Goal: Transaction & Acquisition: Purchase product/service

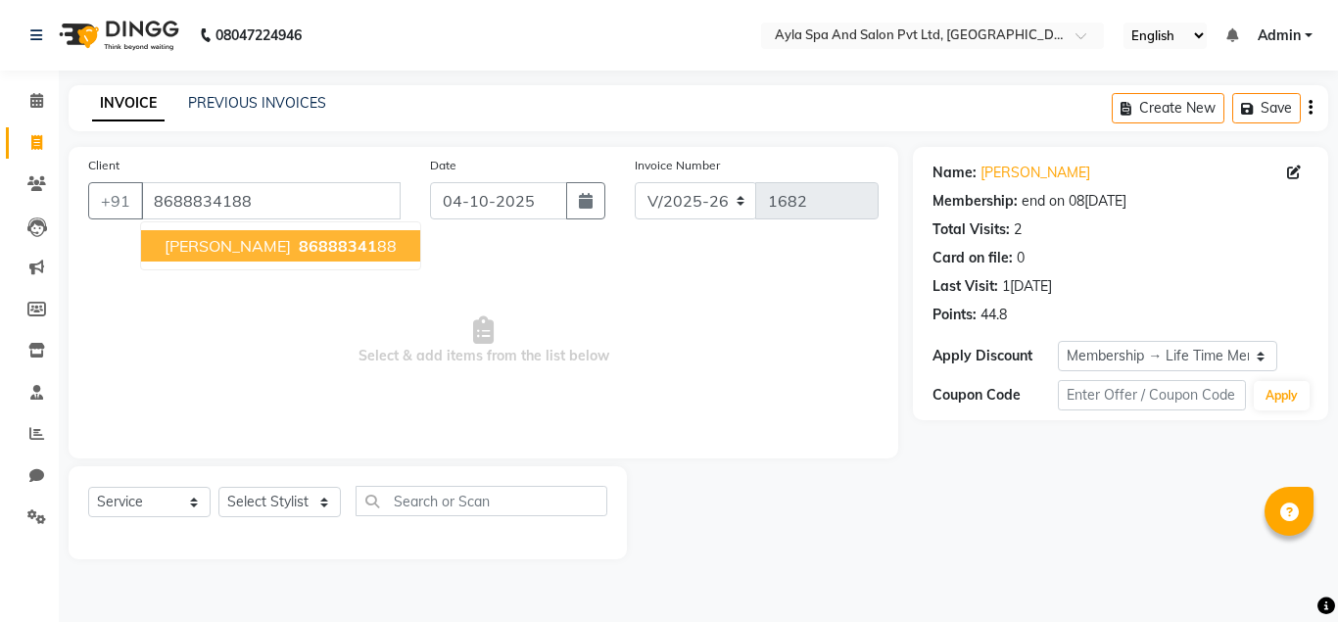
select select "7756"
select select "service"
select select "1: Object"
click at [305, 196] on input "8688834188" at bounding box center [271, 200] width 260 height 37
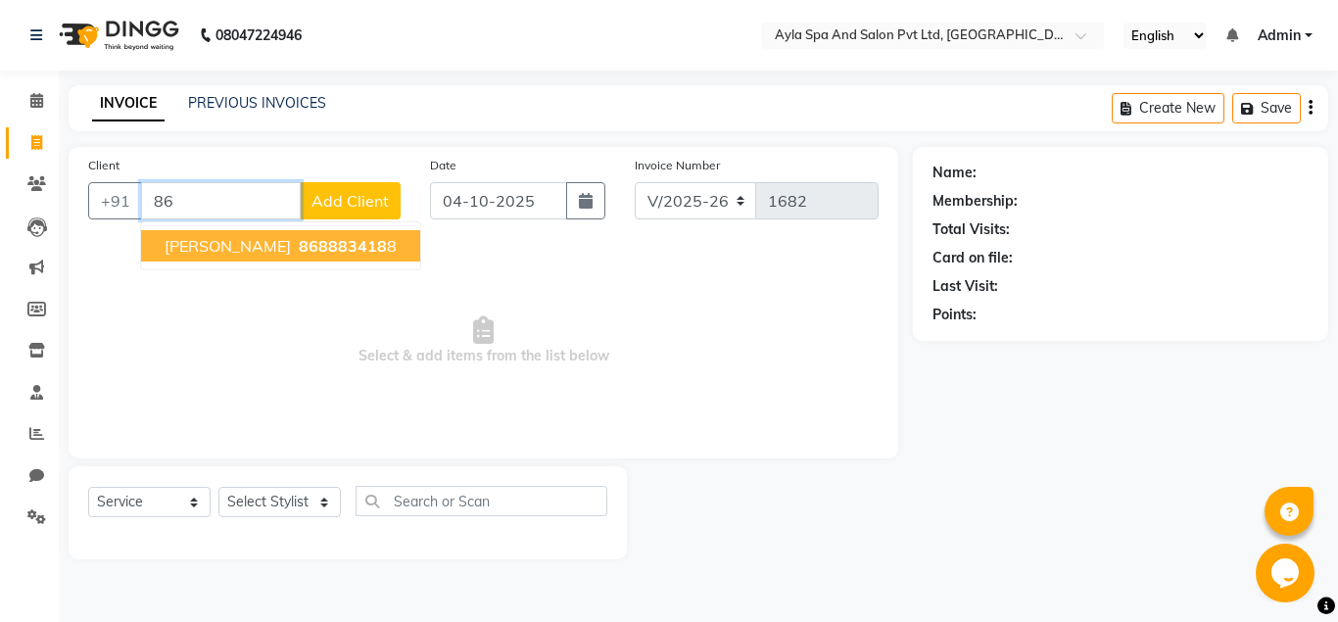
type input "8"
click at [307, 237] on ngb-highlight "87904 23884" at bounding box center [356, 246] width 102 height 20
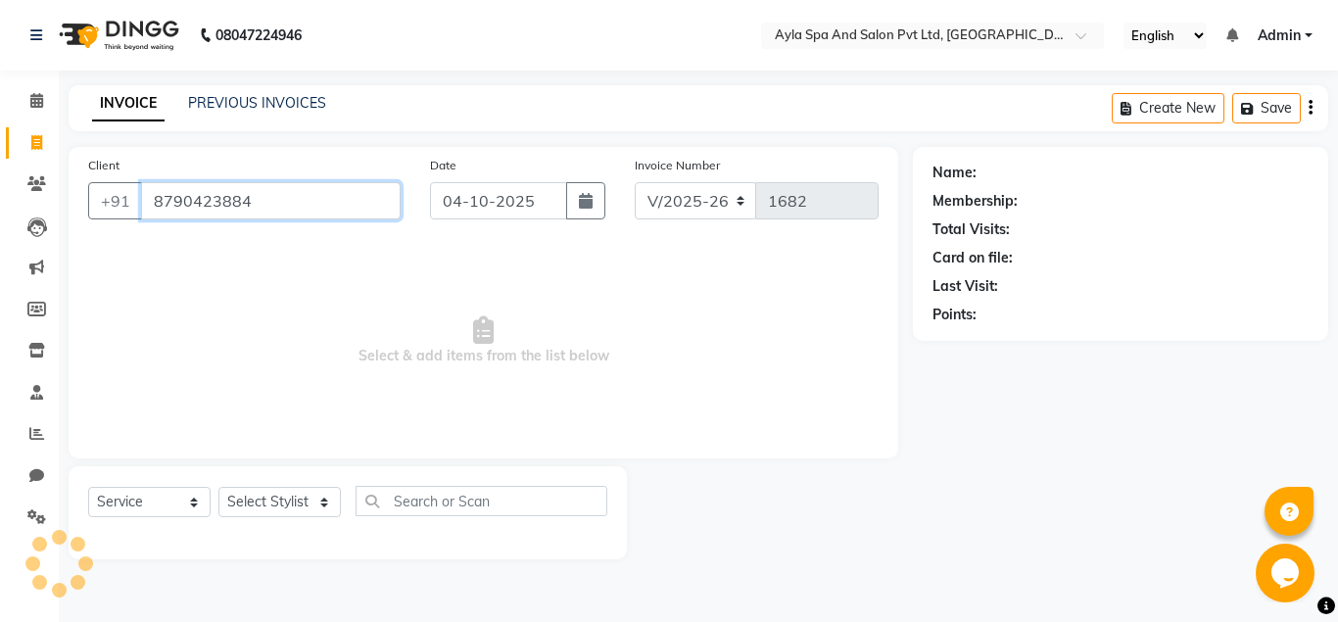
type input "8790423884"
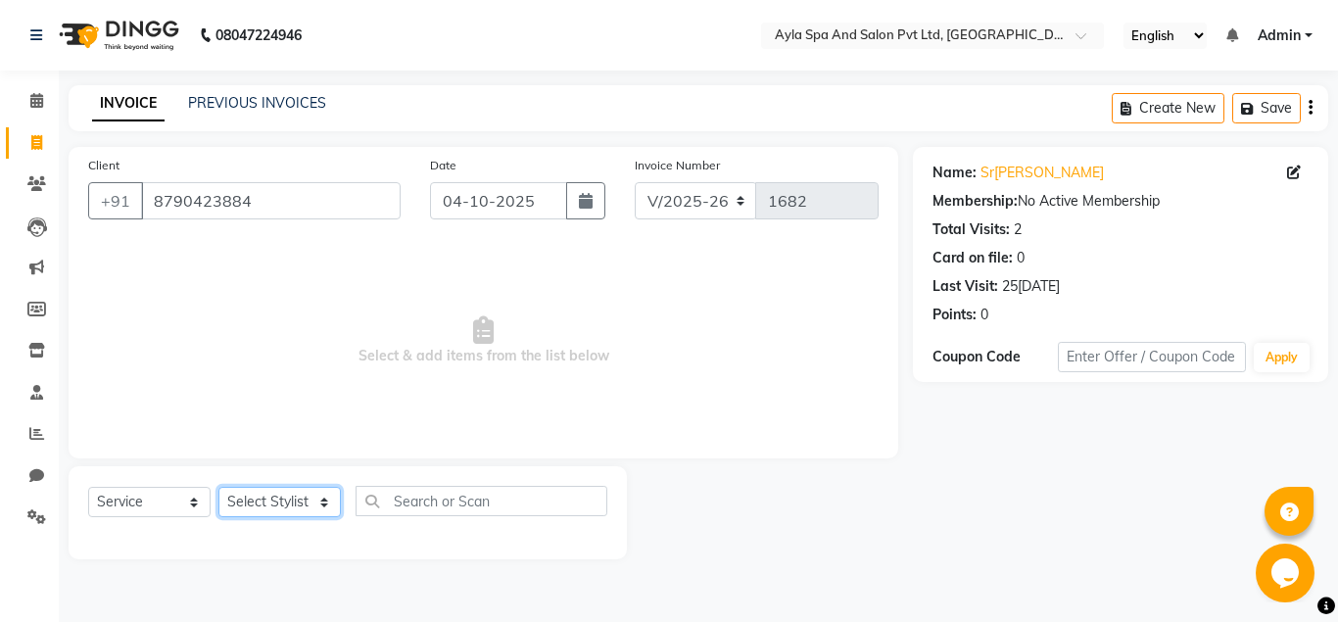
select select "86594"
click option "BALU" at bounding box center [0, 0] width 0 height 0
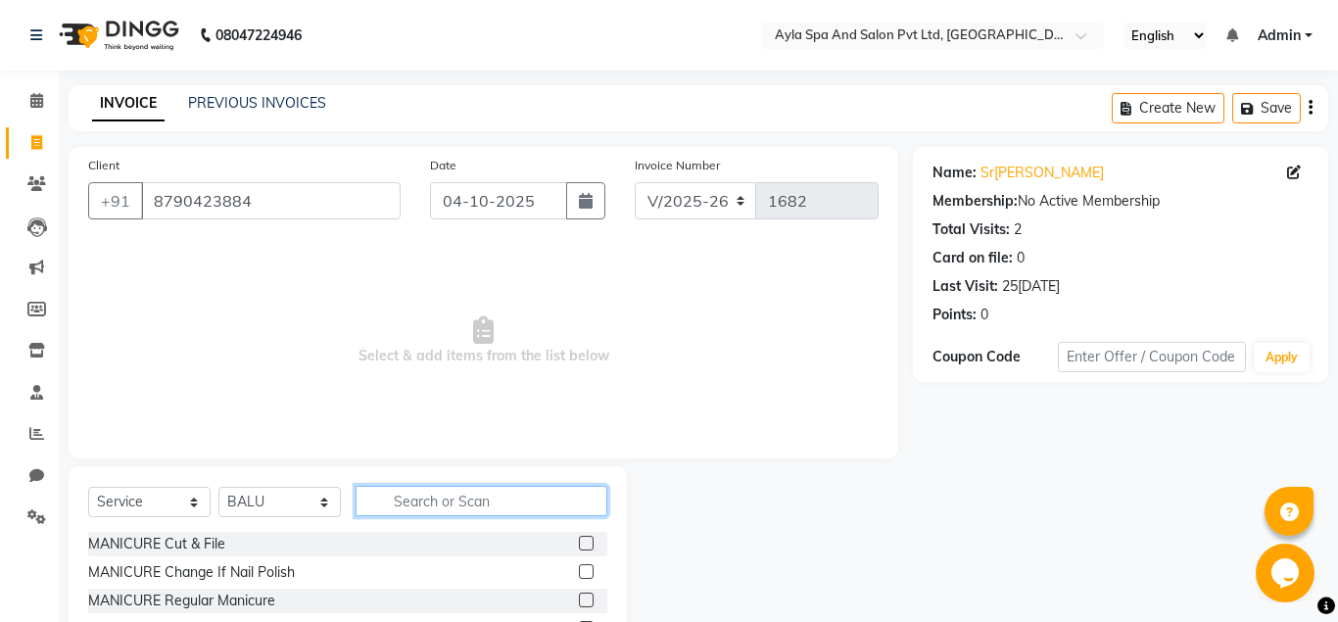
click at [462, 495] on input "text" at bounding box center [482, 501] width 252 height 30
type input "cut"
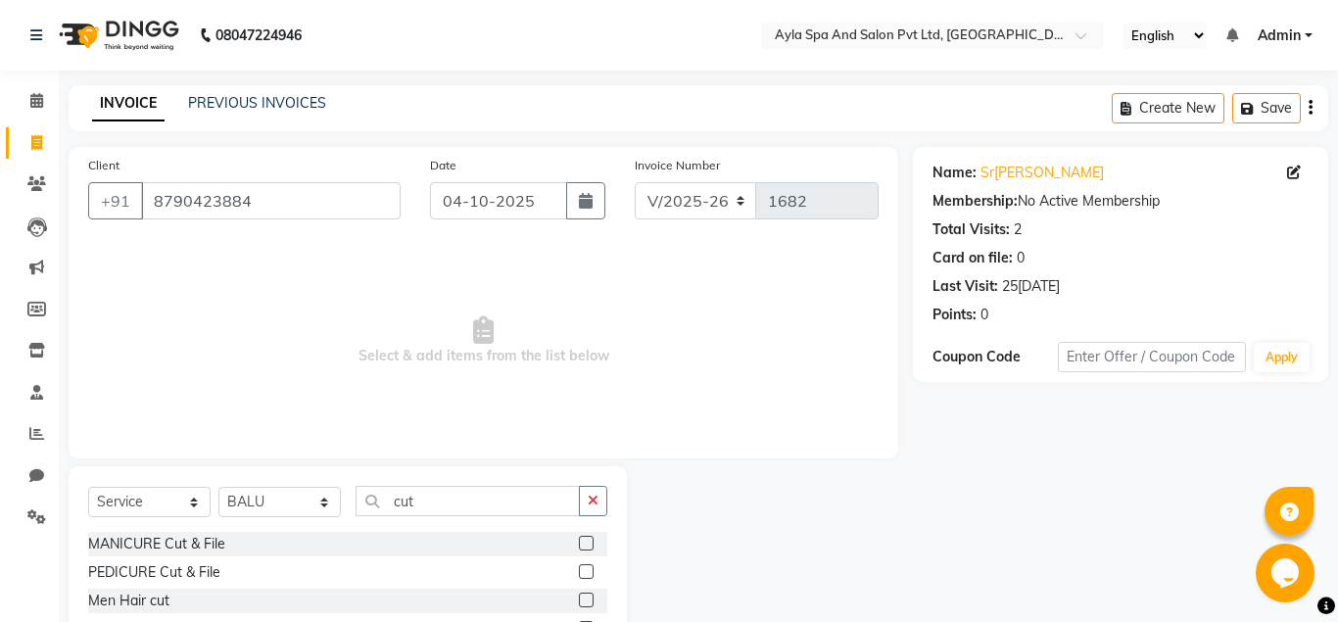
click at [583, 602] on label at bounding box center [586, 600] width 15 height 15
click at [583, 602] on input "checkbox" at bounding box center [585, 601] width 13 height 13
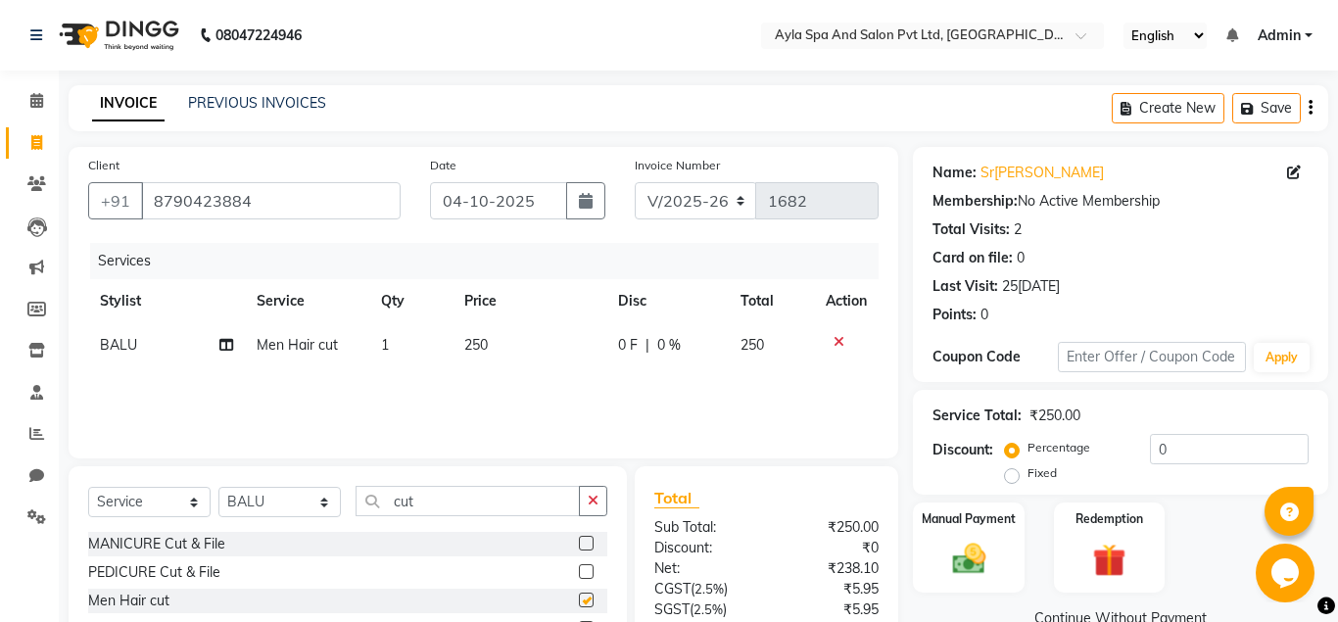
checkbox input "false"
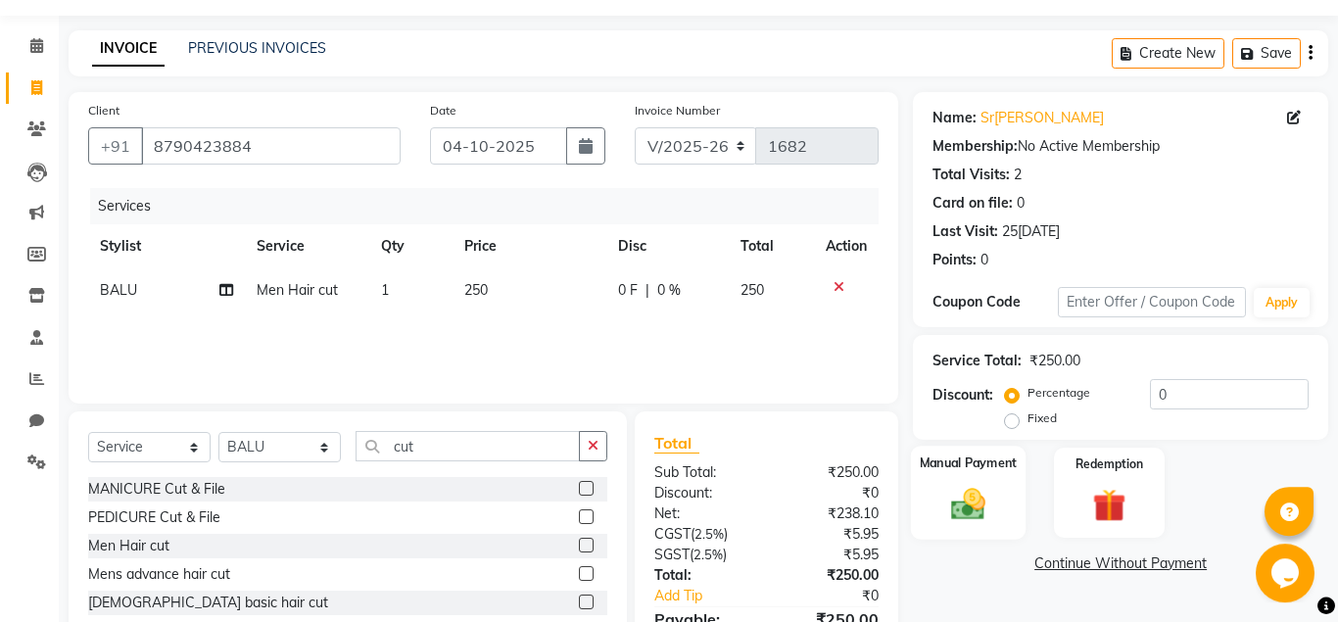
scroll to position [100, 0]
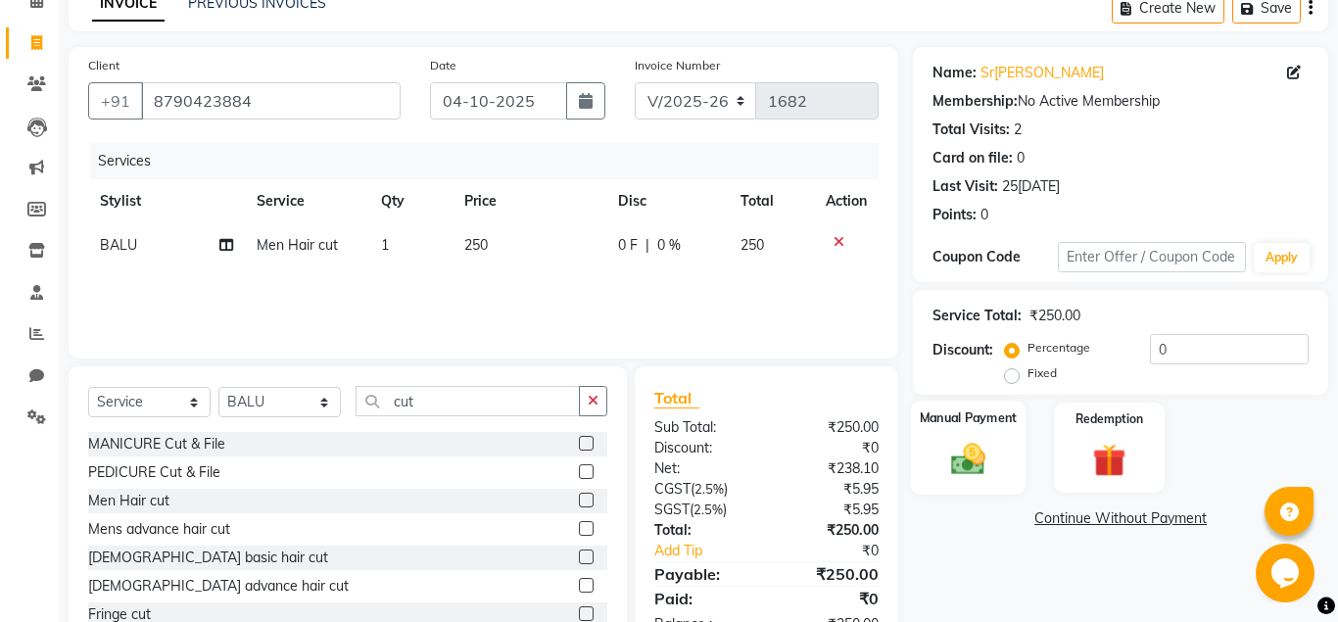
click at [997, 462] on div "Manual Payment" at bounding box center [969, 448] width 116 height 94
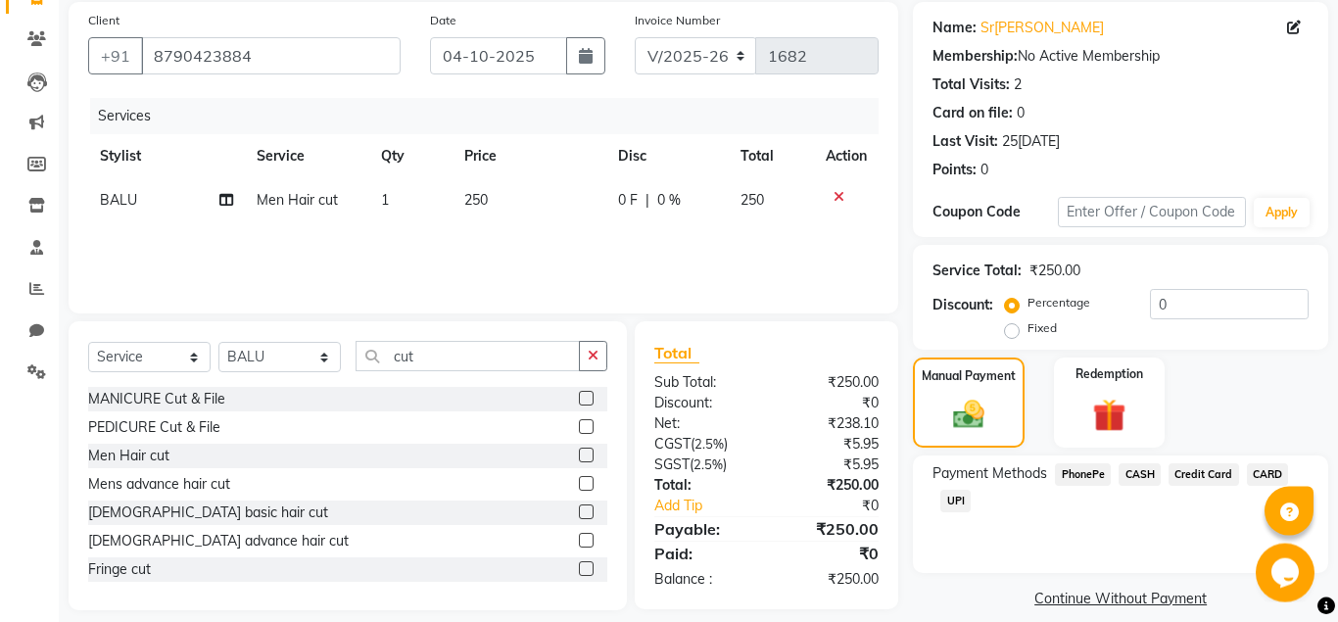
scroll to position [166, 0]
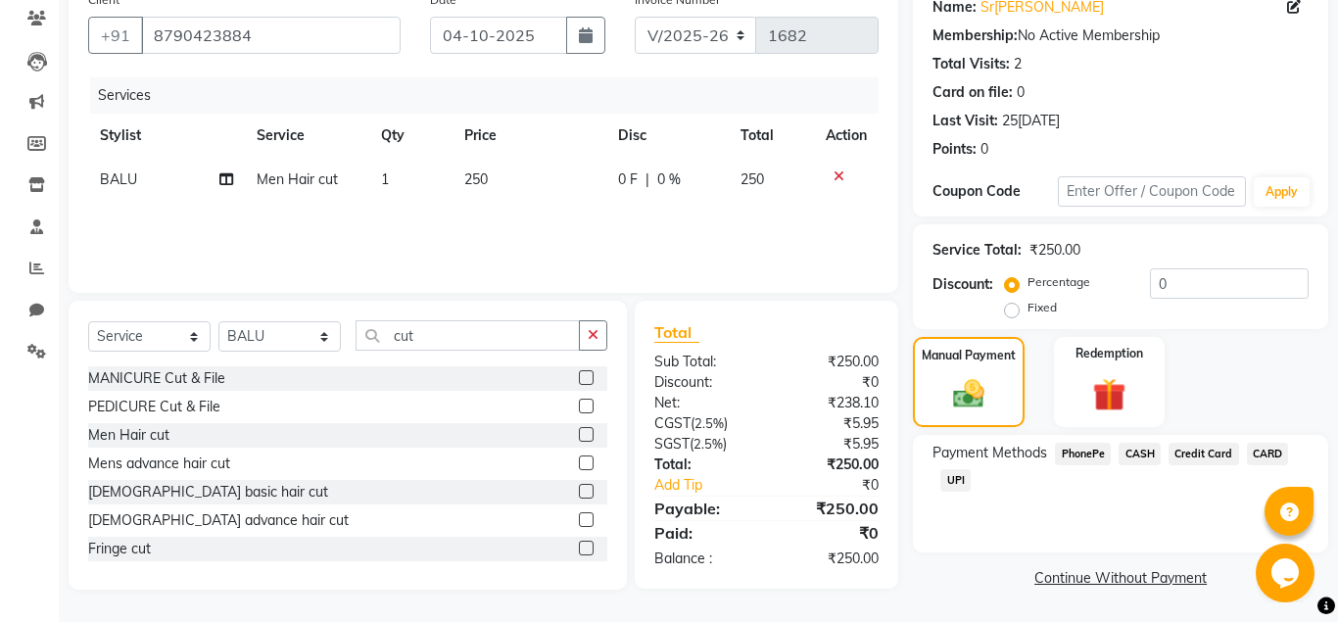
click at [959, 479] on span "UPI" at bounding box center [956, 480] width 30 height 23
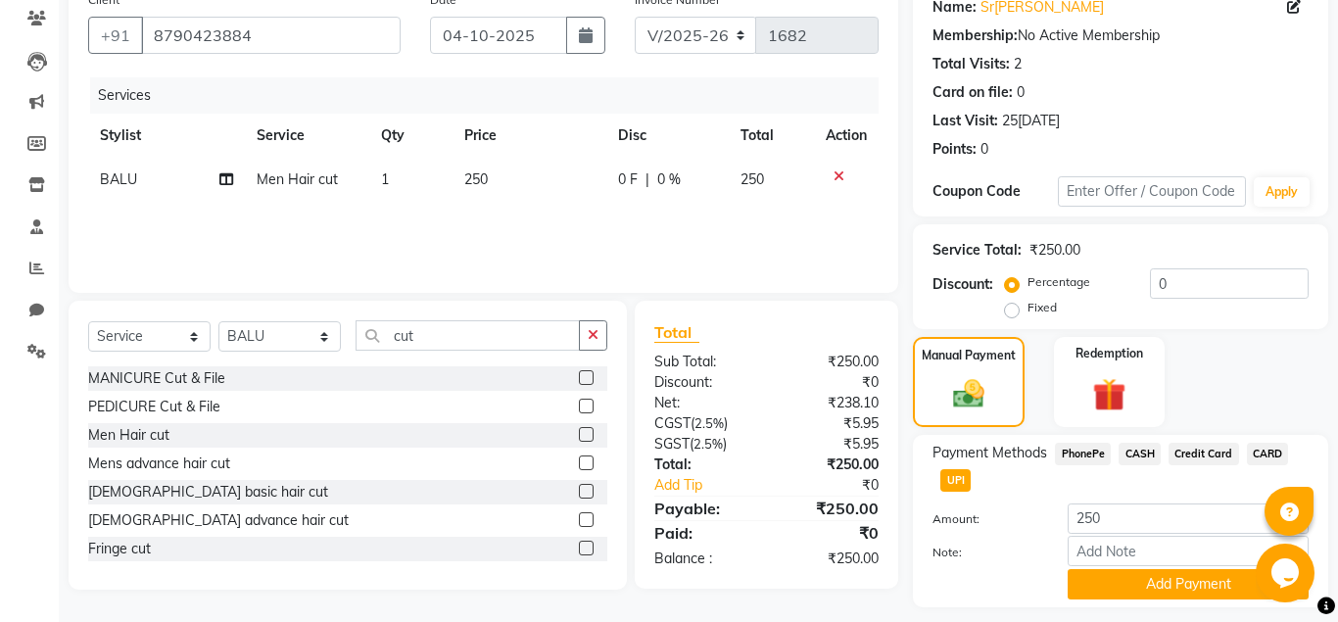
scroll to position [219, 0]
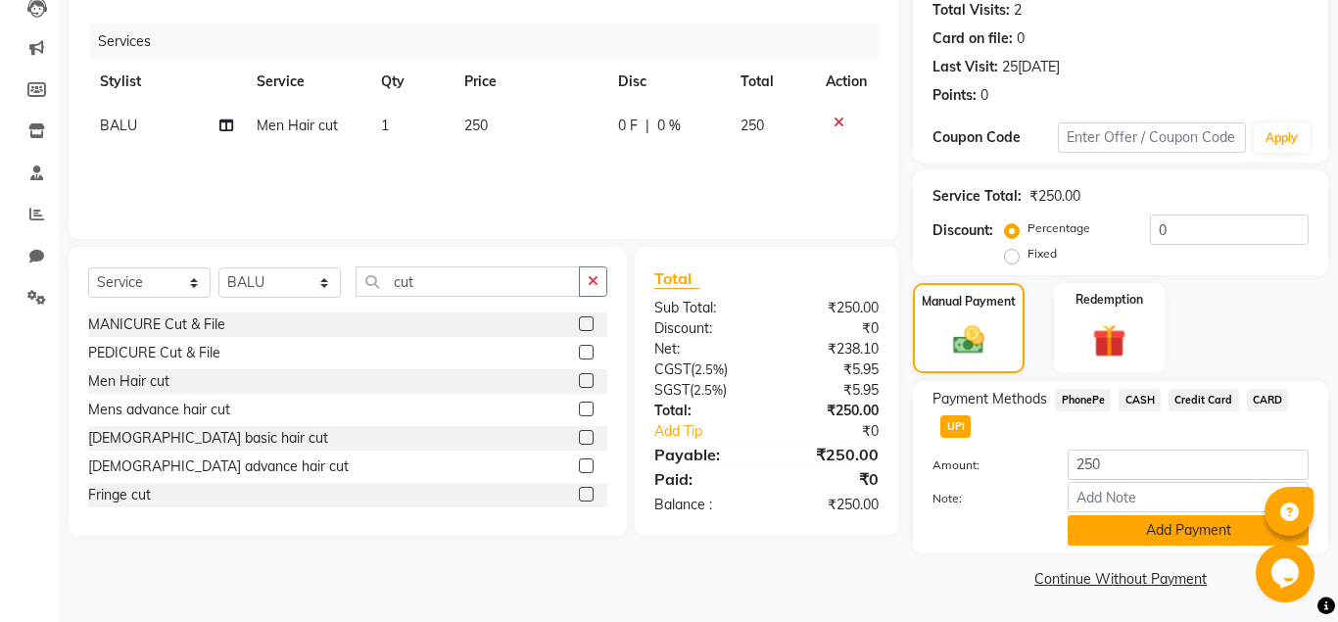
click at [1106, 534] on button "Add Payment" at bounding box center [1188, 530] width 241 height 30
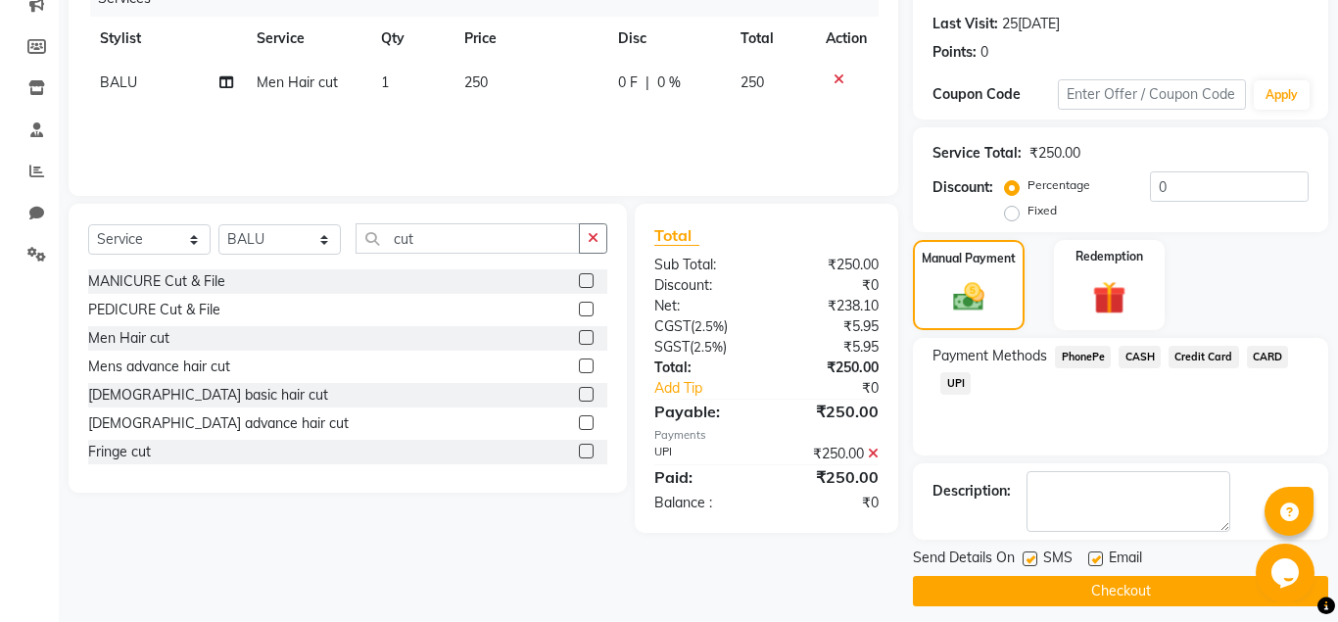
scroll to position [276, 0]
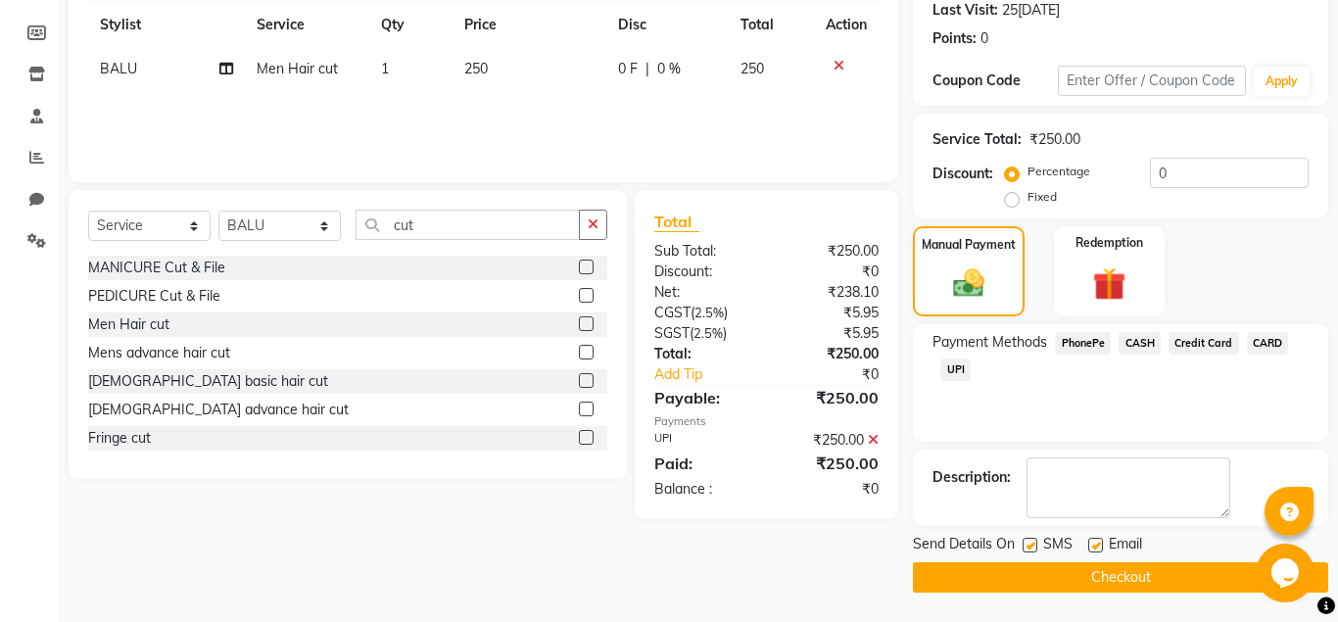
click at [1106, 547] on div "Email" at bounding box center [1124, 546] width 70 height 24
click at [1100, 548] on label at bounding box center [1096, 545] width 15 height 15
click at [1100, 548] on input "checkbox" at bounding box center [1095, 546] width 13 height 13
checkbox input "false"
click at [1034, 546] on label at bounding box center [1030, 545] width 15 height 15
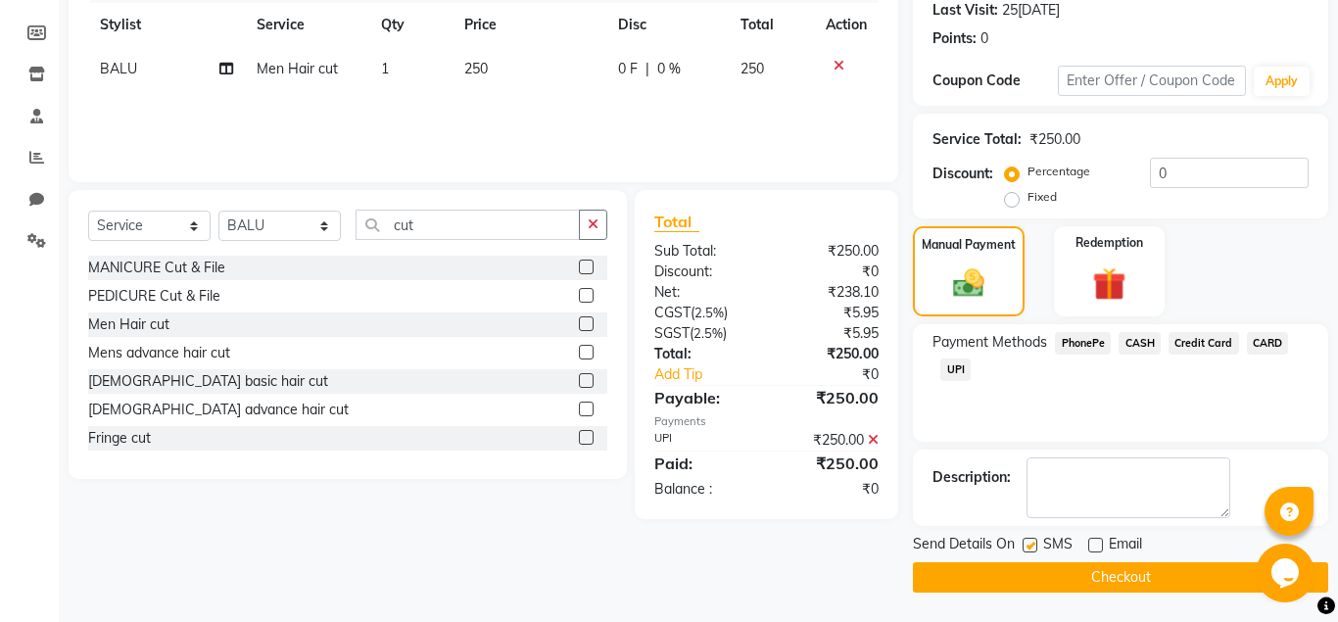
click at [1034, 546] on input "checkbox" at bounding box center [1029, 546] width 13 height 13
checkbox input "false"
click at [1033, 563] on button "Checkout" at bounding box center [1120, 577] width 415 height 30
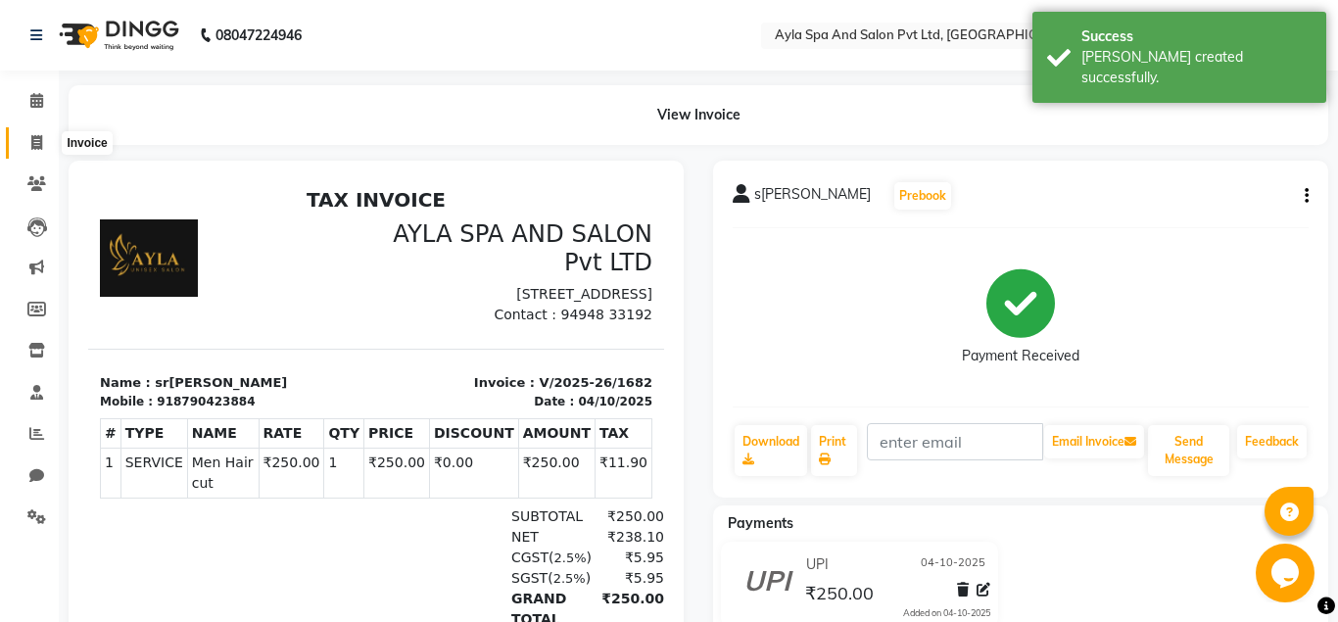
click at [30, 141] on span at bounding box center [37, 143] width 34 height 23
select select "7756"
select select "service"
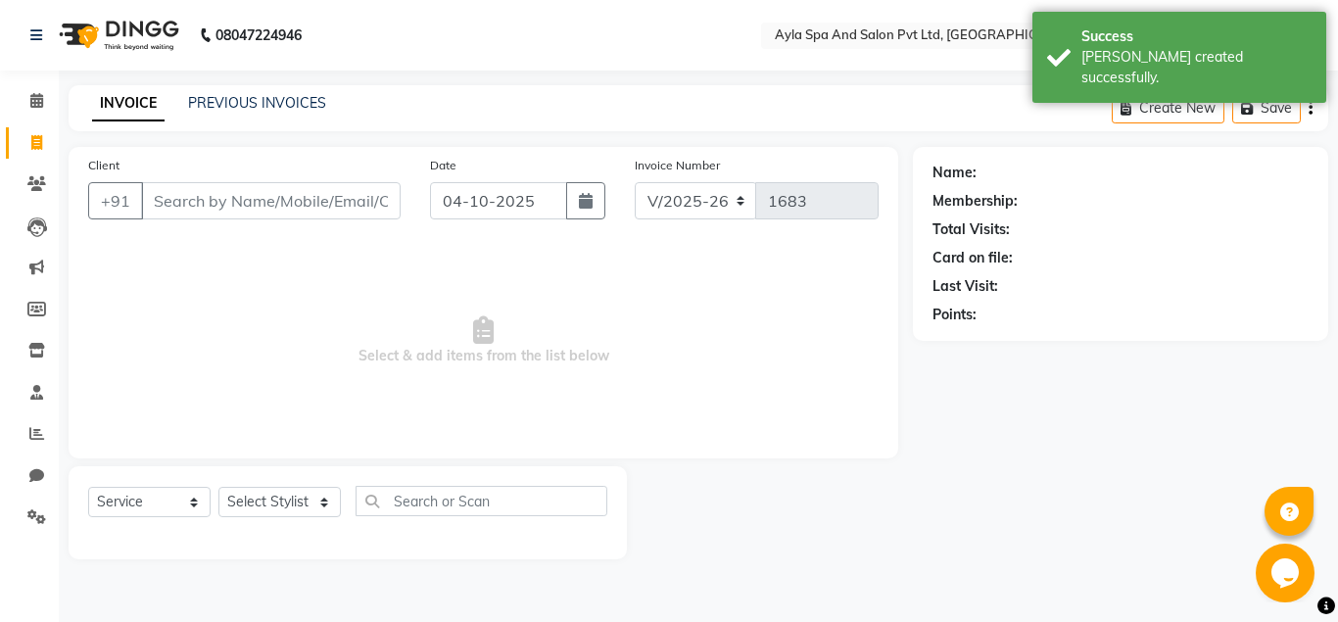
click at [151, 202] on input "Client" at bounding box center [271, 200] width 260 height 37
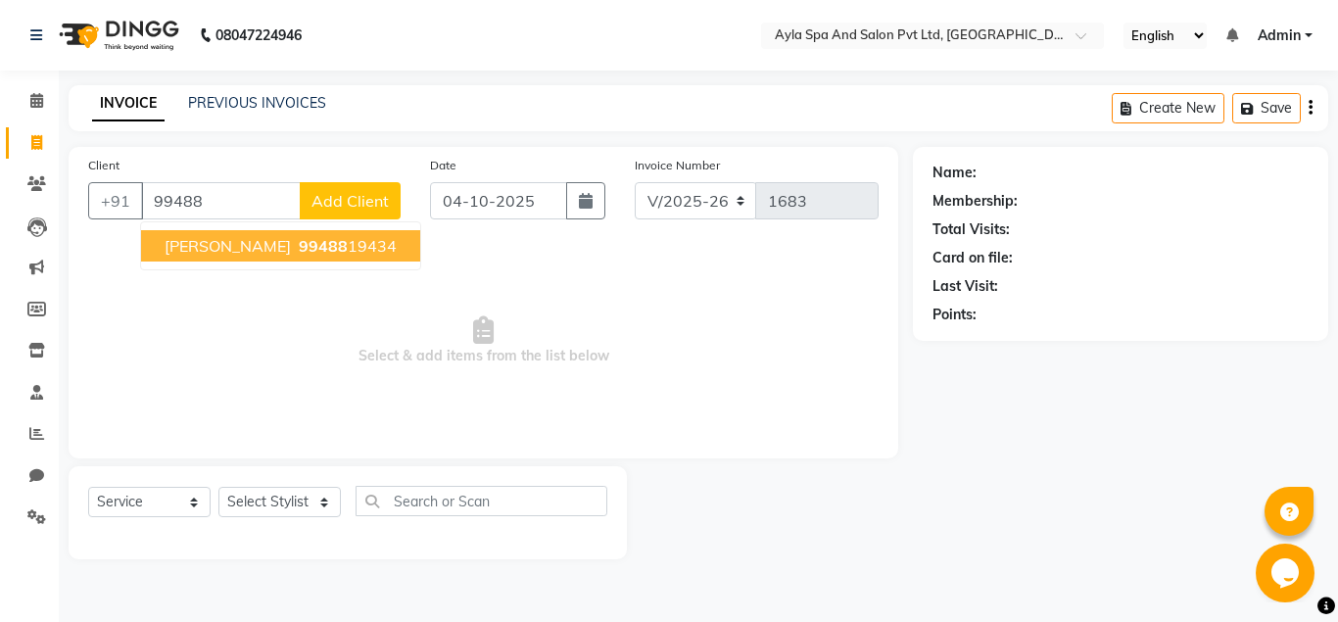
click at [204, 246] on span "[PERSON_NAME]" at bounding box center [228, 246] width 126 height 20
type input "9948819434"
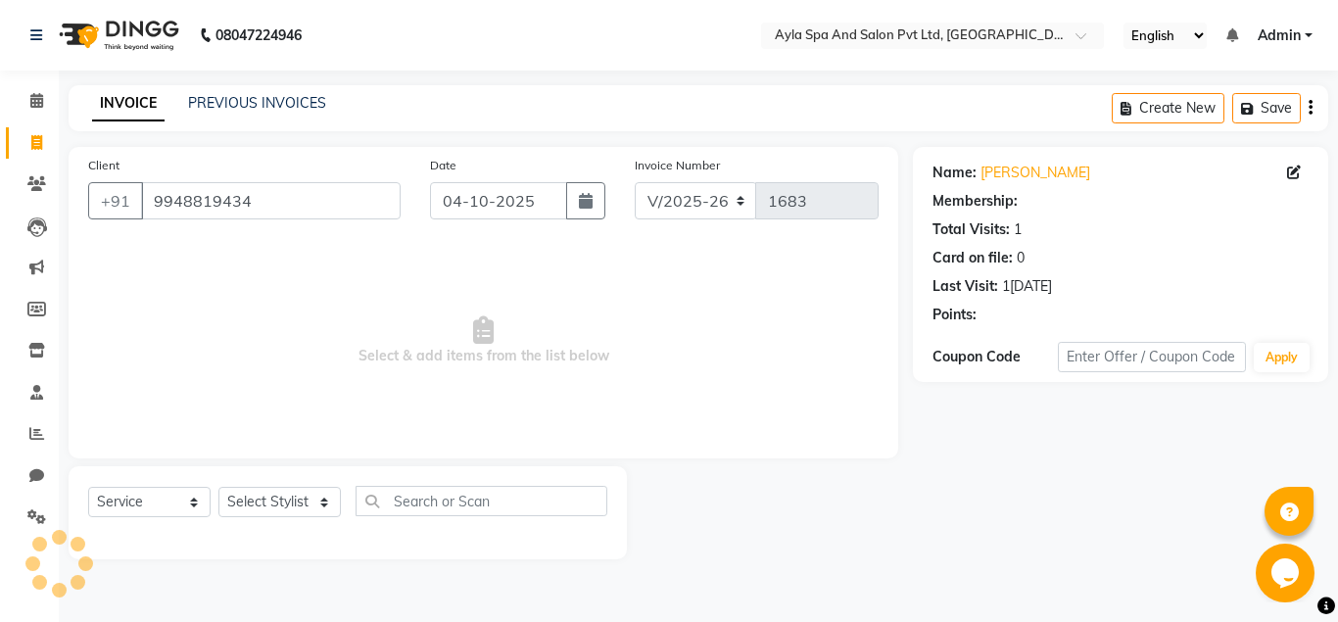
select select "1: Object"
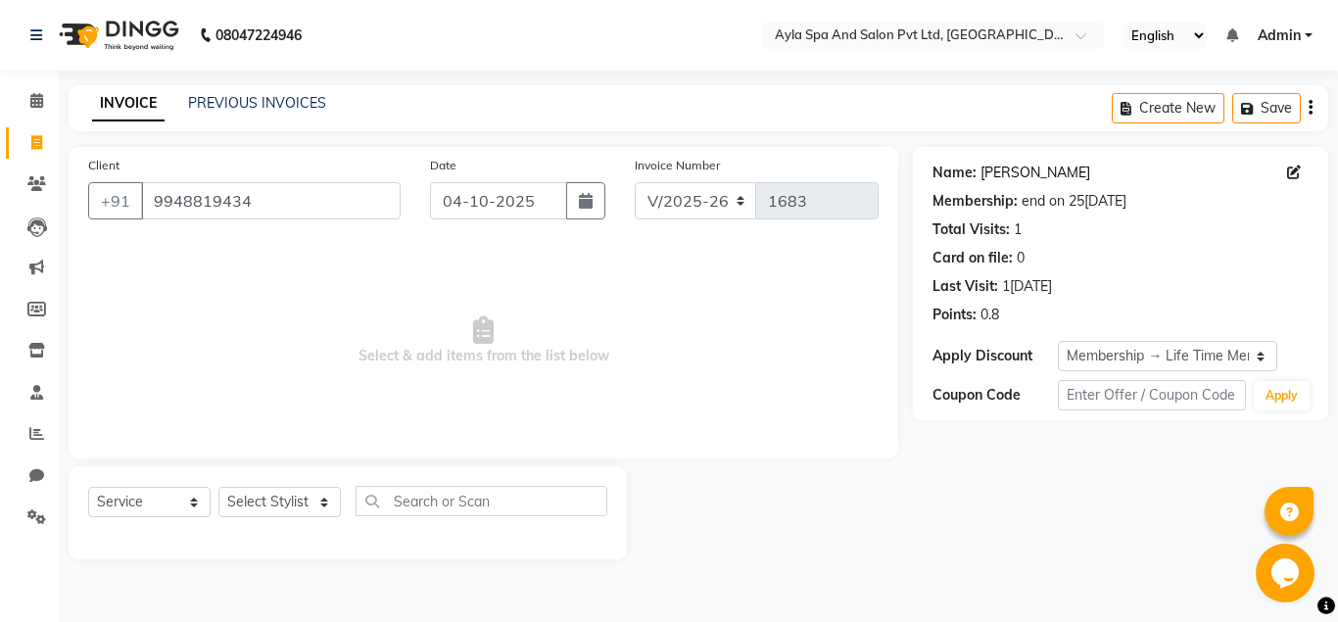
click at [988, 173] on link "[PERSON_NAME]" at bounding box center [1036, 173] width 110 height 21
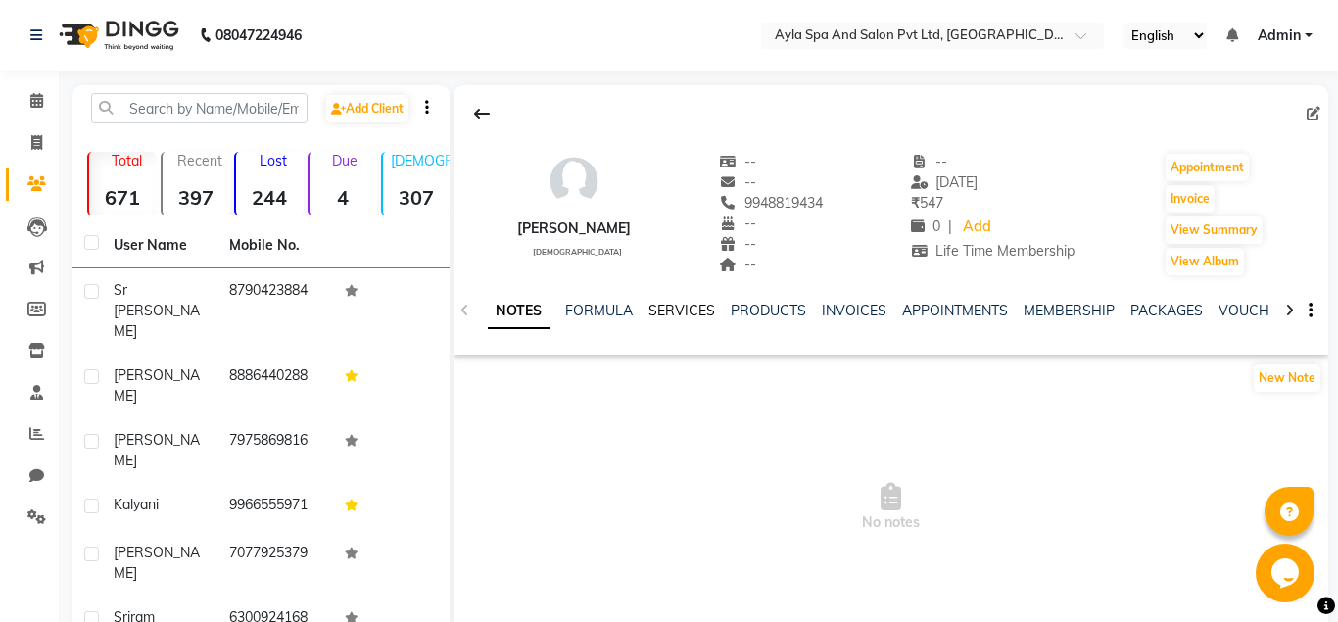
click at [675, 315] on link "SERVICES" at bounding box center [682, 311] width 67 height 18
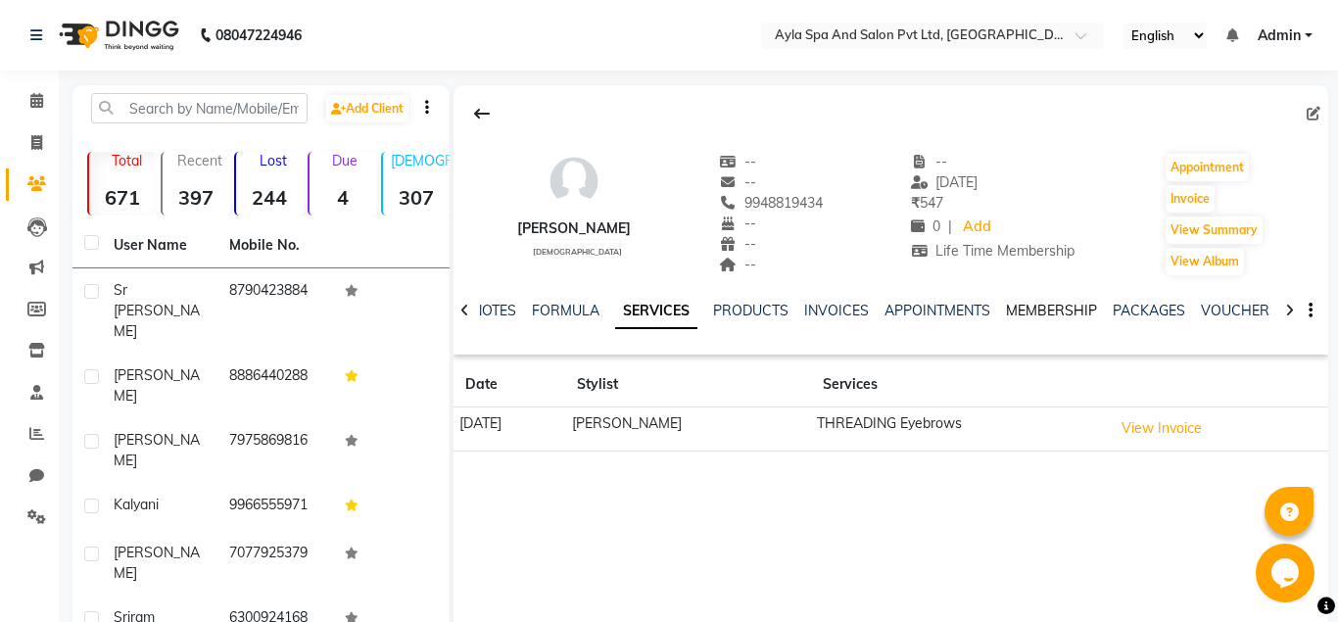
click at [1063, 315] on link "MEMBERSHIP" at bounding box center [1051, 311] width 91 height 18
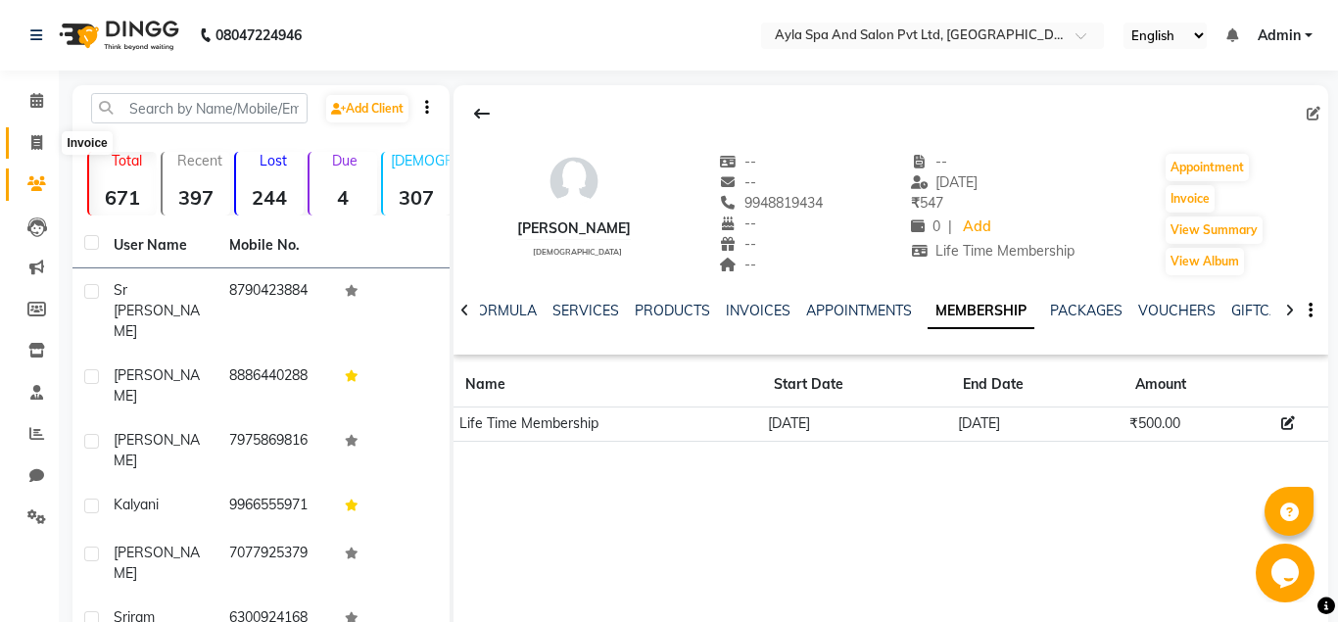
click at [34, 137] on icon at bounding box center [36, 142] width 11 height 15
select select "7756"
select select "service"
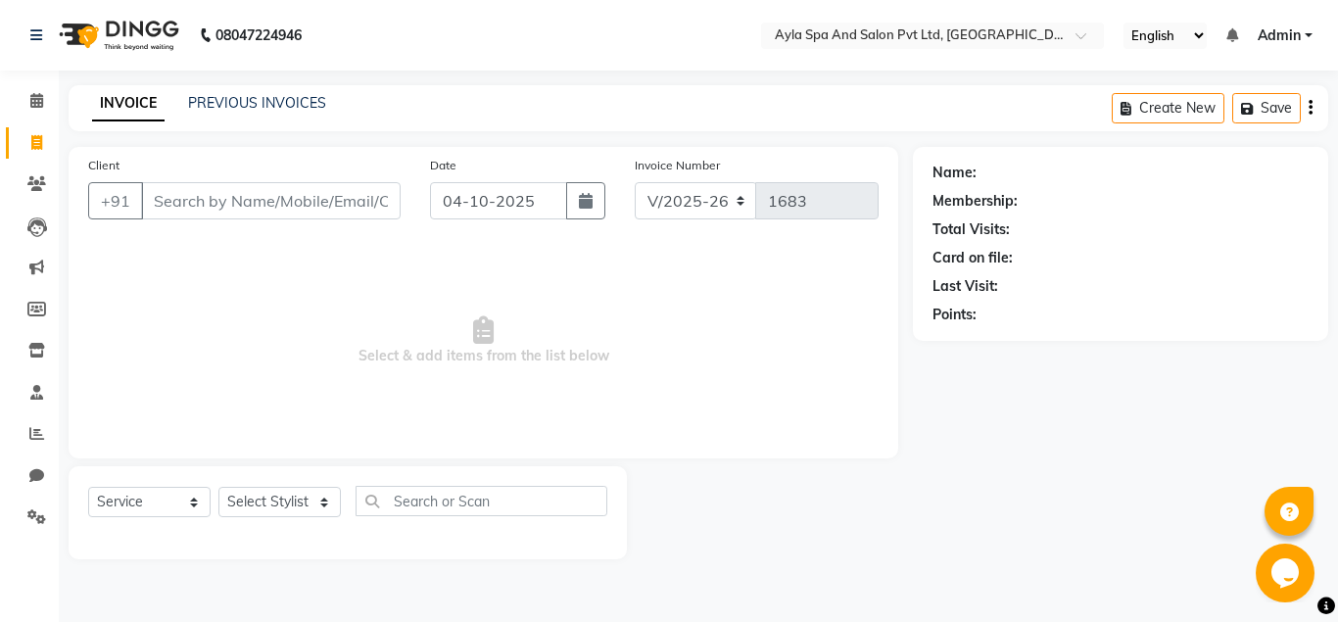
click at [161, 203] on input "Client" at bounding box center [271, 200] width 260 height 37
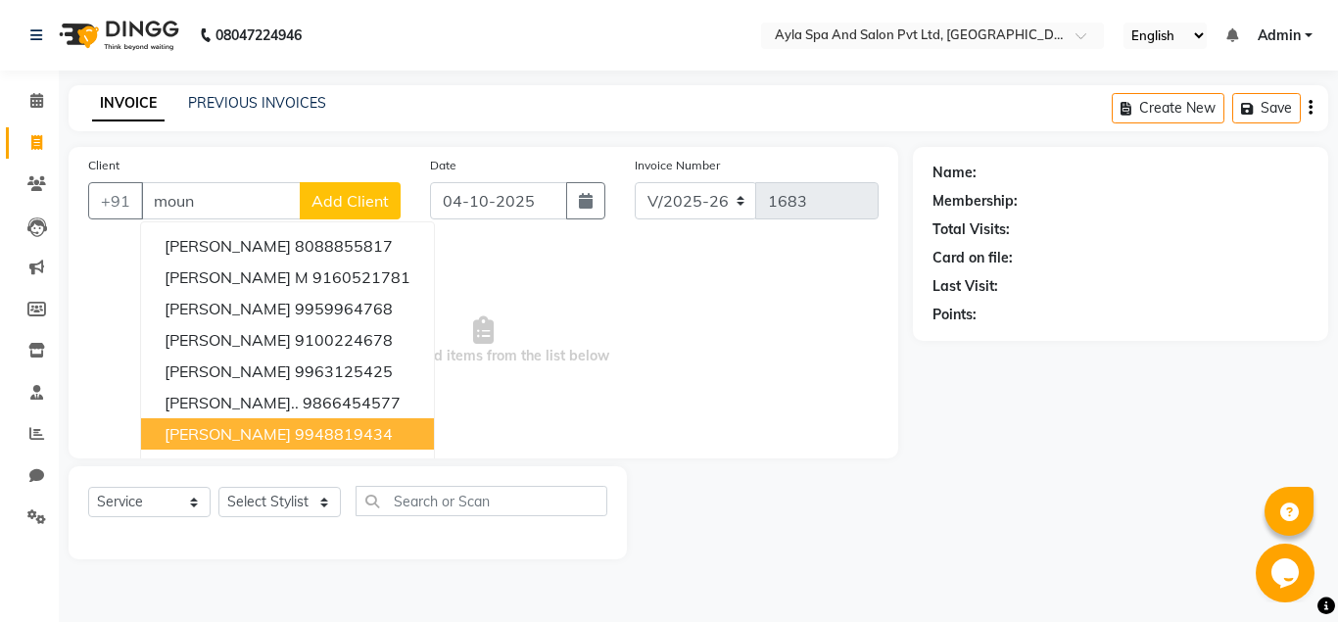
click at [295, 442] on ngb-highlight "9948819434" at bounding box center [344, 434] width 98 height 20
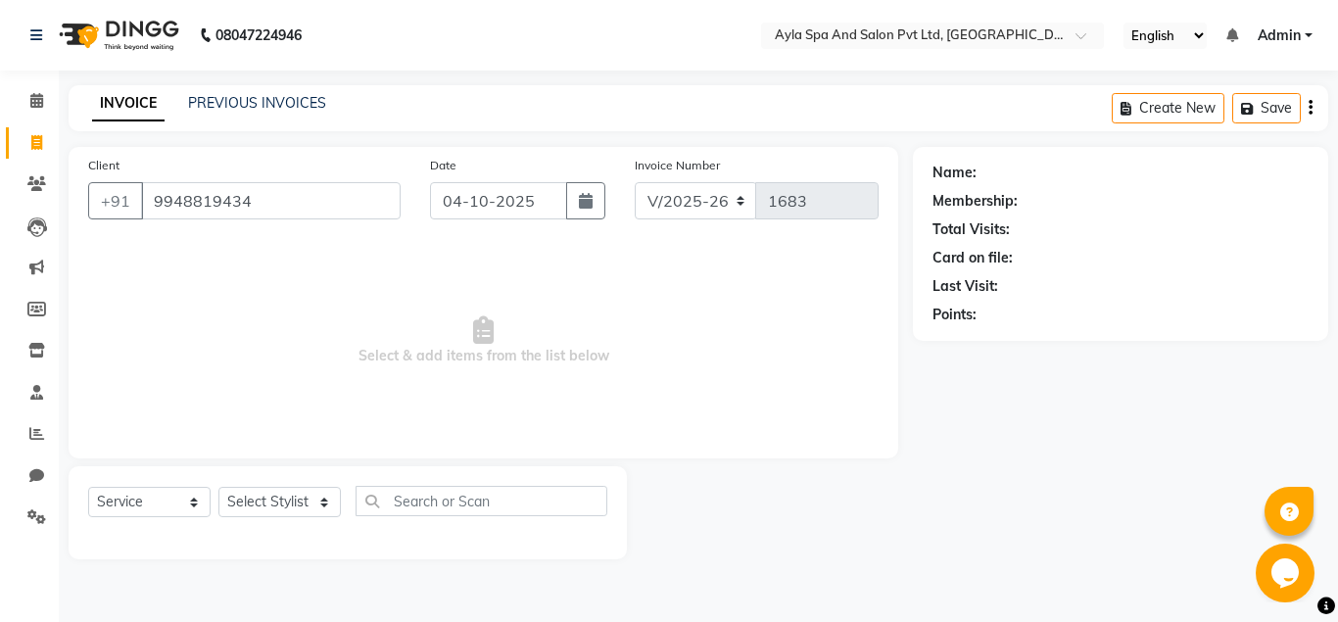
type input "9948819434"
select select "1: Object"
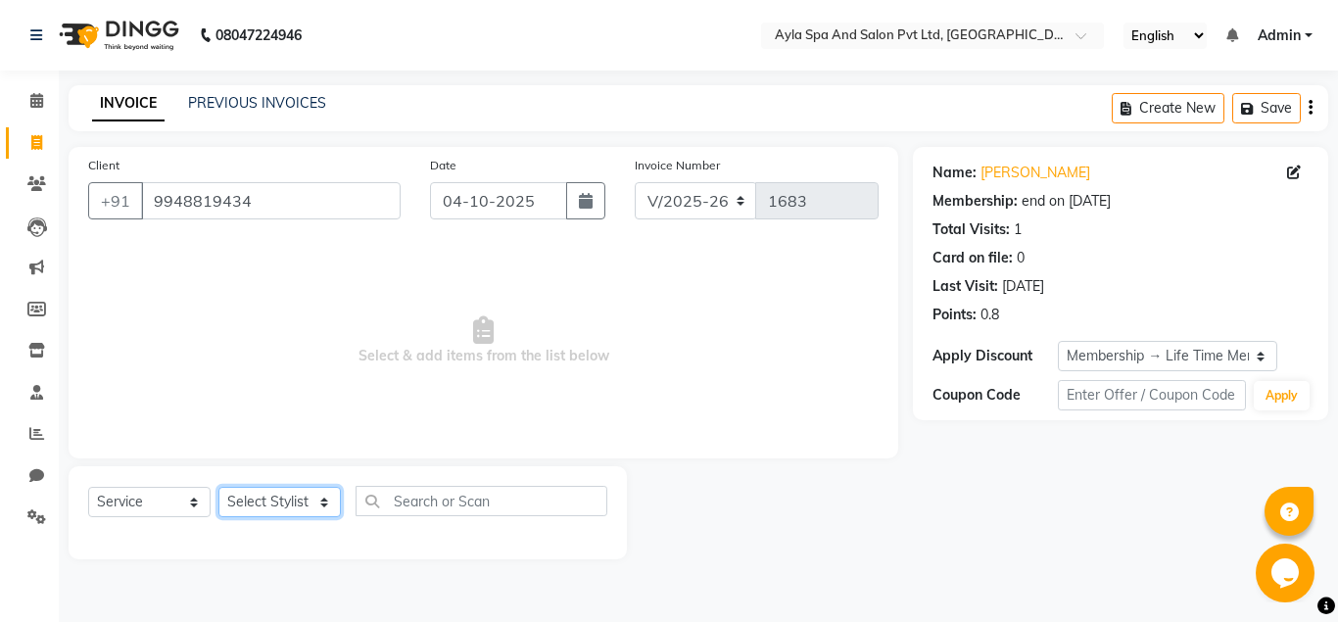
click at [219, 487] on select "Select Stylist BALU meena Renuka[PERSON_NAME]y[PERSON_NAME]i" at bounding box center [280, 502] width 122 height 30
select select "84227"
click option "meena" at bounding box center [0, 0] width 0 height 0
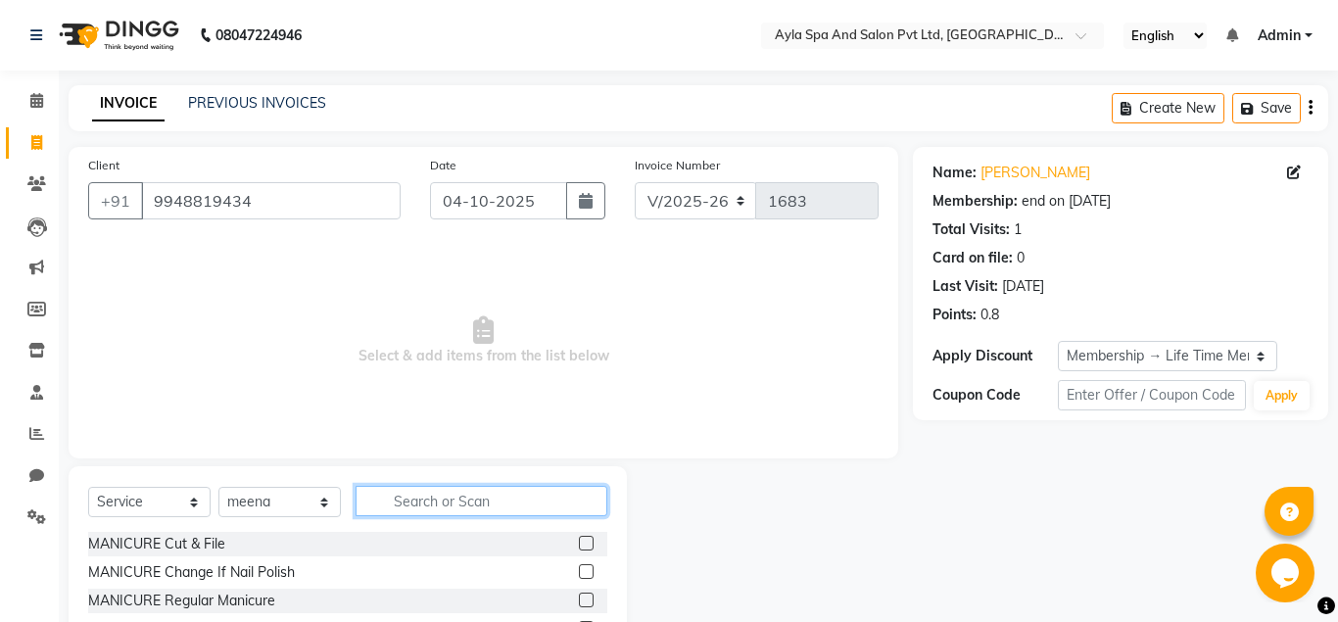
click at [419, 502] on input "text" at bounding box center [482, 501] width 252 height 30
type input "eye"
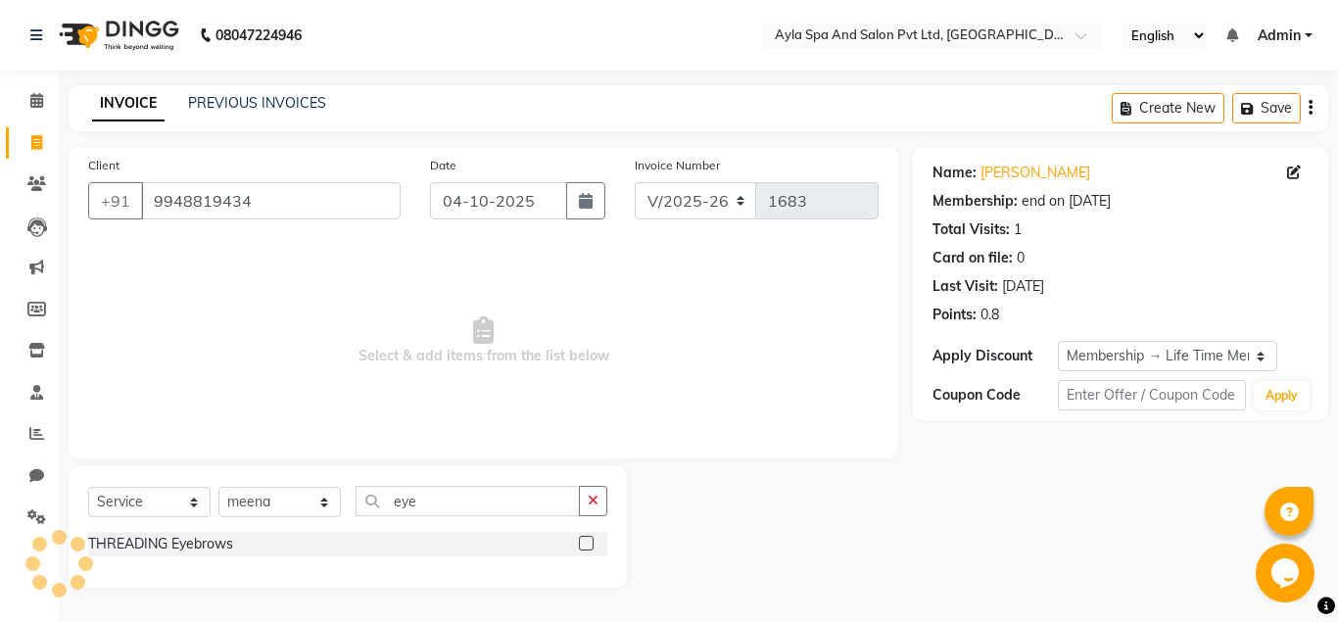
click at [586, 541] on label at bounding box center [586, 543] width 15 height 15
click at [586, 541] on input "checkbox" at bounding box center [585, 544] width 13 height 13
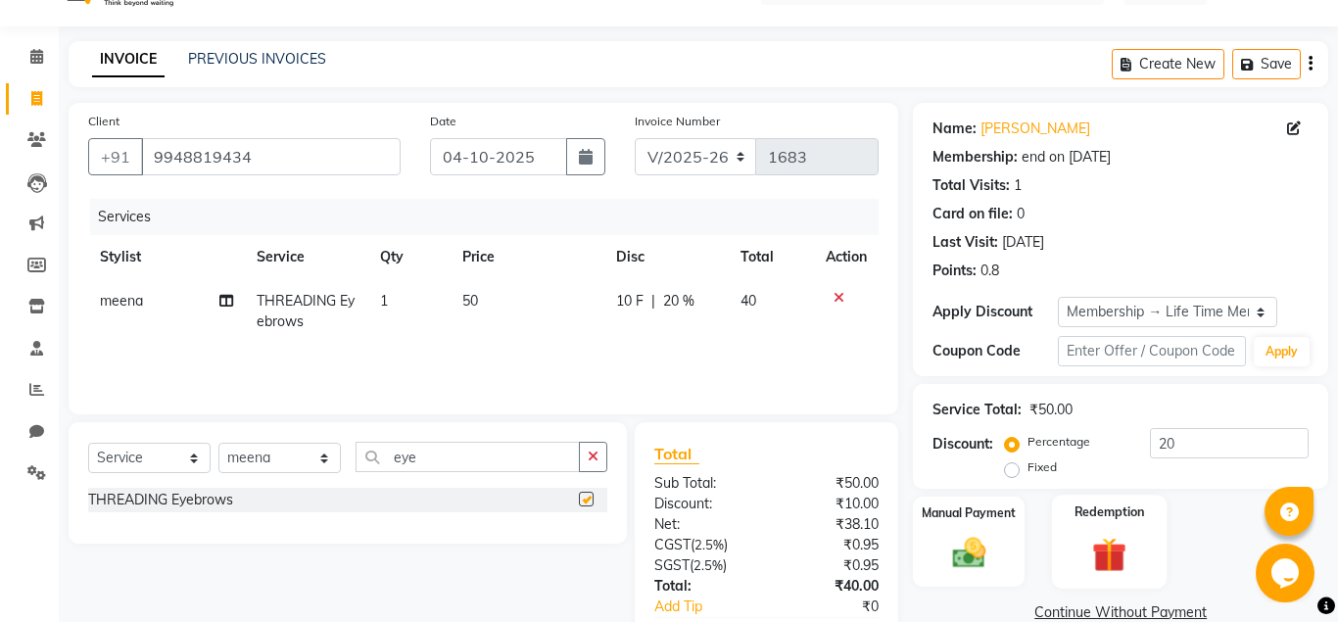
checkbox input "false"
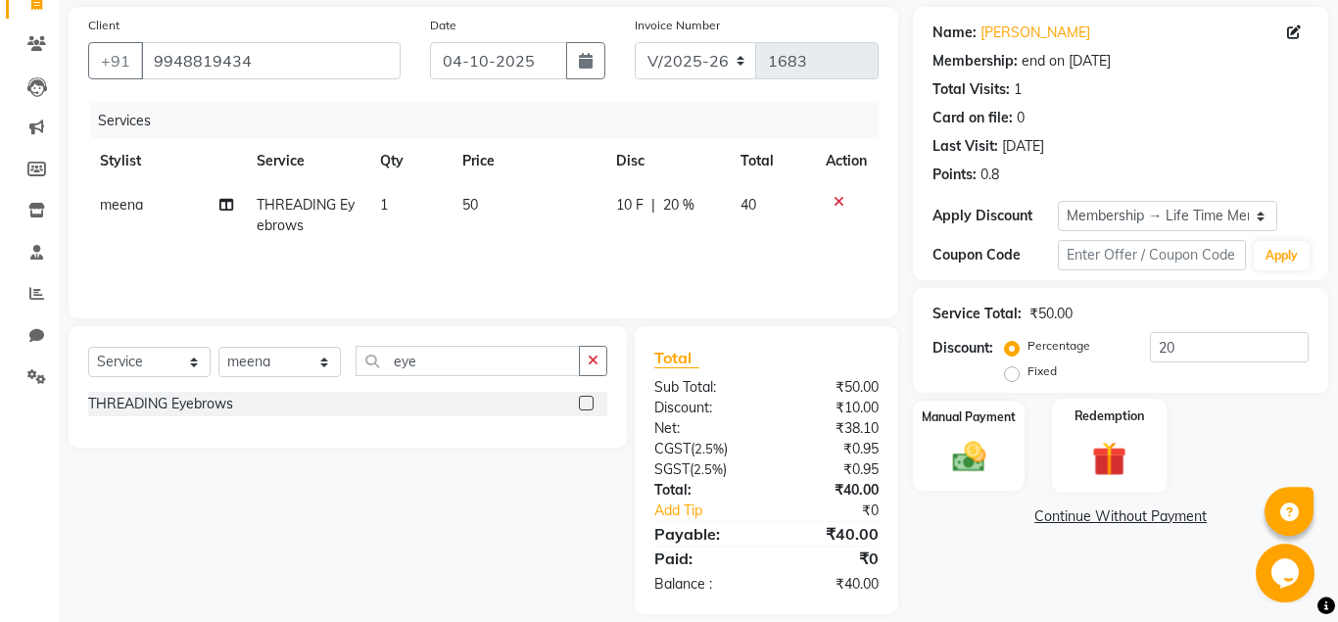
scroll to position [162, 0]
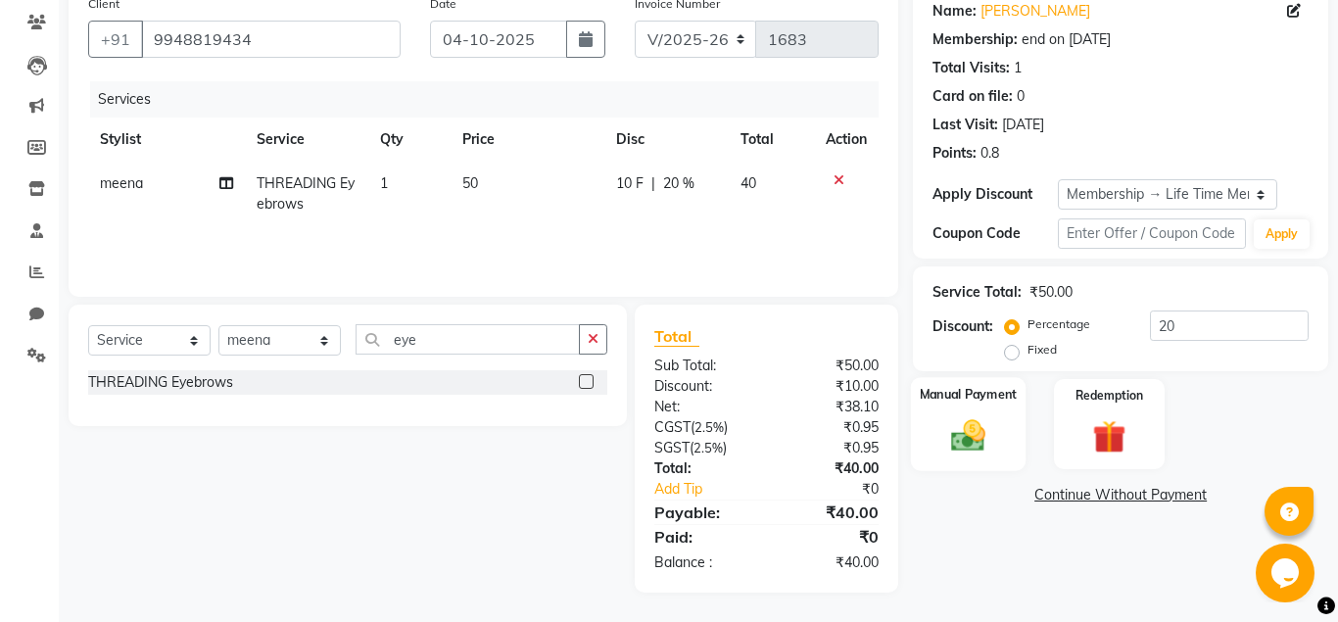
click at [999, 427] on div "Manual Payment" at bounding box center [969, 424] width 116 height 94
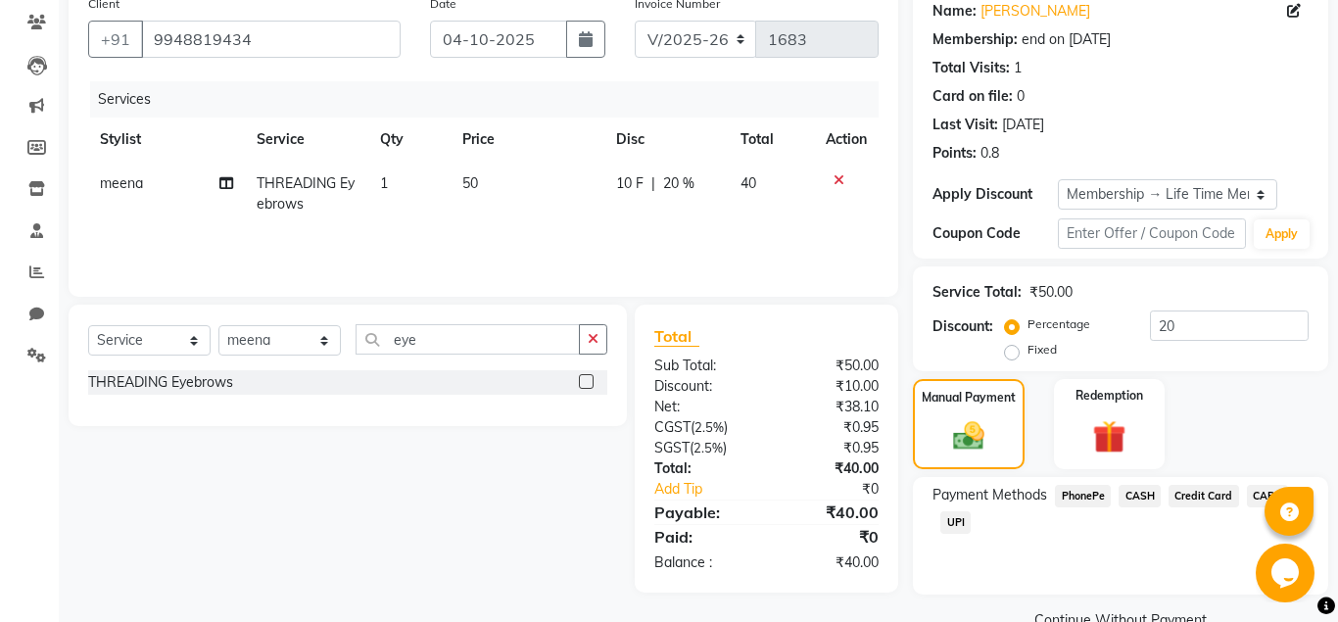
scroll to position [204, 0]
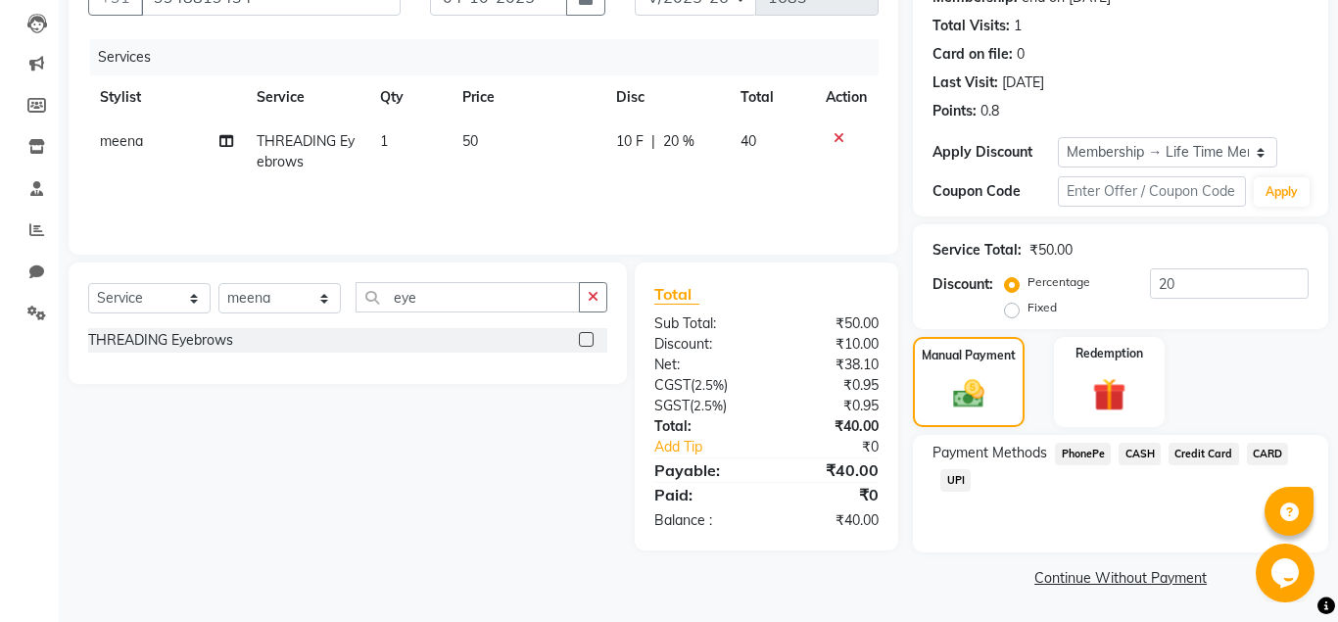
click at [953, 483] on span "UPI" at bounding box center [956, 480] width 30 height 23
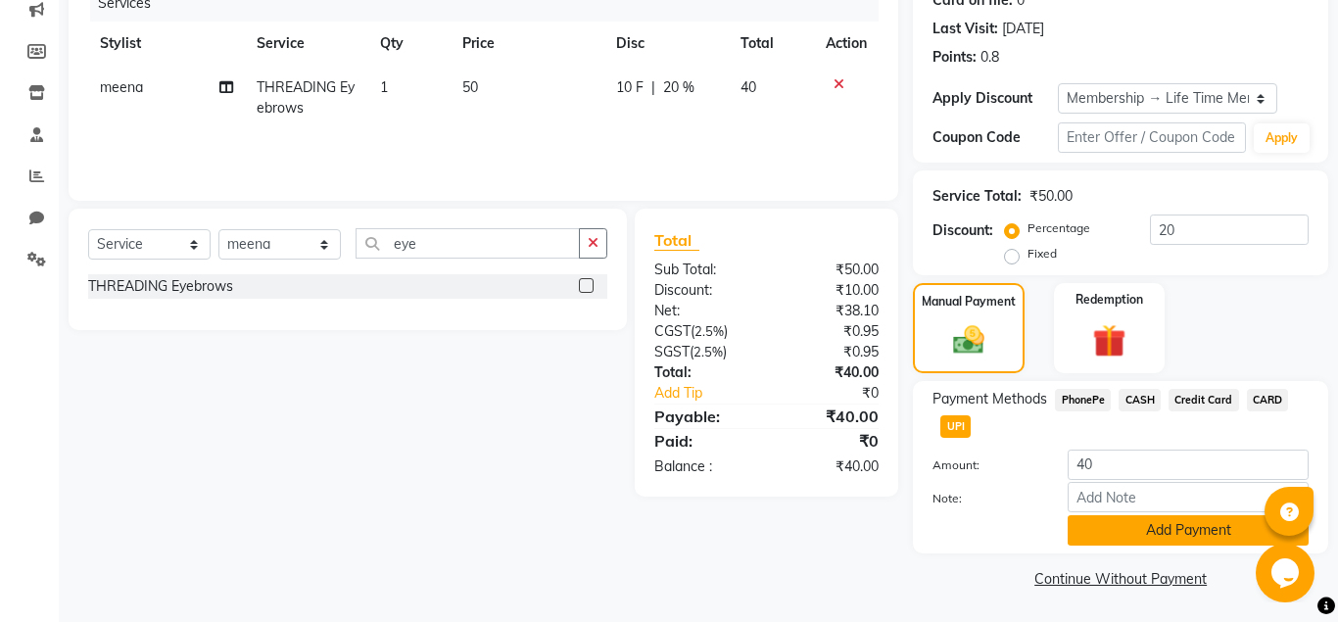
click at [1131, 536] on button "Add Payment" at bounding box center [1188, 530] width 241 height 30
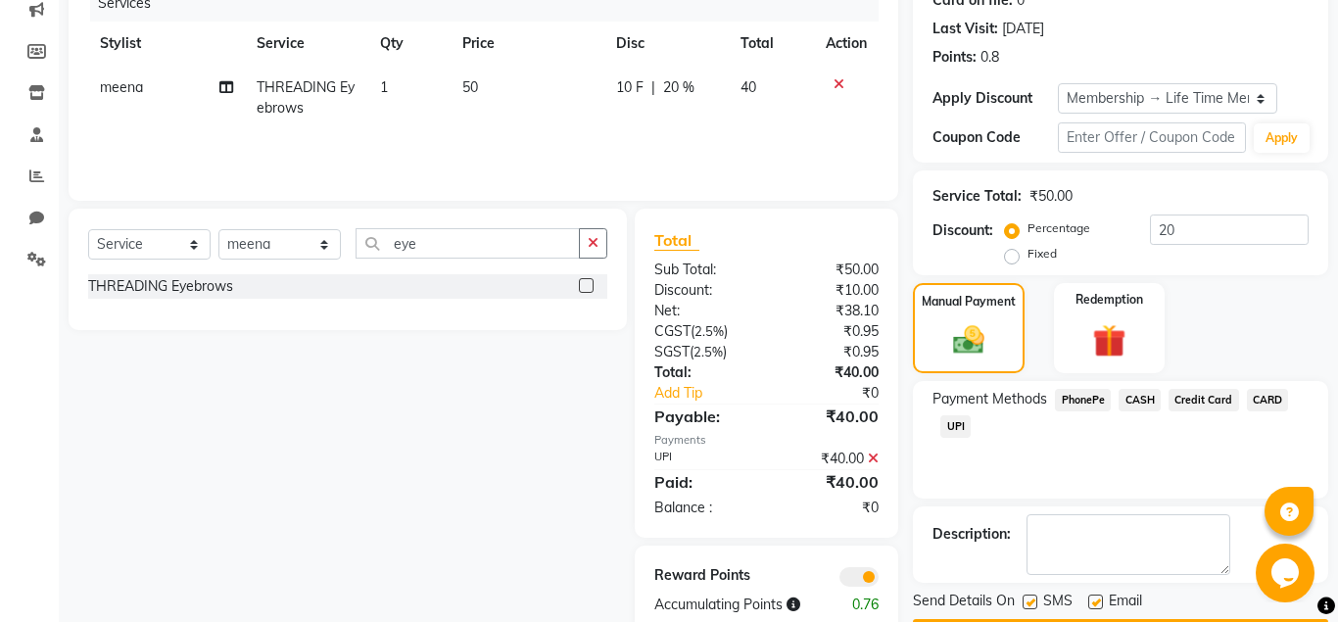
scroll to position [315, 0]
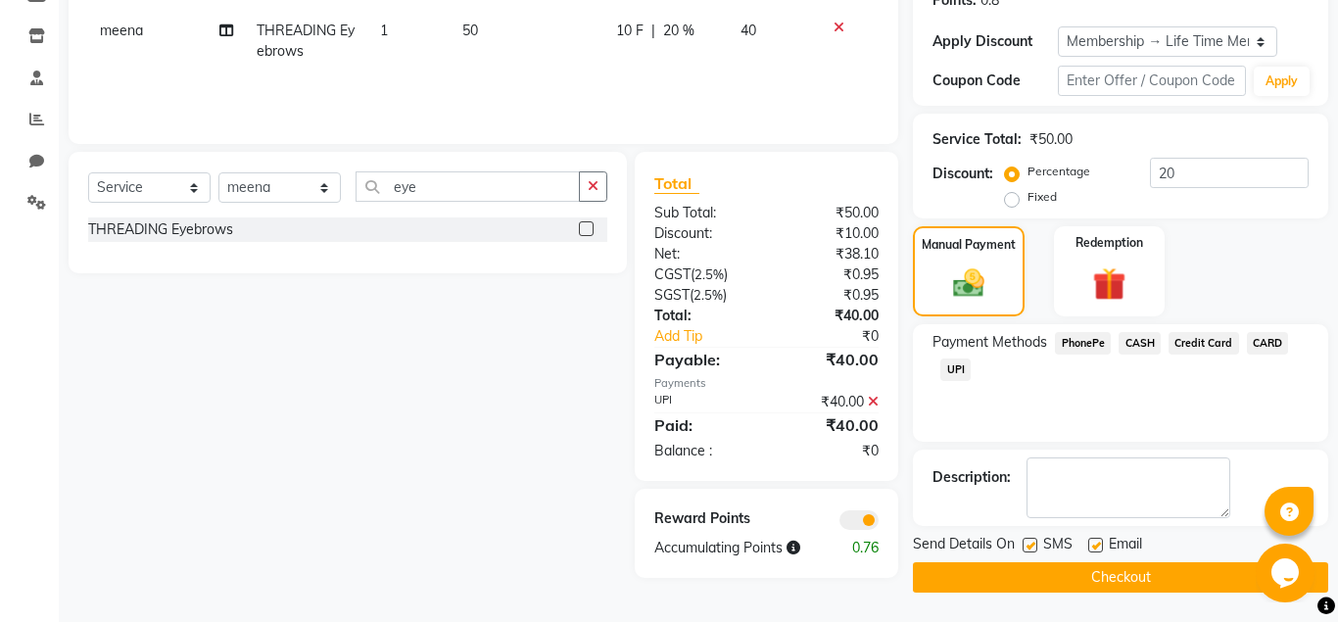
click at [1095, 540] on label at bounding box center [1096, 545] width 15 height 15
click at [1095, 540] on input "checkbox" at bounding box center [1095, 546] width 13 height 13
checkbox input "false"
click at [1031, 546] on label at bounding box center [1030, 545] width 15 height 15
click at [1031, 546] on input "checkbox" at bounding box center [1029, 546] width 13 height 13
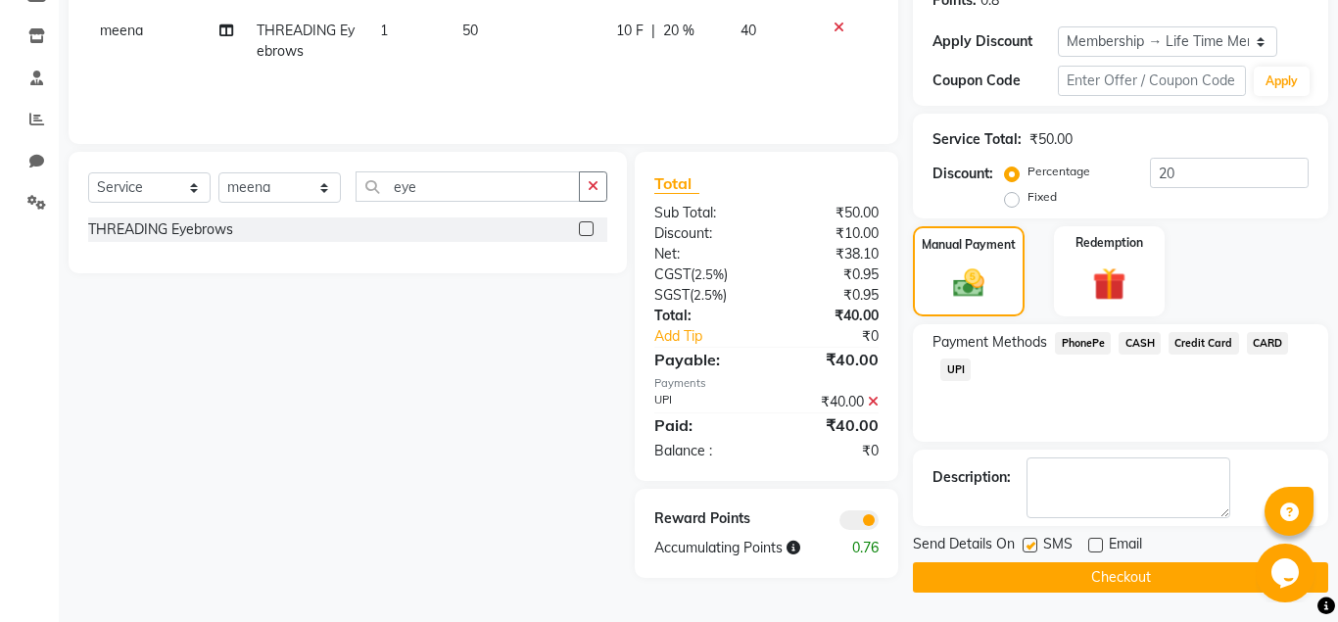
checkbox input "false"
click at [1031, 563] on button "Checkout" at bounding box center [1120, 577] width 415 height 30
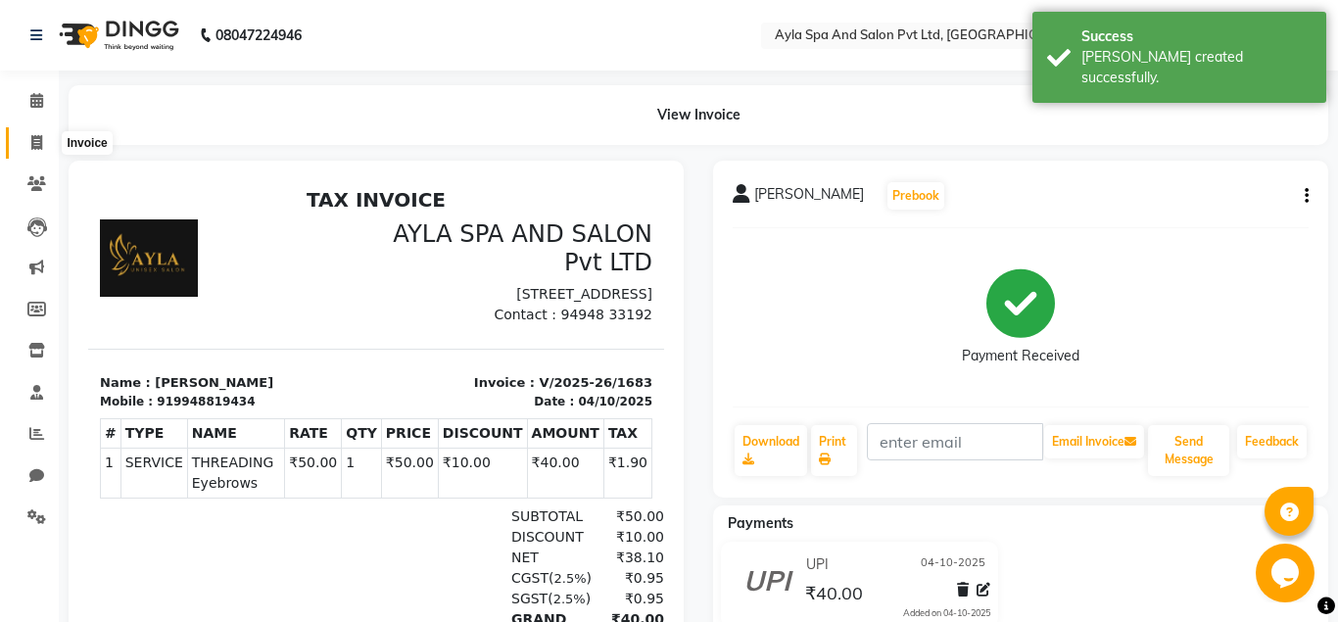
click at [34, 142] on icon at bounding box center [36, 142] width 11 height 15
select select "7756"
select select "service"
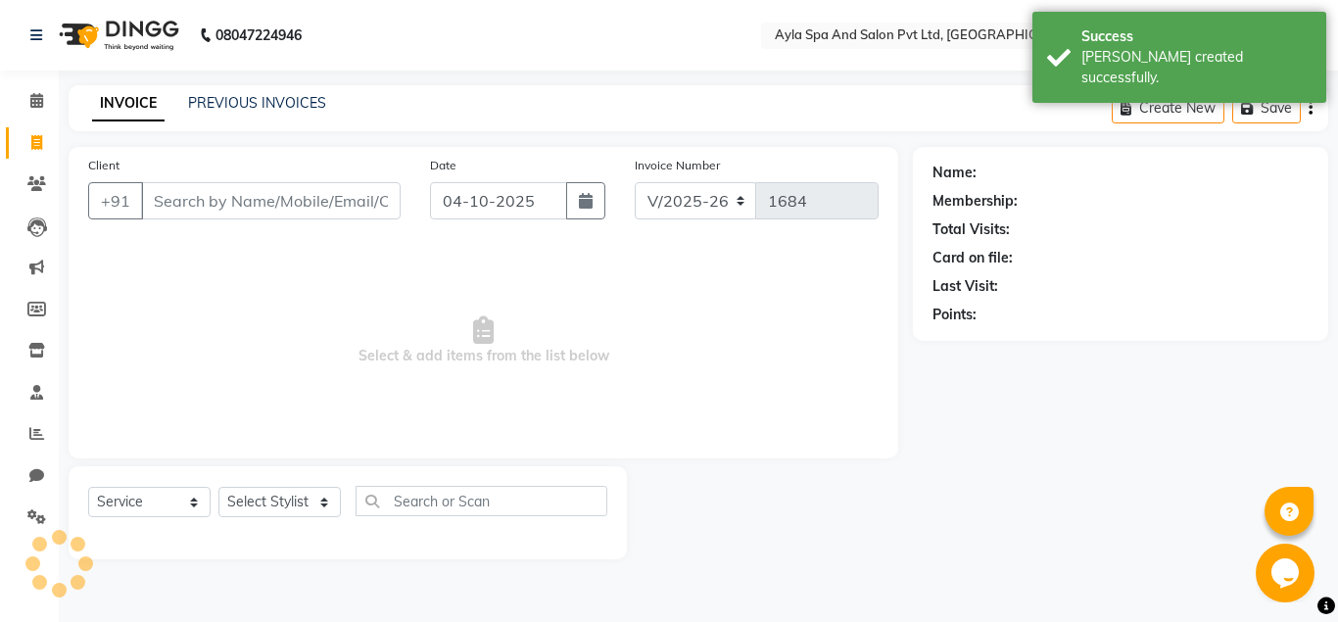
click at [200, 204] on input "Client" at bounding box center [271, 200] width 260 height 37
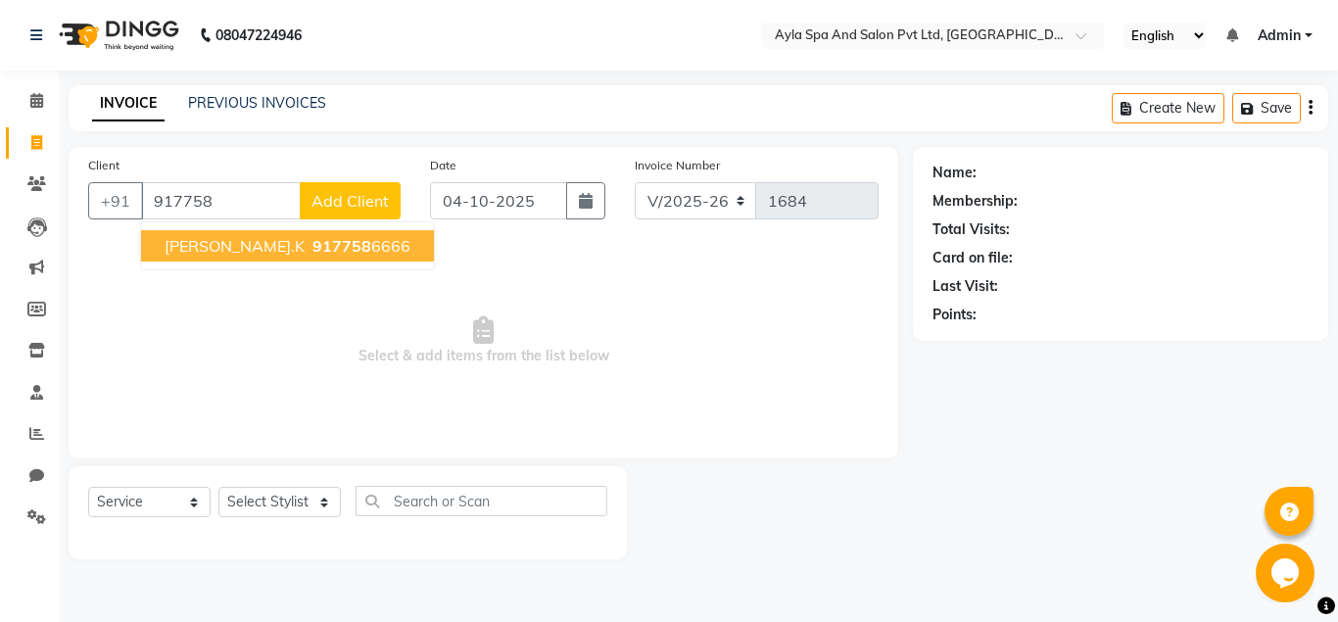
click at [200, 251] on span "purna.k" at bounding box center [235, 246] width 140 height 20
type input "9177586666"
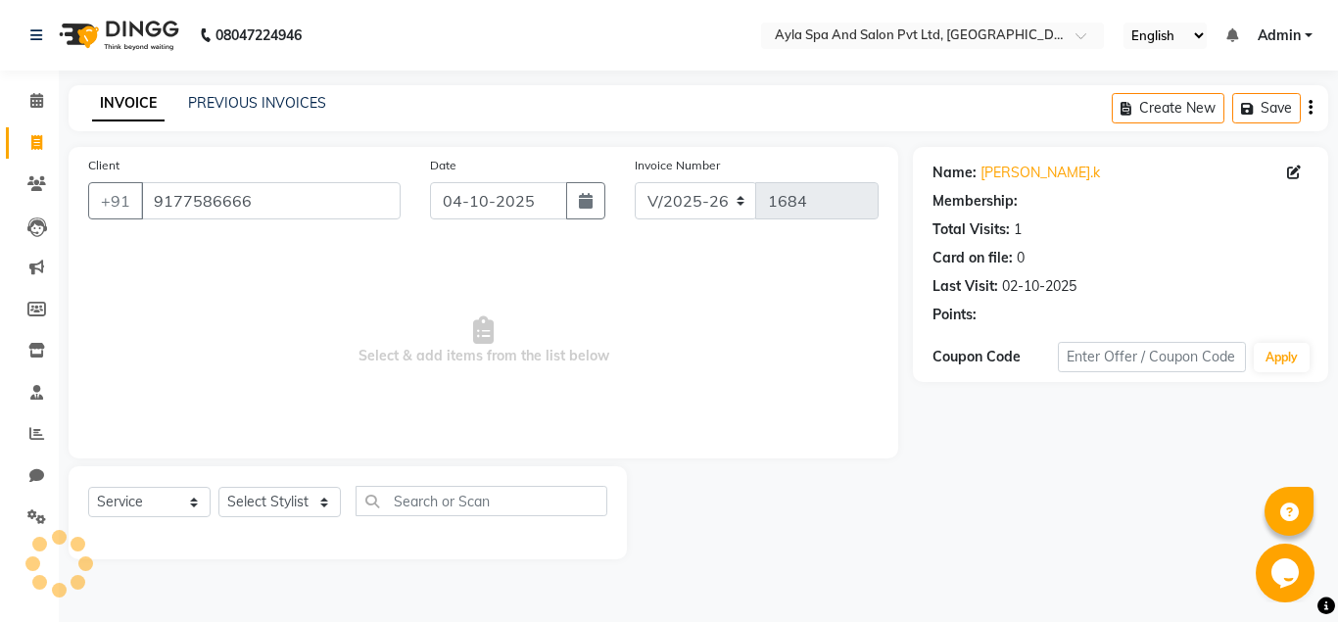
select select "1: Object"
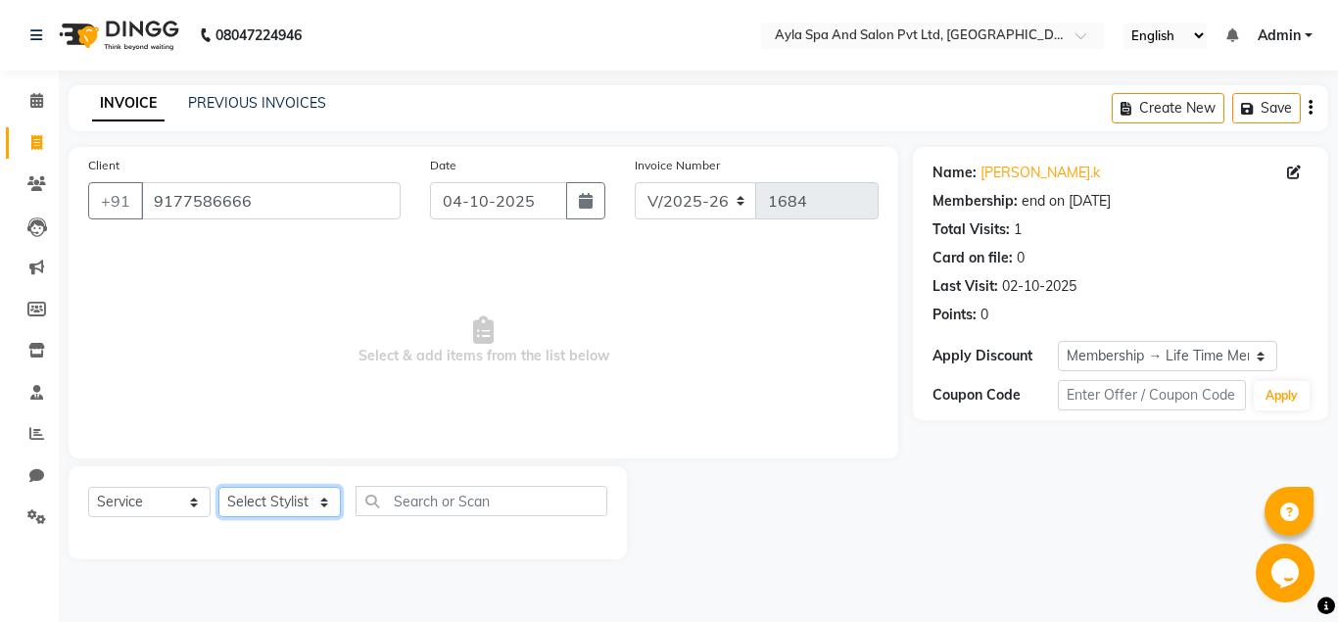
click at [219, 487] on select "Select Stylist BALU meena Renuka[PERSON_NAME]y[PERSON_NAME]i" at bounding box center [280, 502] width 122 height 30
click at [267, 197] on input "9177586666" at bounding box center [271, 200] width 260 height 37
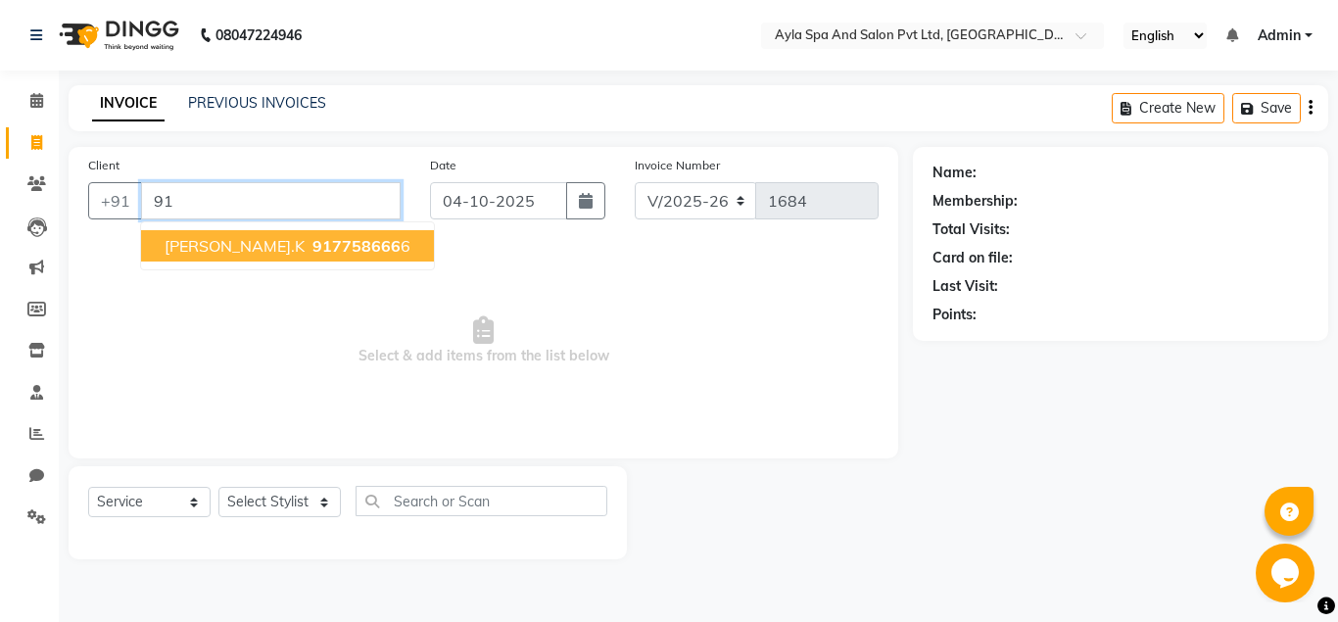
type input "9"
click at [299, 241] on span "9030100" at bounding box center [333, 246] width 69 height 20
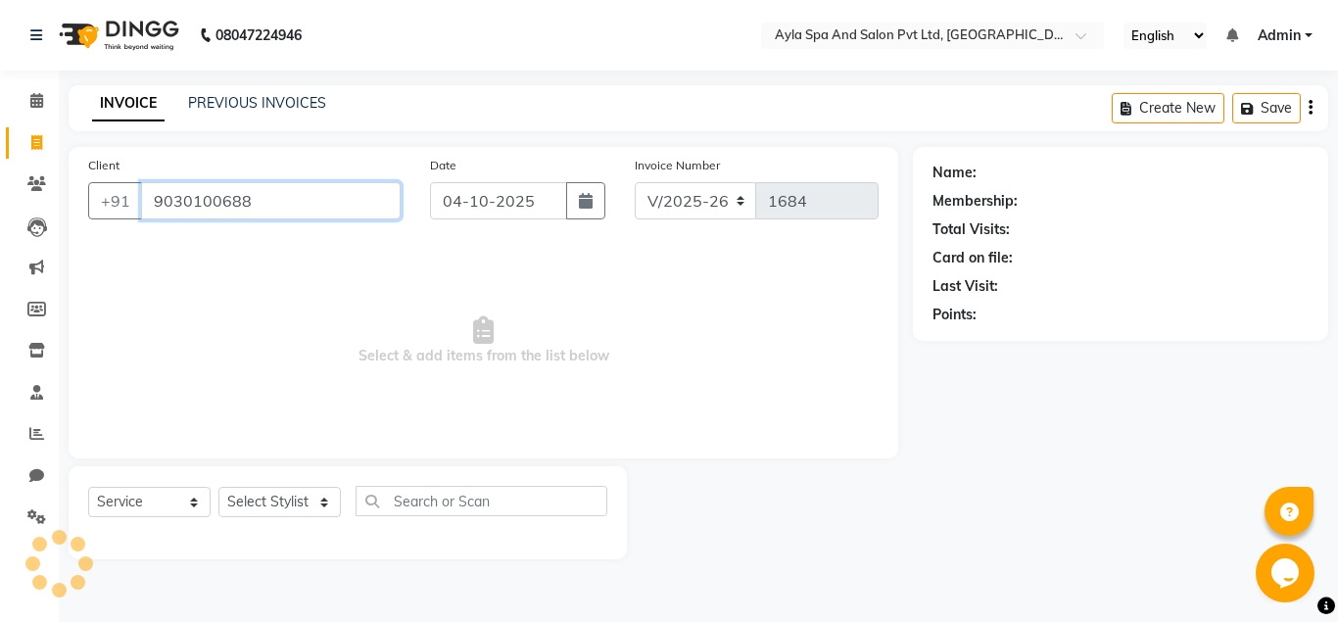
type input "9030100688"
select select "1: Object"
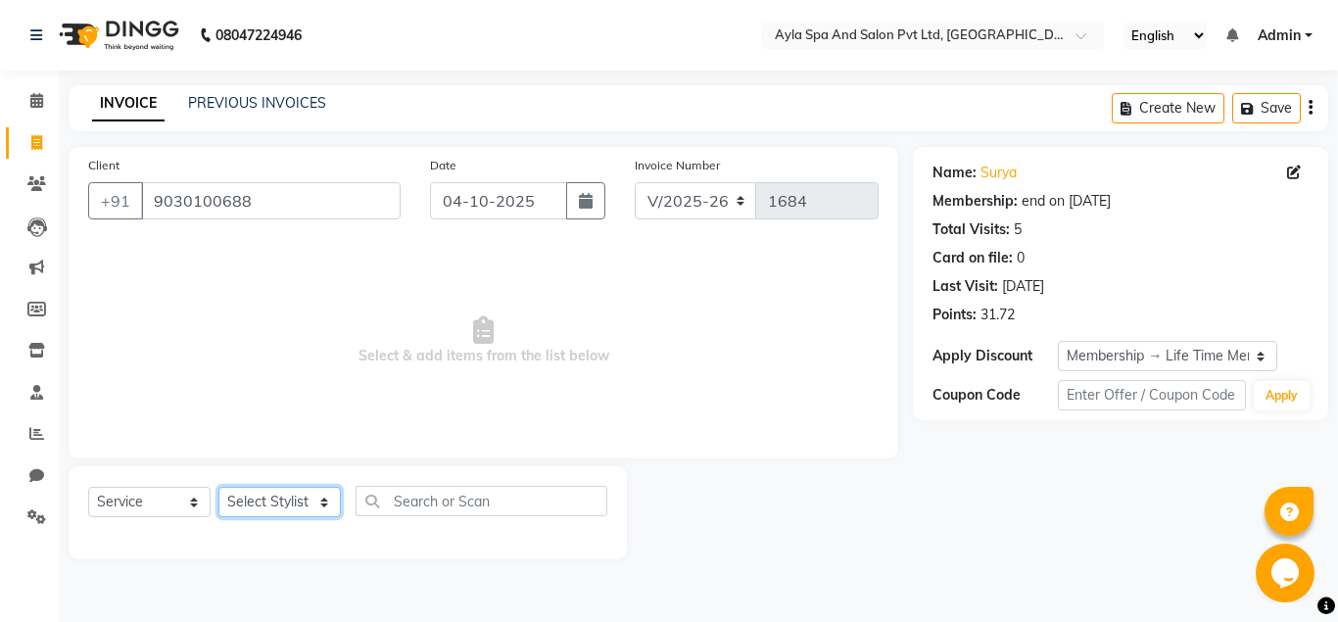
click at [219, 487] on select "Select Stylist BALU meena Renuka[PERSON_NAME]y[PERSON_NAME]i" at bounding box center [280, 502] width 122 height 30
select select "90837"
click option "Sanjay" at bounding box center [0, 0] width 0 height 0
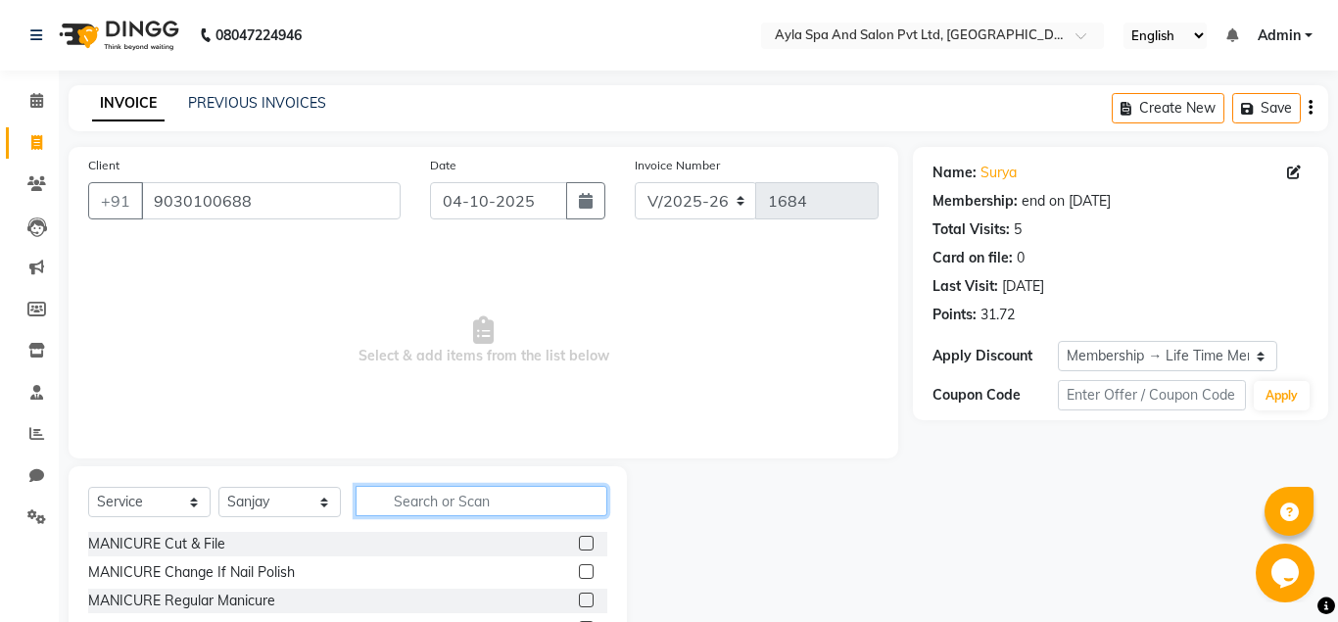
click at [387, 507] on input "text" at bounding box center [482, 501] width 252 height 30
click at [393, 507] on input "text" at bounding box center [482, 501] width 252 height 30
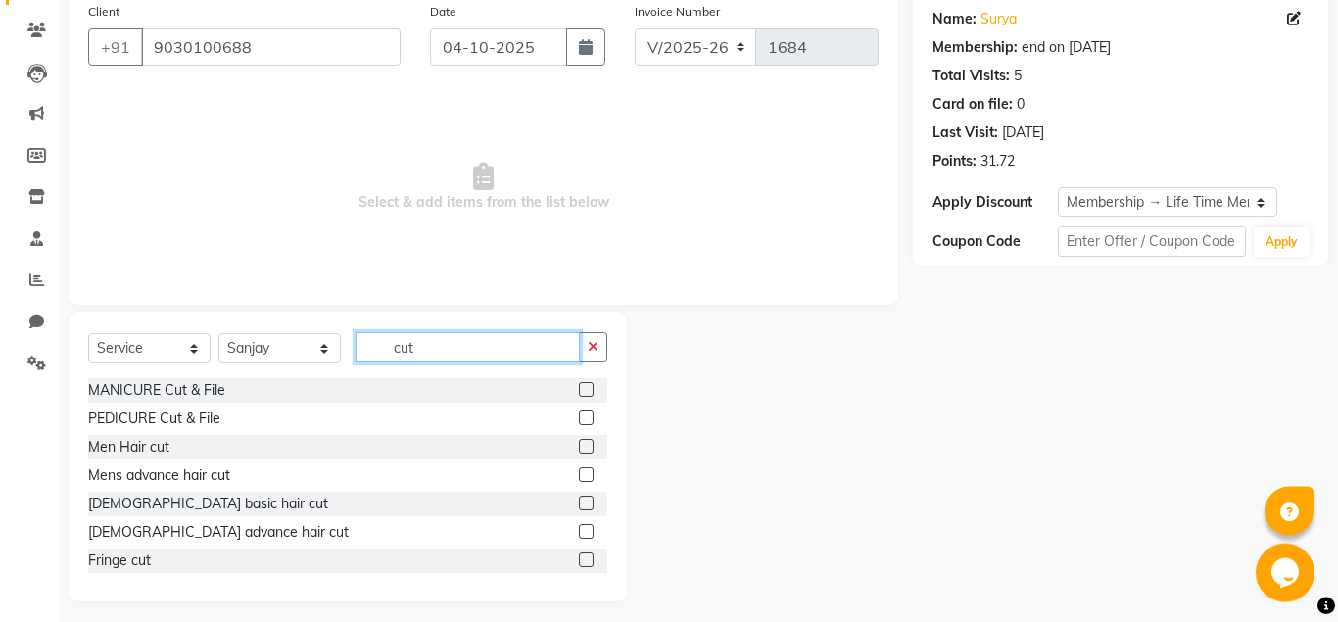
scroll to position [163, 0]
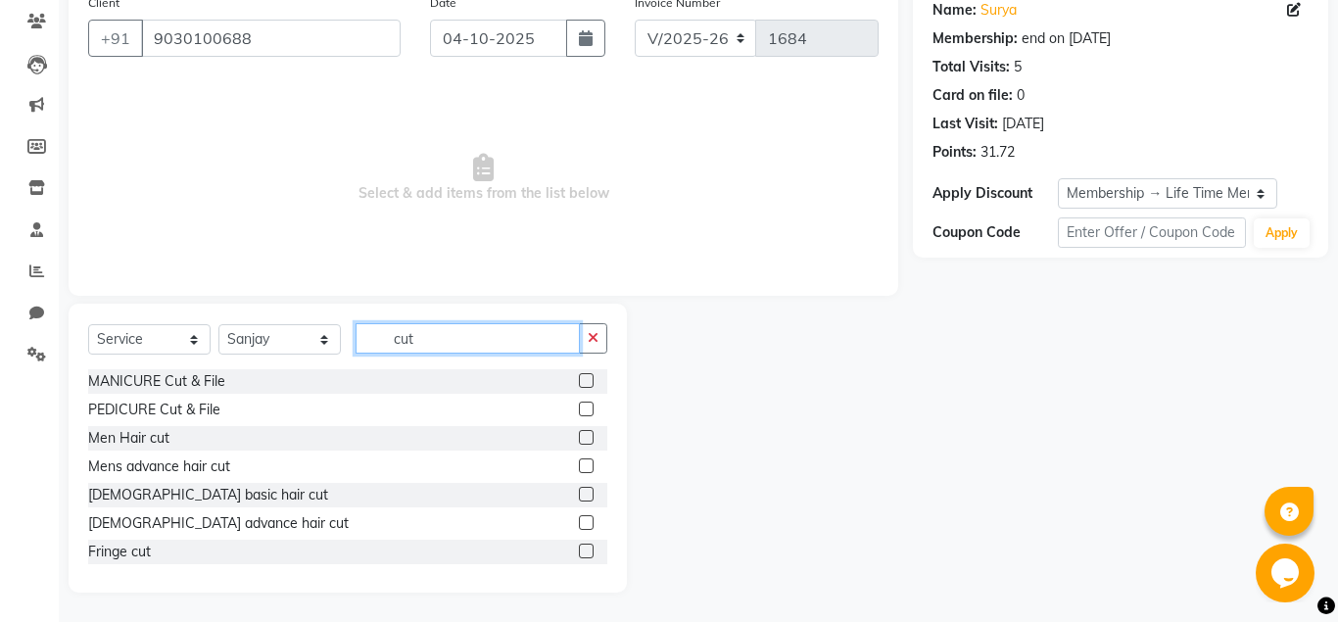
type input "cut"
click at [587, 522] on label at bounding box center [586, 522] width 15 height 15
click at [587, 522] on input "checkbox" at bounding box center [585, 523] width 13 height 13
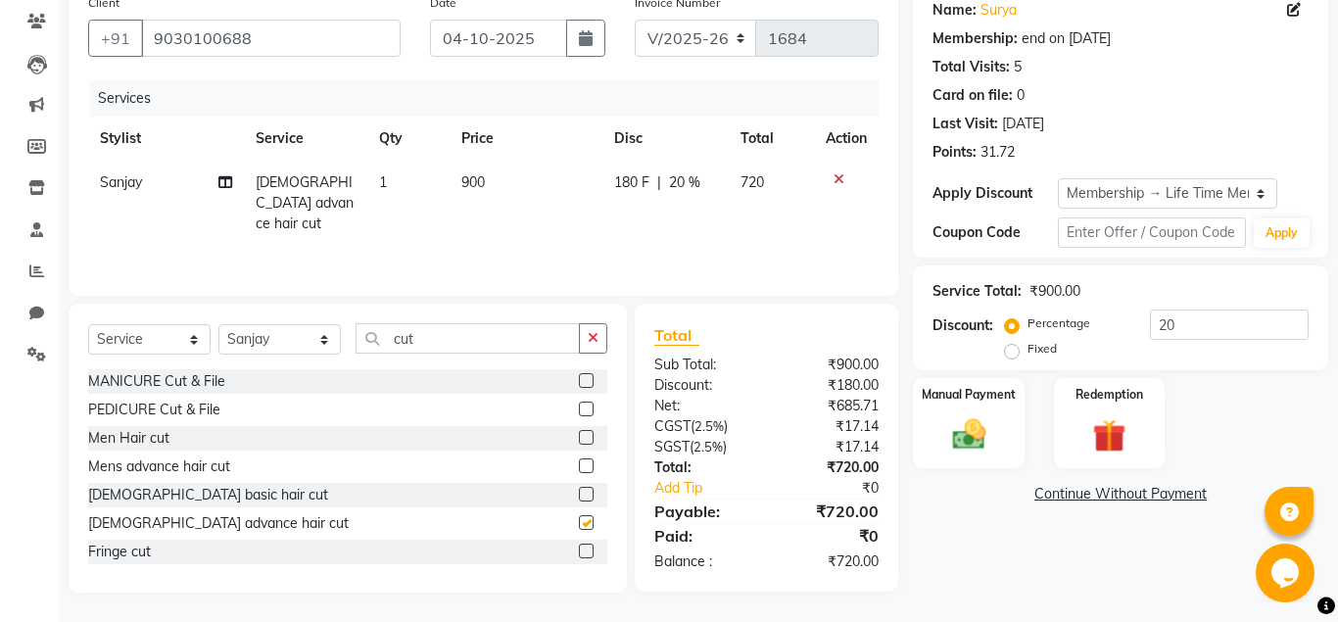
checkbox input "false"
click at [1182, 329] on input "20" at bounding box center [1229, 325] width 159 height 30
type input "2"
type input "30"
click at [983, 427] on img at bounding box center [969, 434] width 56 height 40
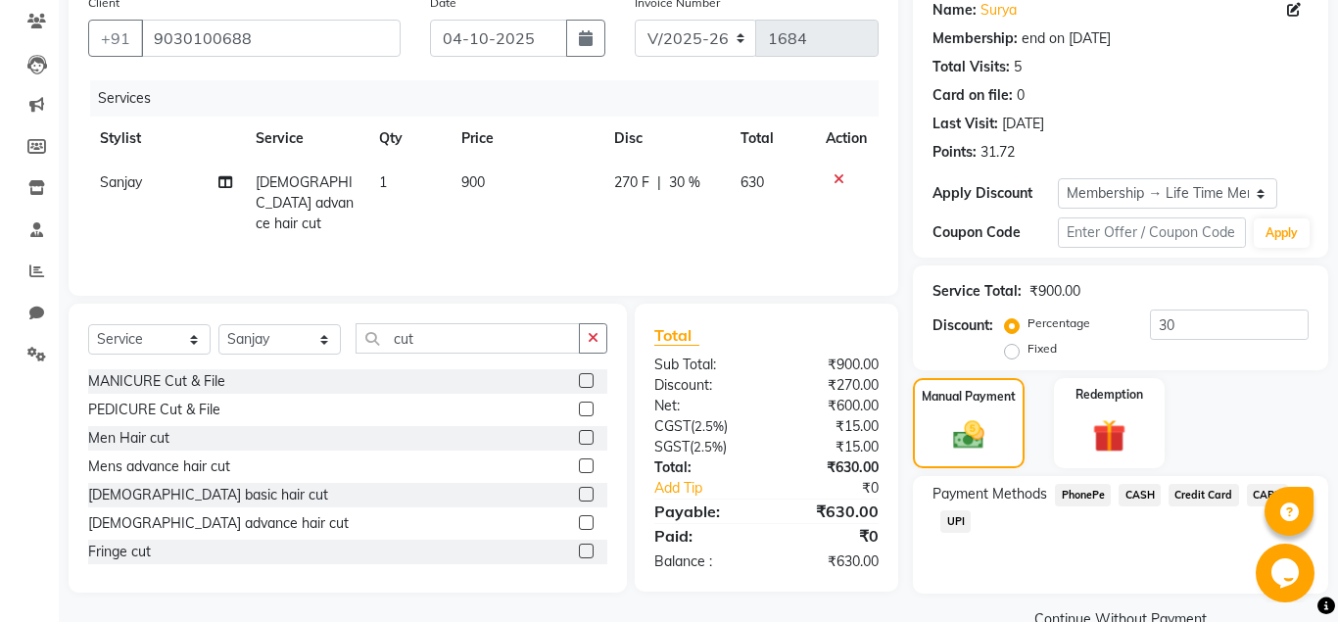
scroll to position [204, 0]
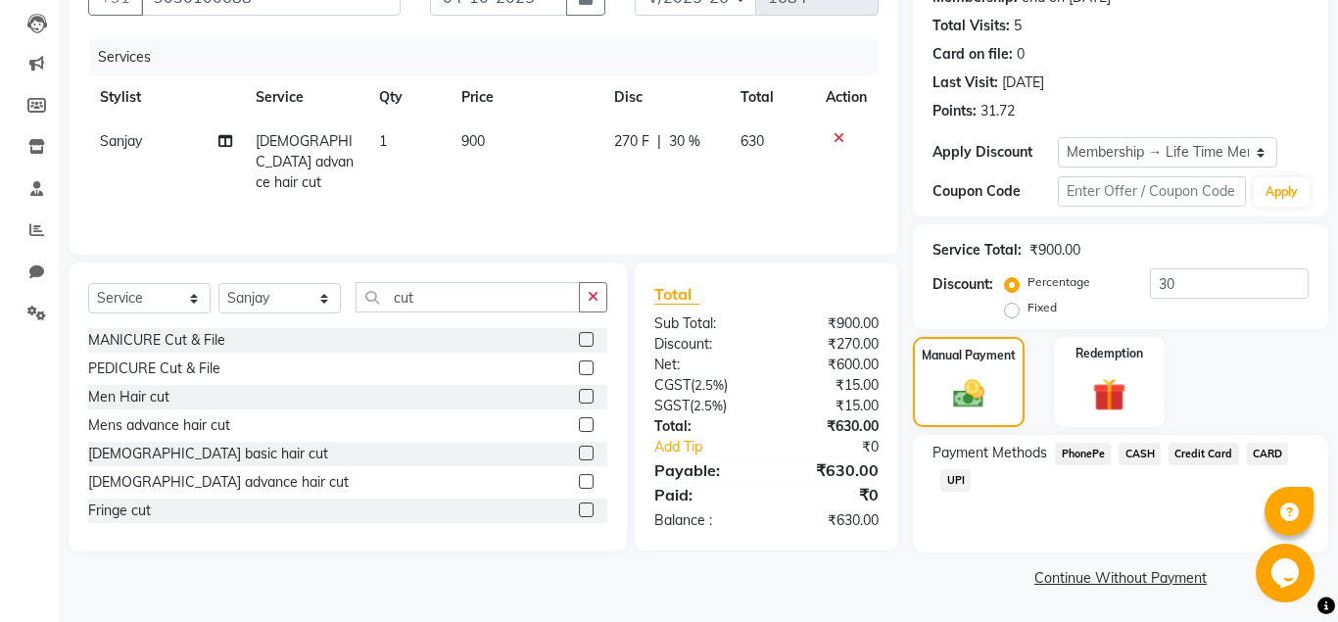
click at [955, 478] on span "UPI" at bounding box center [956, 480] width 30 height 23
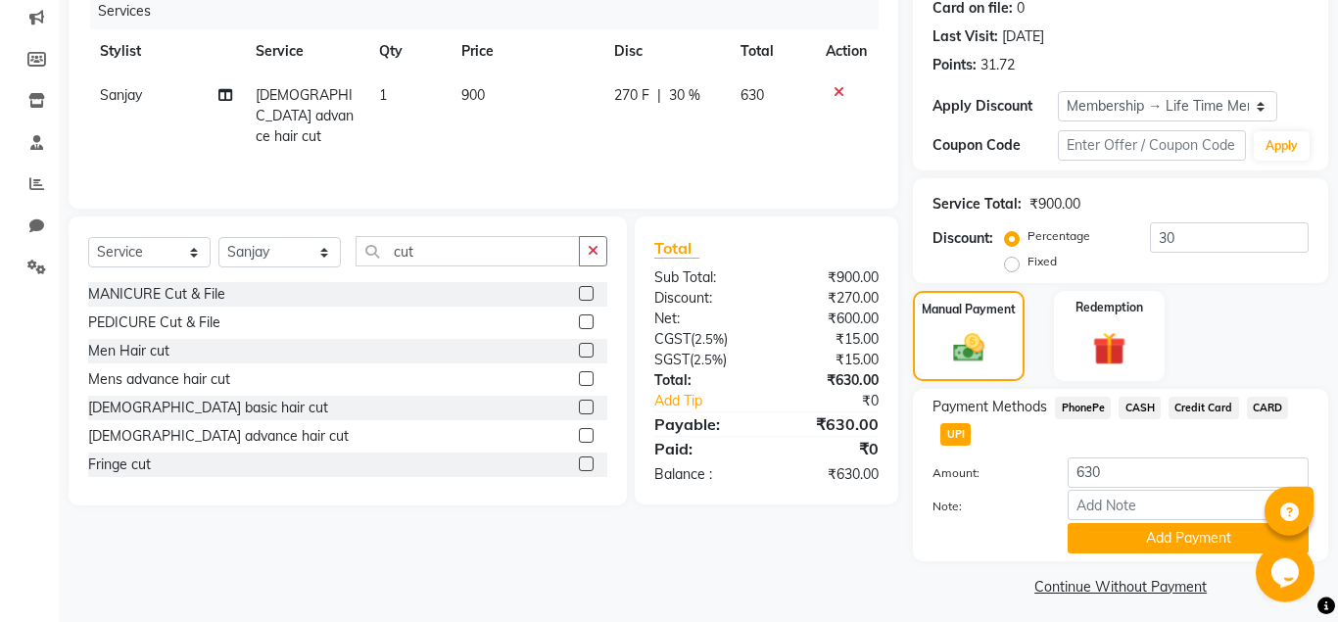
scroll to position [258, 0]
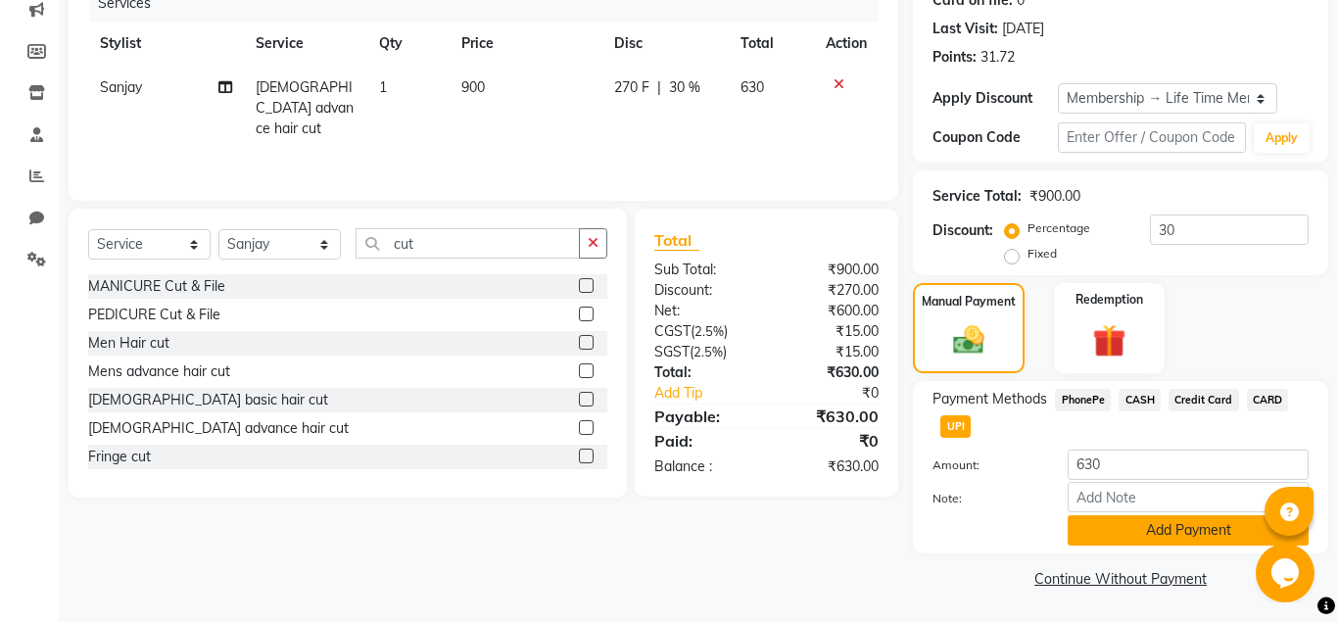
click at [1096, 539] on button "Add Payment" at bounding box center [1188, 530] width 241 height 30
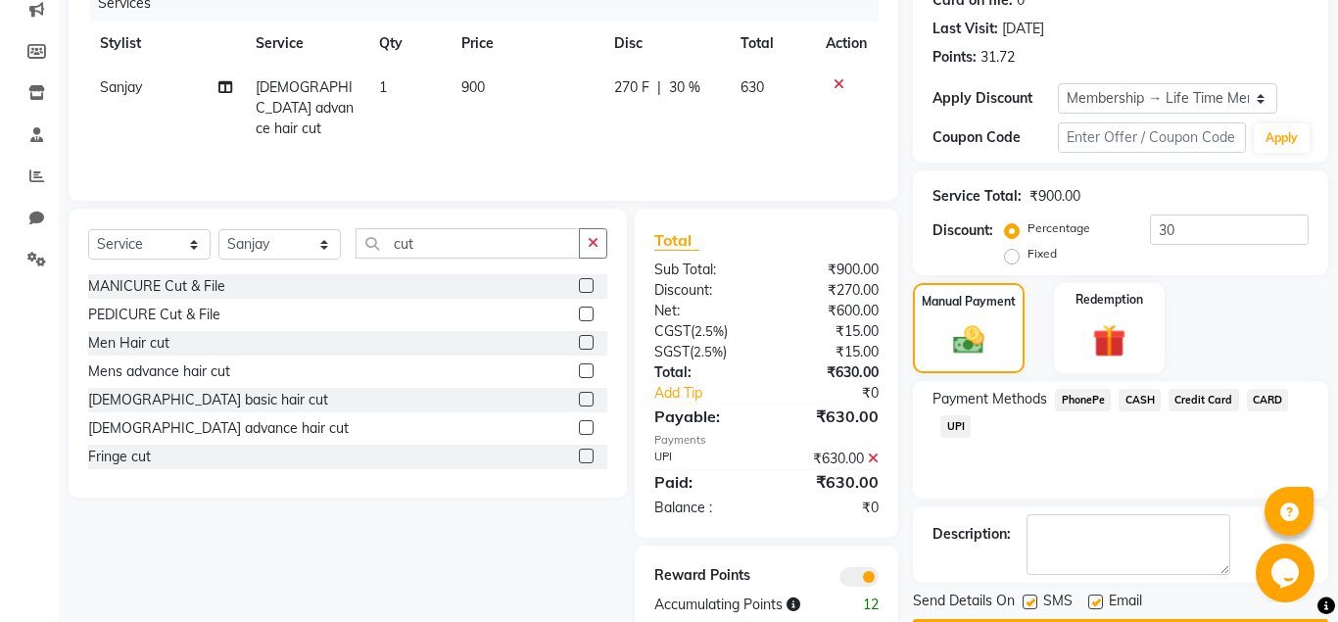
scroll to position [315, 0]
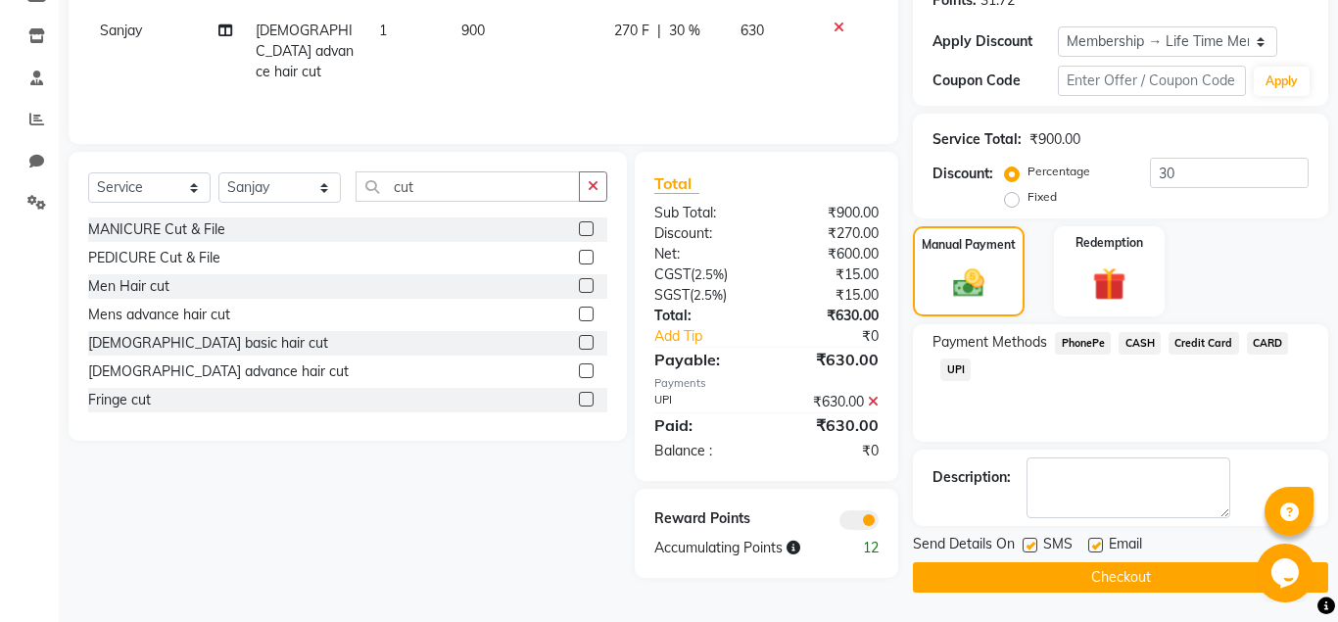
click at [1095, 541] on label at bounding box center [1096, 545] width 15 height 15
click at [1095, 541] on input "checkbox" at bounding box center [1095, 546] width 13 height 13
checkbox input "false"
click at [1033, 545] on label at bounding box center [1030, 545] width 15 height 15
click at [1033, 545] on input "checkbox" at bounding box center [1029, 546] width 13 height 13
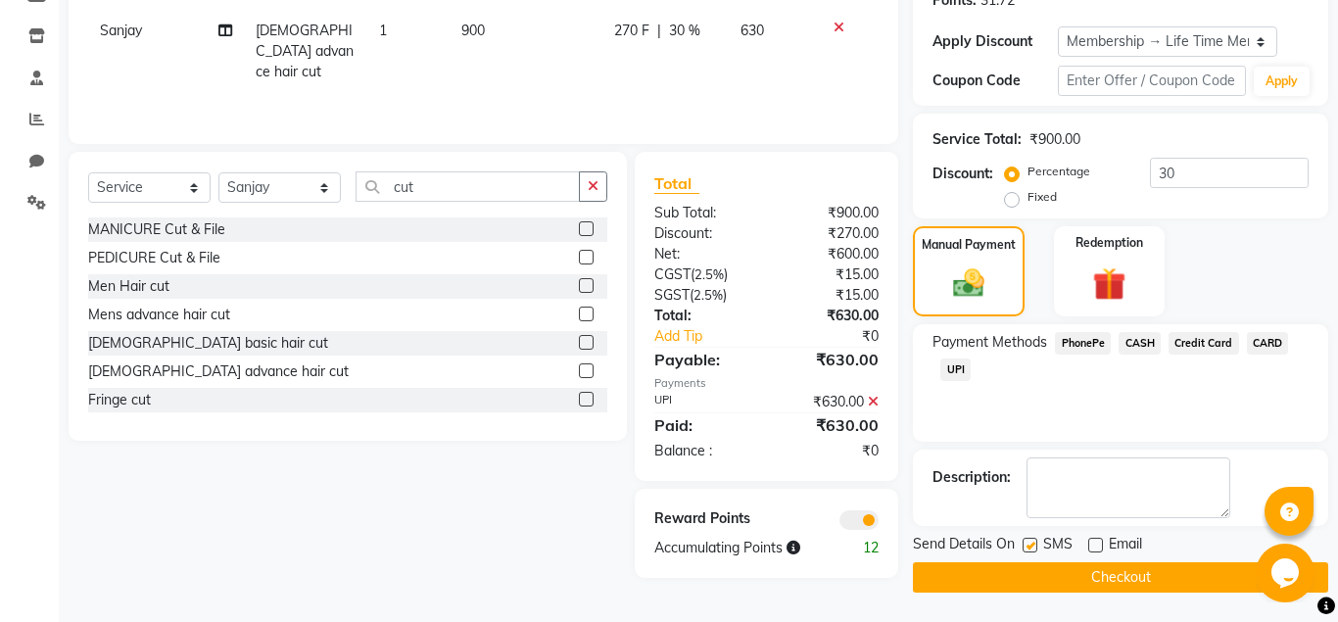
checkbox input "false"
click at [1034, 565] on button "Checkout" at bounding box center [1120, 577] width 415 height 30
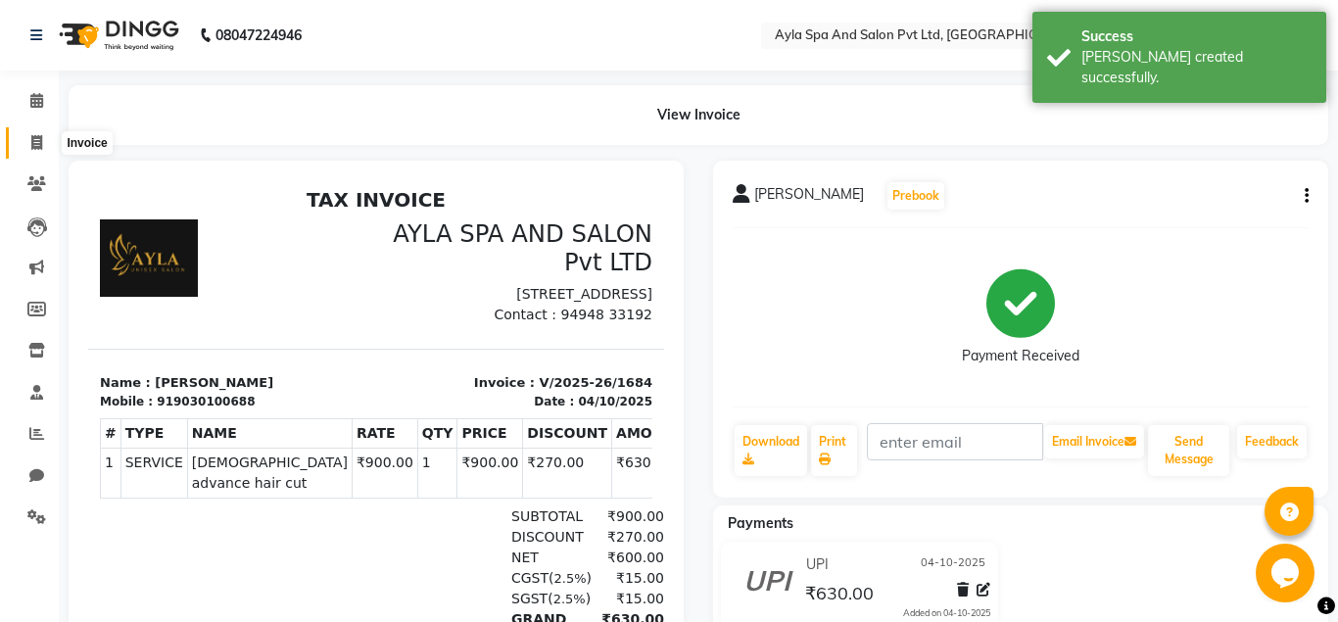
click at [35, 138] on icon at bounding box center [36, 142] width 11 height 15
select select "service"
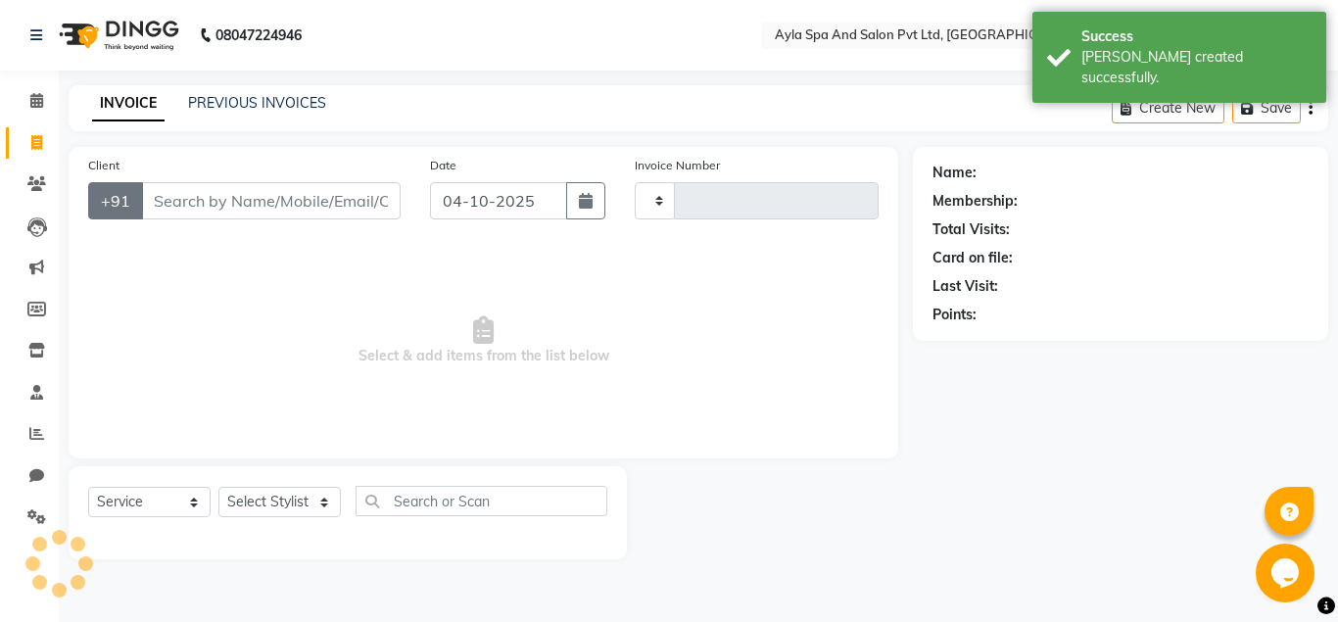
type input "1685"
select select "7756"
click at [177, 201] on input "Client" at bounding box center [271, 200] width 260 height 37
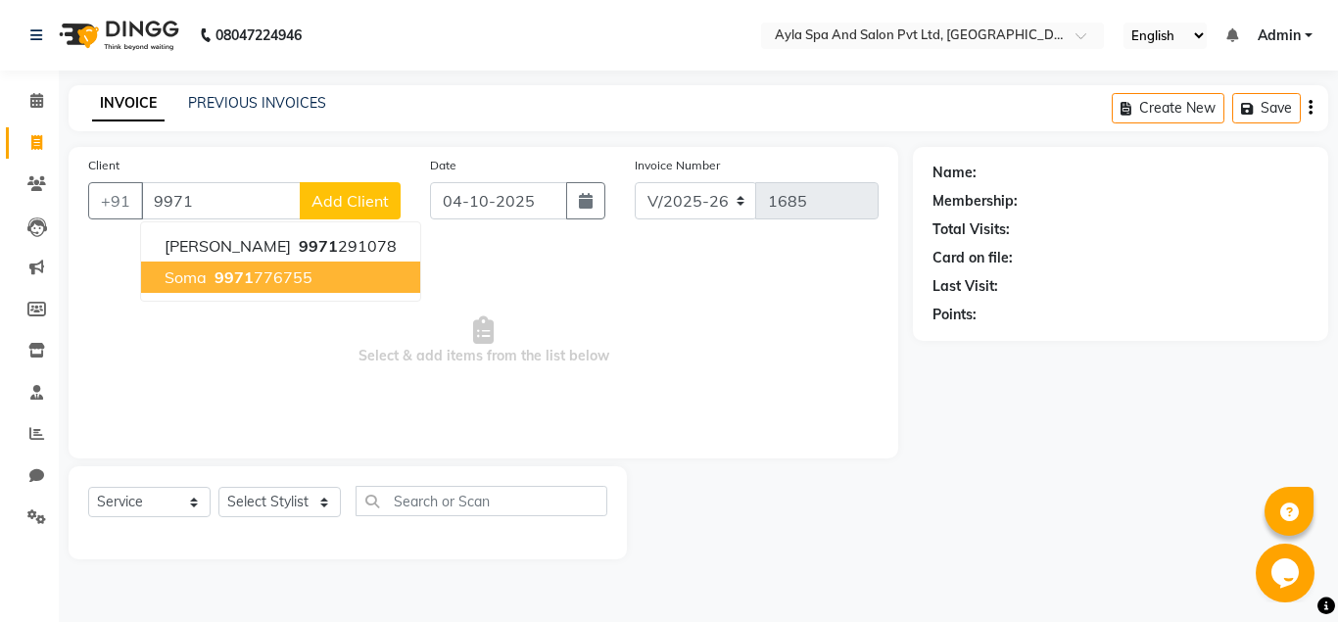
click at [190, 288] on button "soma 9971 776755" at bounding box center [280, 277] width 279 height 31
type input "9971776755"
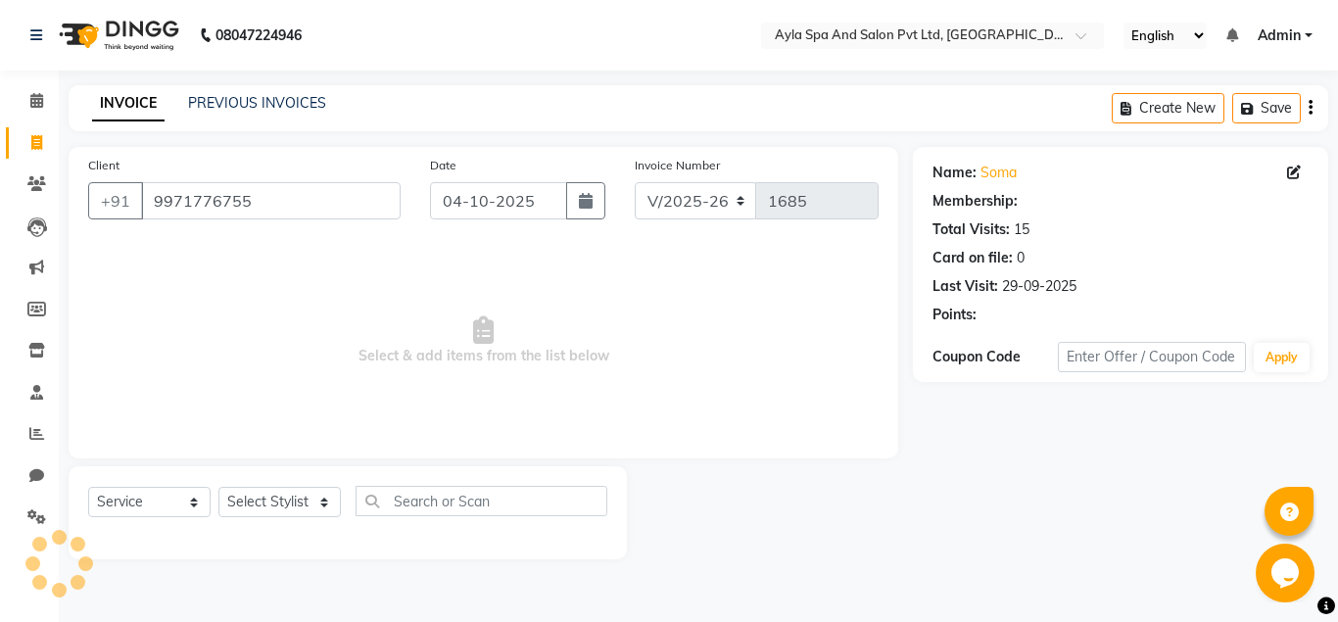
select select "1: Object"
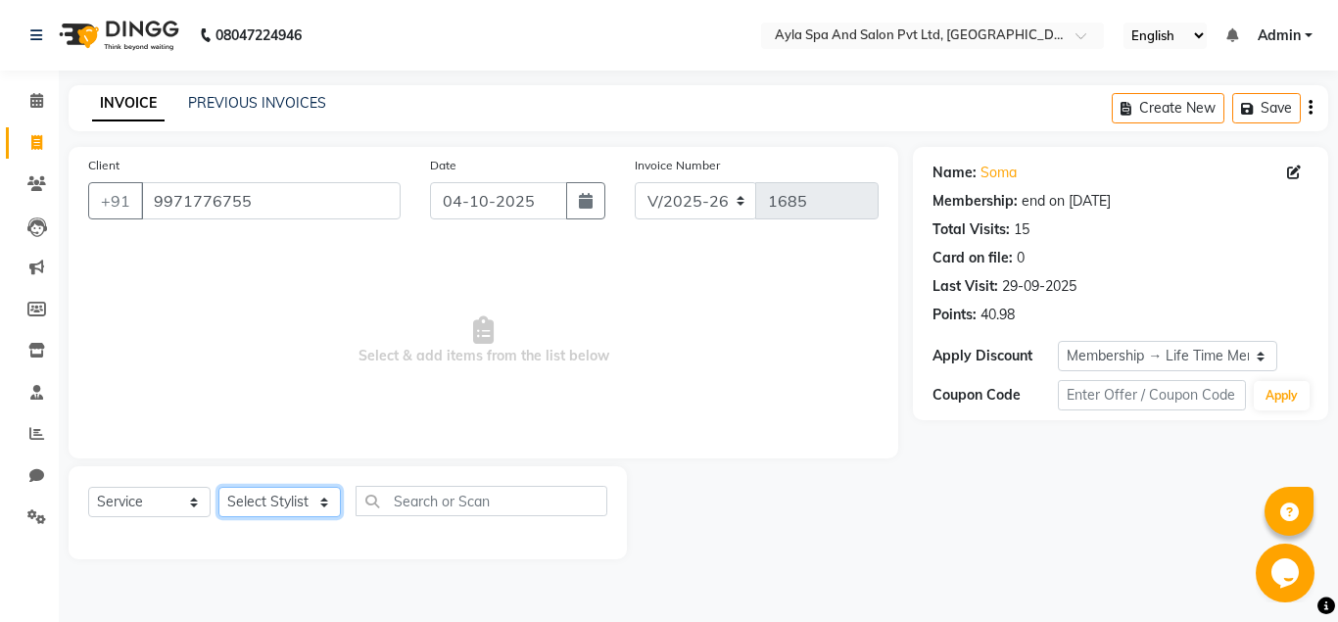
click at [219, 487] on select "Select Stylist BALU meena Renuka[PERSON_NAME]y[PERSON_NAME]i" at bounding box center [280, 502] width 122 height 30
select select "90837"
click option "Sanjay" at bounding box center [0, 0] width 0 height 0
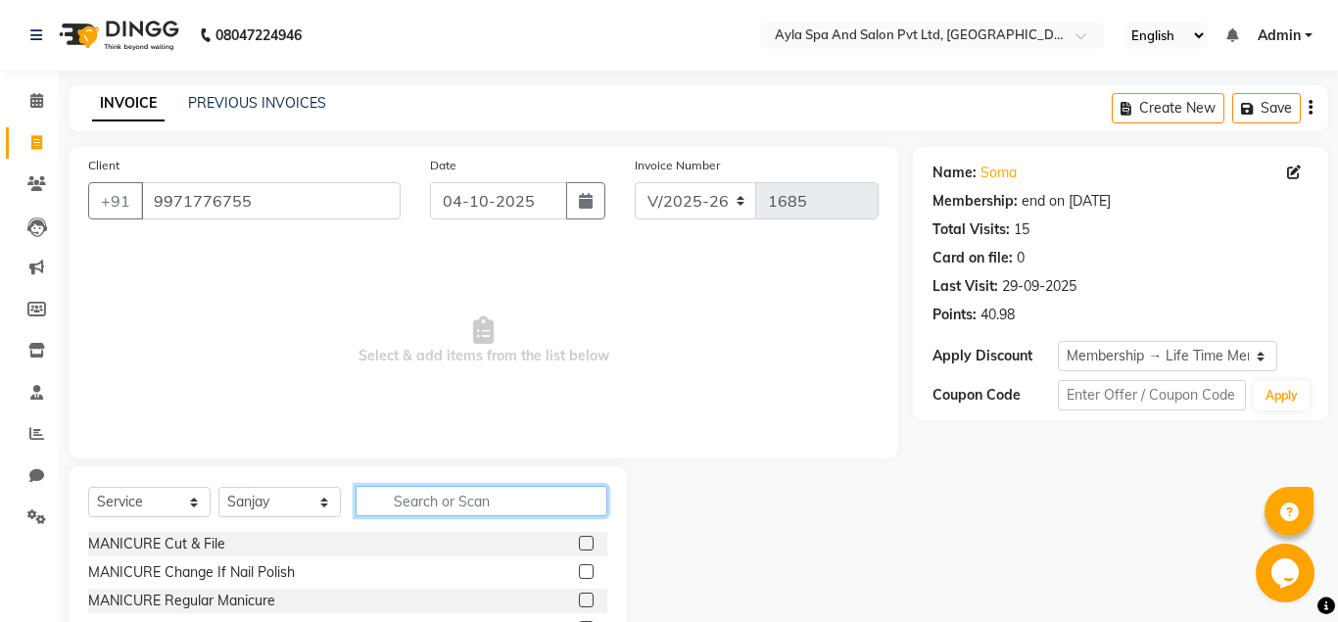
click at [408, 495] on input "text" at bounding box center [482, 501] width 252 height 30
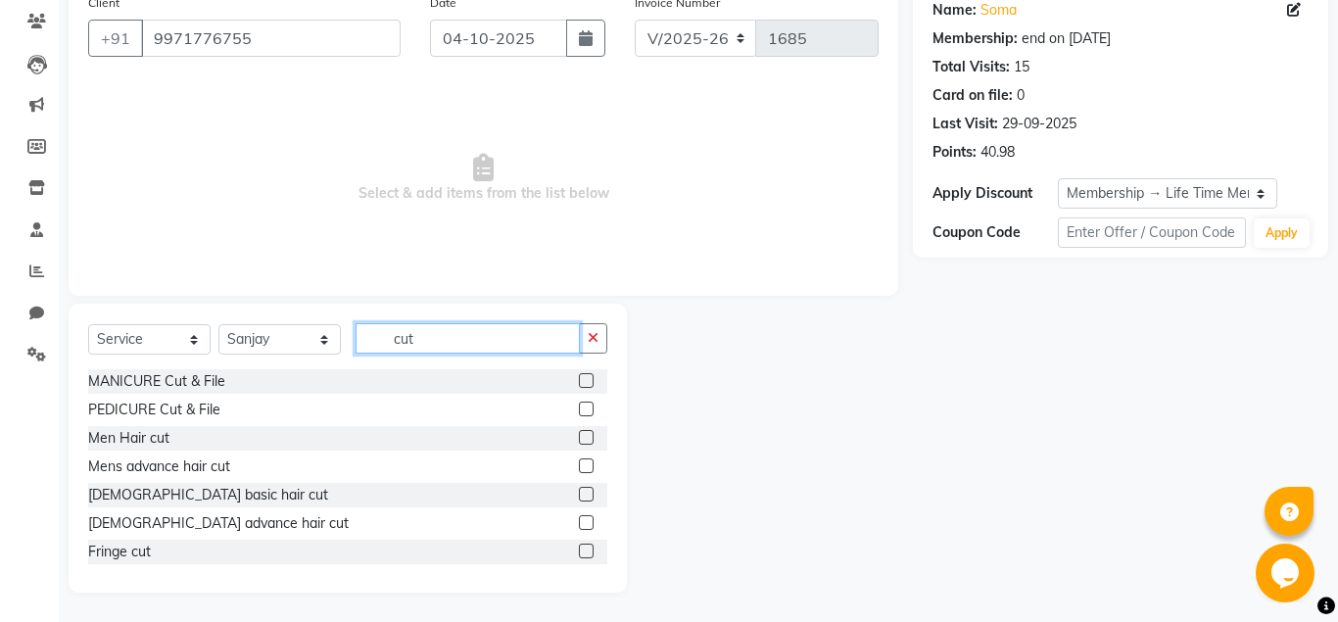
type input "cut"
click at [579, 439] on label at bounding box center [586, 437] width 15 height 15
click at [579, 439] on input "checkbox" at bounding box center [585, 438] width 13 height 13
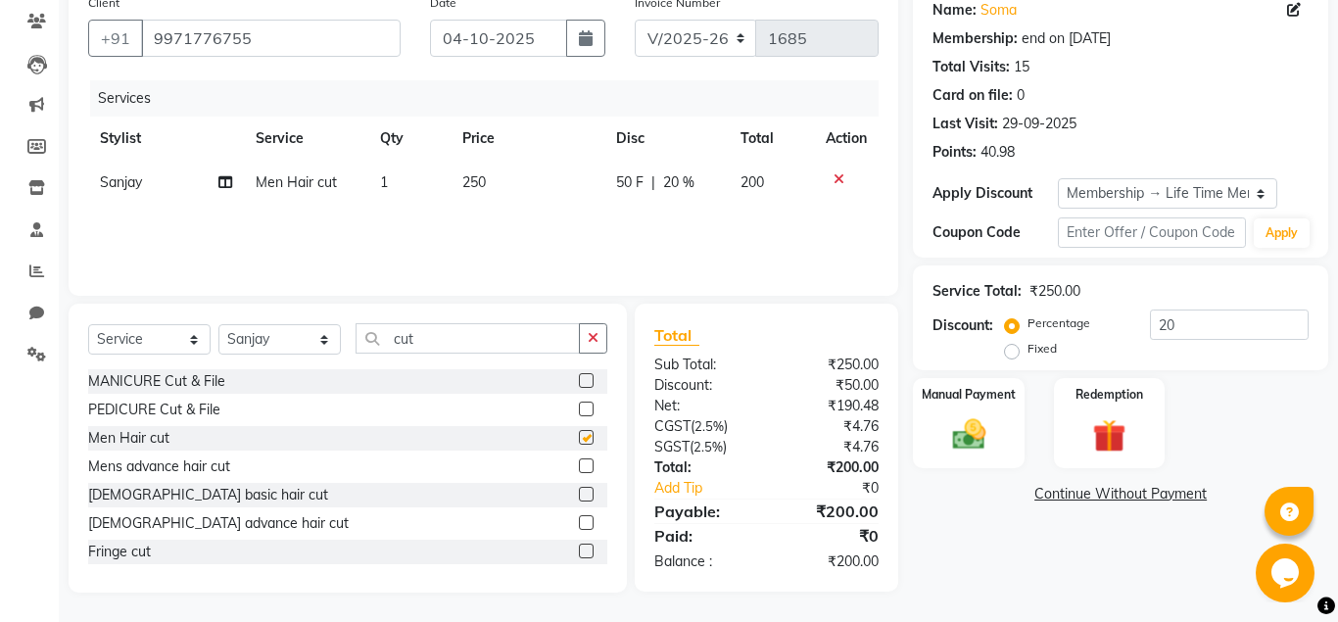
checkbox input "false"
click at [449, 340] on input "cut" at bounding box center [468, 338] width 224 height 30
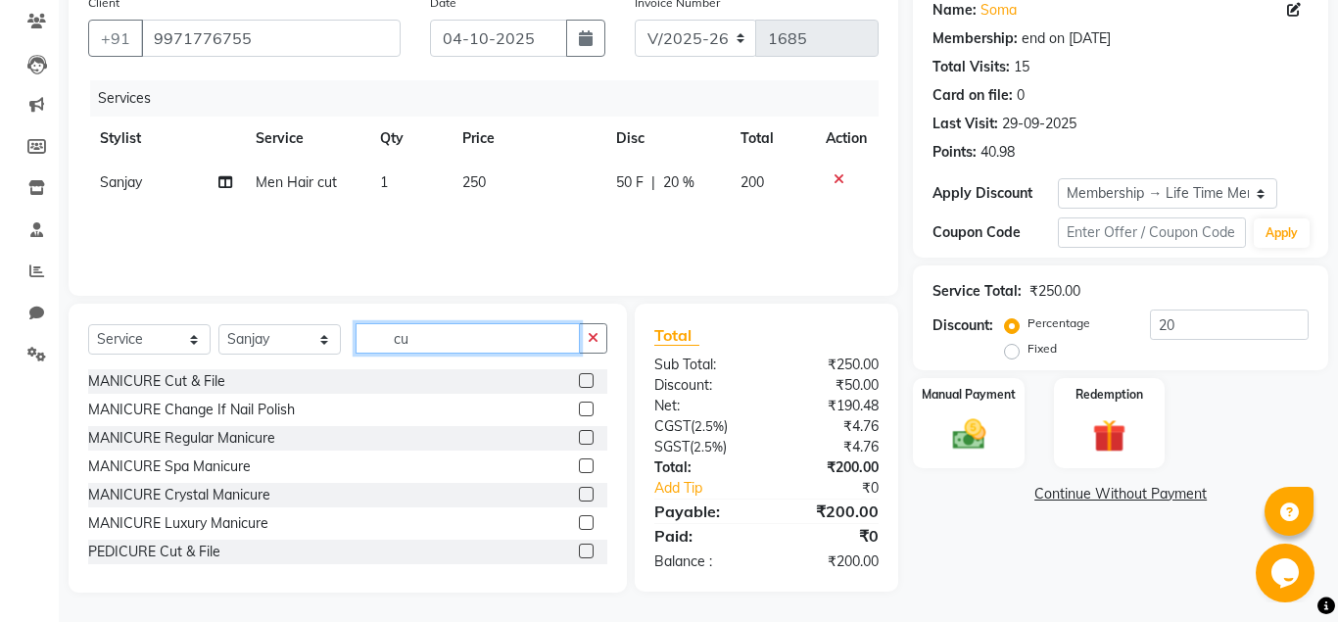
type input "c"
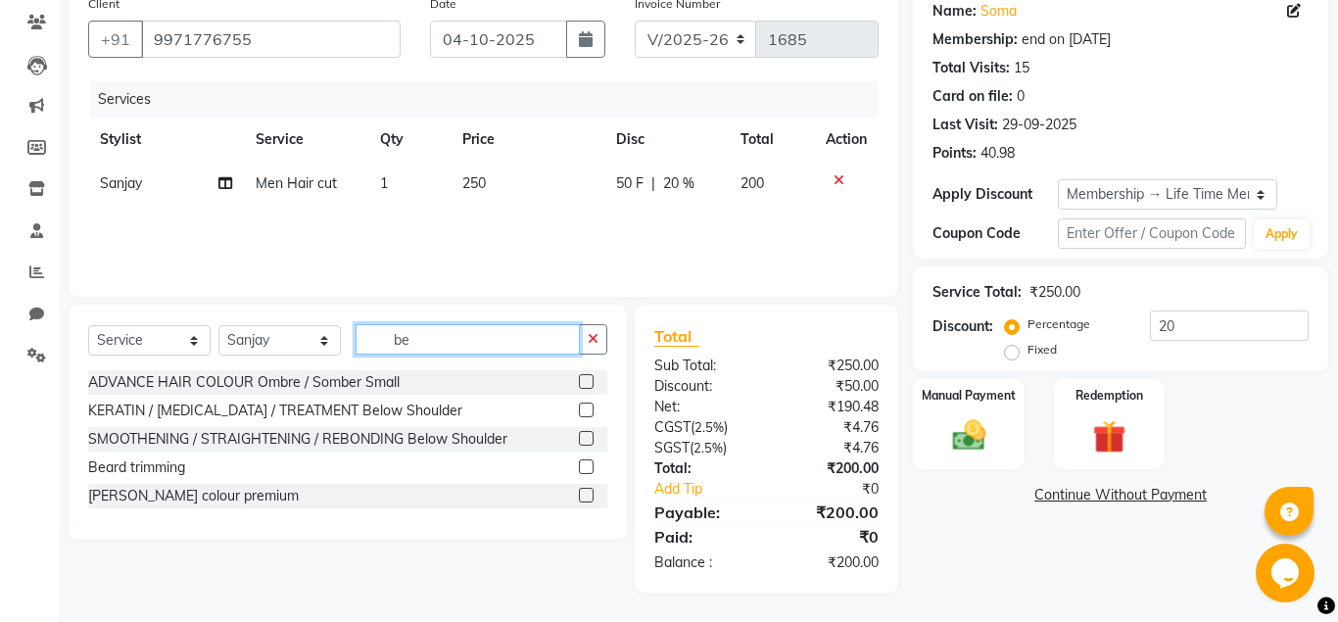
scroll to position [162, 0]
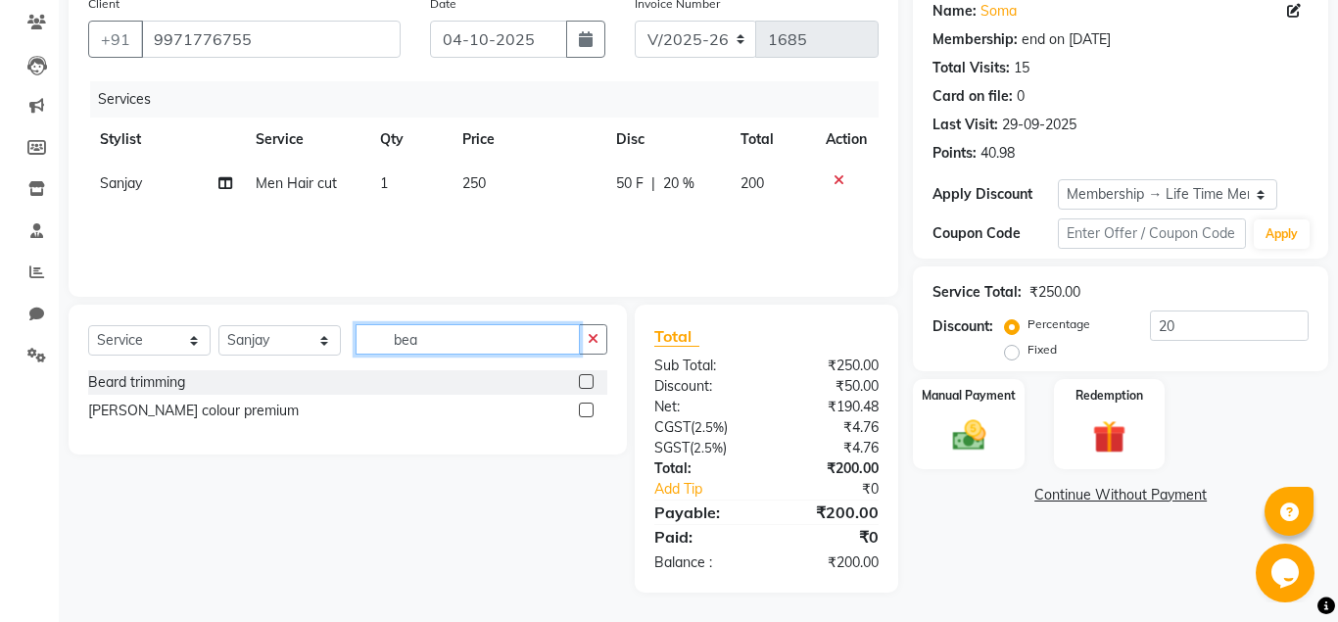
type input "bea"
click at [586, 380] on label at bounding box center [586, 381] width 15 height 15
click at [586, 380] on input "checkbox" at bounding box center [585, 382] width 13 height 13
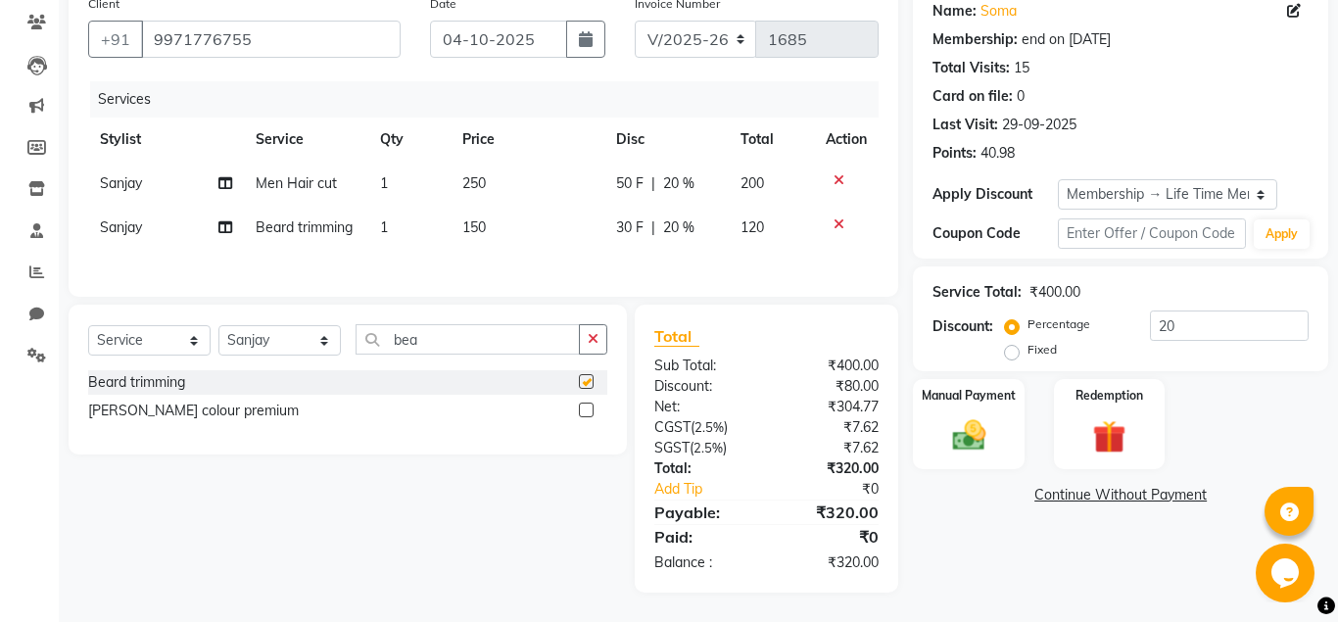
checkbox input "false"
click at [1183, 325] on input "20" at bounding box center [1229, 326] width 159 height 30
type input "2"
type input "30"
click at [481, 229] on span "150" at bounding box center [474, 228] width 24 height 18
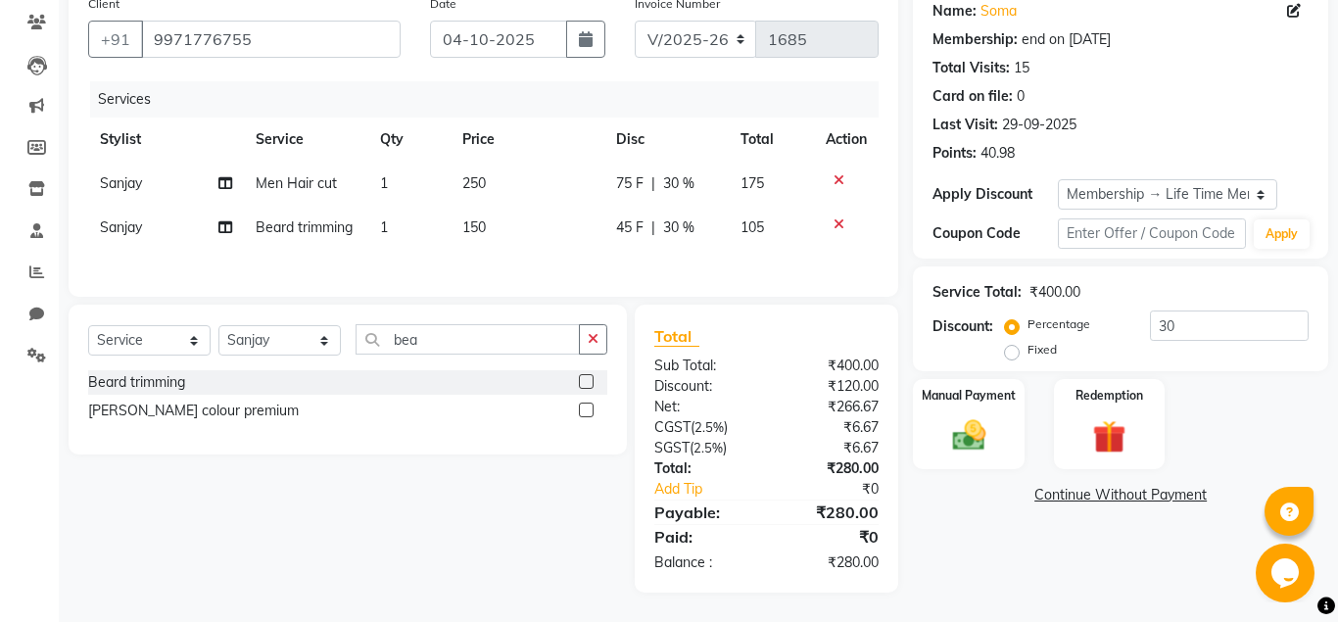
select select "90837"
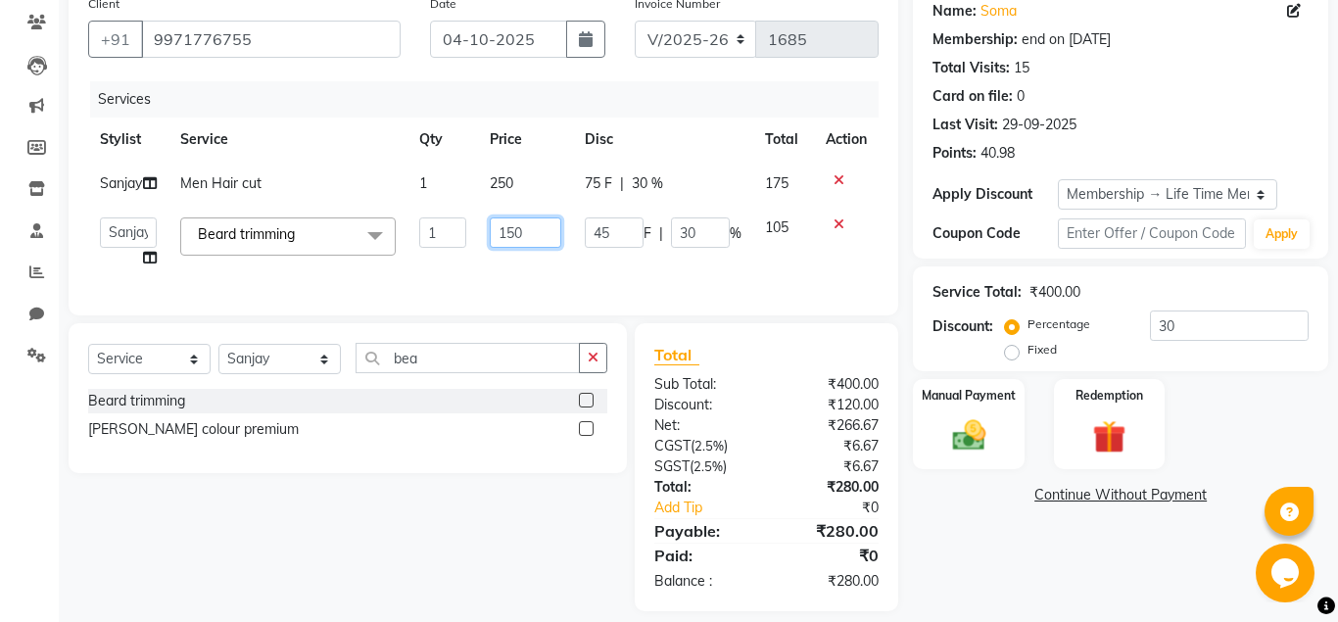
click at [516, 248] on input "150" at bounding box center [526, 233] width 72 height 30
type input "100"
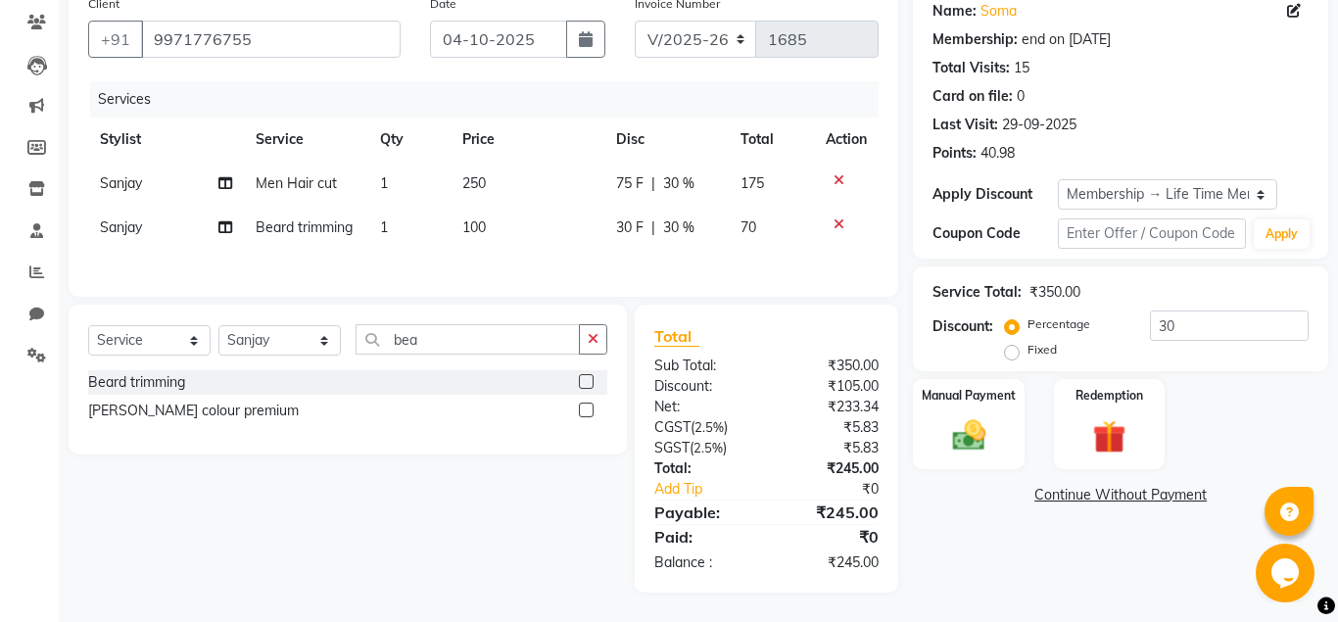
click at [904, 557] on div "Total Sub Total: ₹350.00 Discount: ₹105.00 Net: ₹233.34 CGST ( 2.5% ) ₹5.83 SGS…" at bounding box center [770, 449] width 286 height 288
click at [965, 554] on div "Name: Soma Membership: end on 13-05-2125 Total Visits: 15 Card on file: 0 Last …" at bounding box center [1128, 289] width 430 height 608
click at [969, 556] on div "Name: Soma Membership: end on 13-05-2125 Total Visits: 15 Card on file: 0 Last …" at bounding box center [1128, 289] width 430 height 608
click at [970, 558] on div "Name: Soma Membership: end on 13-05-2125 Total Visits: 15 Card on file: 0 Last …" at bounding box center [1128, 289] width 430 height 608
click at [1000, 444] on div "Manual Payment" at bounding box center [969, 424] width 116 height 94
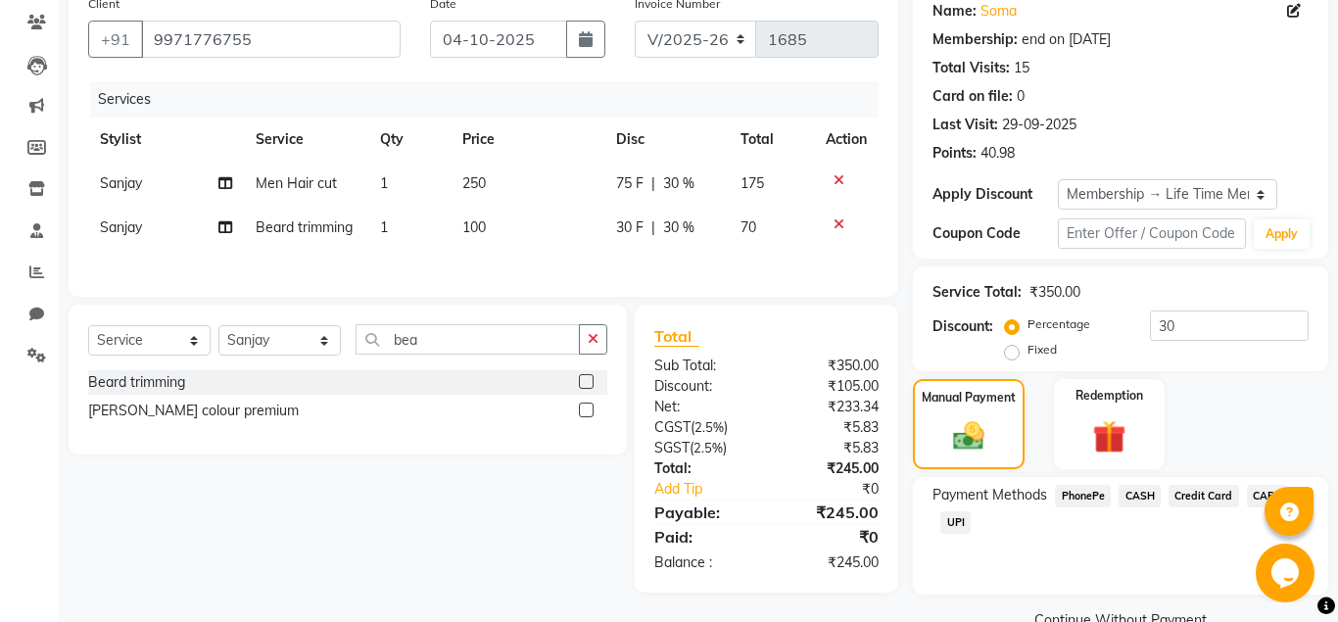
scroll to position [204, 0]
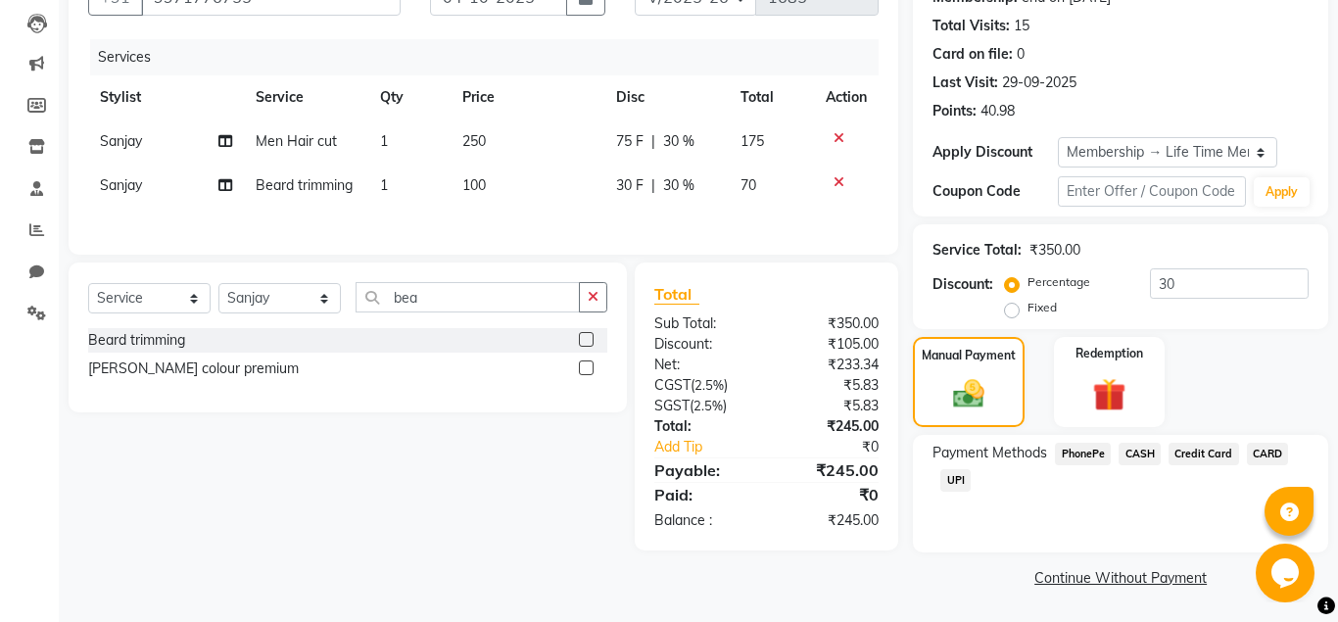
click at [958, 477] on span "UPI" at bounding box center [956, 480] width 30 height 23
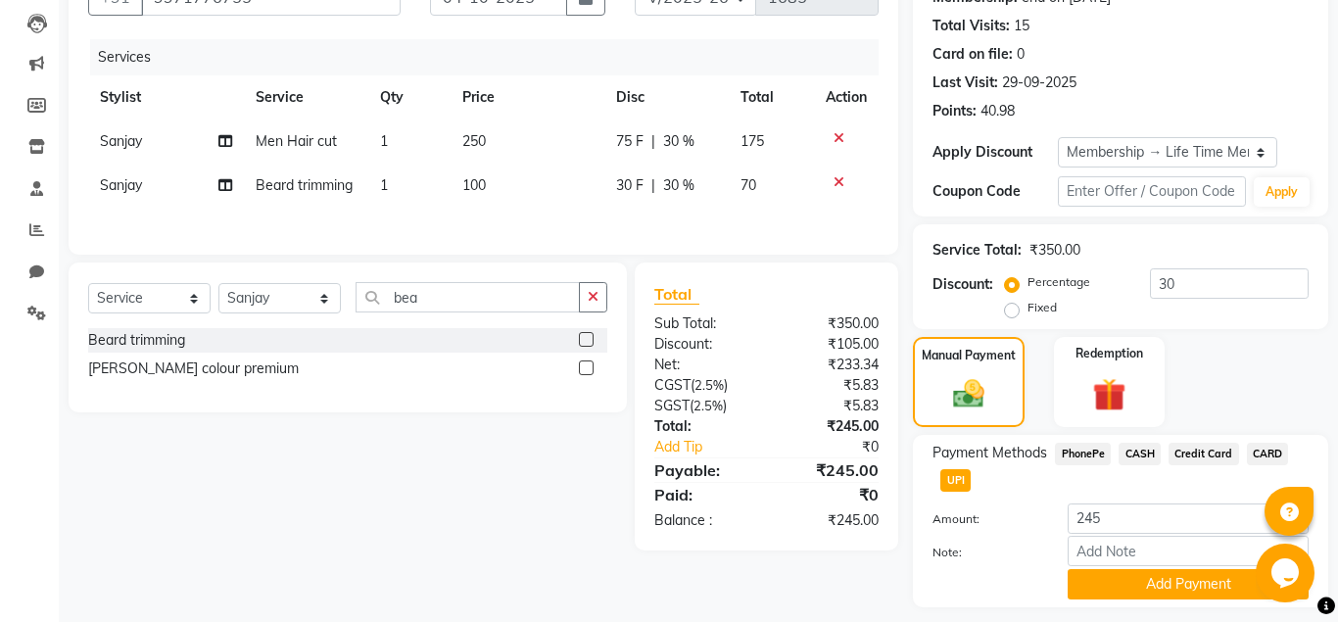
click at [839, 181] on icon at bounding box center [839, 182] width 11 height 14
click at [959, 479] on span "UPI" at bounding box center [956, 480] width 30 height 23
type input "175"
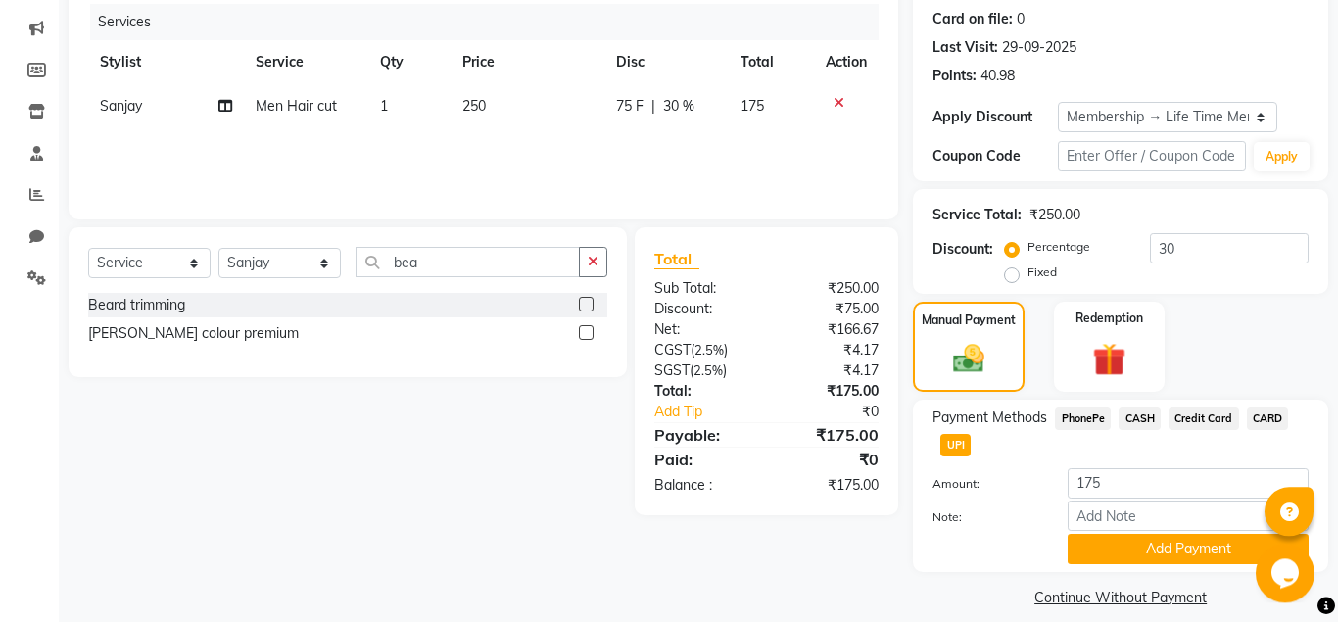
scroll to position [258, 0]
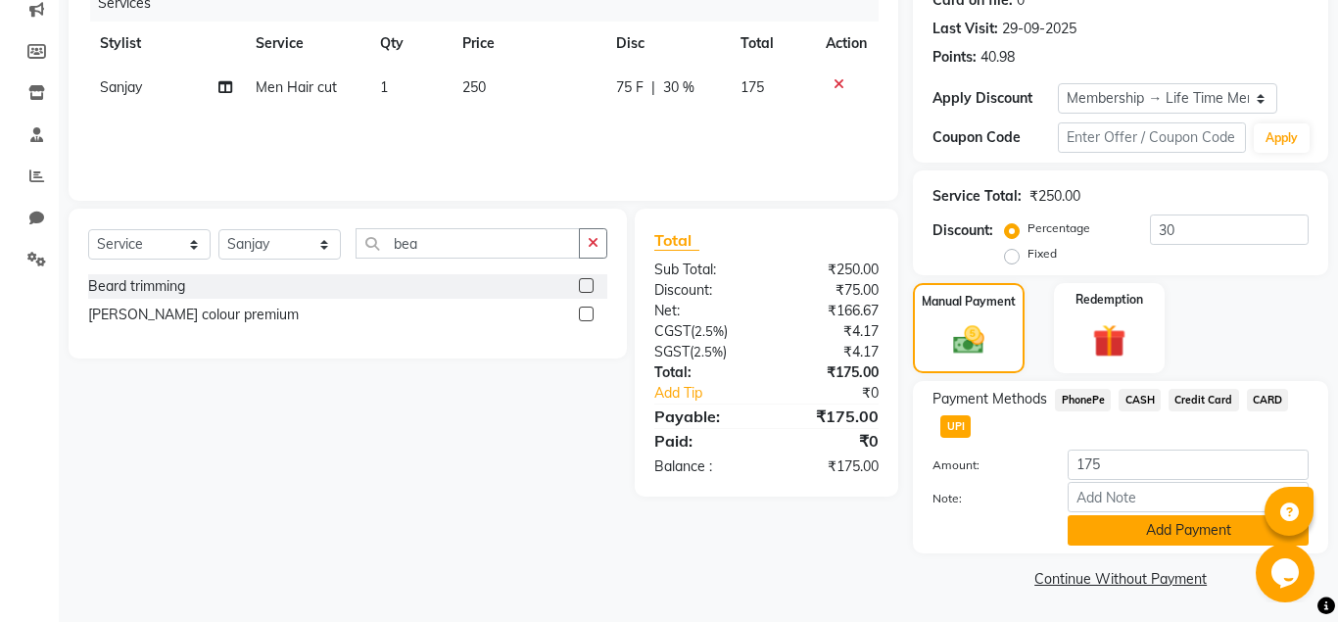
click at [1105, 531] on button "Add Payment" at bounding box center [1188, 530] width 241 height 30
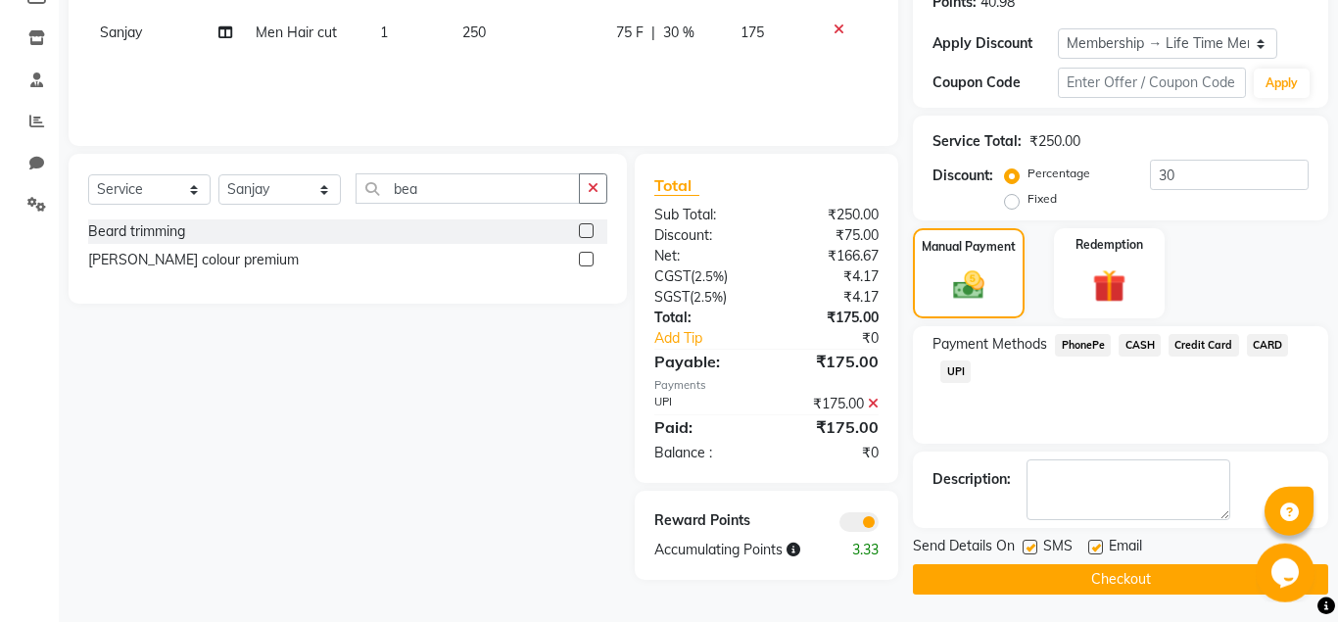
scroll to position [315, 0]
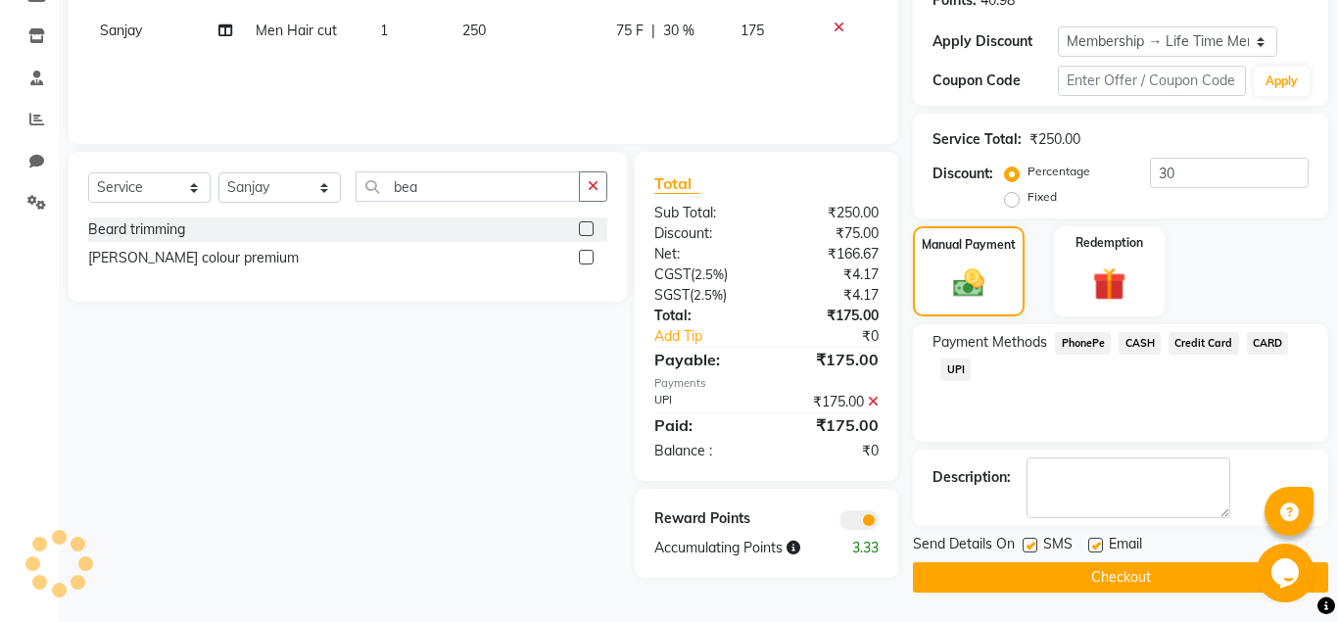
click at [1098, 540] on label at bounding box center [1096, 545] width 15 height 15
click at [1098, 540] on input "checkbox" at bounding box center [1095, 546] width 13 height 13
checkbox input "false"
click at [1038, 541] on label at bounding box center [1030, 545] width 15 height 15
click at [1036, 541] on input "checkbox" at bounding box center [1029, 546] width 13 height 13
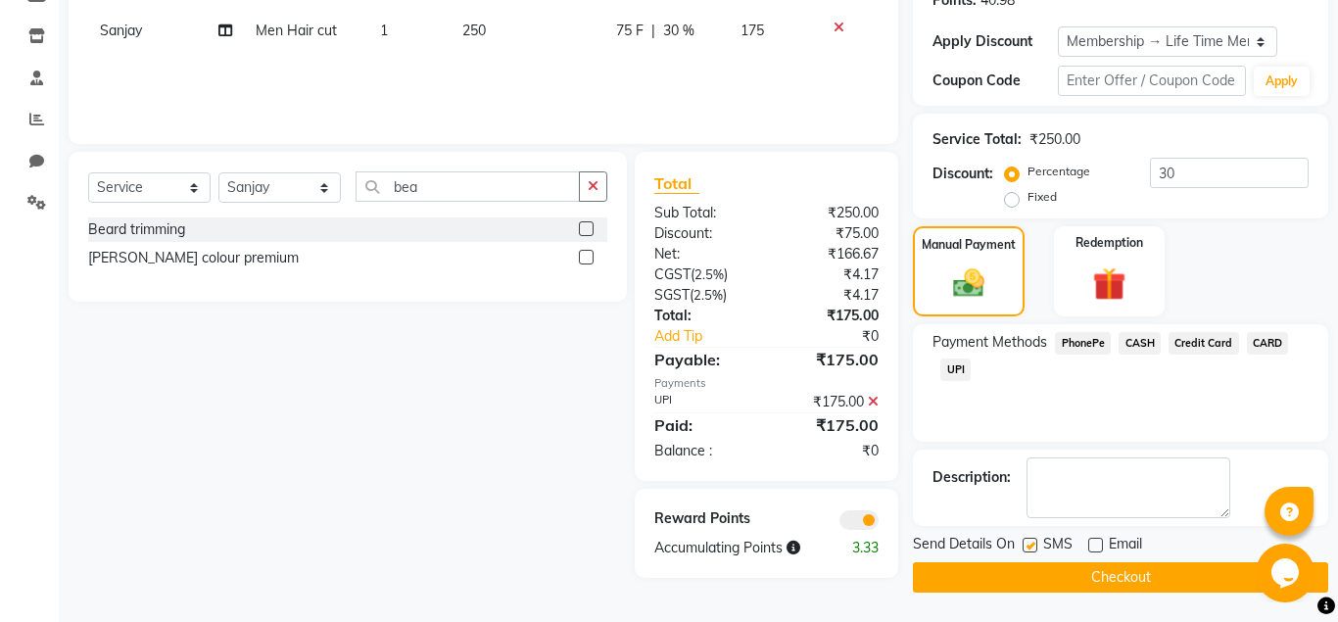
checkbox input "false"
click at [1036, 563] on button "Checkout" at bounding box center [1120, 577] width 415 height 30
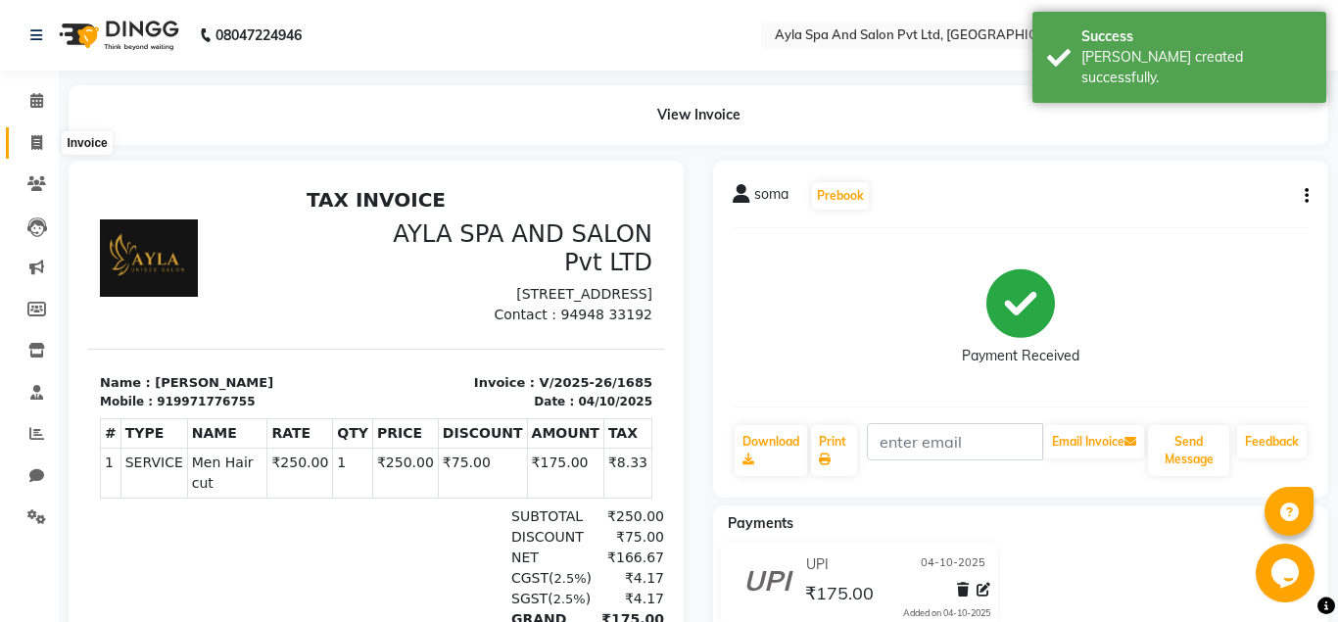
click at [33, 143] on icon at bounding box center [36, 142] width 11 height 15
select select "7756"
select select "service"
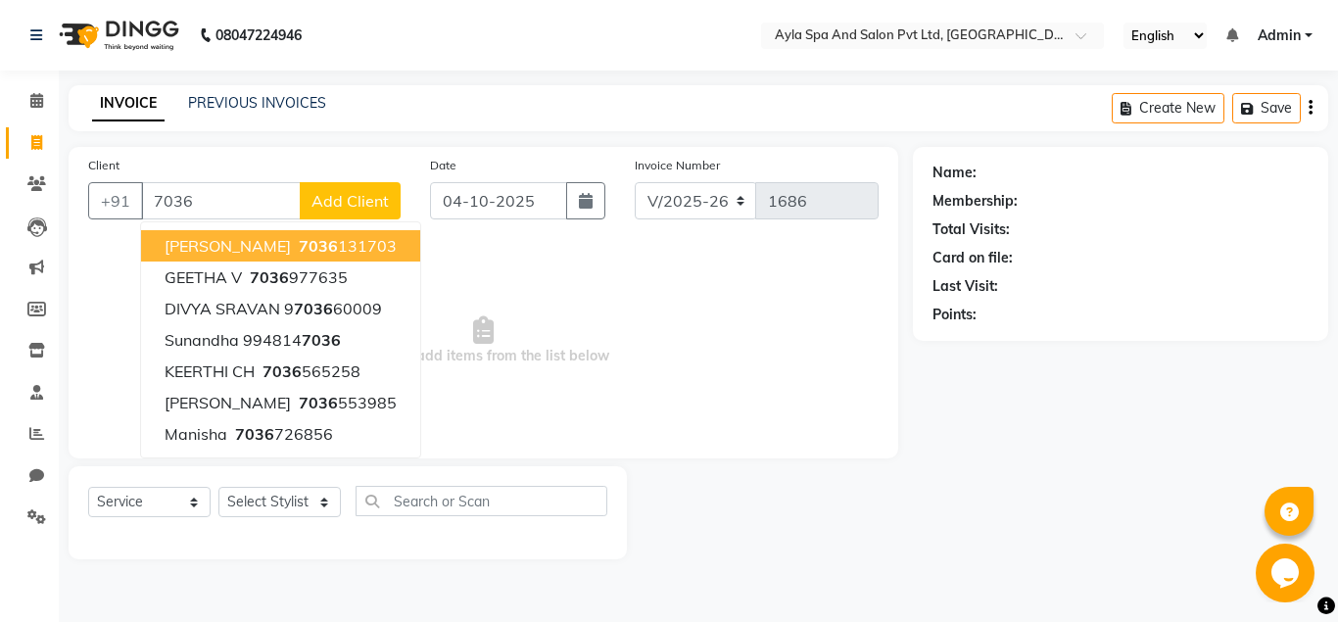
click at [229, 246] on span "RAVINDRA REDDY" at bounding box center [228, 246] width 126 height 20
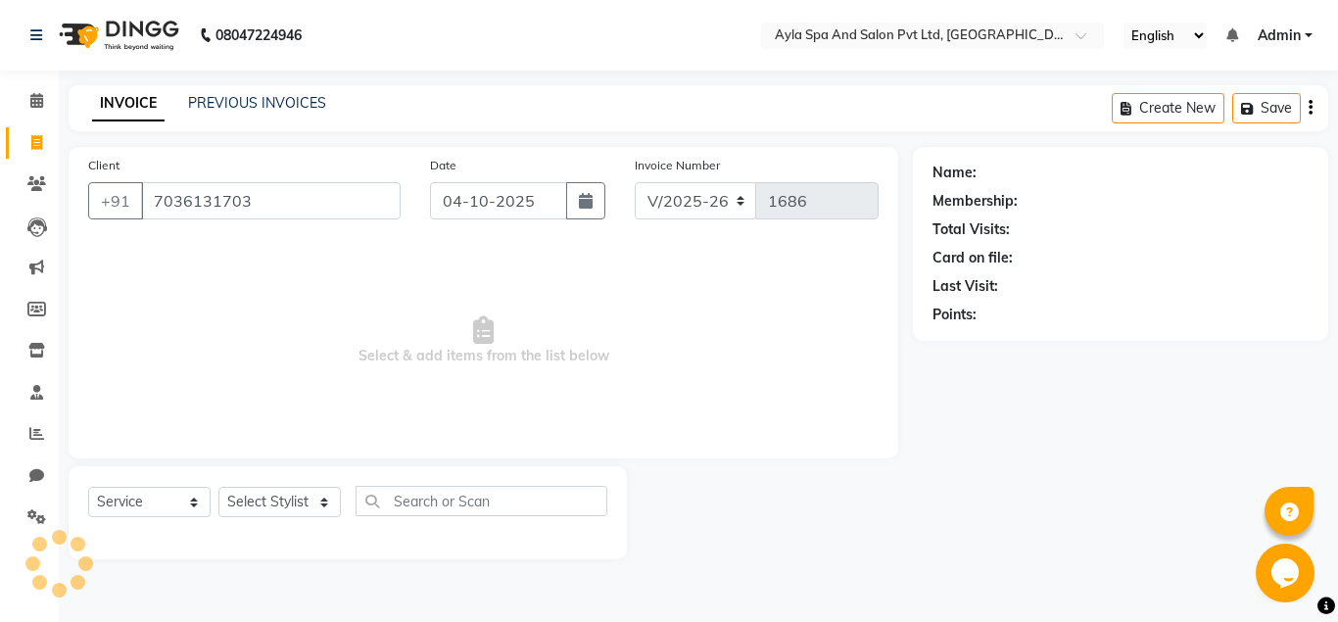
type input "7036131703"
select select "1: Object"
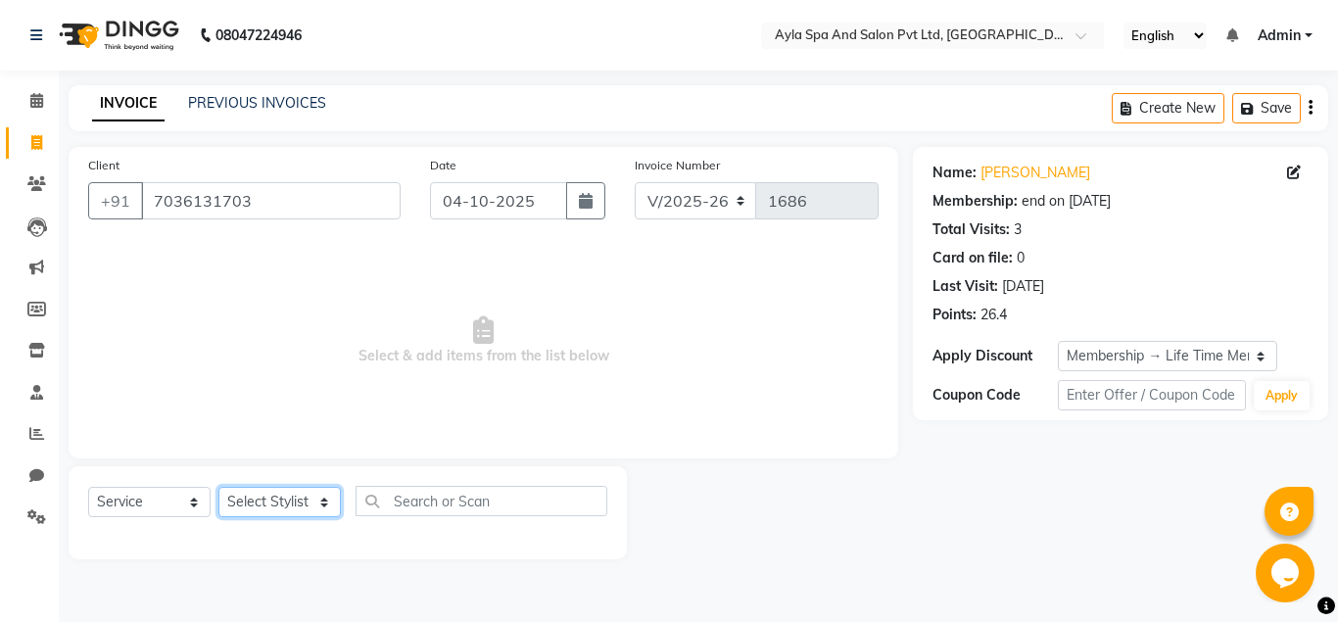
click at [219, 487] on select "Select Stylist BALU meena Renuka[PERSON_NAME]y[PERSON_NAME]i" at bounding box center [280, 502] width 122 height 30
select select "90837"
click option "Sanjay" at bounding box center [0, 0] width 0 height 0
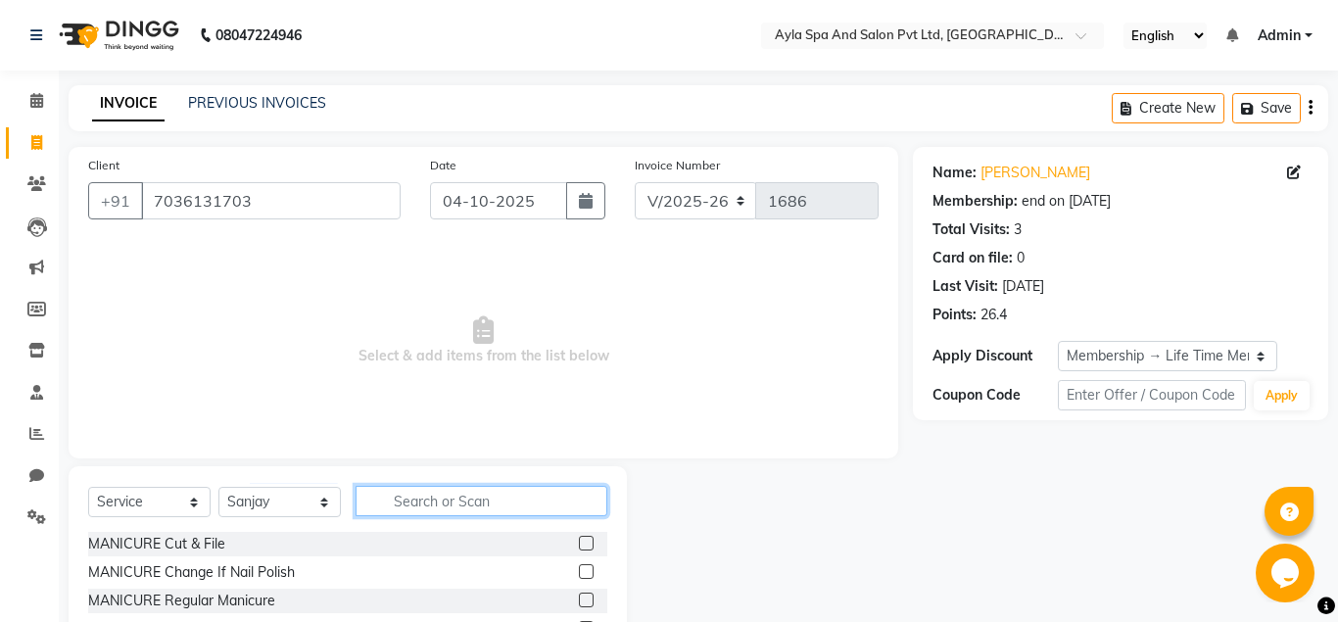
click at [408, 510] on input "text" at bounding box center [482, 501] width 252 height 30
type input "cut"
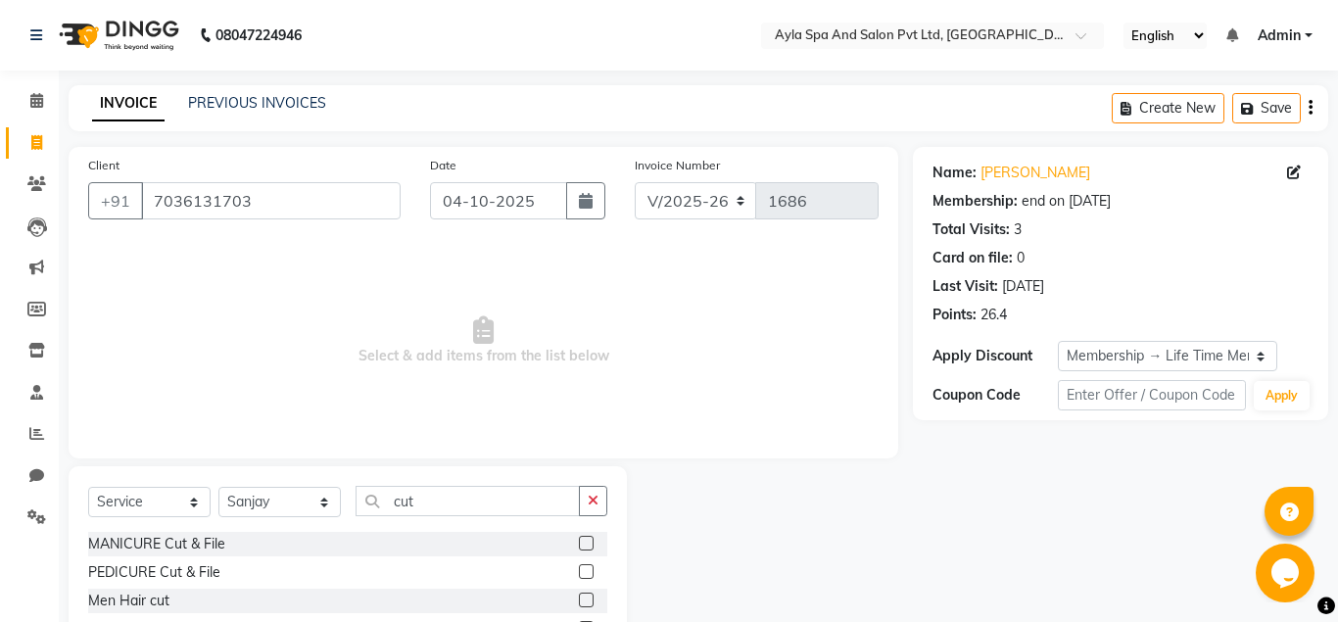
click at [582, 600] on label at bounding box center [586, 600] width 15 height 15
click at [582, 600] on input "checkbox" at bounding box center [585, 601] width 13 height 13
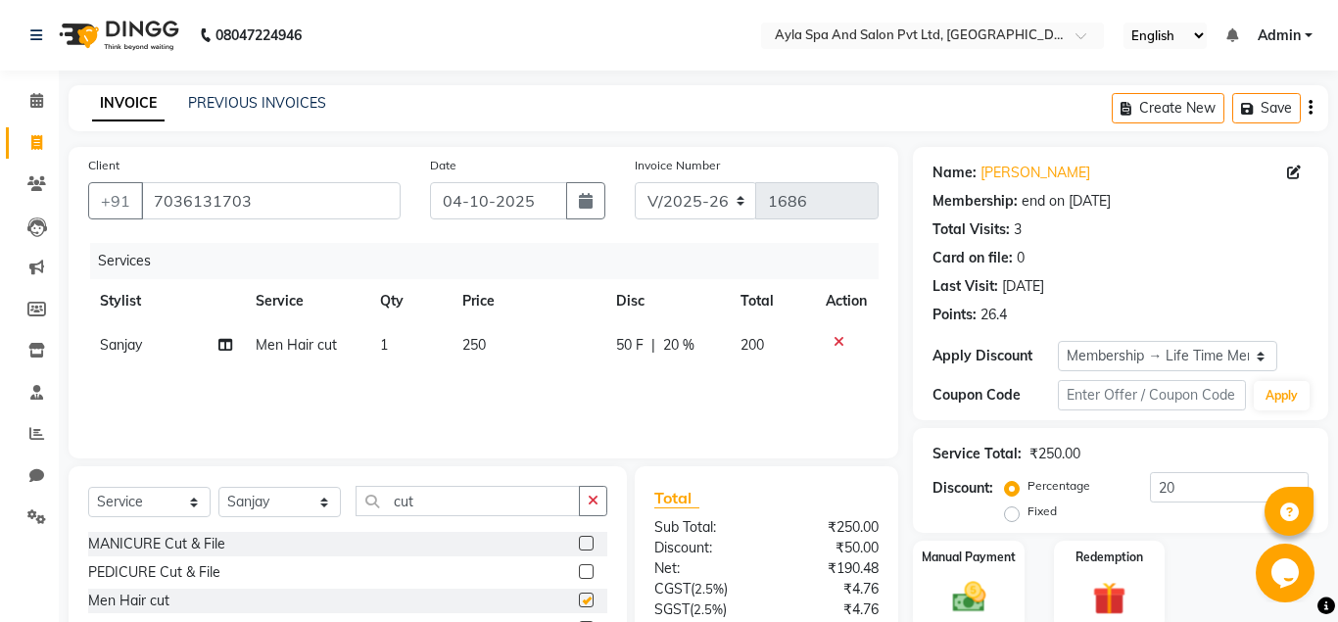
checkbox input "false"
click at [433, 503] on input "cut" at bounding box center [468, 501] width 224 height 30
type input "c"
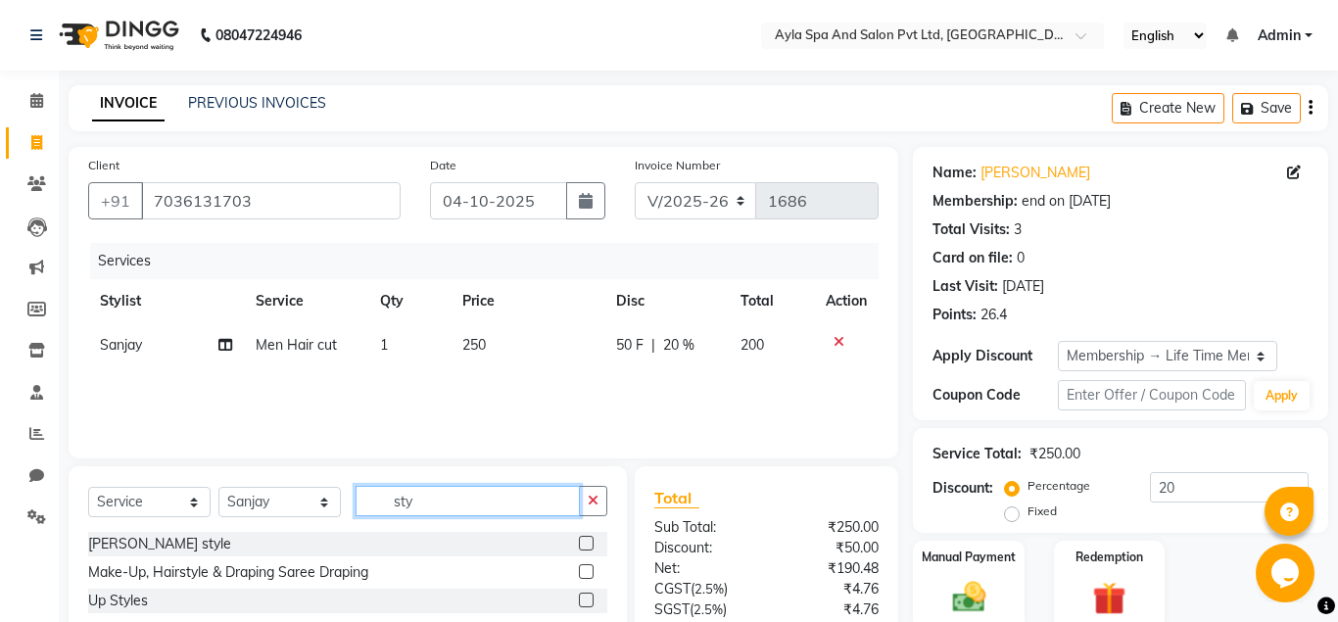
type input "sty"
click at [580, 541] on label at bounding box center [586, 543] width 15 height 15
click at [580, 541] on input "checkbox" at bounding box center [585, 544] width 13 height 13
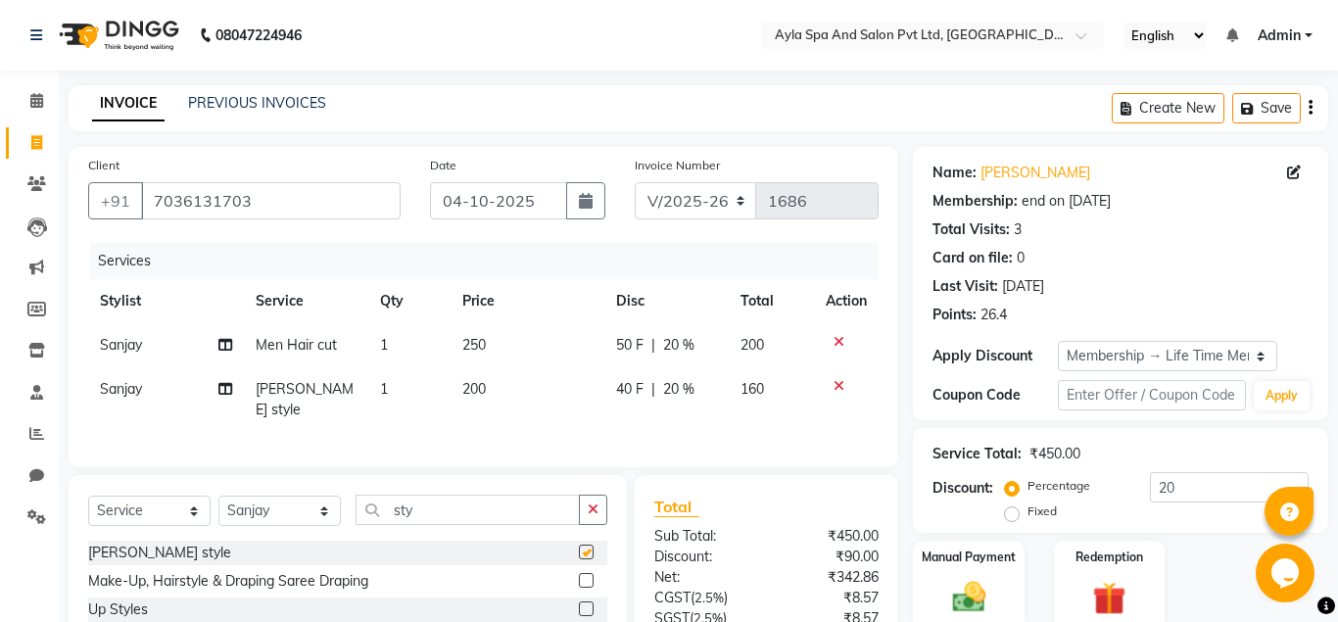
checkbox input "false"
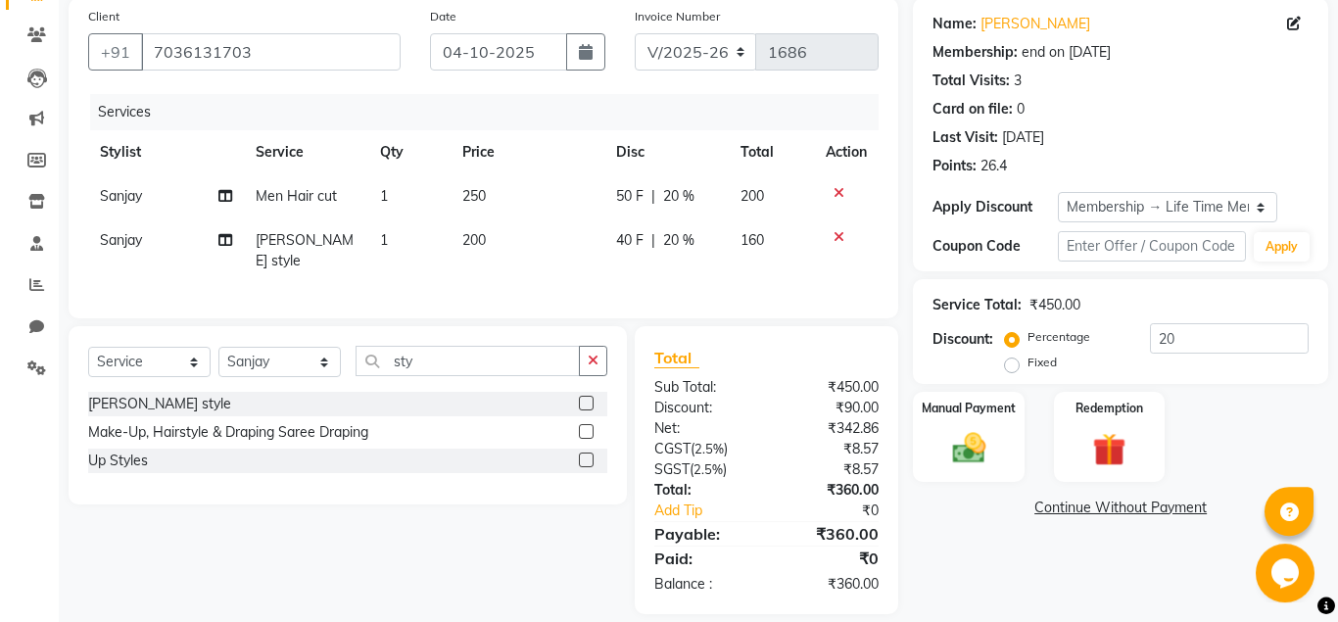
scroll to position [162, 0]
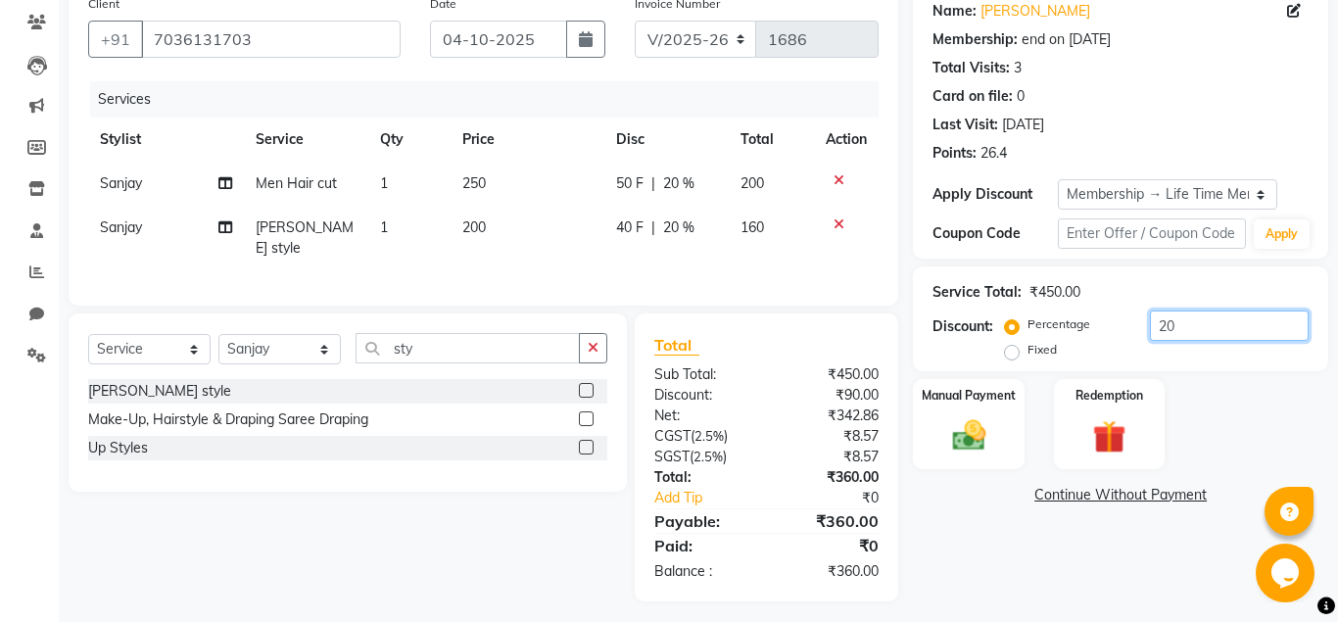
click at [1185, 323] on input "20" at bounding box center [1229, 326] width 159 height 30
type input "2"
type input "30"
click at [974, 471] on div "Name: Ravindra Reddy Membership: end on 12-05-2125 Total Visits: 3 Card on file…" at bounding box center [1128, 293] width 430 height 616
click at [972, 460] on div "Manual Payment" at bounding box center [969, 424] width 116 height 94
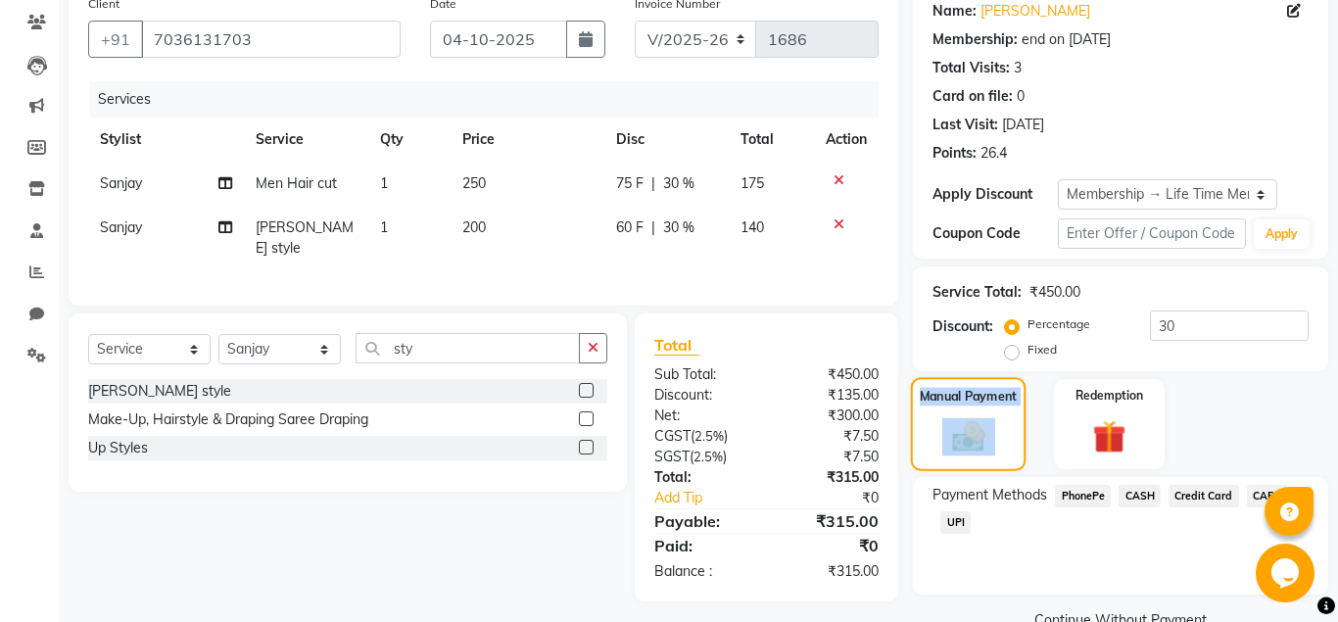
click at [972, 459] on div "Manual Payment" at bounding box center [969, 424] width 116 height 94
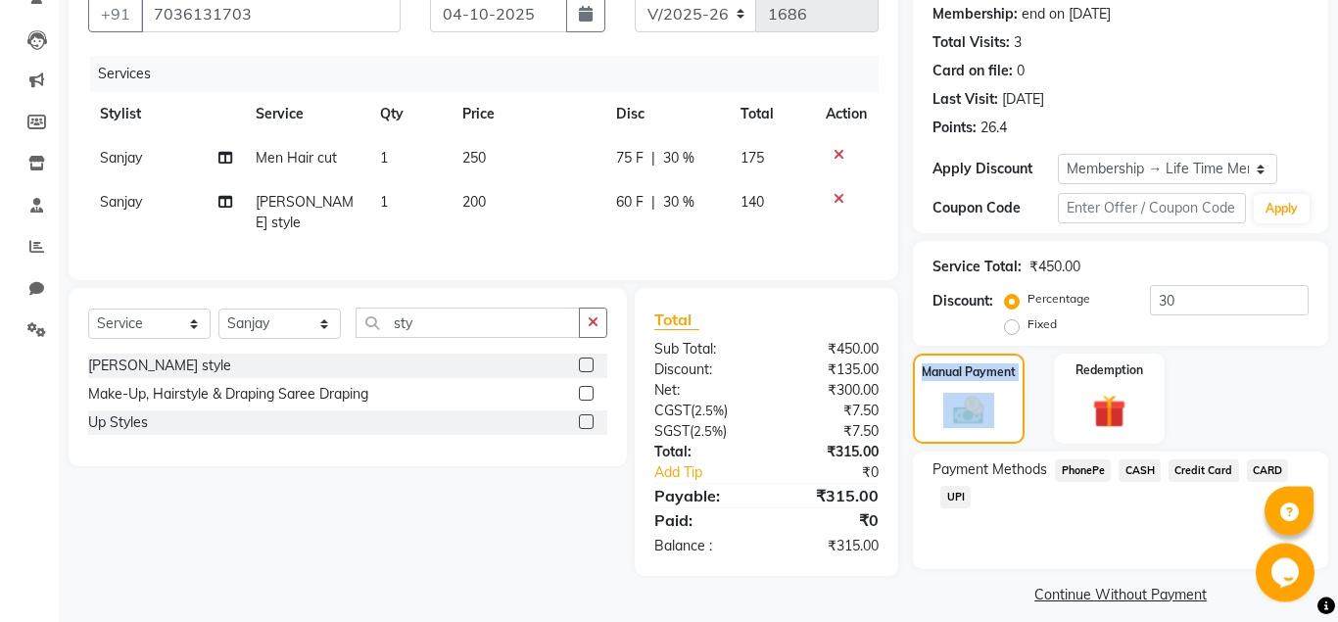
scroll to position [204, 0]
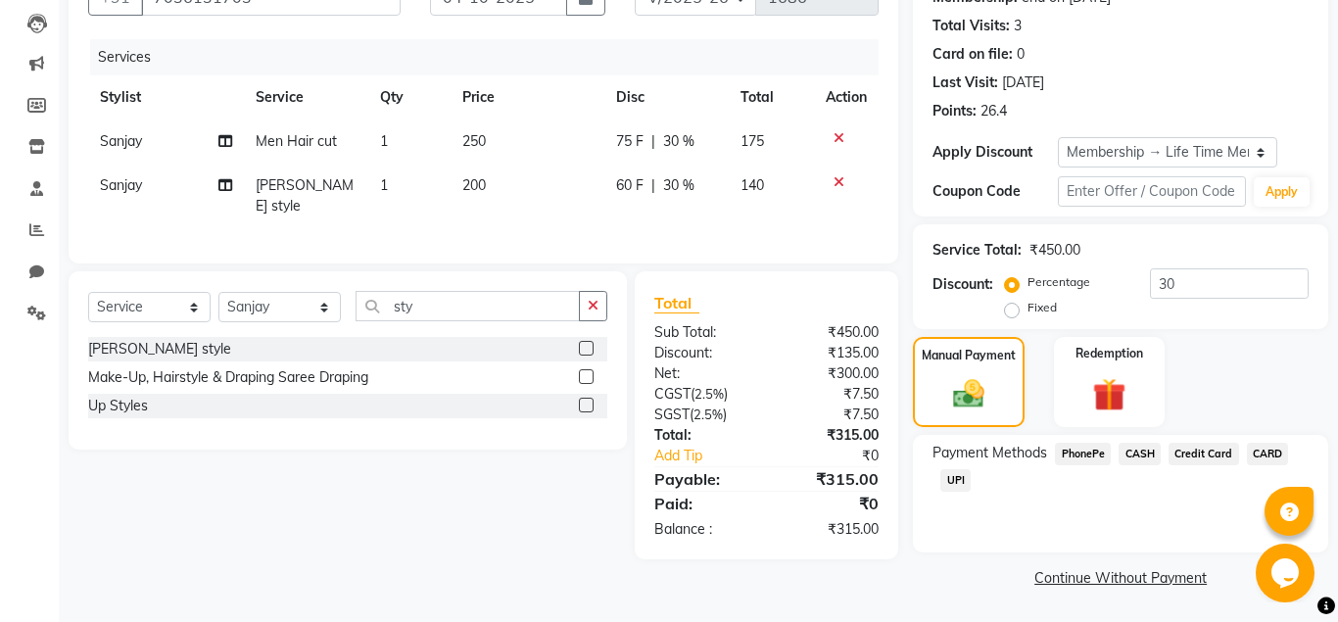
click at [950, 473] on span "UPI" at bounding box center [956, 480] width 30 height 23
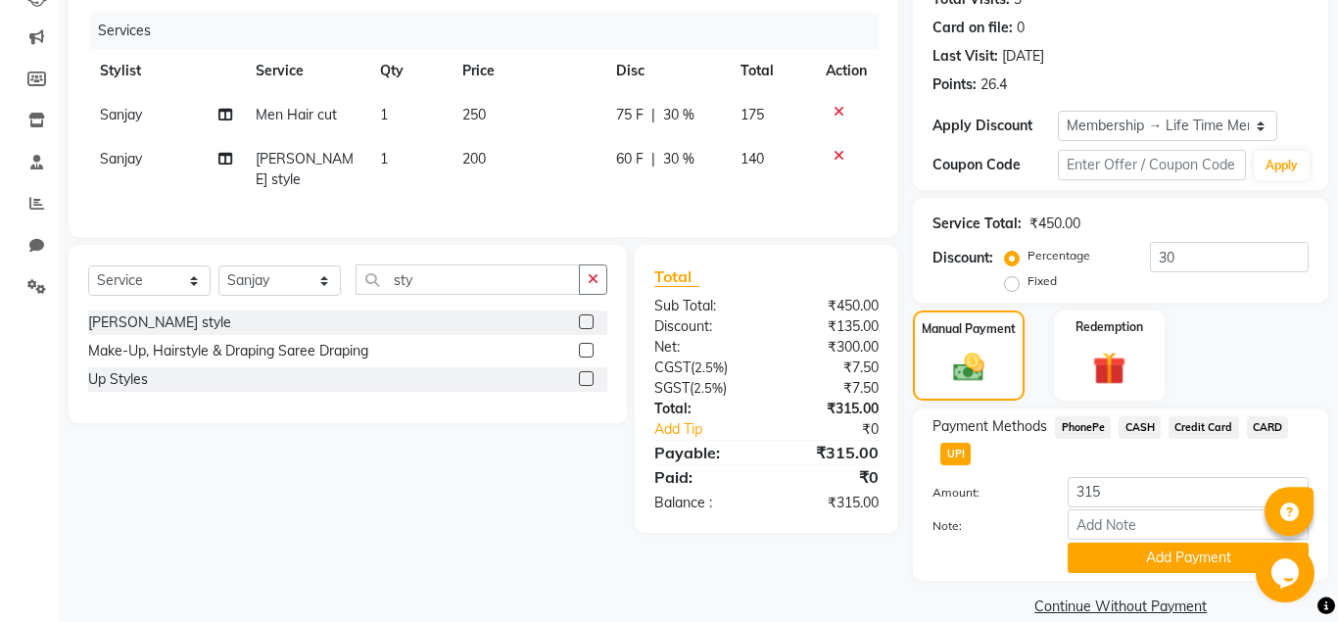
scroll to position [258, 0]
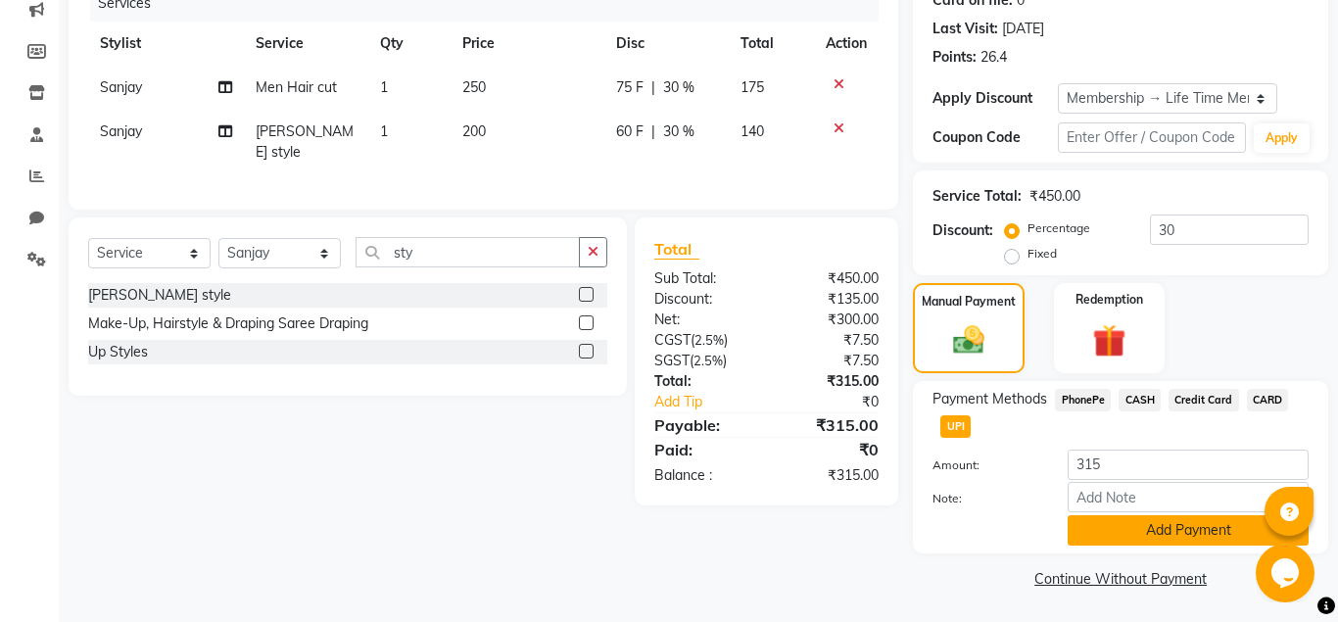
click at [1087, 530] on button "Add Payment" at bounding box center [1188, 530] width 241 height 30
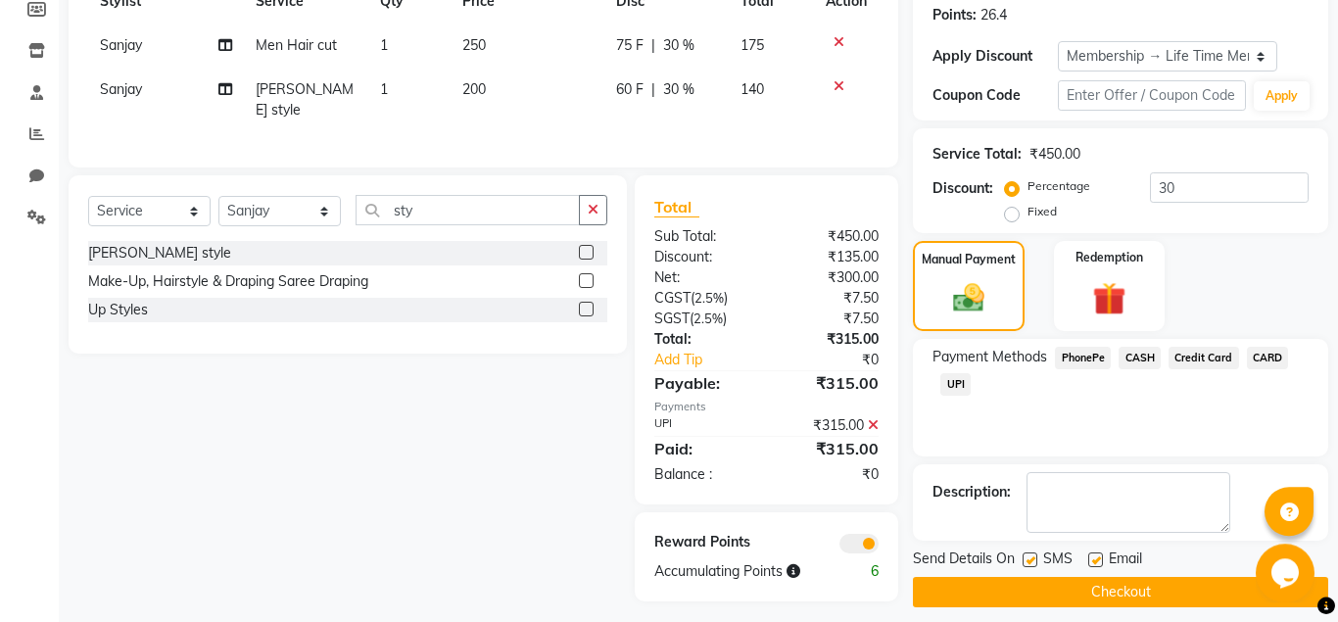
scroll to position [315, 0]
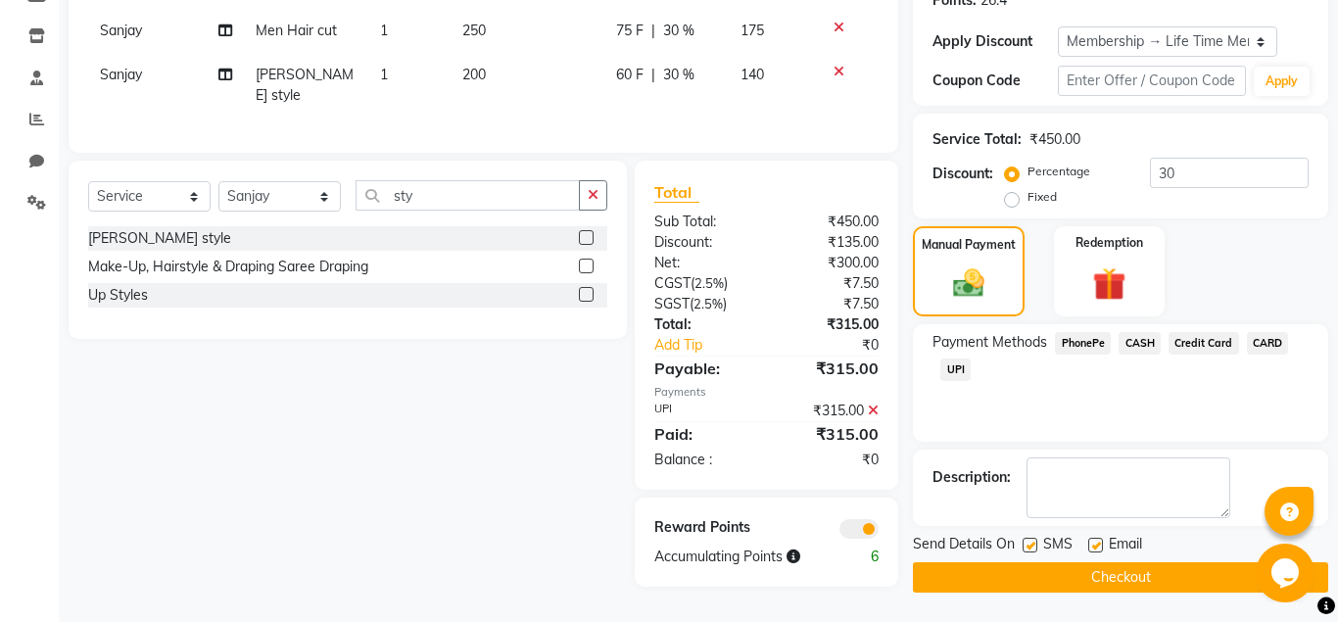
click at [1098, 545] on label at bounding box center [1096, 545] width 15 height 15
click at [1096, 545] on label at bounding box center [1096, 545] width 15 height 15
click at [1096, 545] on input "checkbox" at bounding box center [1095, 546] width 13 height 13
checkbox input "false"
click at [1028, 537] on div "SMS" at bounding box center [1056, 546] width 66 height 24
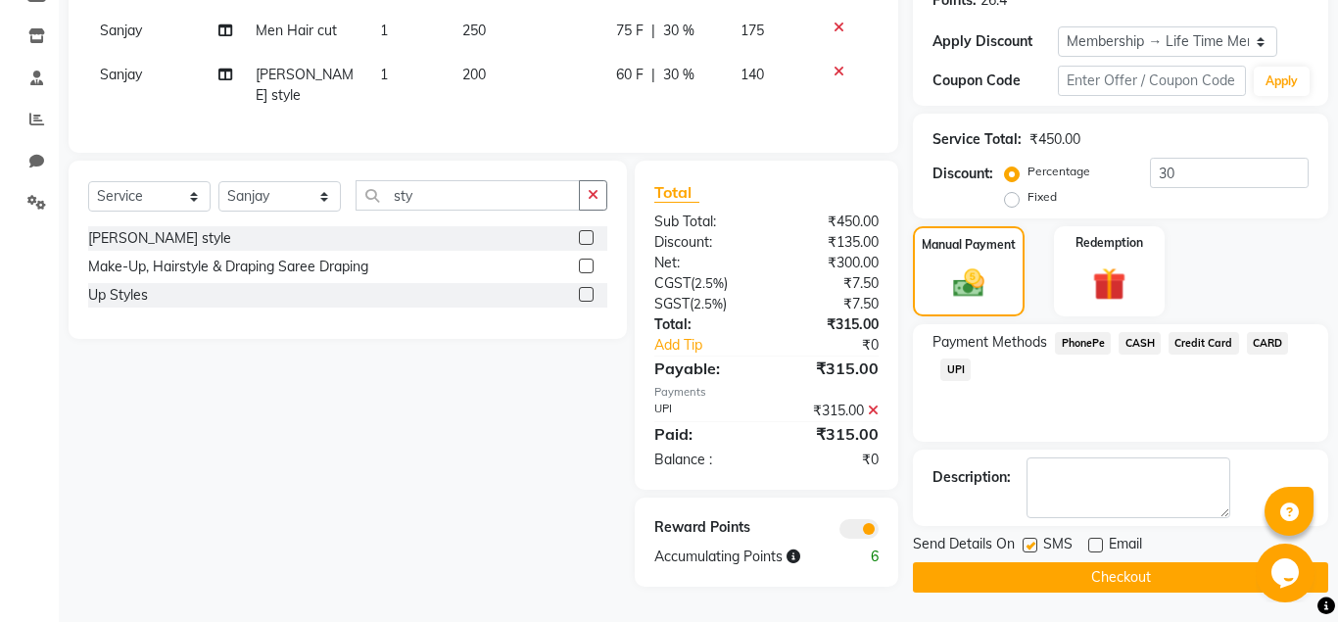
click at [1031, 543] on label at bounding box center [1030, 545] width 15 height 15
click at [1031, 543] on input "checkbox" at bounding box center [1029, 546] width 13 height 13
checkbox input "false"
click at [1034, 573] on button "Checkout" at bounding box center [1120, 577] width 415 height 30
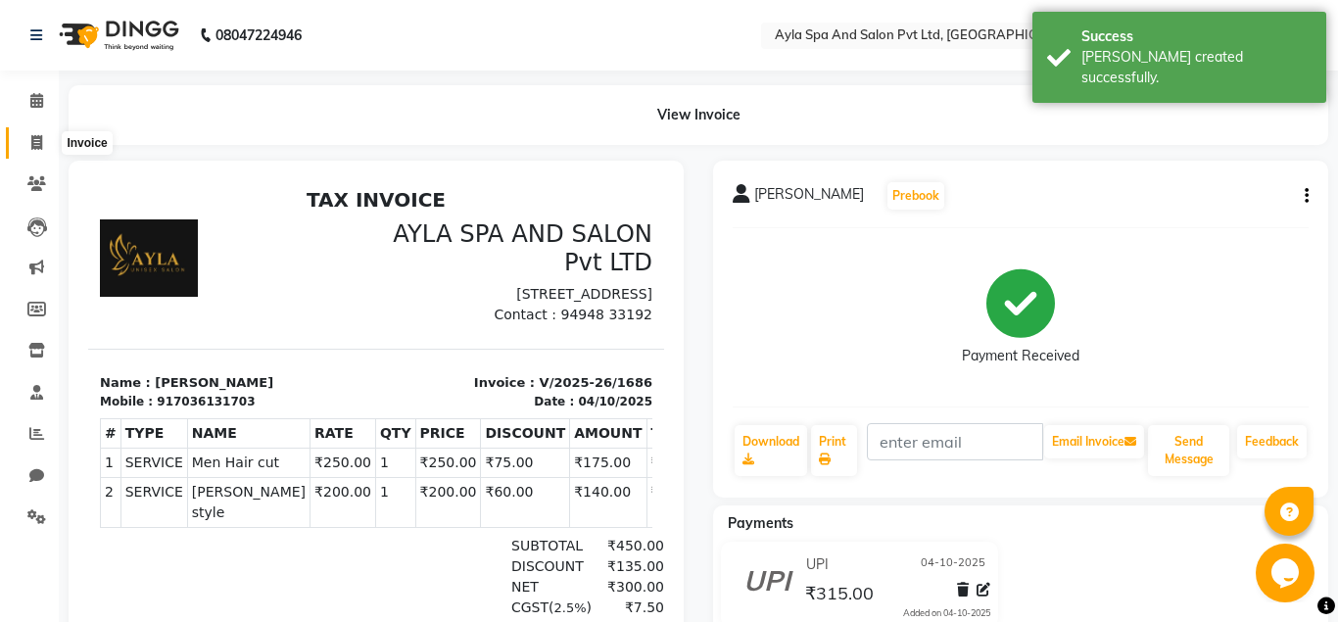
click at [36, 140] on icon at bounding box center [36, 142] width 11 height 15
select select "7756"
select select "service"
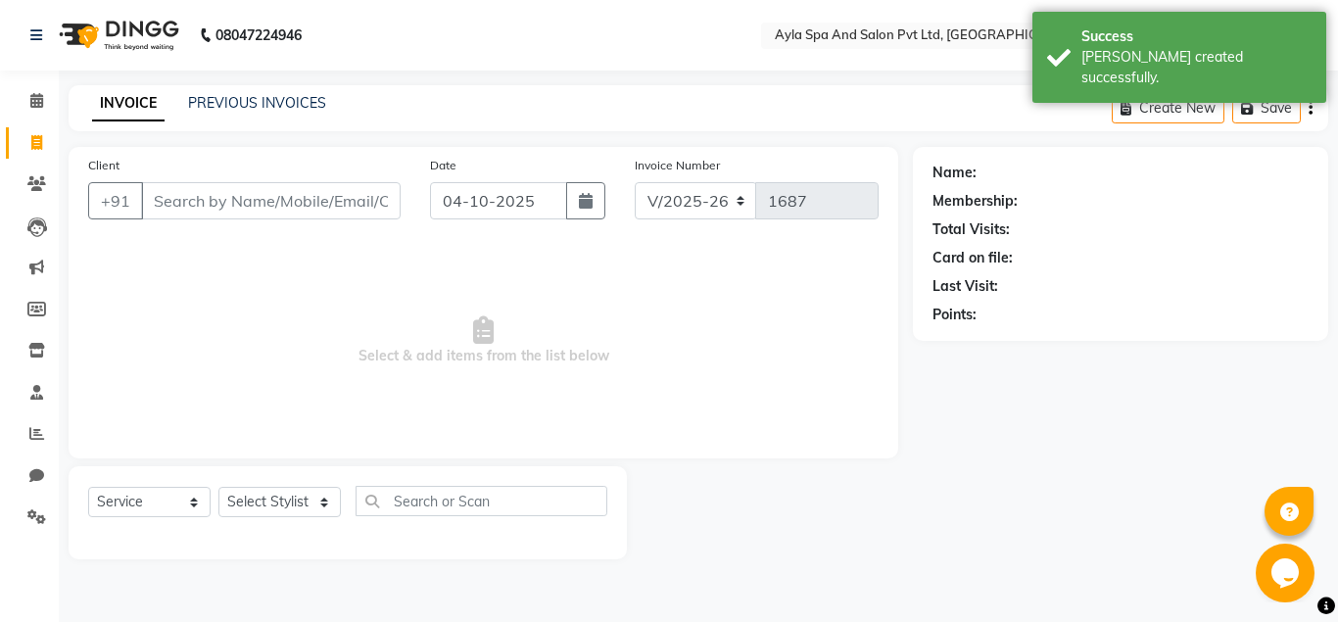
click at [219, 214] on input "Client" at bounding box center [271, 200] width 260 height 37
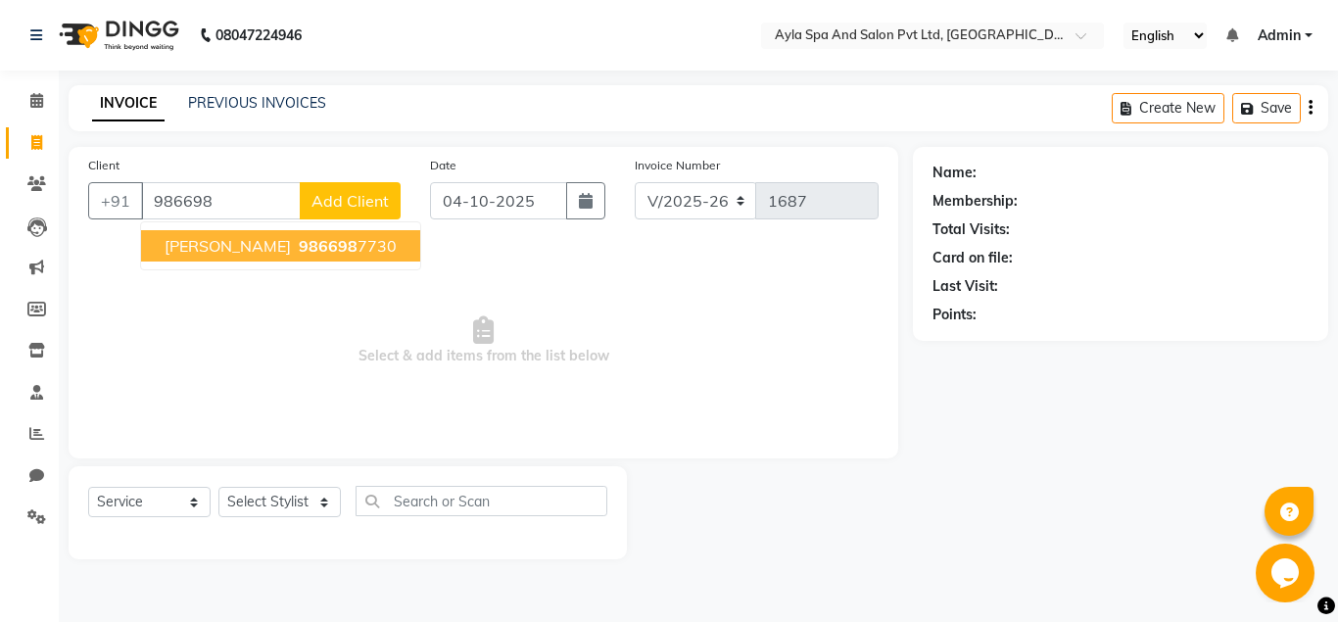
click at [197, 245] on span "rammohan" at bounding box center [228, 246] width 126 height 20
type input "9866987730"
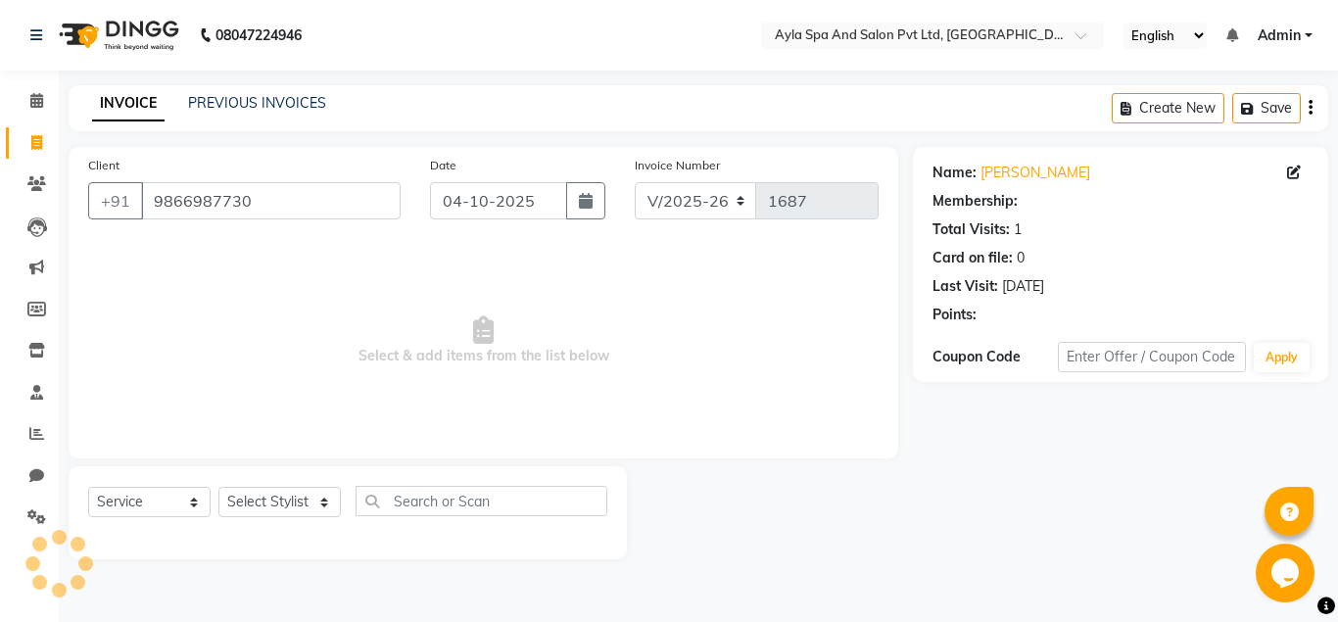
select select "1: Object"
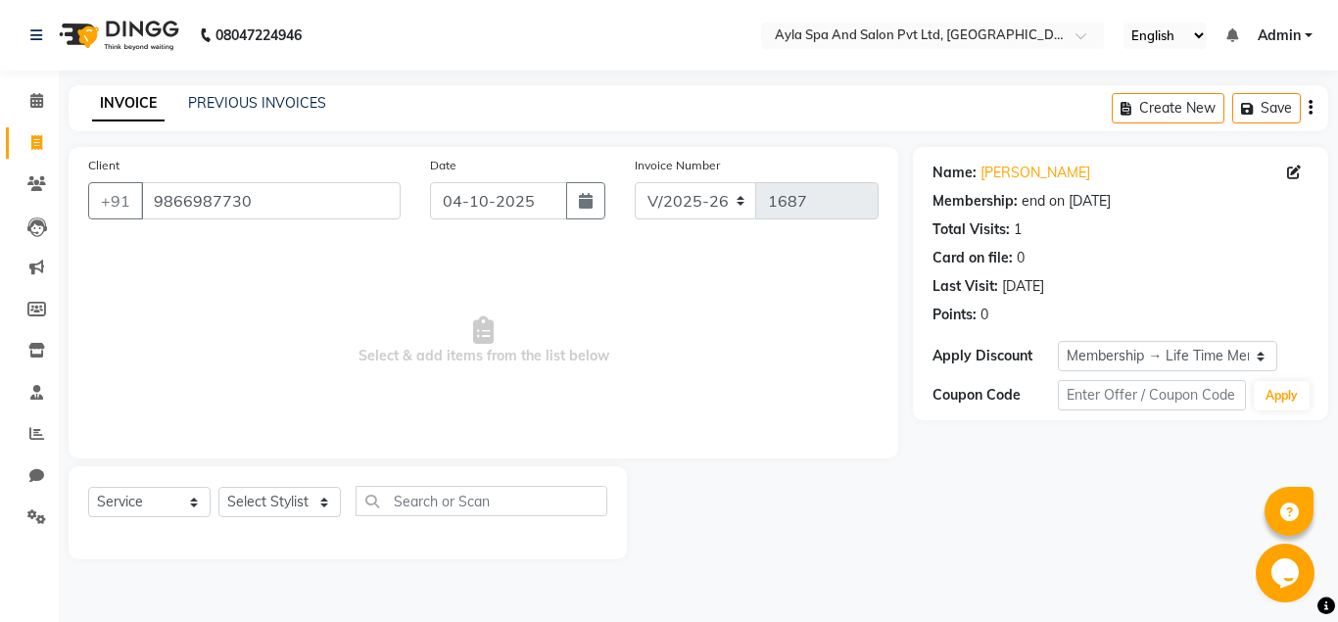
drag, startPoint x: 356, startPoint y: 474, endPoint x: 334, endPoint y: 490, distance: 26.7
click at [342, 459] on div "Client +91 9866987730 Date 04-10-2025 Invoice Number V/2025 V/2025-26 1687 Sele…" at bounding box center [484, 303] width 830 height 312
click at [219, 487] on select "Select Stylist BALU meena Renuka[PERSON_NAME]y[PERSON_NAME]i" at bounding box center [280, 502] width 122 height 30
select select "90837"
click option "Sanjay" at bounding box center [0, 0] width 0 height 0
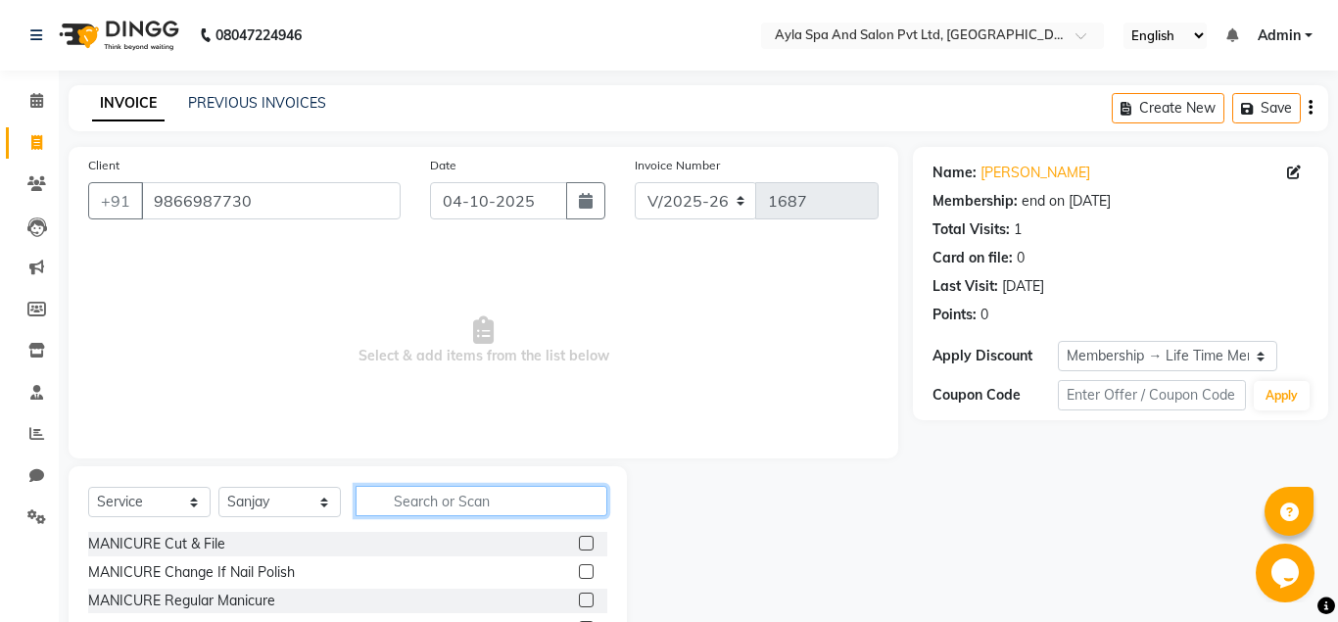
click at [393, 498] on input "text" at bounding box center [482, 501] width 252 height 30
type input "cut"
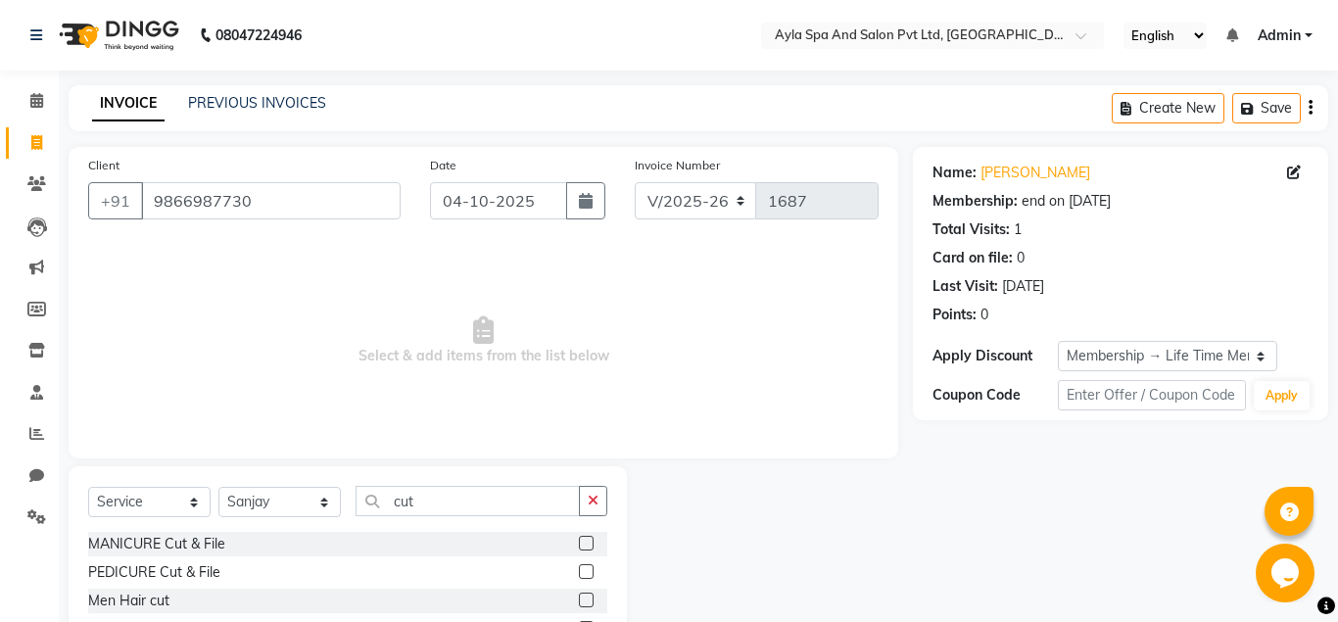
click at [587, 599] on label at bounding box center [586, 600] width 15 height 15
click at [587, 599] on input "checkbox" at bounding box center [585, 601] width 13 height 13
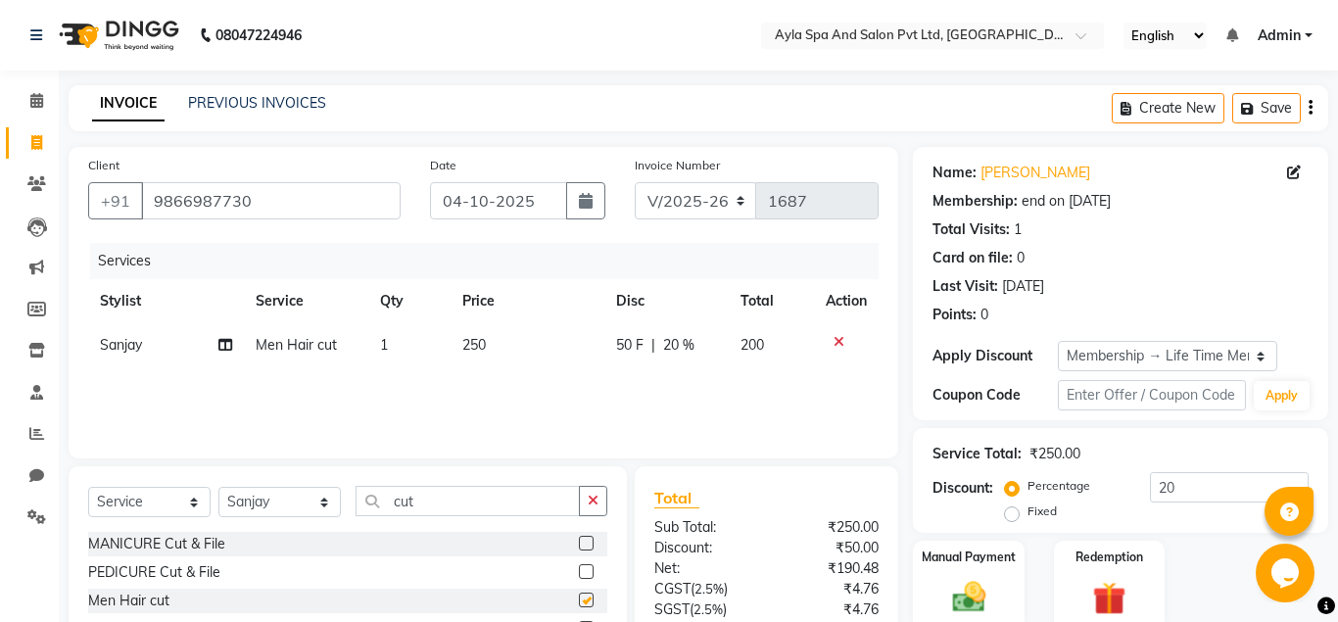
checkbox input "false"
click at [495, 505] on input "cut" at bounding box center [468, 501] width 224 height 30
type input "c"
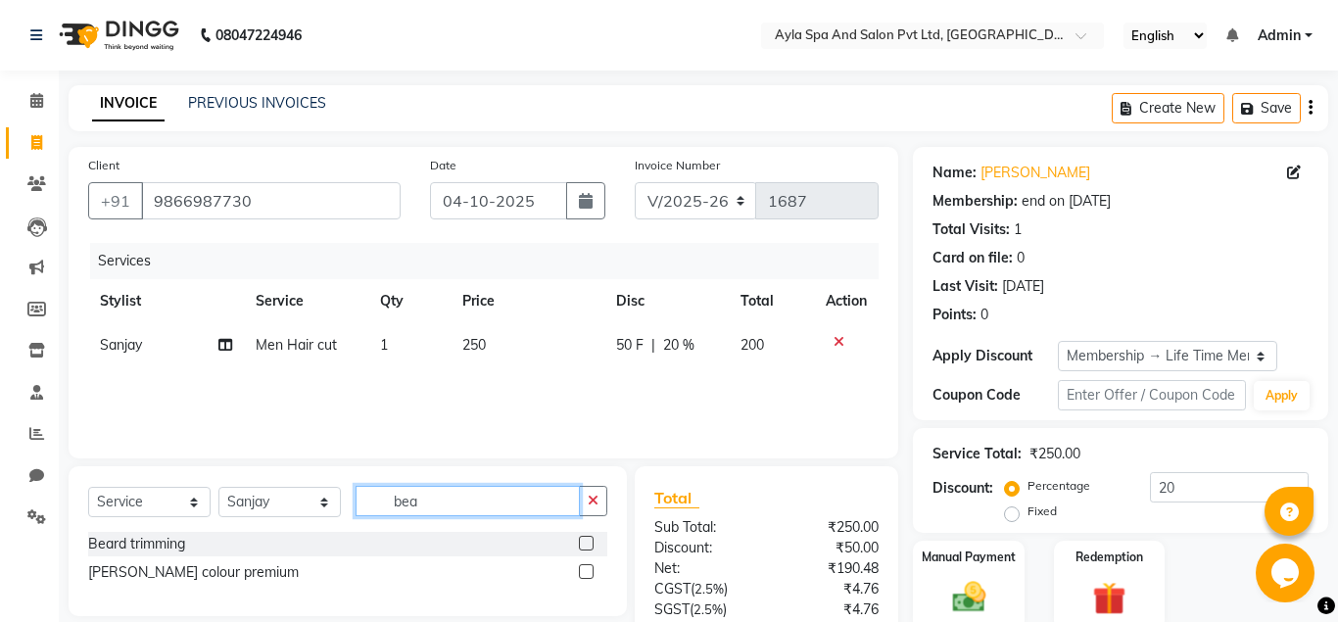
type input "bea"
click at [587, 536] on label at bounding box center [586, 543] width 15 height 15
click at [587, 538] on input "checkbox" at bounding box center [585, 544] width 13 height 13
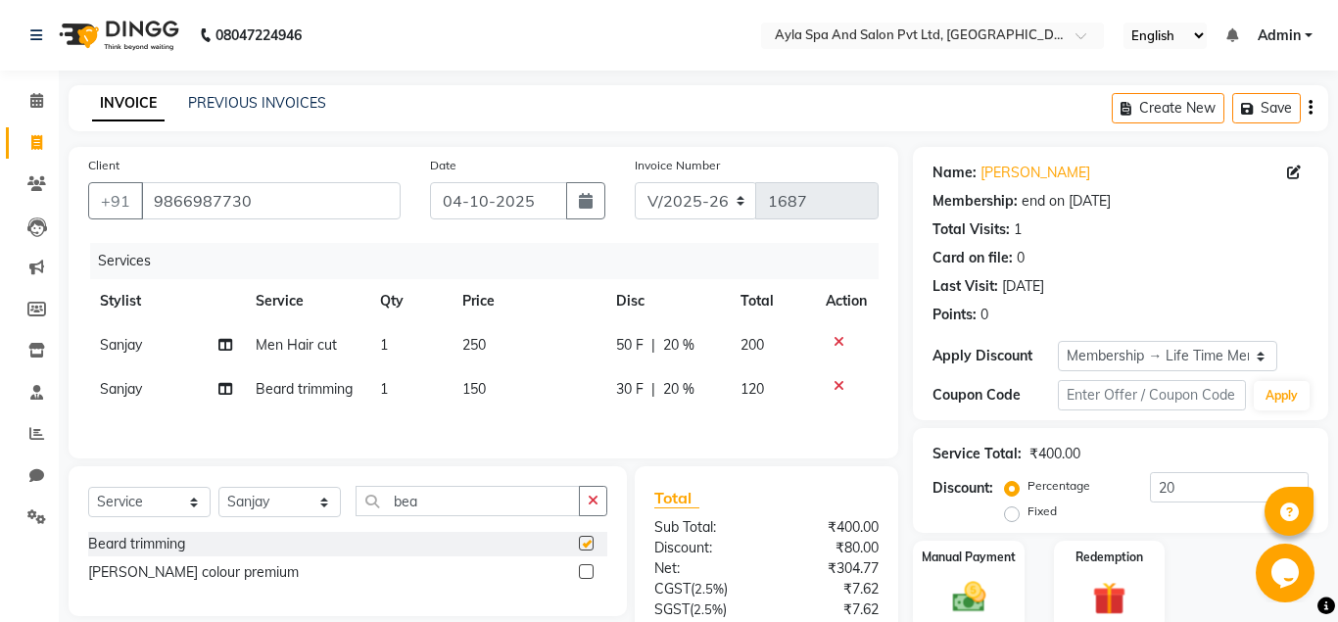
checkbox input "false"
click at [465, 504] on input "bea" at bounding box center [468, 501] width 224 height 30
type input "b"
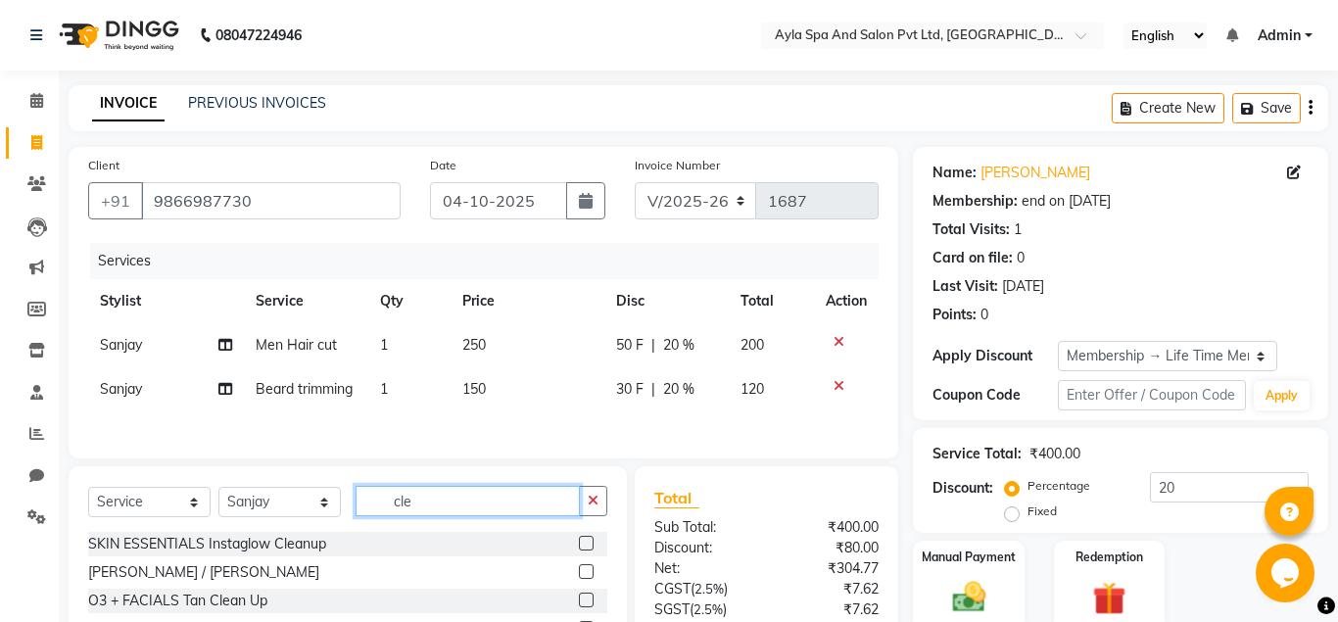
scroll to position [100, 0]
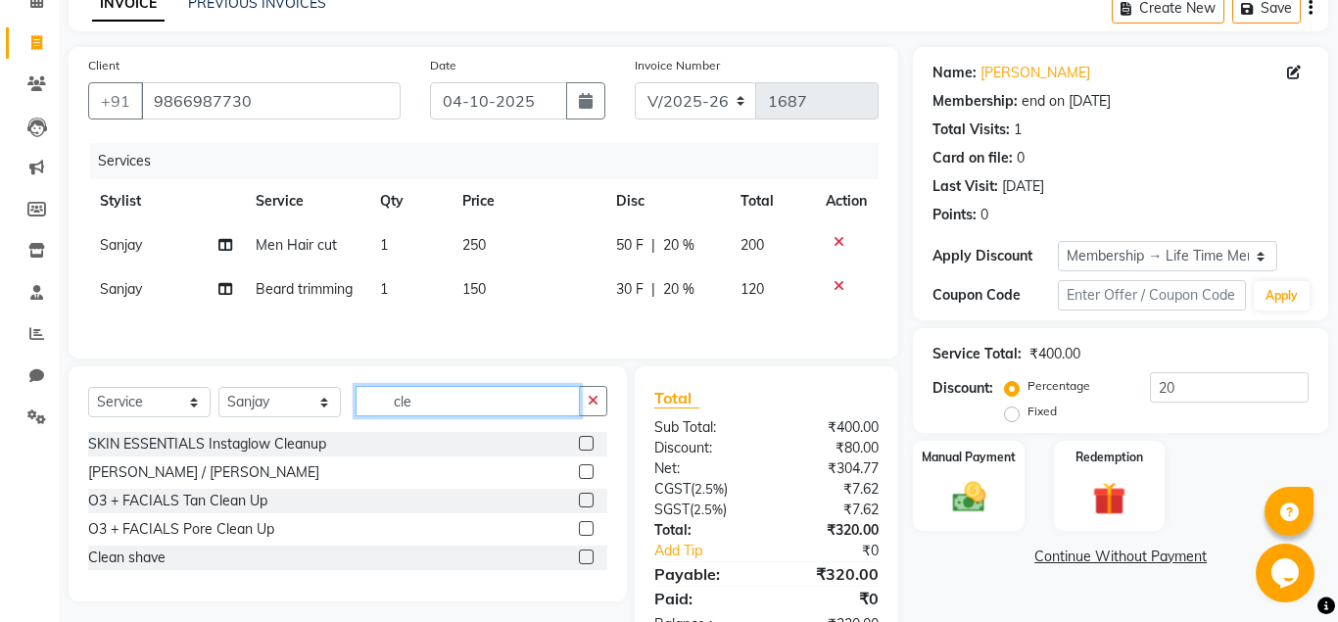
type input "cle"
click at [584, 447] on label at bounding box center [586, 443] width 15 height 15
click at [584, 447] on input "checkbox" at bounding box center [585, 444] width 13 height 13
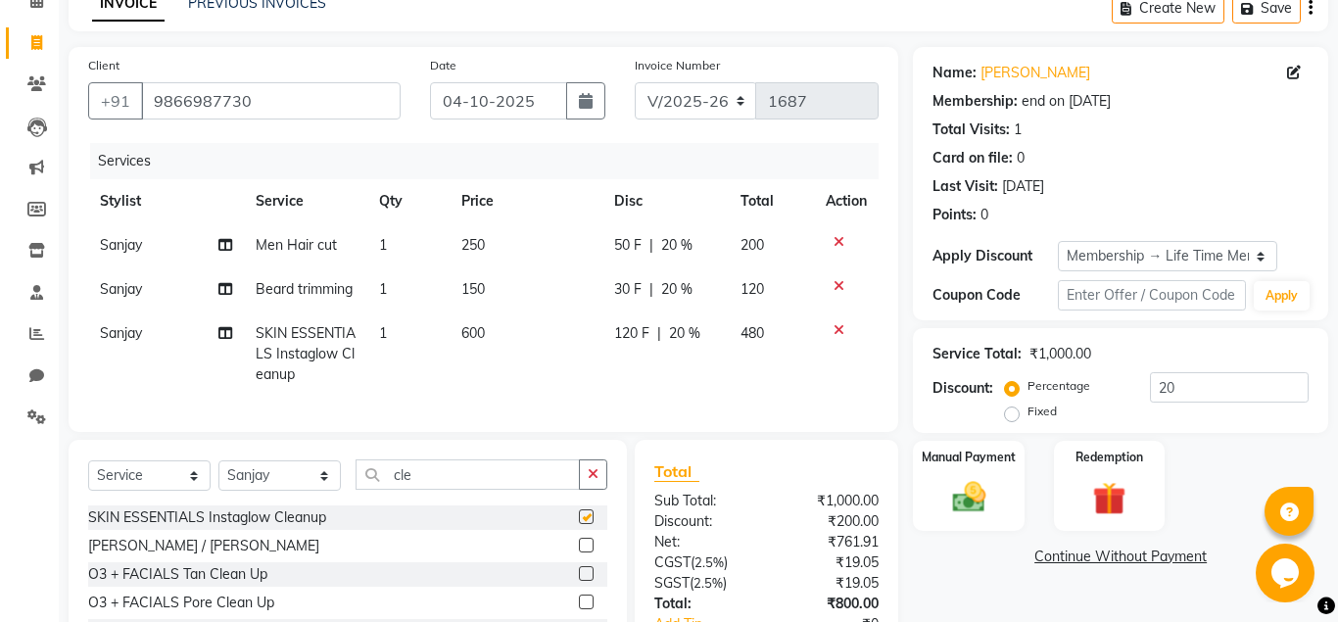
checkbox input "false"
click at [495, 480] on input "cle" at bounding box center [468, 475] width 224 height 30
type input "c"
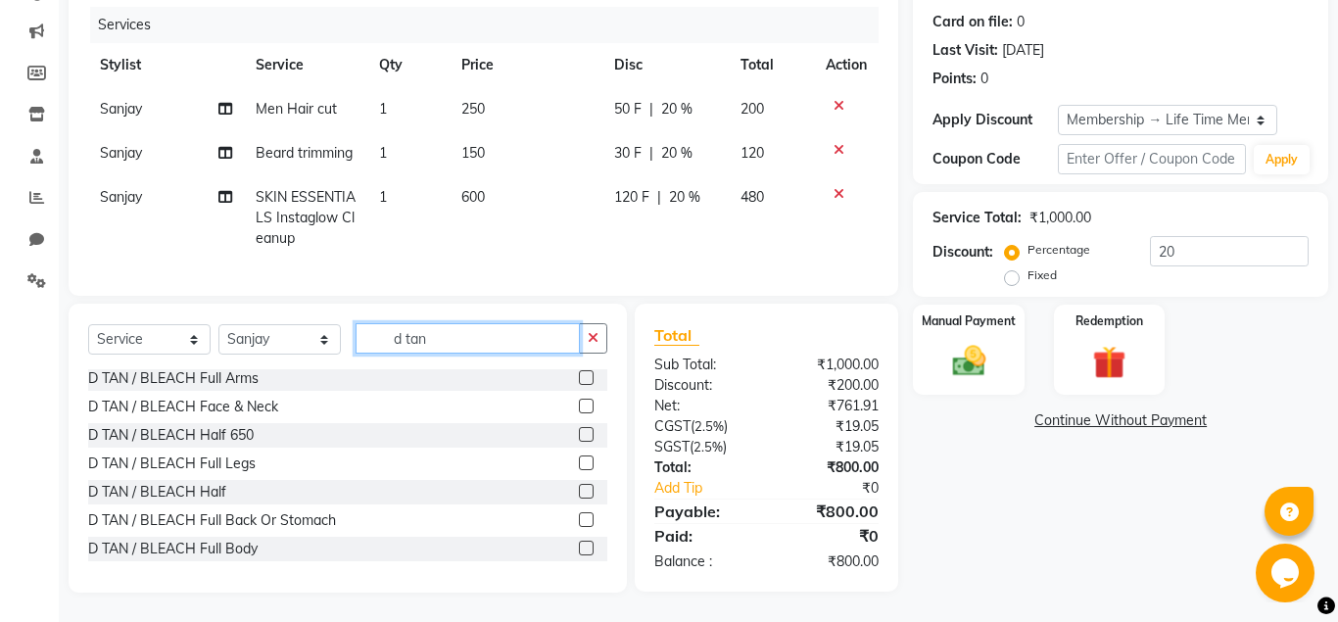
scroll to position [68, 0]
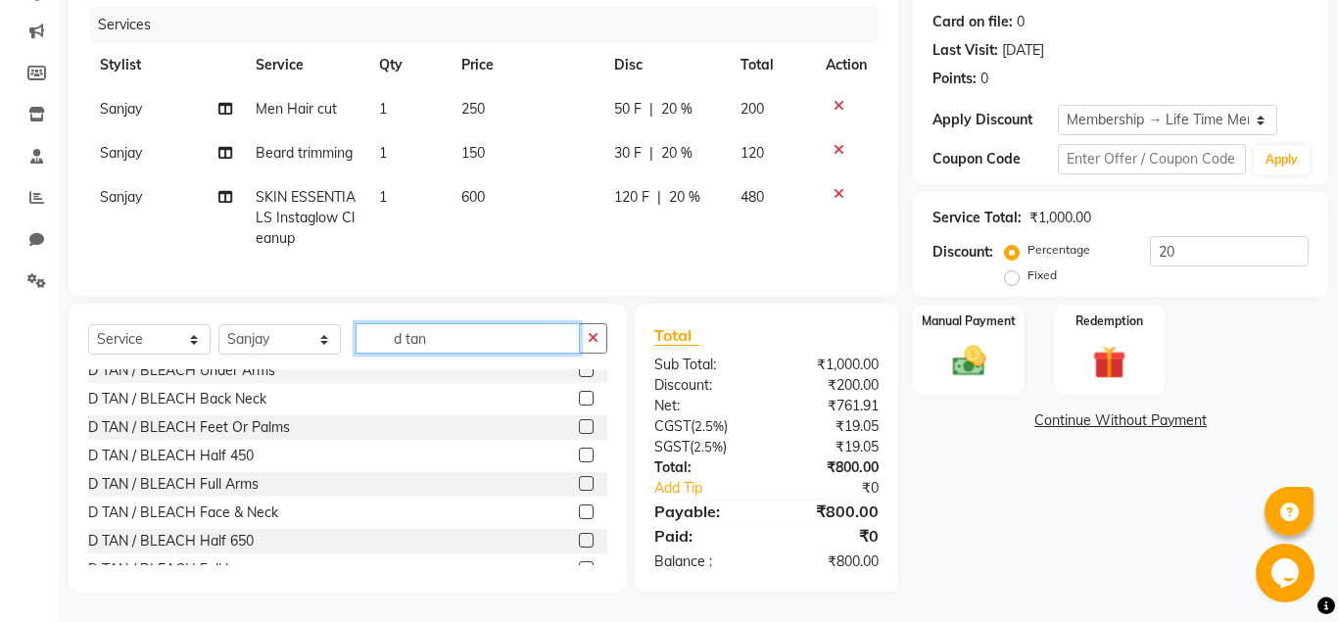
type input "d tan"
click at [584, 511] on label at bounding box center [586, 512] width 15 height 15
click at [584, 511] on input "checkbox" at bounding box center [585, 513] width 13 height 13
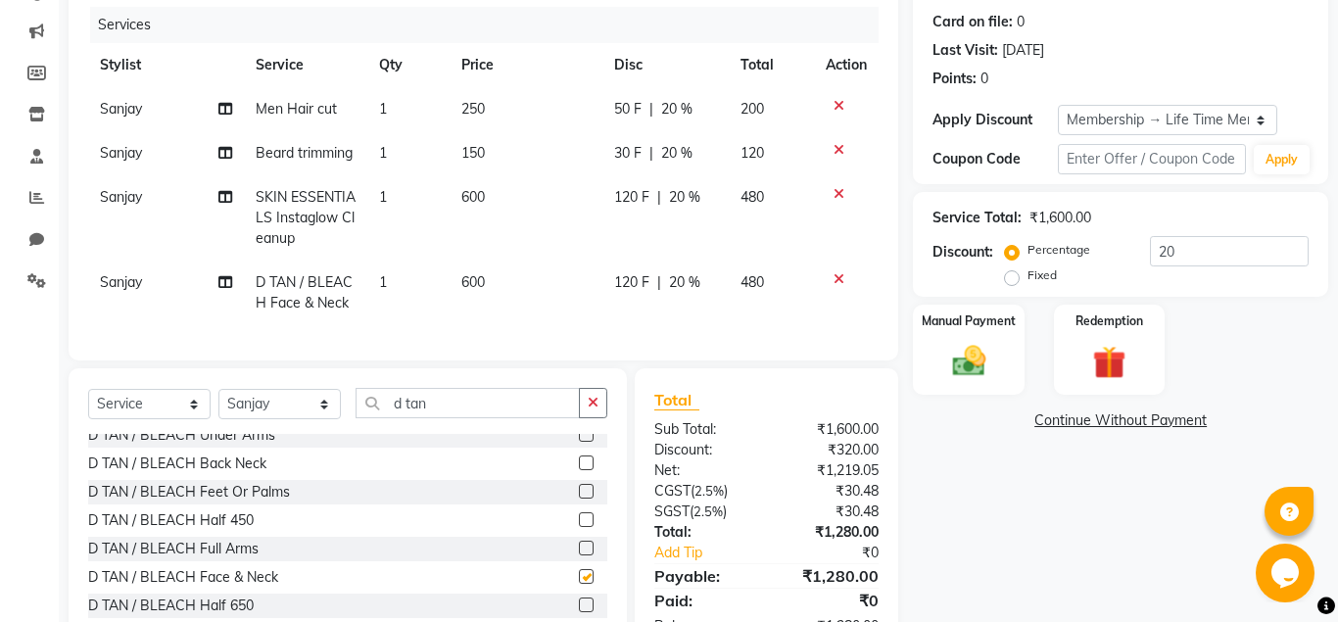
checkbox input "false"
click at [1172, 250] on input "20" at bounding box center [1229, 251] width 159 height 30
type input "2"
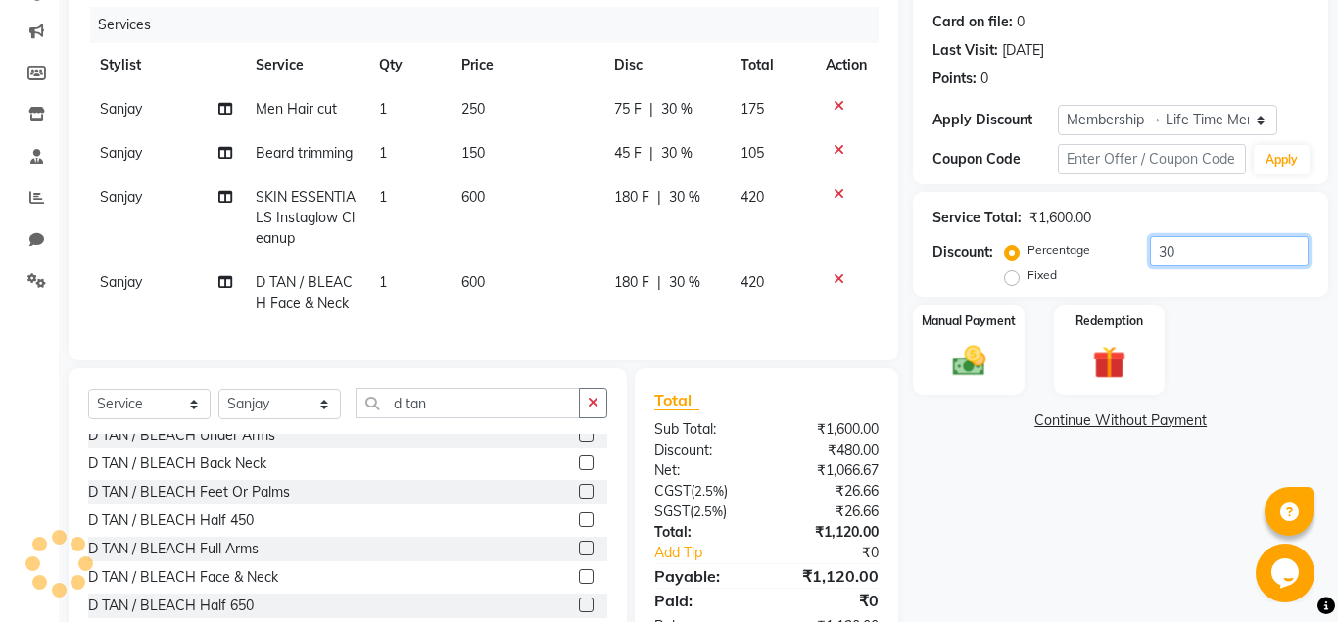
type input "30"
click at [837, 152] on icon at bounding box center [839, 150] width 11 height 14
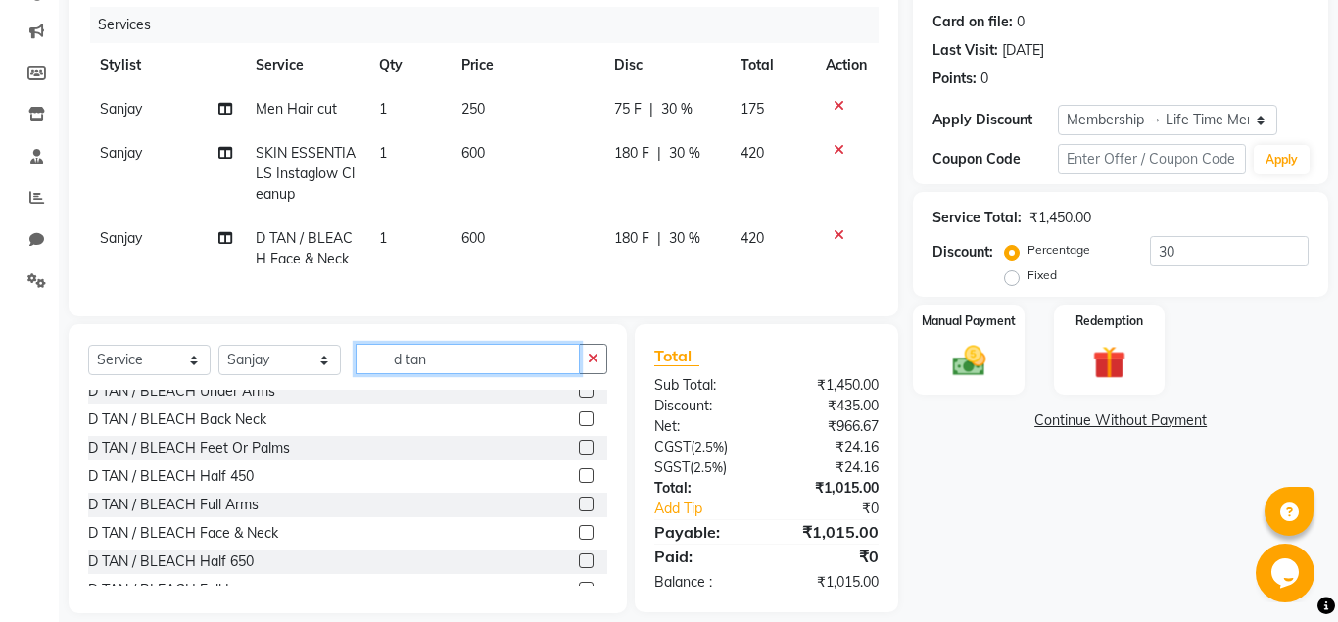
click at [451, 362] on input "d tan" at bounding box center [468, 359] width 224 height 30
type input "d"
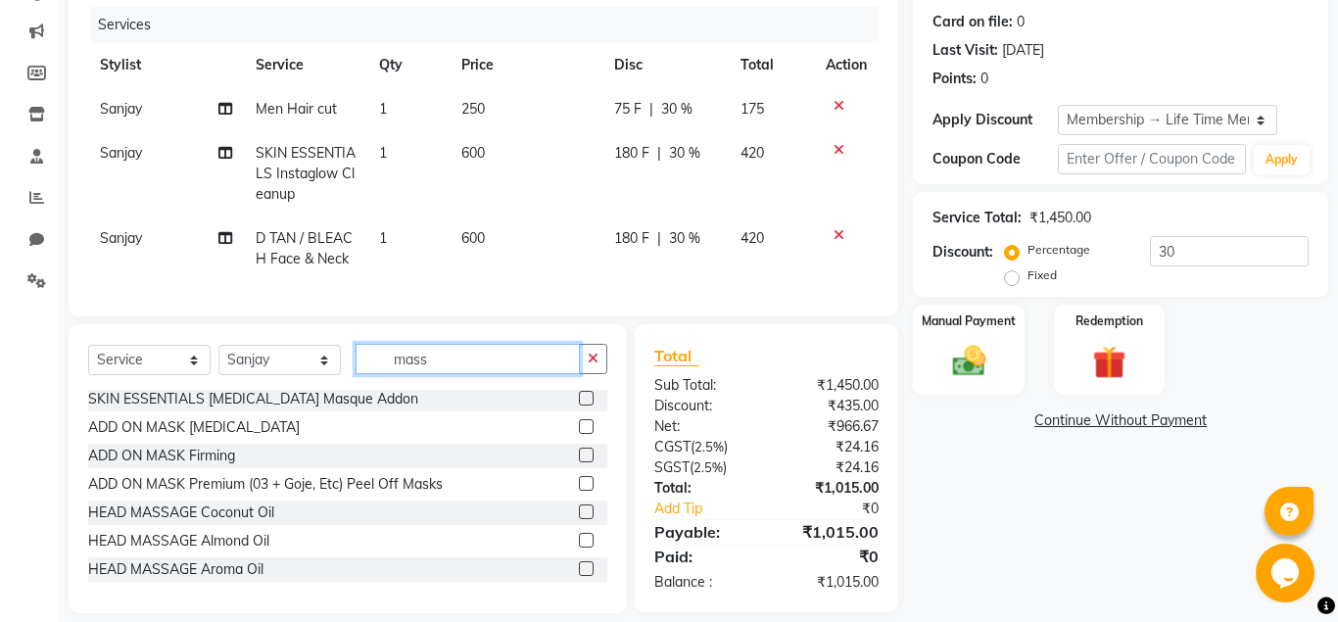
scroll to position [0, 0]
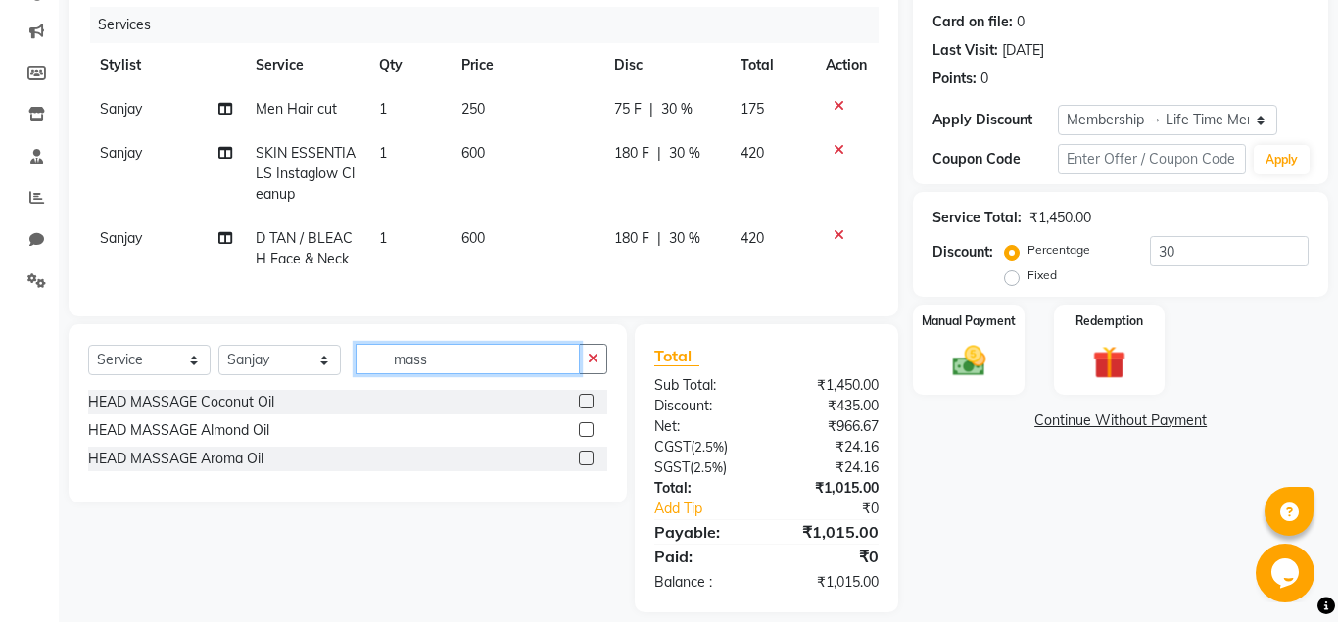
type input "mass"
click at [586, 397] on label at bounding box center [586, 401] width 15 height 15
click at [586, 397] on input "checkbox" at bounding box center [585, 402] width 13 height 13
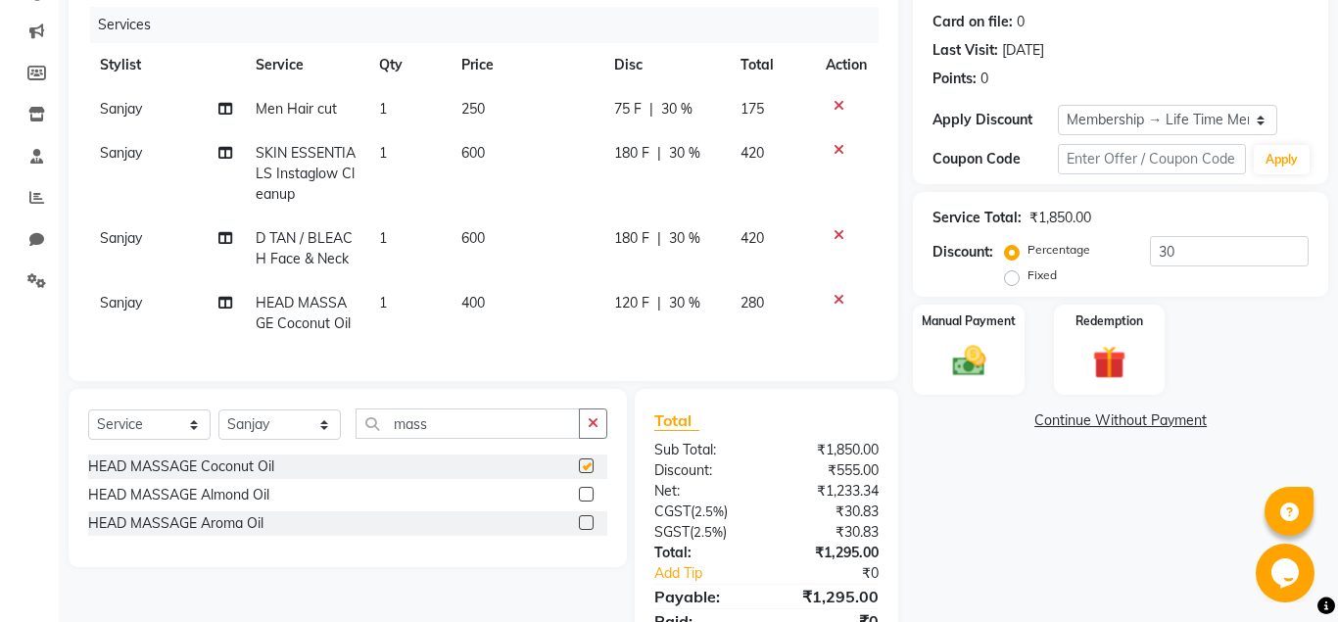
checkbox input "false"
click at [996, 363] on img at bounding box center [969, 361] width 56 height 40
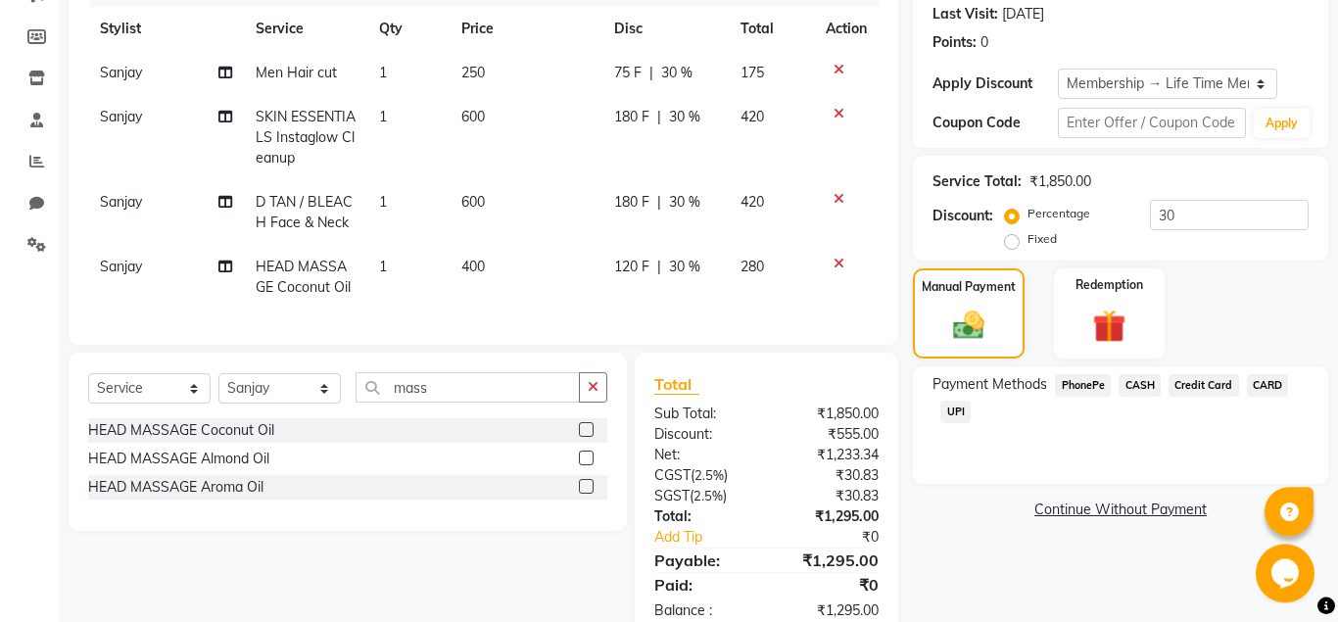
scroll to position [220, 0]
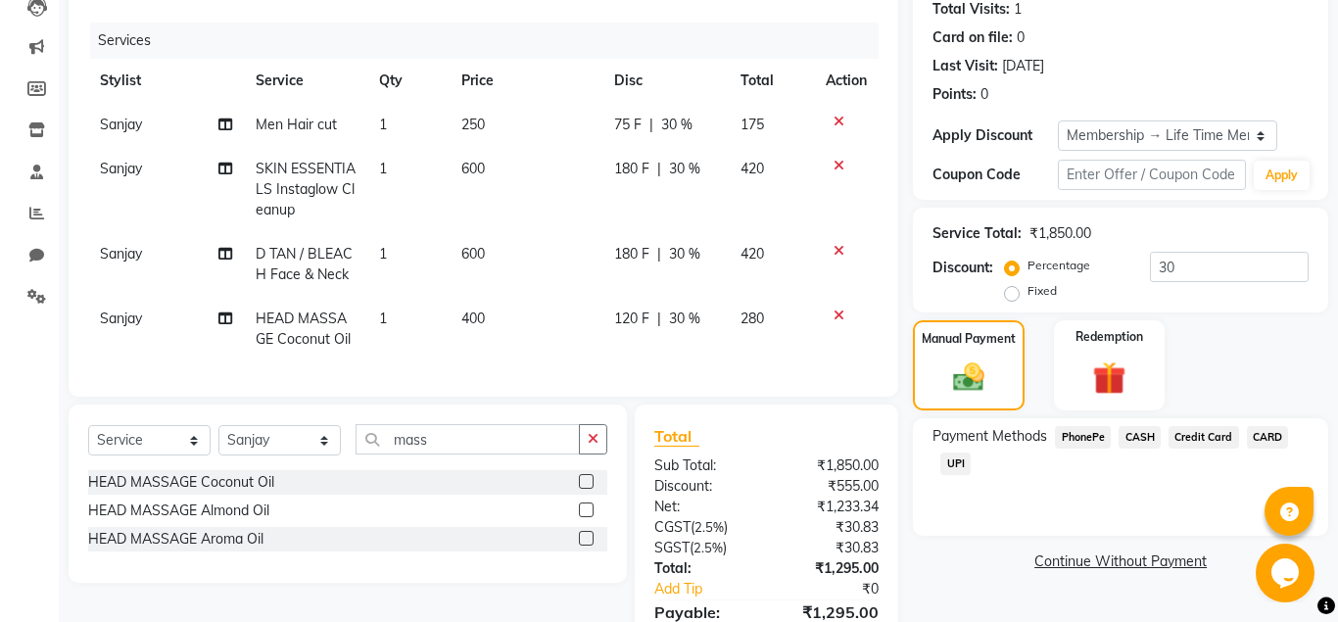
click at [480, 124] on span "250" at bounding box center [474, 125] width 24 height 18
select select "90837"
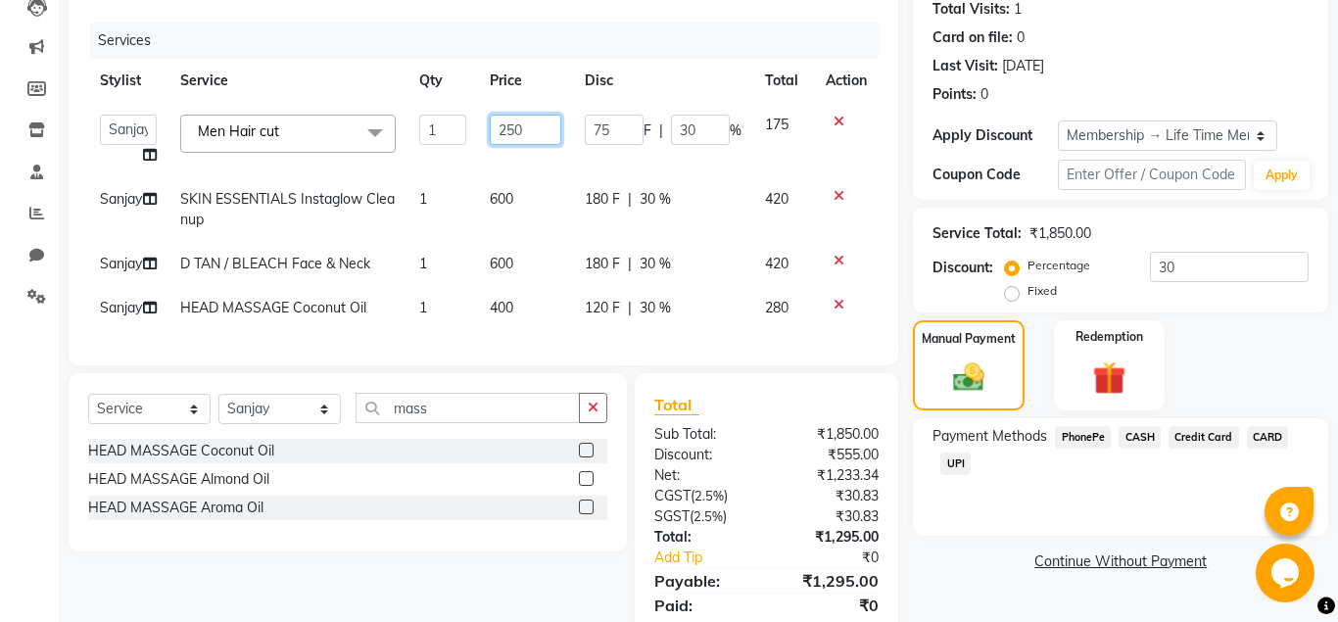
click at [514, 129] on input "250" at bounding box center [526, 130] width 72 height 30
type input "230"
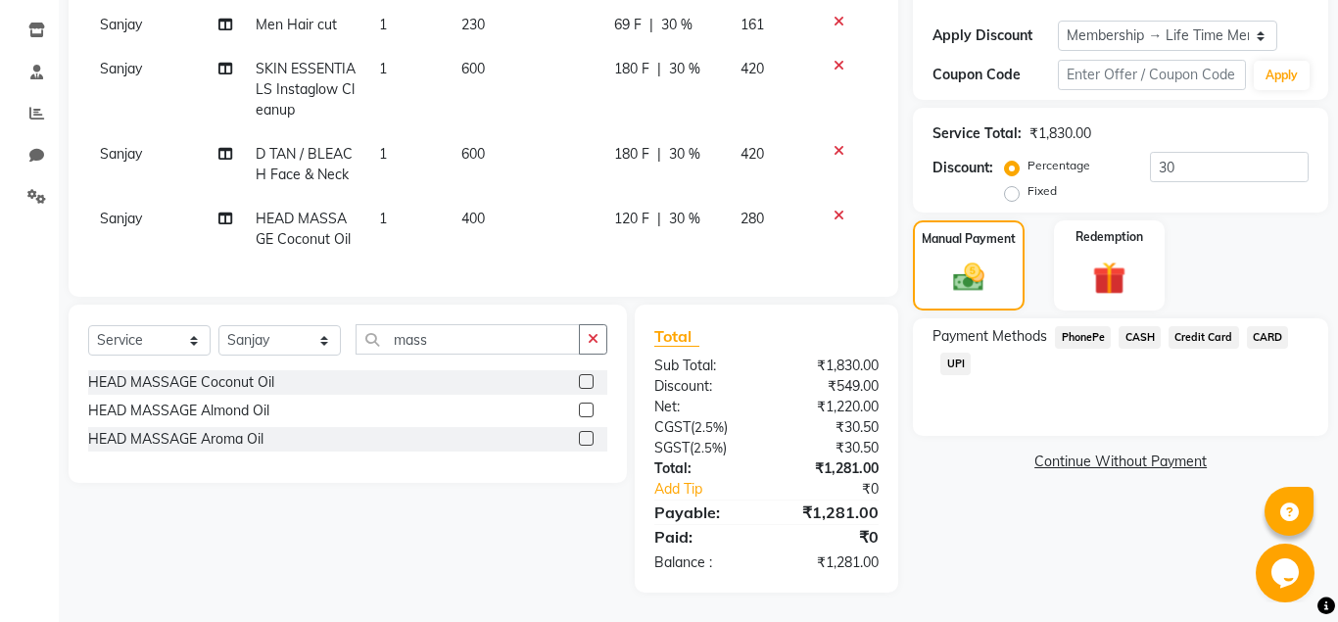
scroll to position [320, 0]
click at [1263, 326] on span "CARD" at bounding box center [1268, 337] width 42 height 23
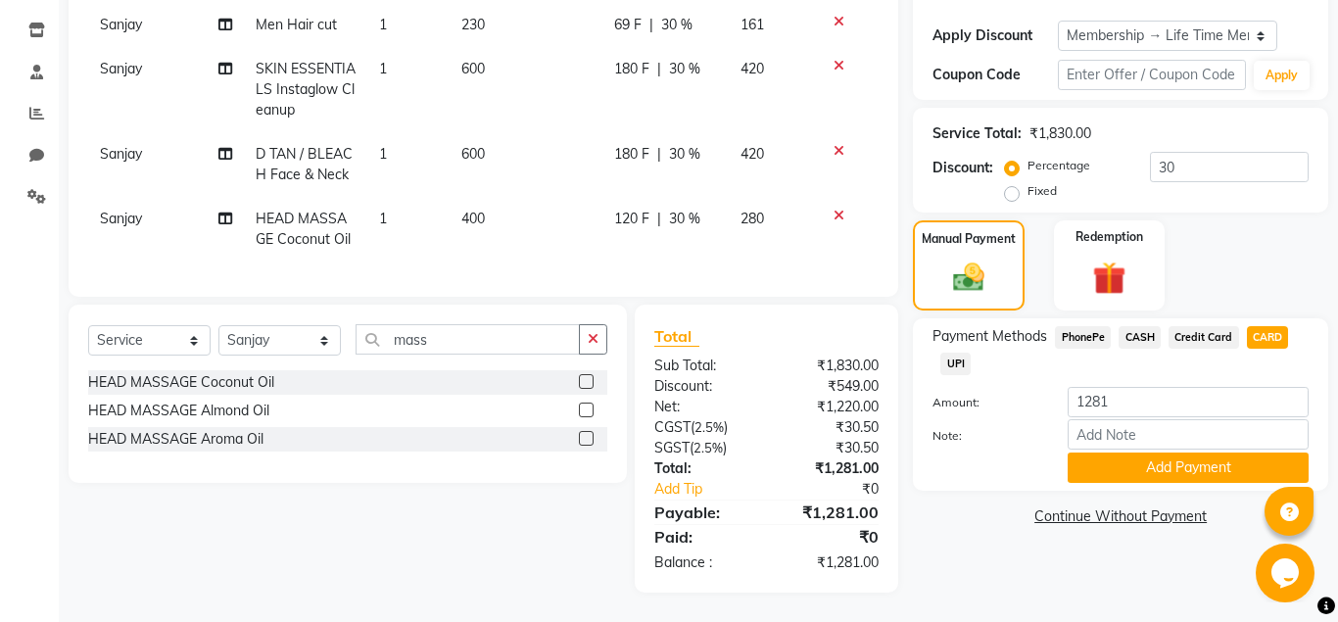
scroll to position [0, 0]
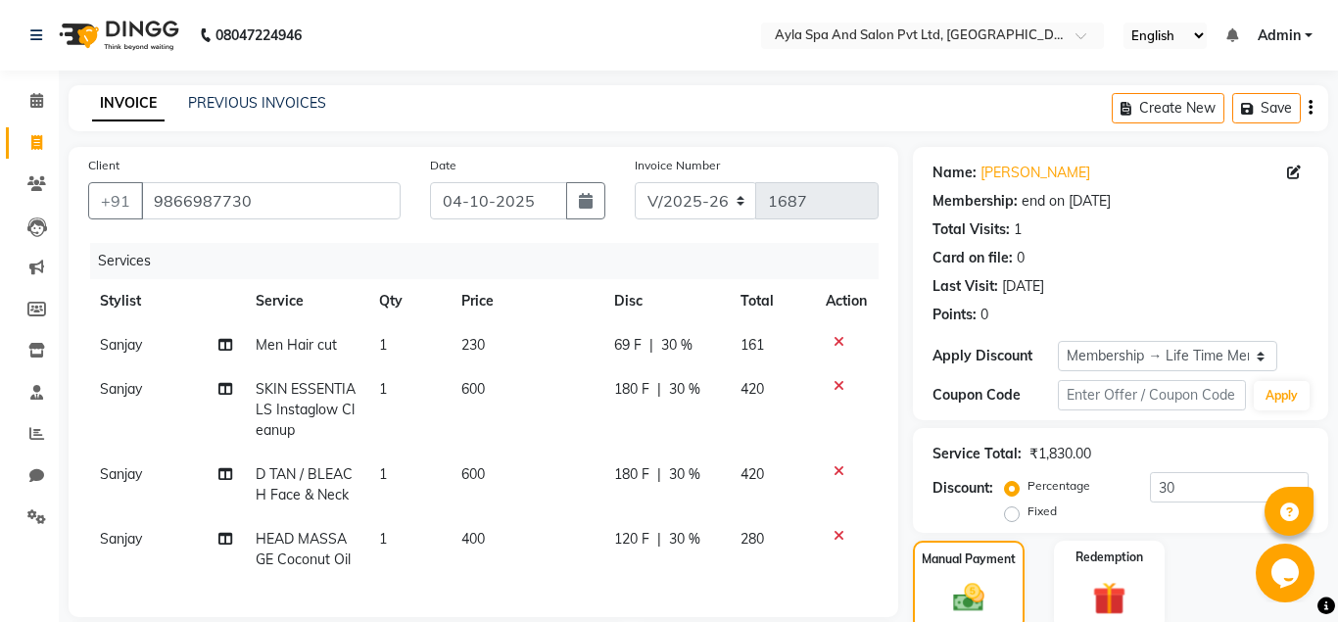
click at [495, 340] on td "230" at bounding box center [526, 345] width 153 height 44
select select "90837"
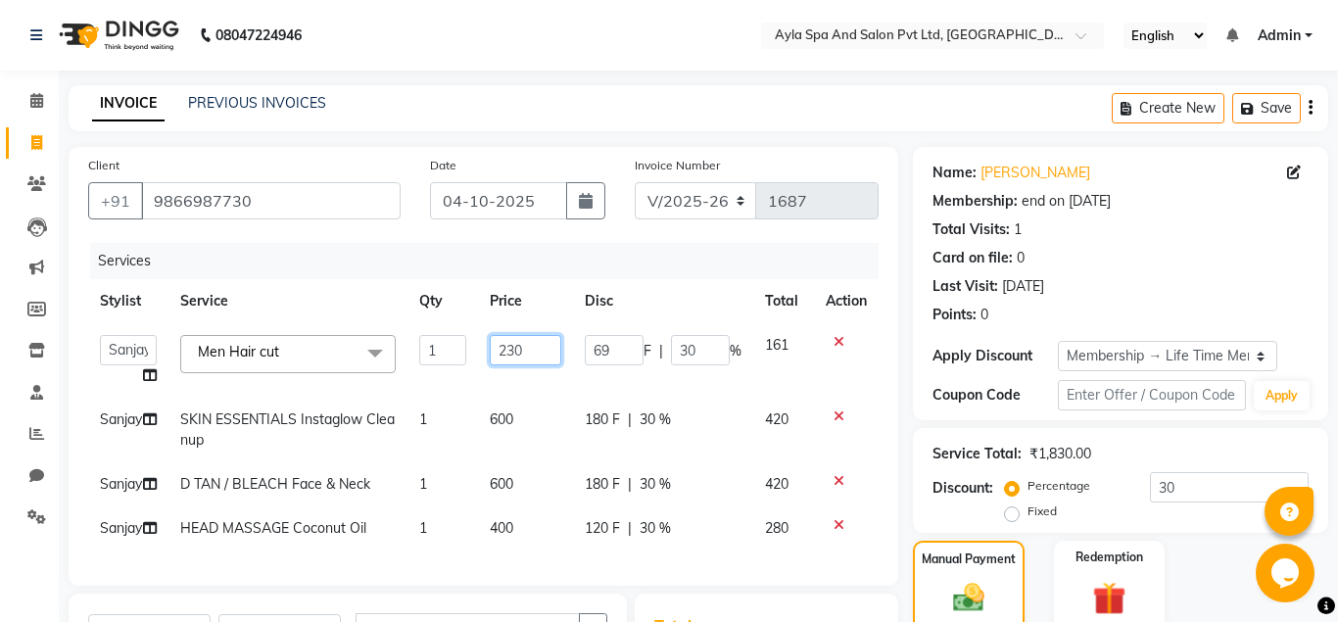
click at [529, 351] on input "230" at bounding box center [526, 350] width 72 height 30
type input "2"
type input "200"
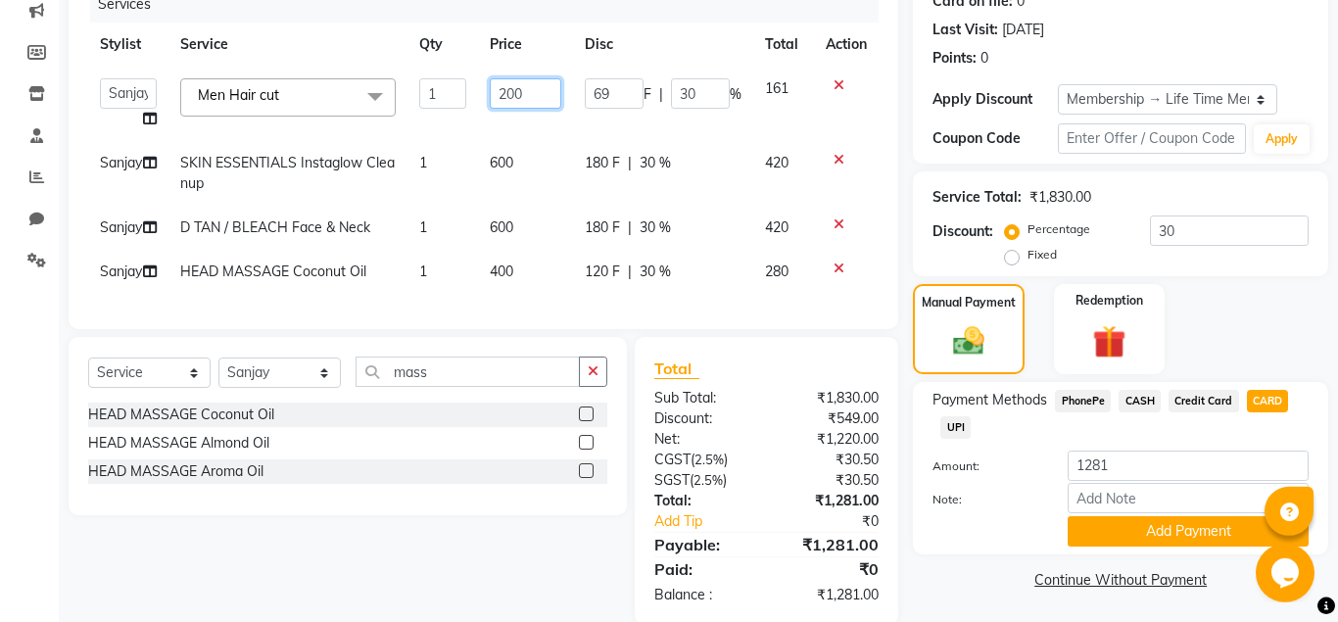
scroll to position [300, 0]
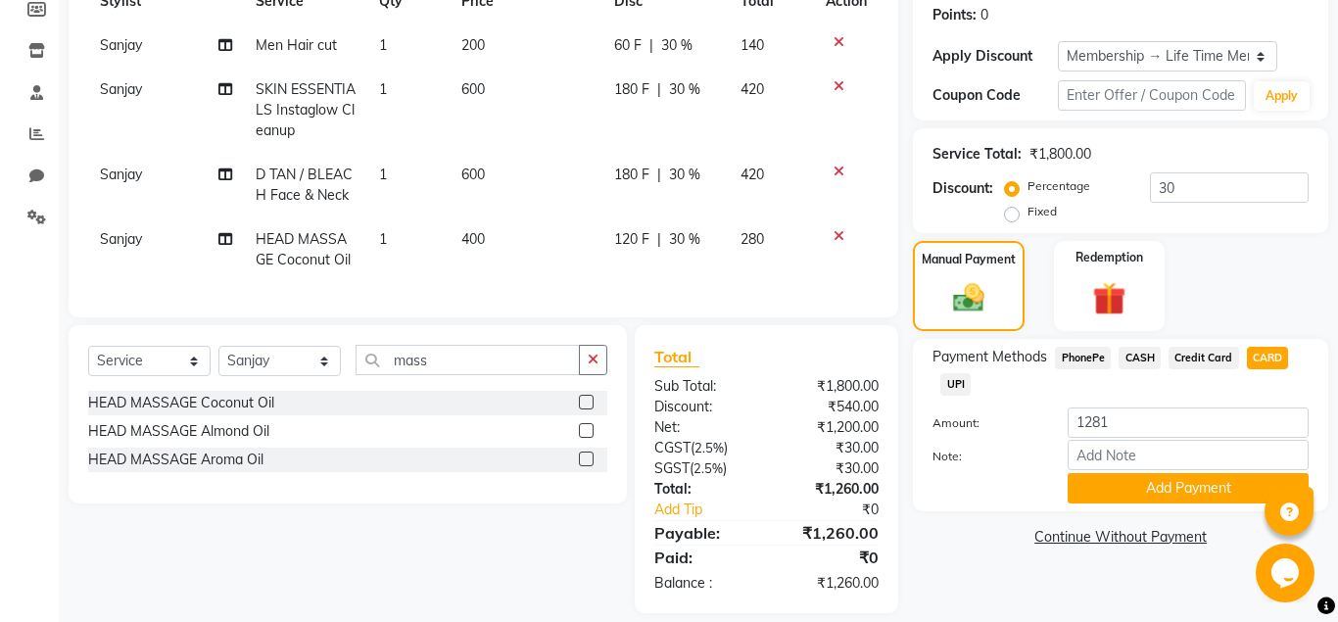
click at [992, 566] on div "Name: Rammohan Membership: end on 11-07-2125 Total Visits: 1 Card on file: 0 La…" at bounding box center [1128, 230] width 430 height 766
click at [1086, 486] on button "Add Payment" at bounding box center [1188, 488] width 241 height 30
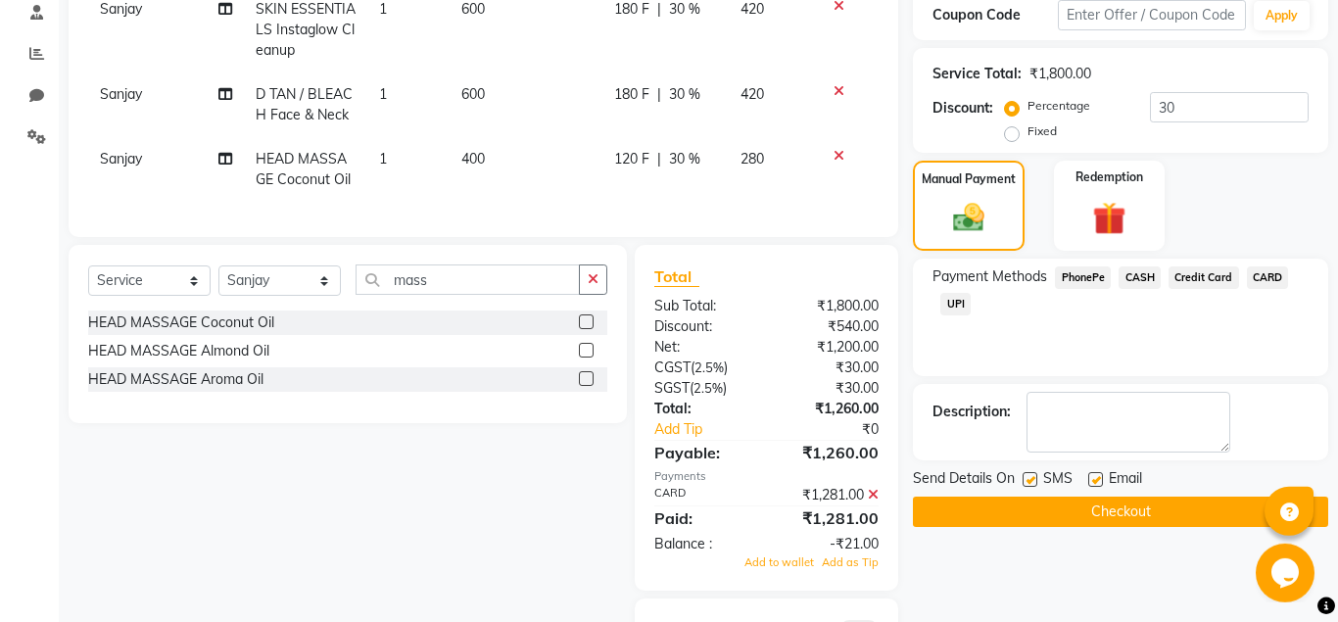
scroll to position [475, 0]
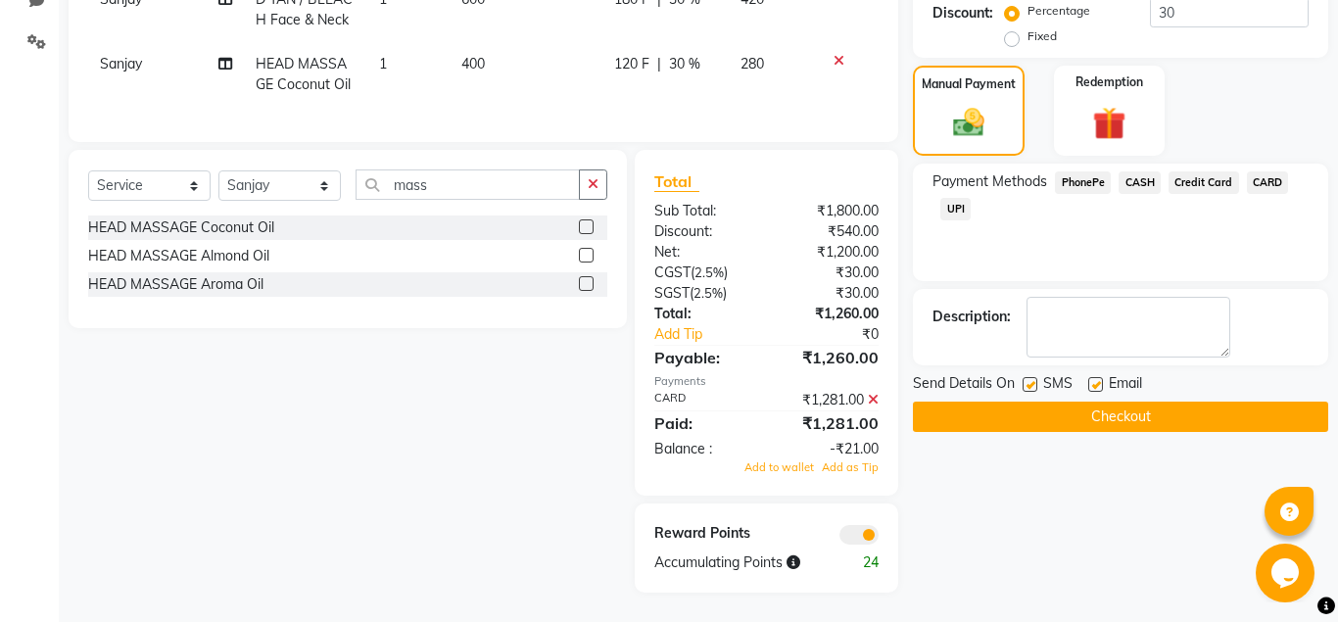
click at [873, 400] on icon at bounding box center [873, 400] width 11 height 14
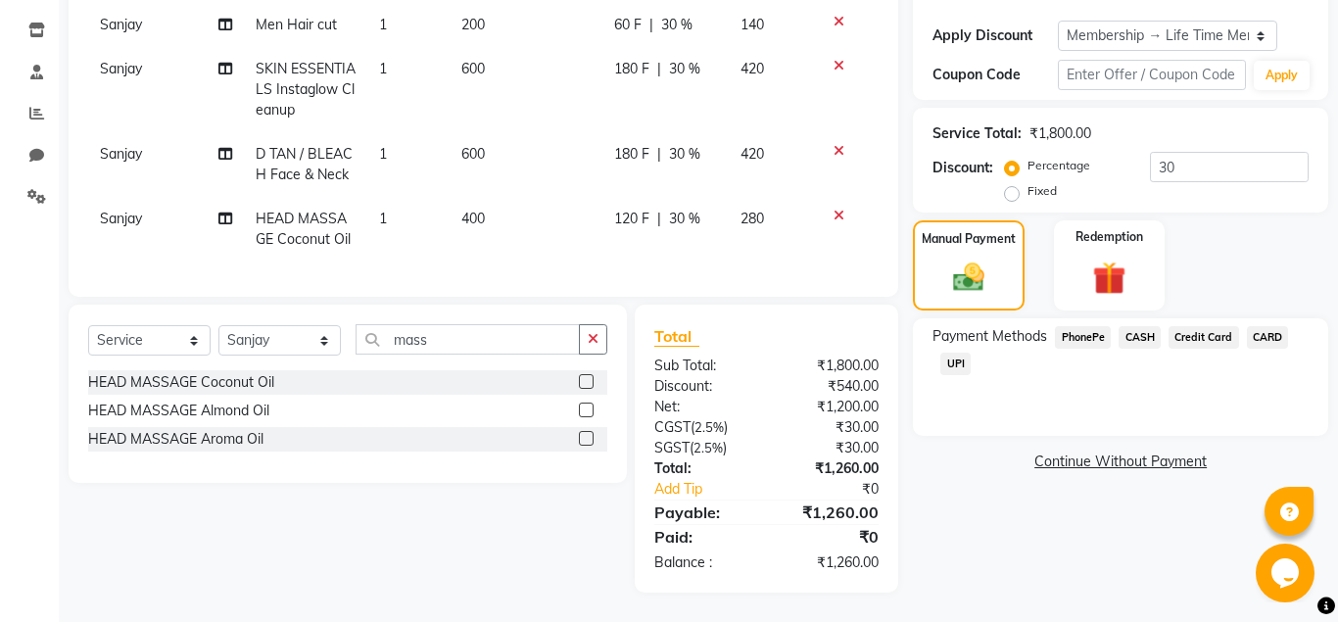
click at [1262, 333] on span "CARD" at bounding box center [1268, 337] width 42 height 23
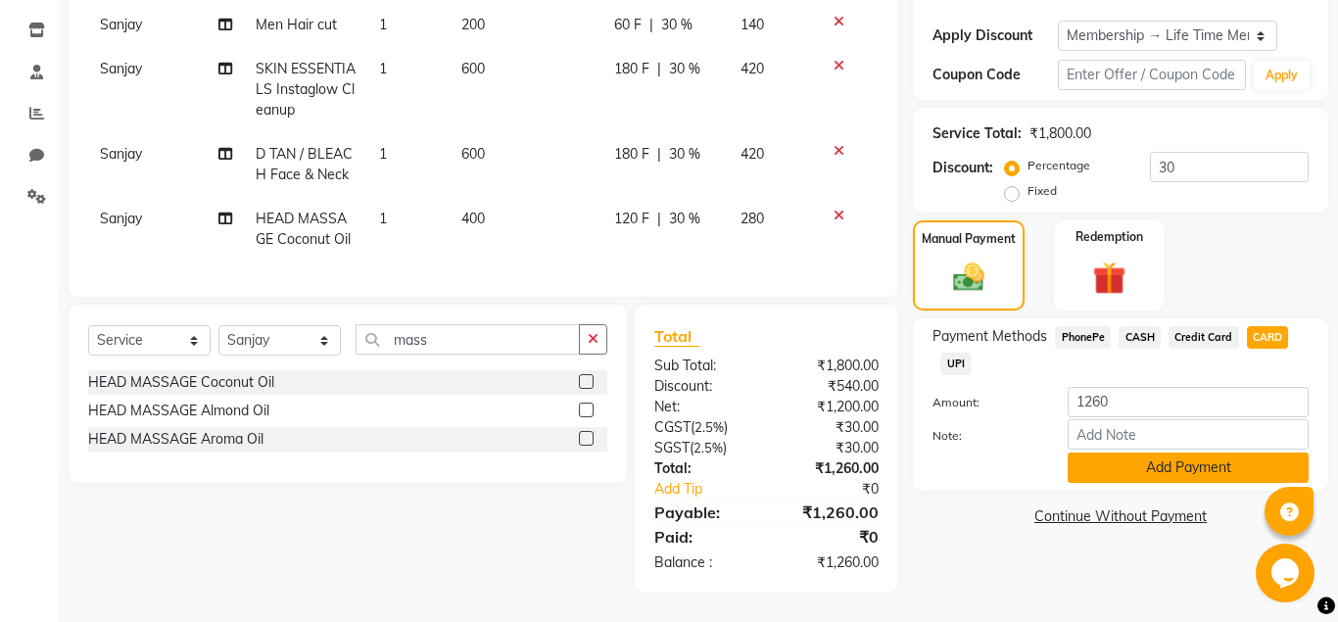
click at [1155, 467] on button "Add Payment" at bounding box center [1188, 468] width 241 height 30
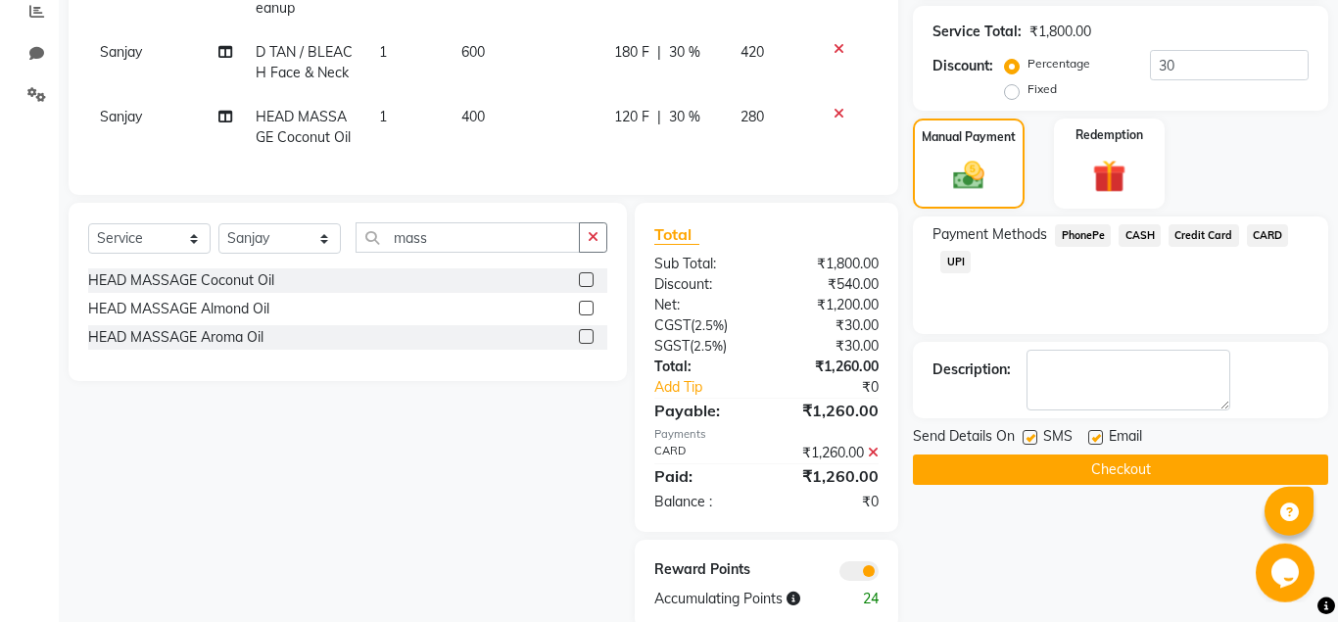
scroll to position [459, 0]
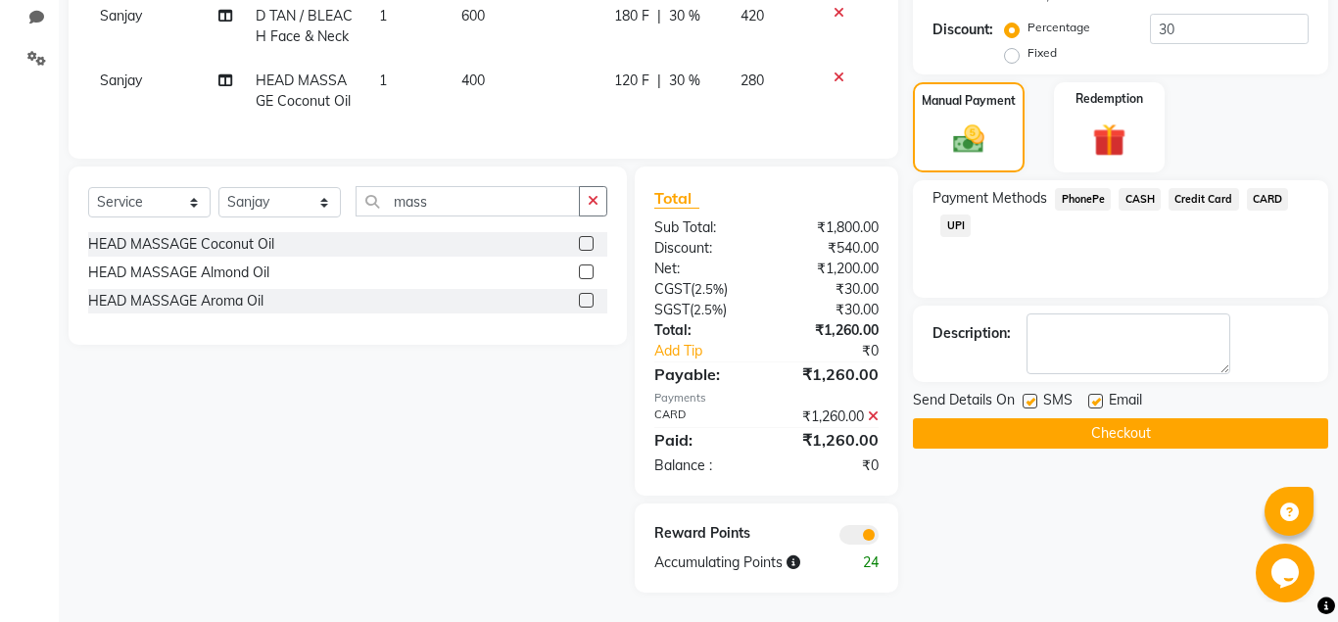
click at [1099, 400] on label at bounding box center [1096, 401] width 15 height 15
click at [1099, 400] on input "checkbox" at bounding box center [1095, 402] width 13 height 13
checkbox input "false"
click at [1029, 401] on label at bounding box center [1030, 401] width 15 height 15
click at [1029, 401] on input "checkbox" at bounding box center [1029, 402] width 13 height 13
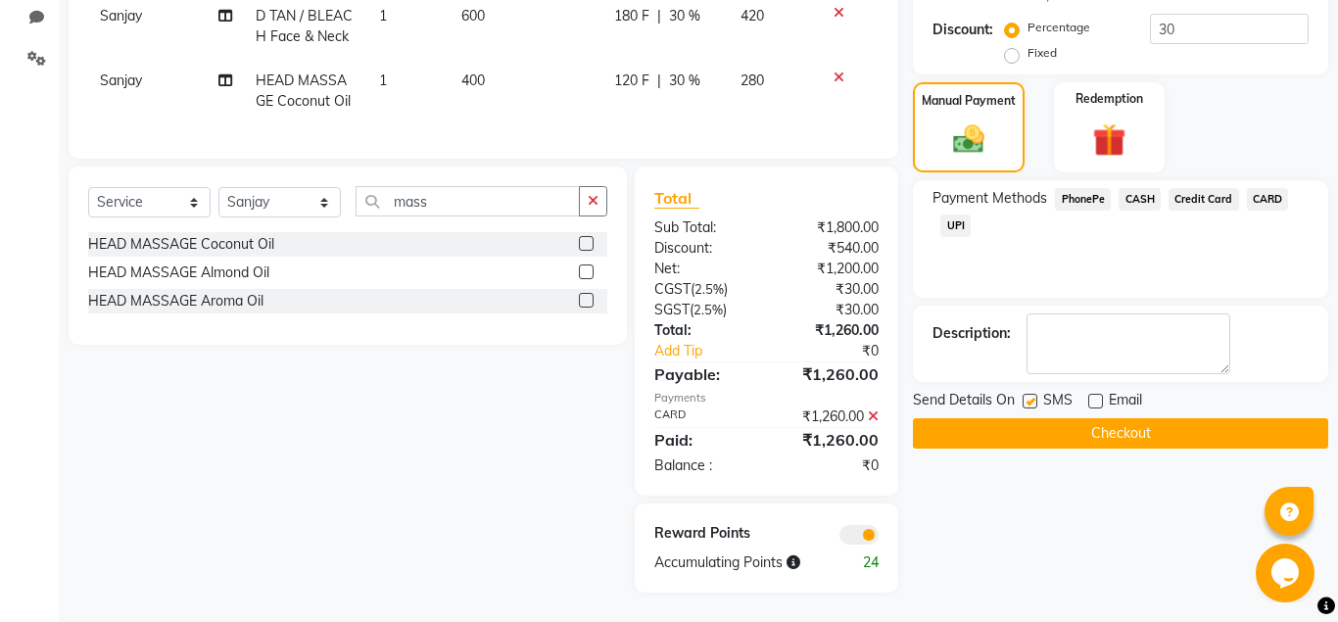
checkbox input "false"
click at [1028, 436] on button "Checkout" at bounding box center [1120, 433] width 415 height 30
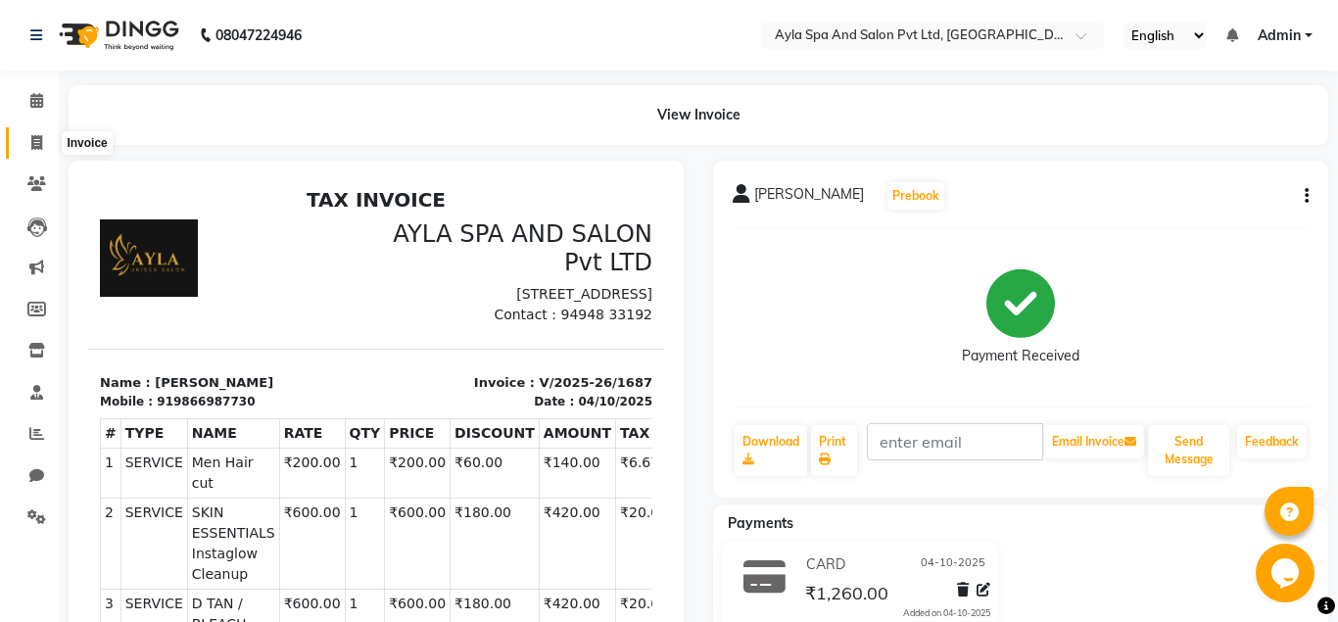
click at [39, 148] on icon at bounding box center [36, 142] width 11 height 15
select select "7756"
select select "service"
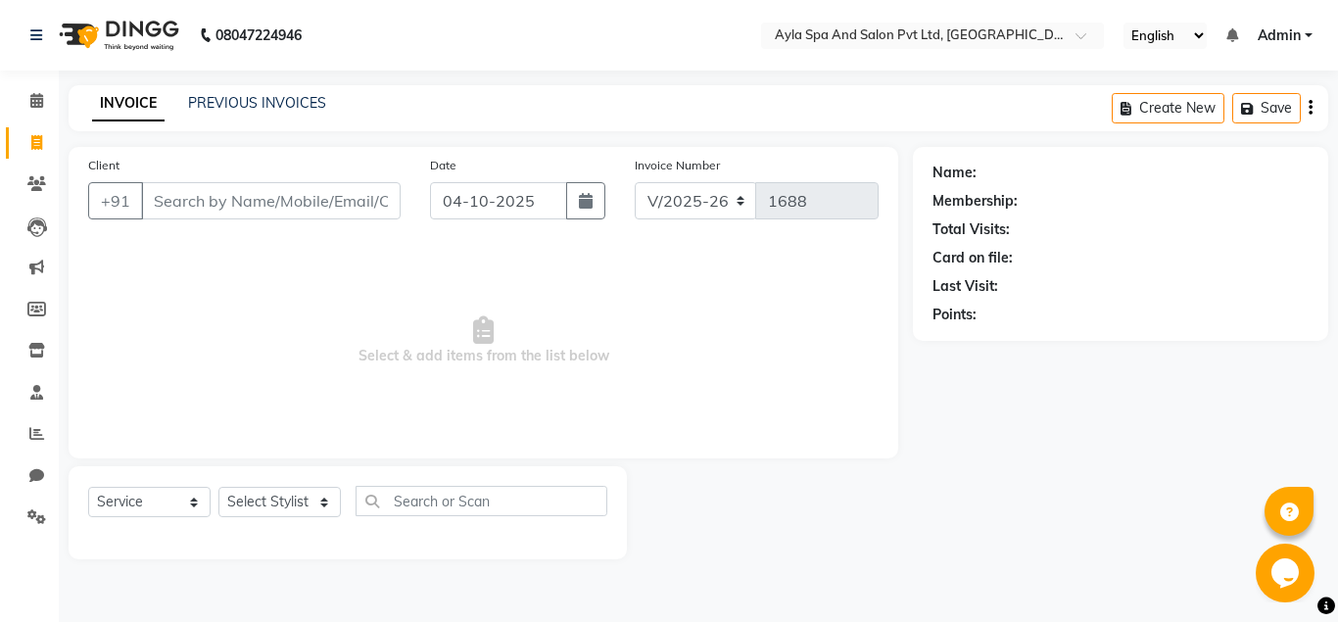
click at [164, 199] on input "Client" at bounding box center [271, 200] width 260 height 37
click at [206, 199] on input "Client" at bounding box center [271, 200] width 260 height 37
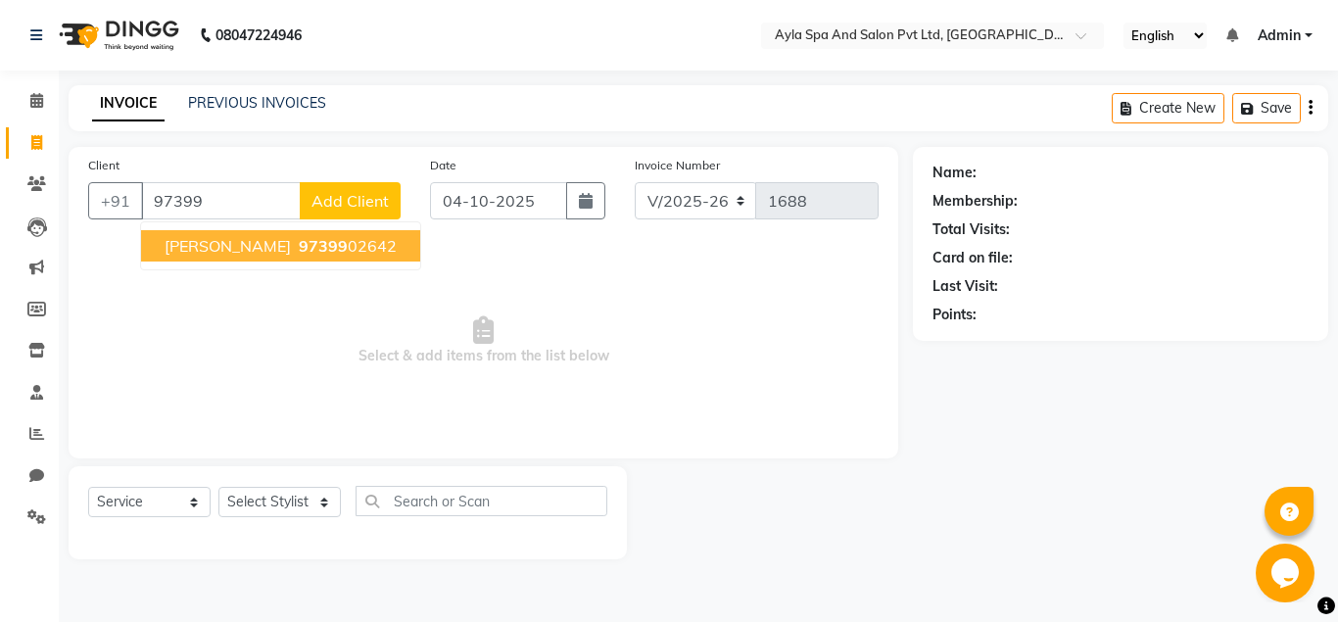
click at [214, 252] on span "ujwala" at bounding box center [228, 246] width 126 height 20
type input "9739902642"
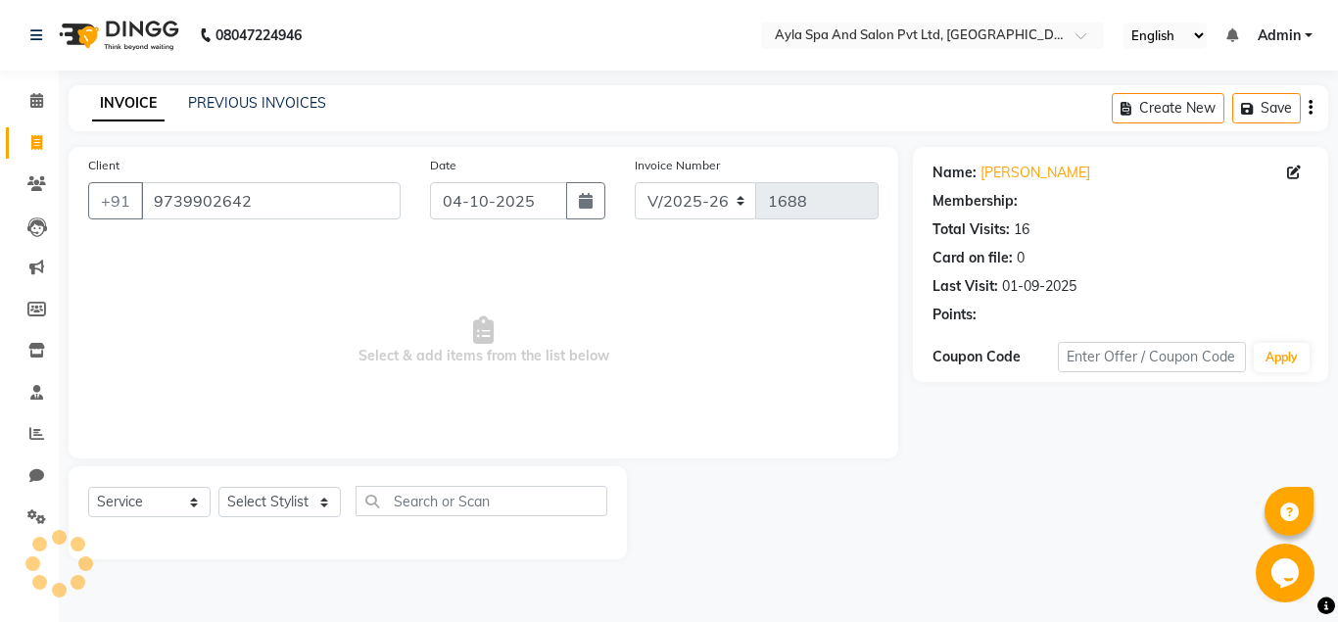
select select "1: Object"
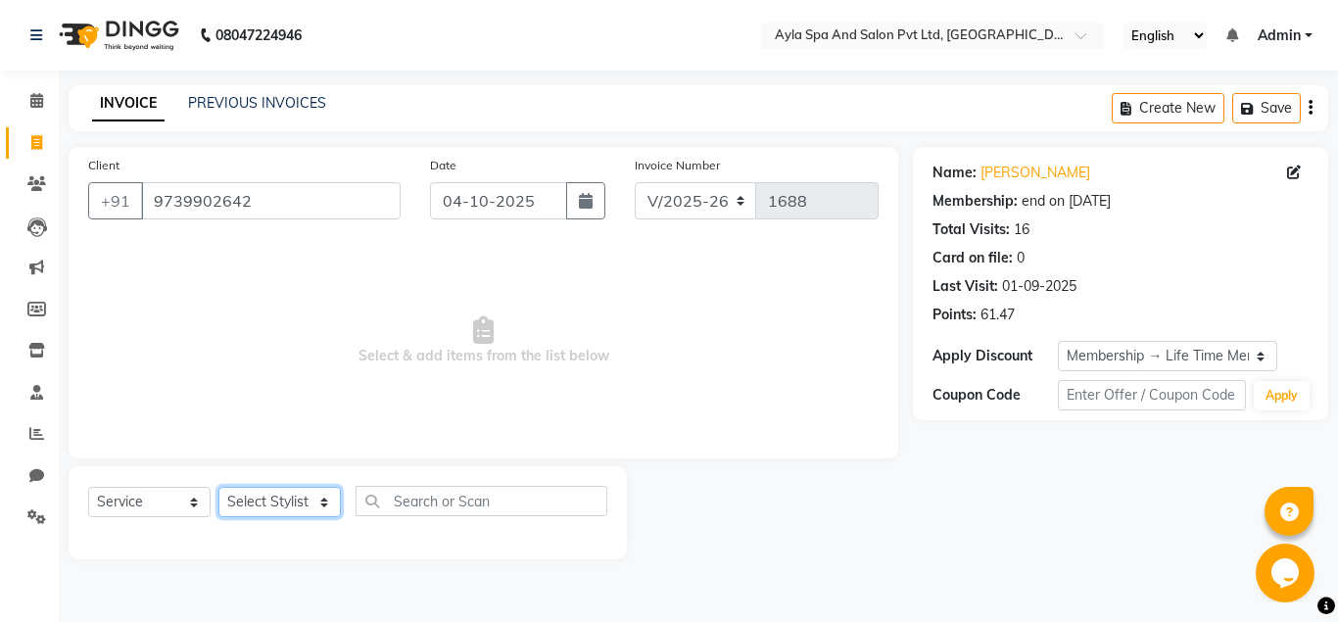
click at [219, 487] on select "Select Stylist BALU meena Renuka[PERSON_NAME]y[PERSON_NAME]i" at bounding box center [280, 502] width 122 height 30
select select "84227"
click option "meena" at bounding box center [0, 0] width 0 height 0
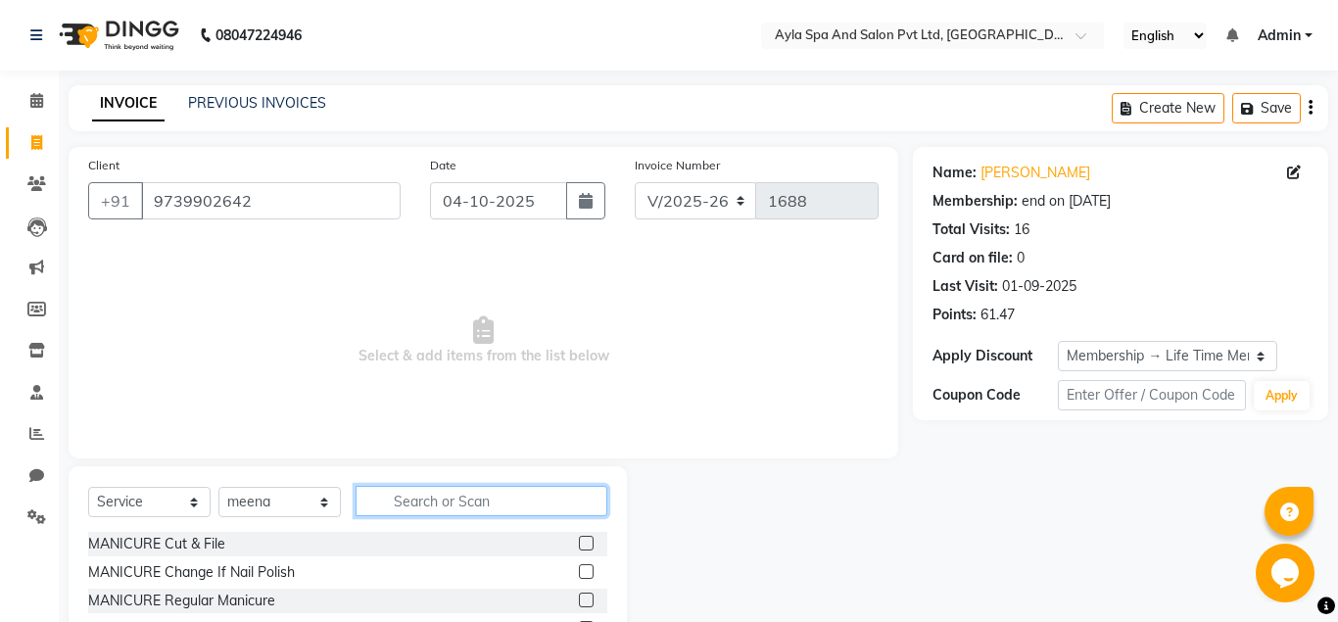
click at [402, 499] on input "text" at bounding box center [482, 501] width 252 height 30
type input "eye"
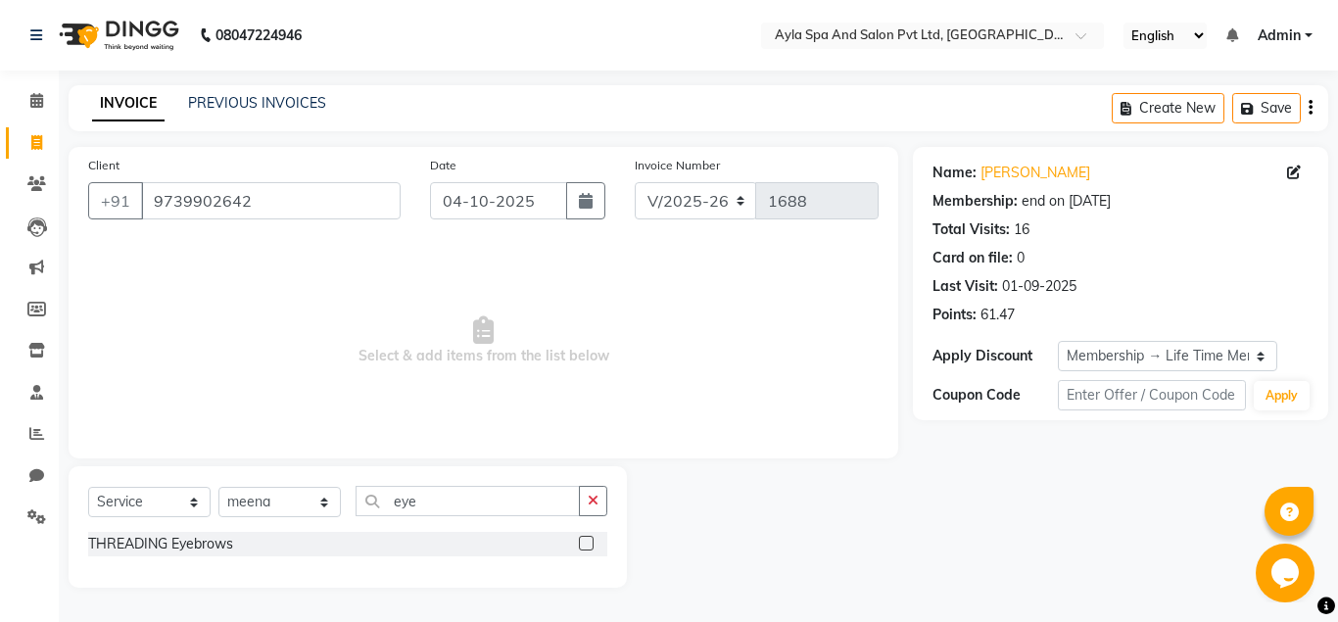
click at [588, 544] on label at bounding box center [586, 543] width 15 height 15
click at [588, 544] on input "checkbox" at bounding box center [585, 544] width 13 height 13
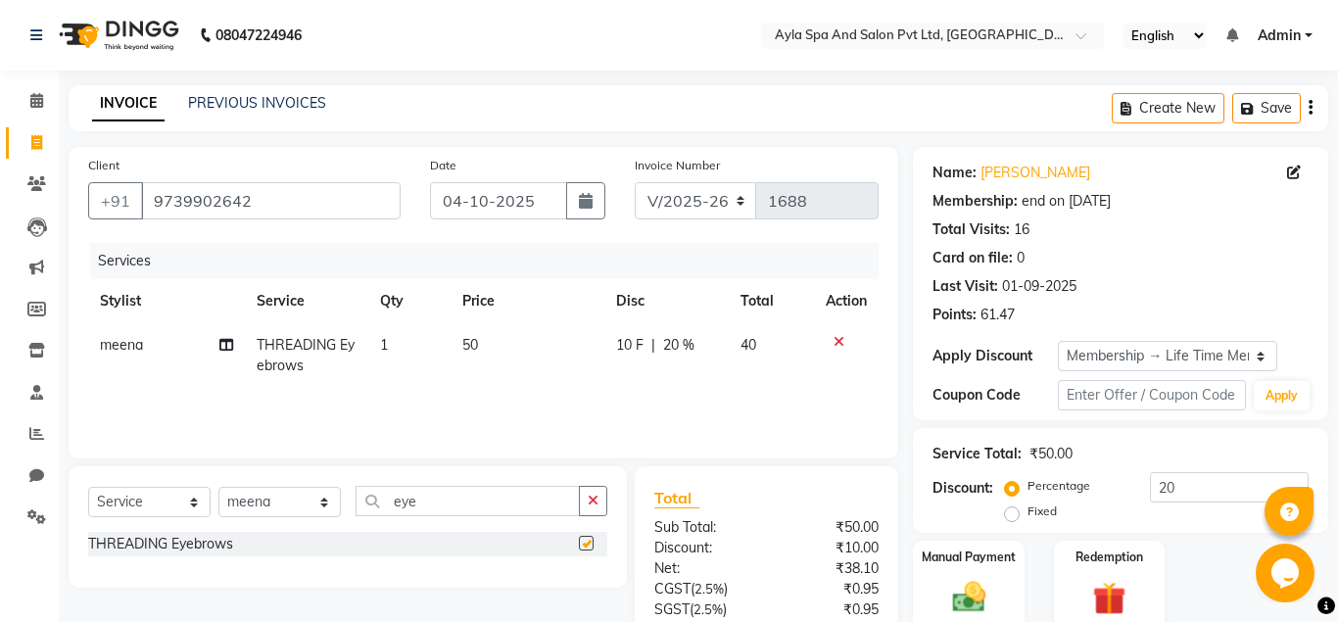
checkbox input "false"
click at [477, 507] on input "eye" at bounding box center [468, 501] width 224 height 30
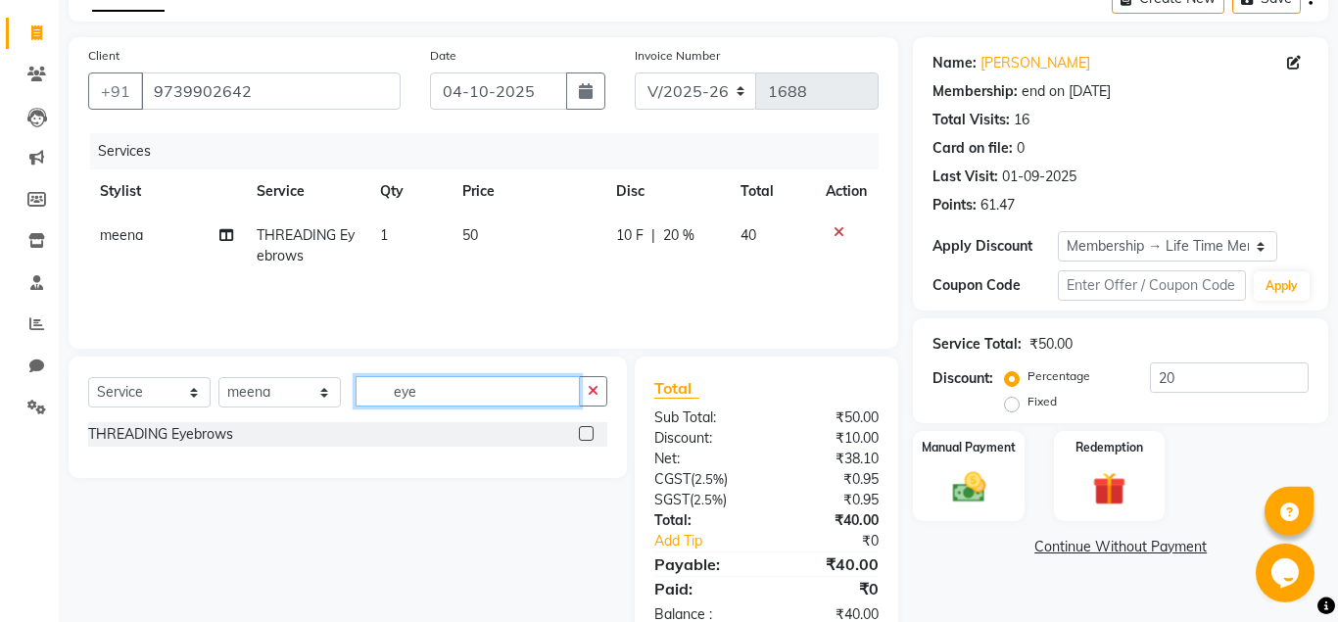
scroll to position [62, 0]
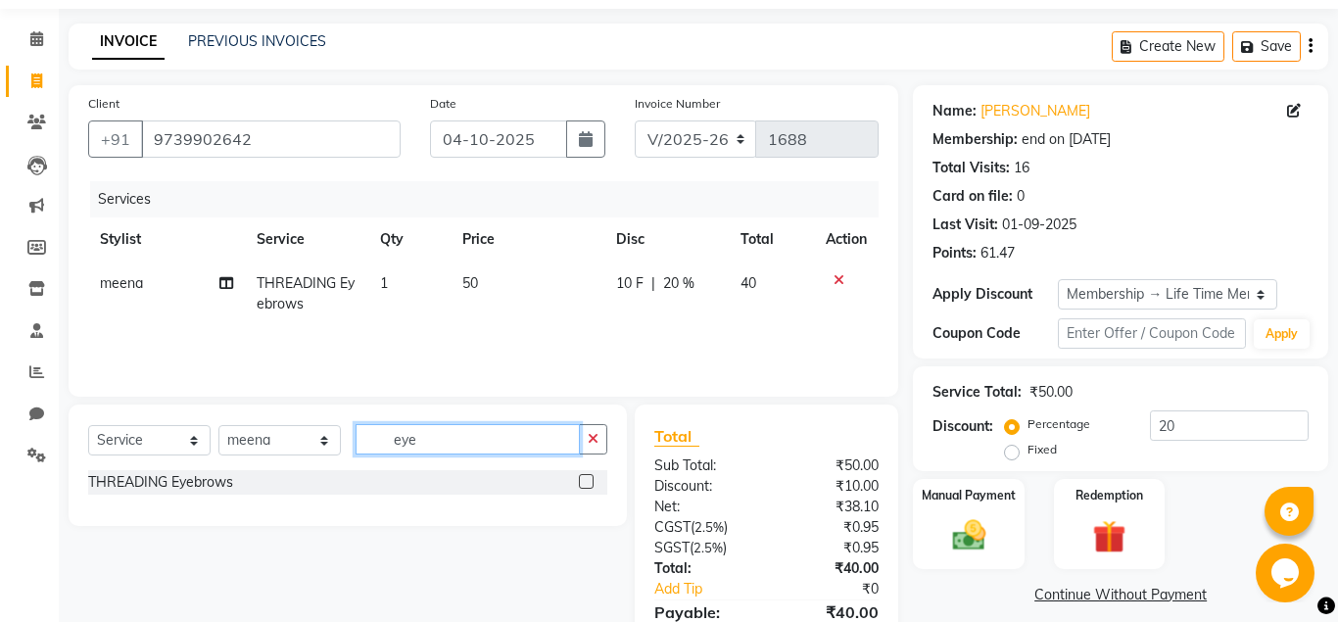
click at [488, 439] on input "eye" at bounding box center [468, 439] width 224 height 30
type input "e"
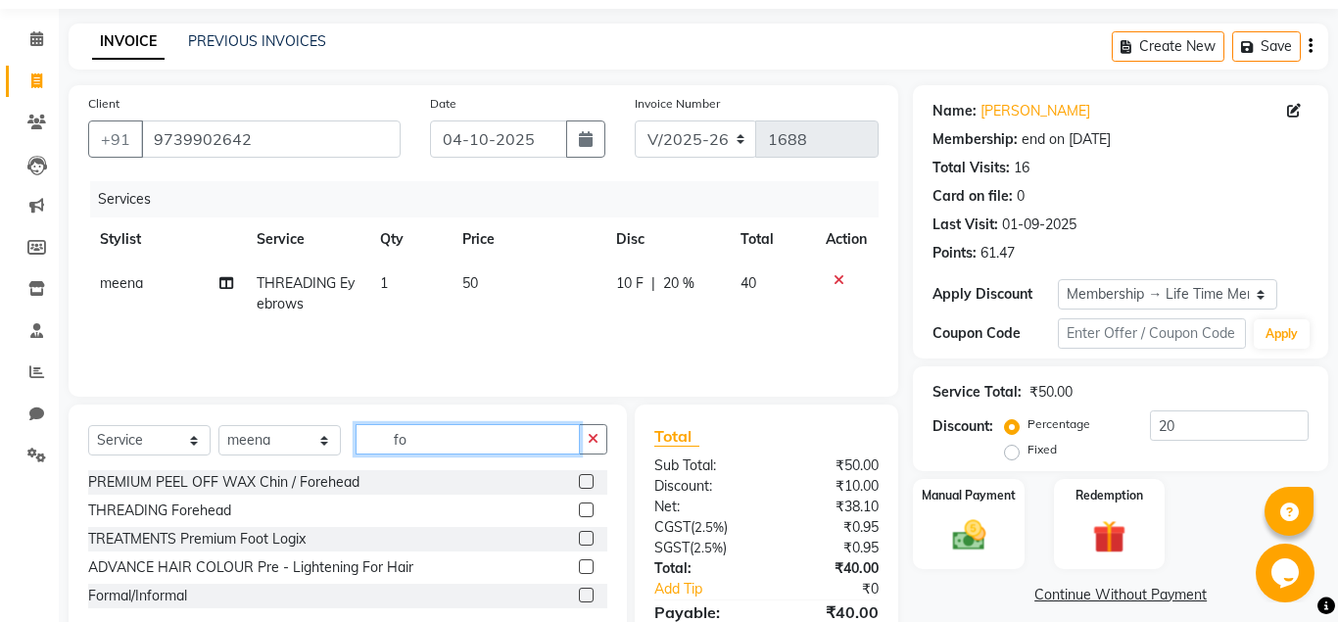
type input "fo"
click at [581, 508] on label at bounding box center [586, 510] width 15 height 15
click at [581, 508] on input "checkbox" at bounding box center [585, 511] width 13 height 13
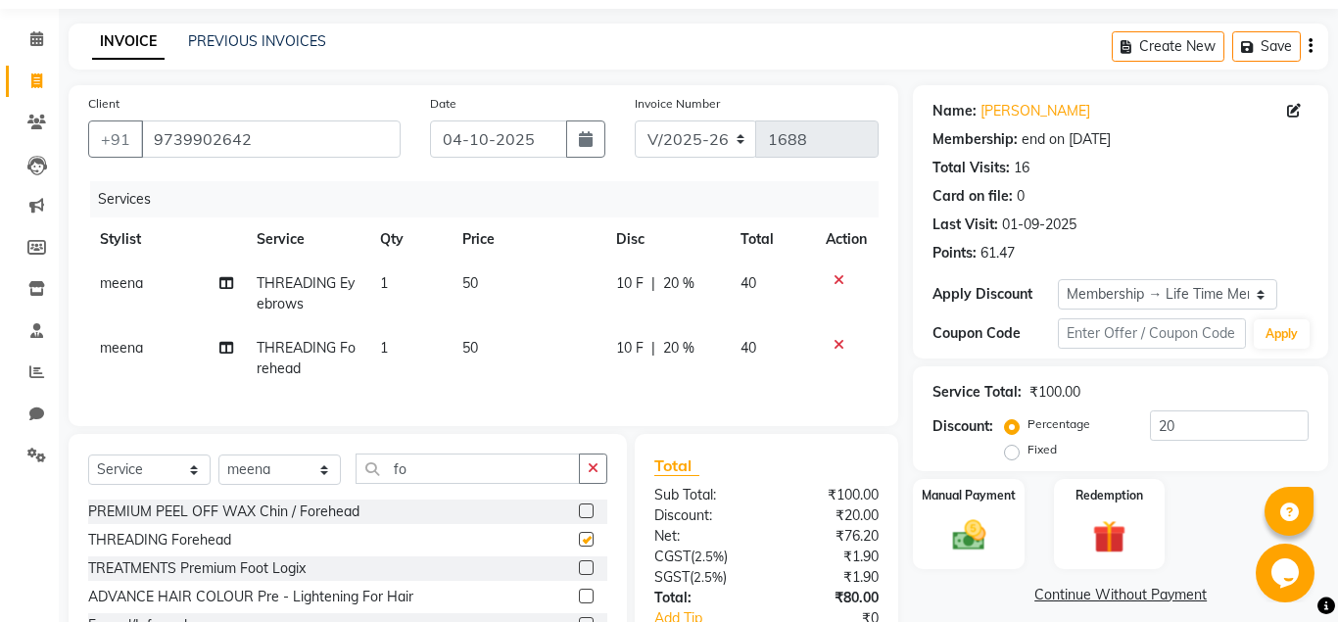
checkbox input "false"
click at [507, 470] on input "fo" at bounding box center [468, 469] width 224 height 30
type input "f"
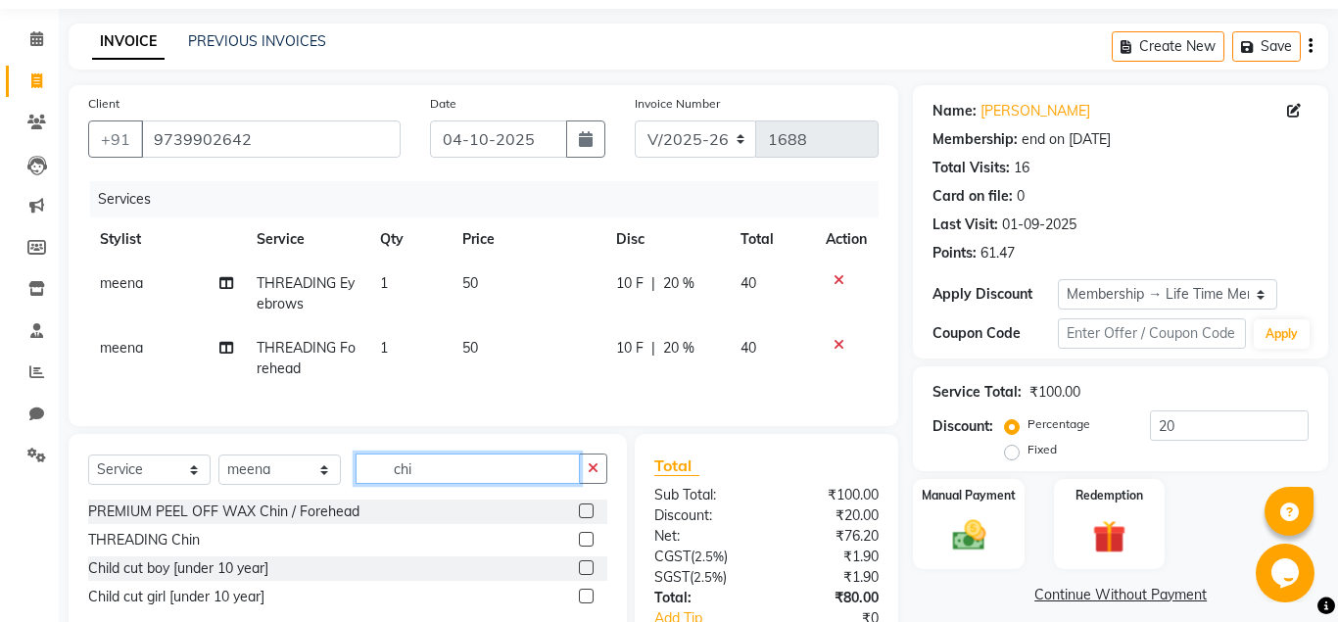
type input "chi"
click at [582, 539] on label at bounding box center [586, 539] width 15 height 15
click at [582, 539] on input "checkbox" at bounding box center [585, 540] width 13 height 13
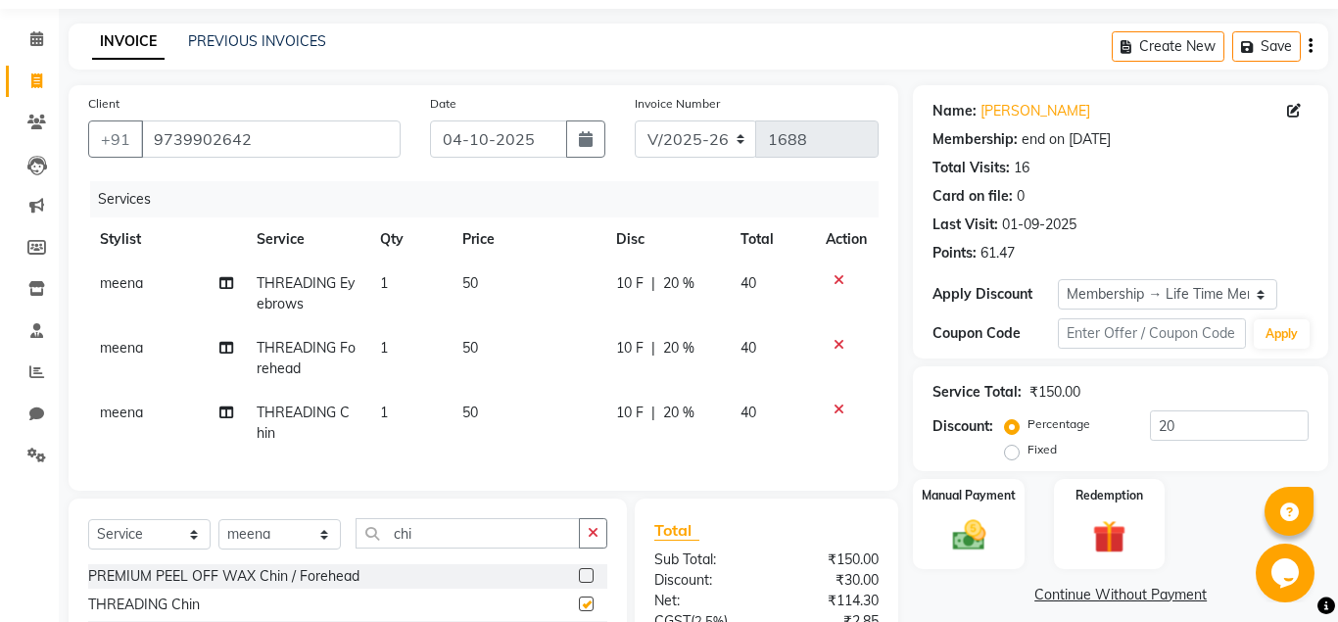
checkbox input "false"
click at [492, 530] on input "chi" at bounding box center [468, 533] width 224 height 30
type input "c"
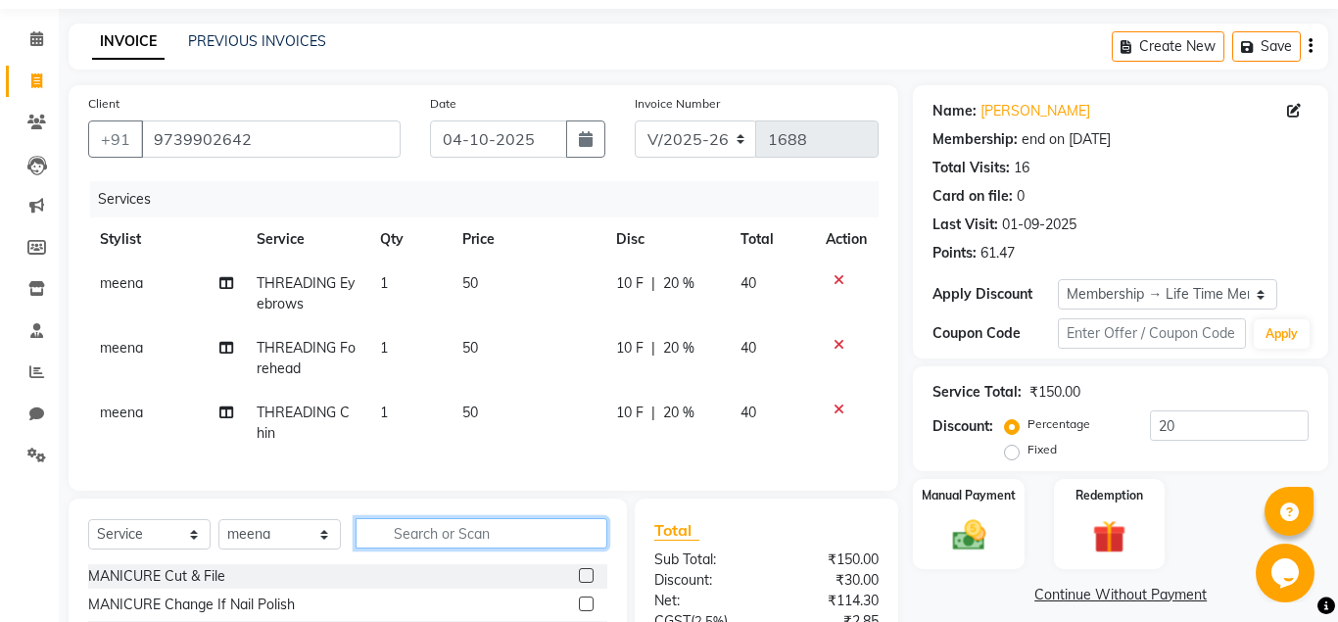
click at [461, 534] on input "text" at bounding box center [482, 533] width 252 height 30
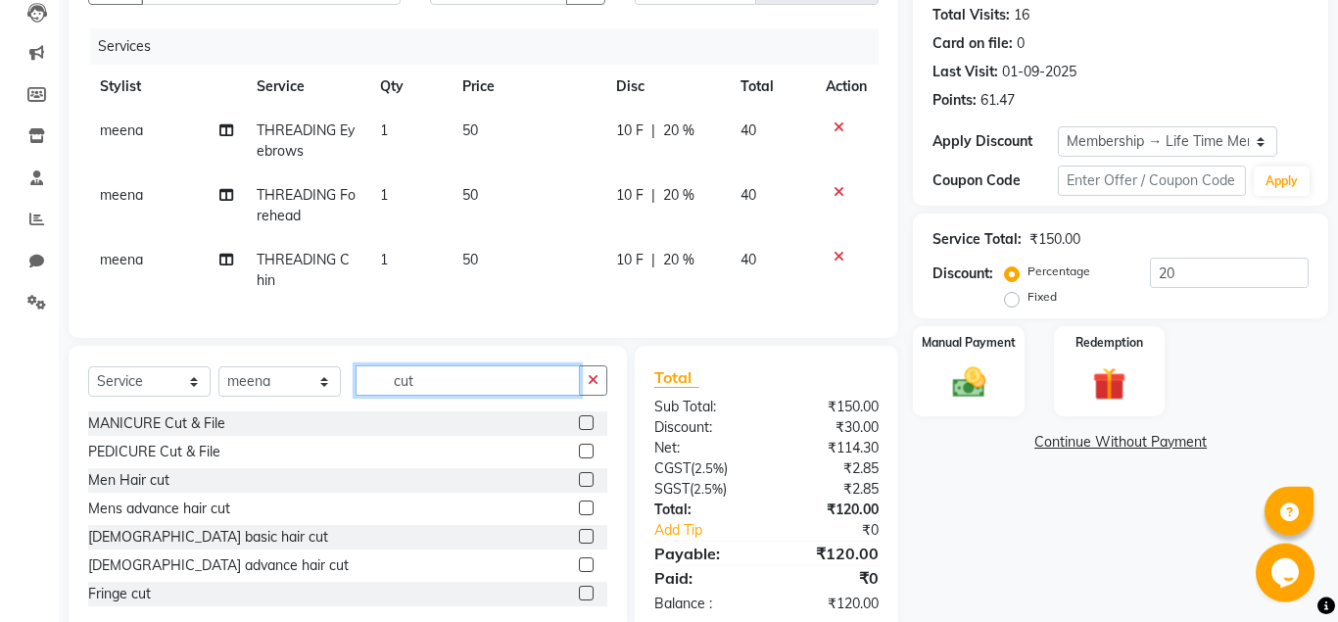
scroll to position [257, 0]
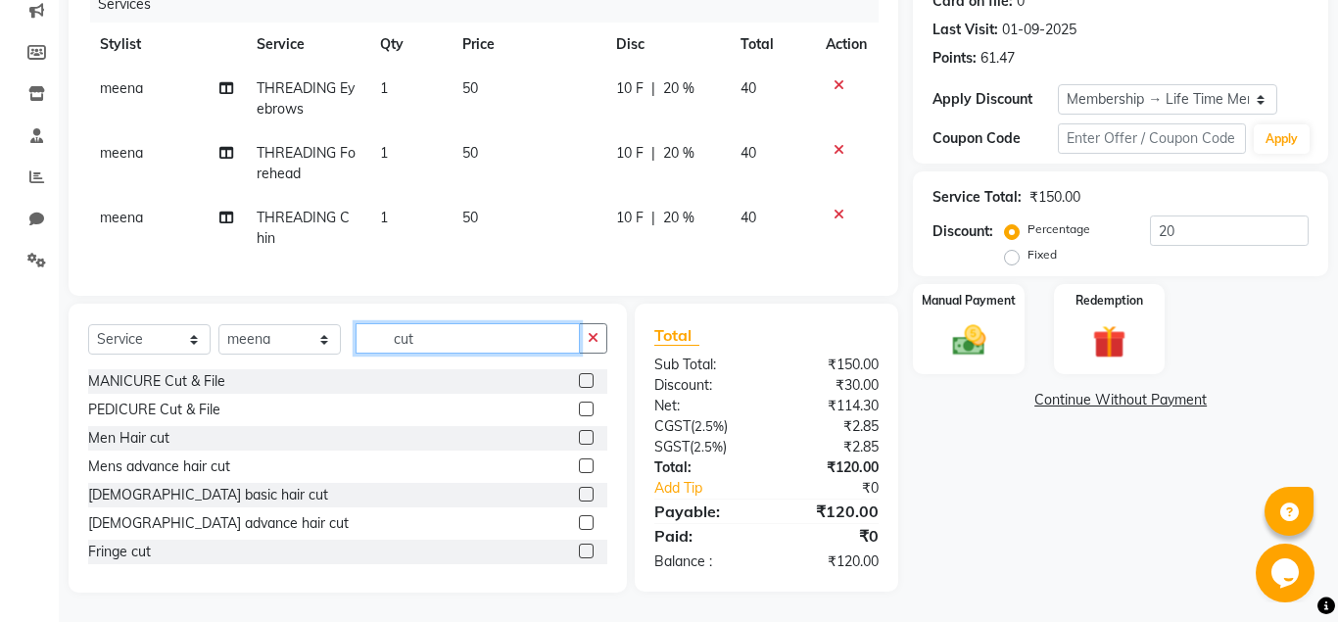
type input "cut"
click at [583, 439] on label at bounding box center [586, 437] width 15 height 15
click at [583, 439] on input "checkbox" at bounding box center [585, 438] width 13 height 13
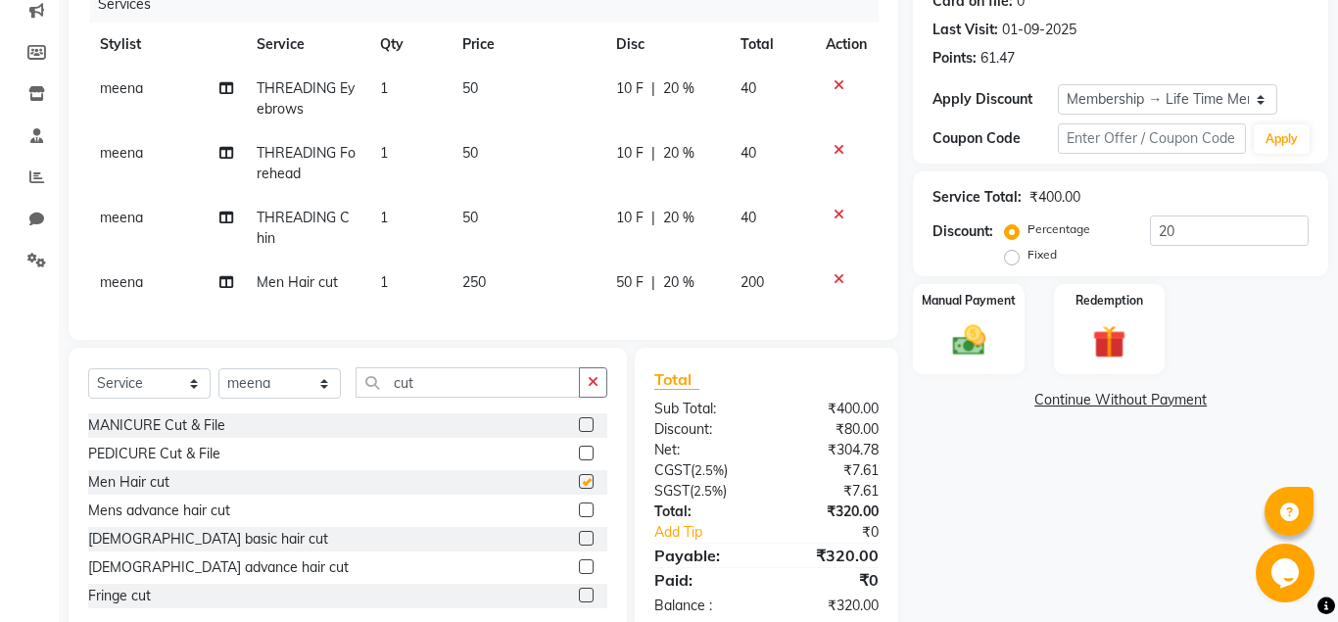
checkbox input "false"
click at [837, 277] on icon at bounding box center [839, 279] width 11 height 14
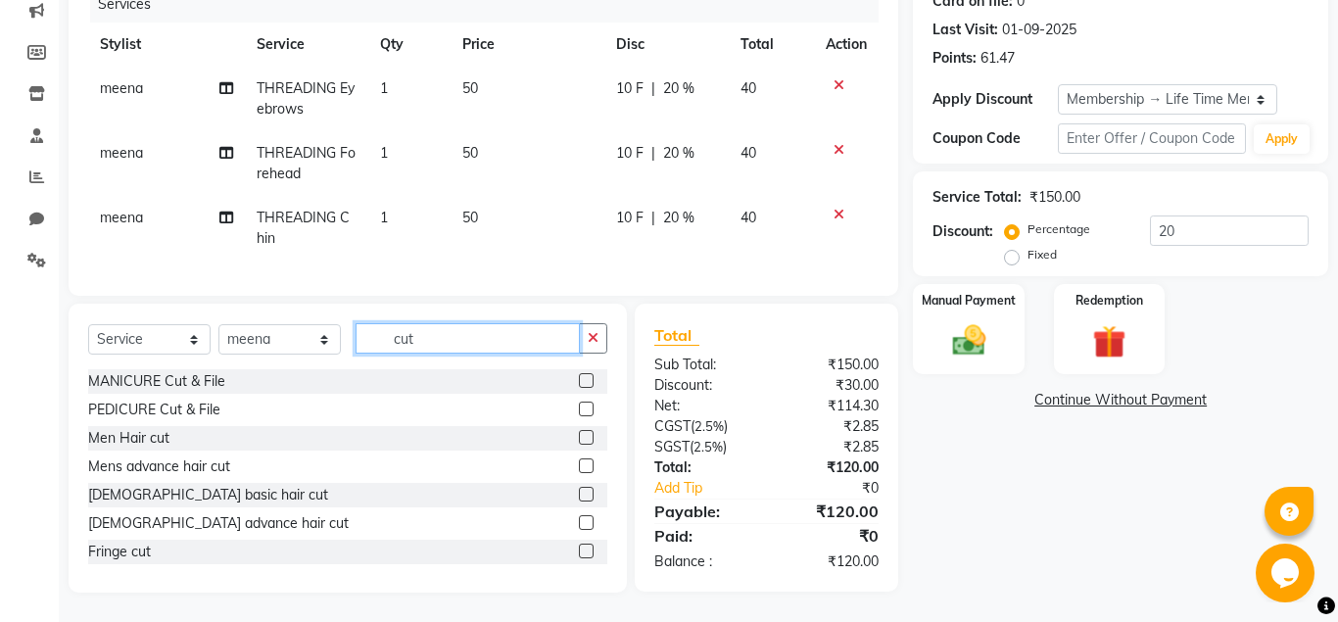
click at [483, 341] on input "cut" at bounding box center [468, 338] width 224 height 30
type input "c"
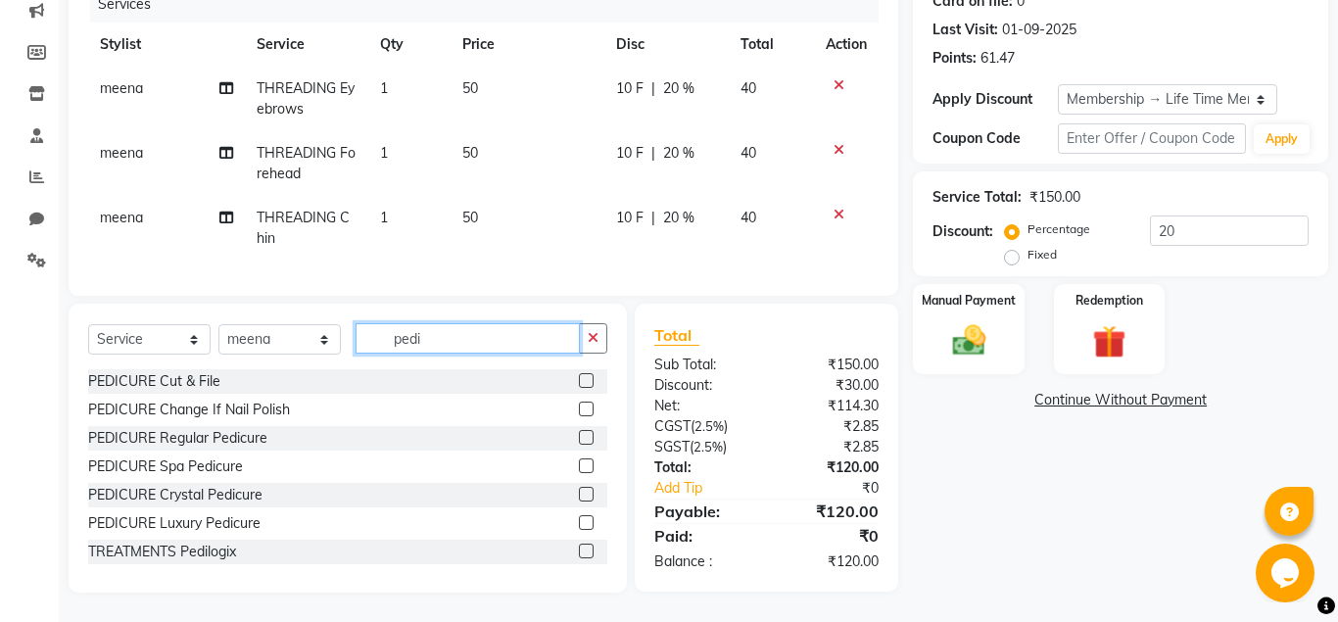
type input "pedi"
click at [588, 438] on label at bounding box center [586, 437] width 15 height 15
click at [588, 438] on input "checkbox" at bounding box center [585, 438] width 13 height 13
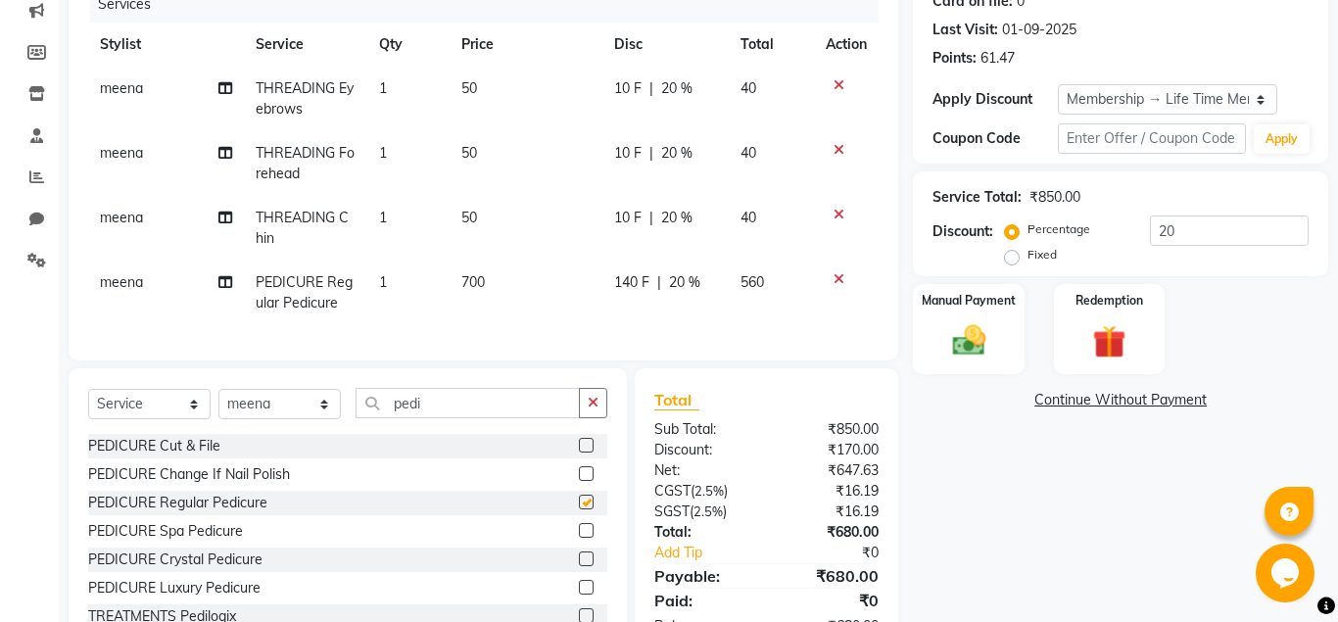
checkbox input "false"
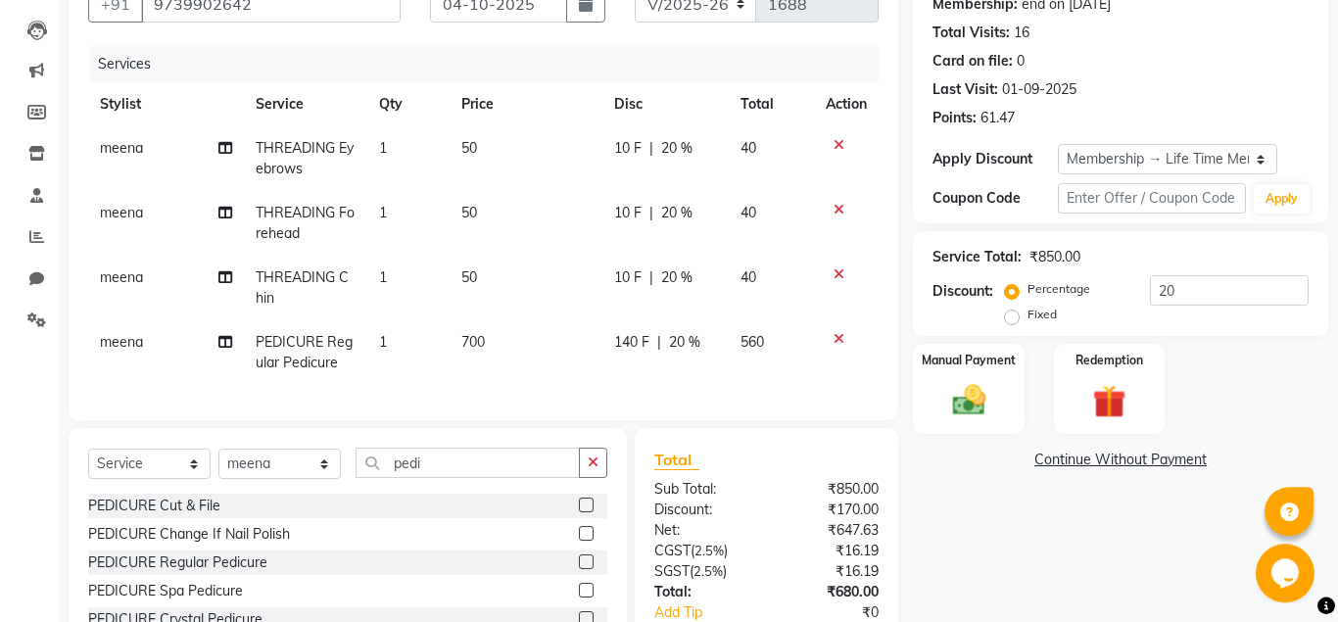
scroll to position [157, 0]
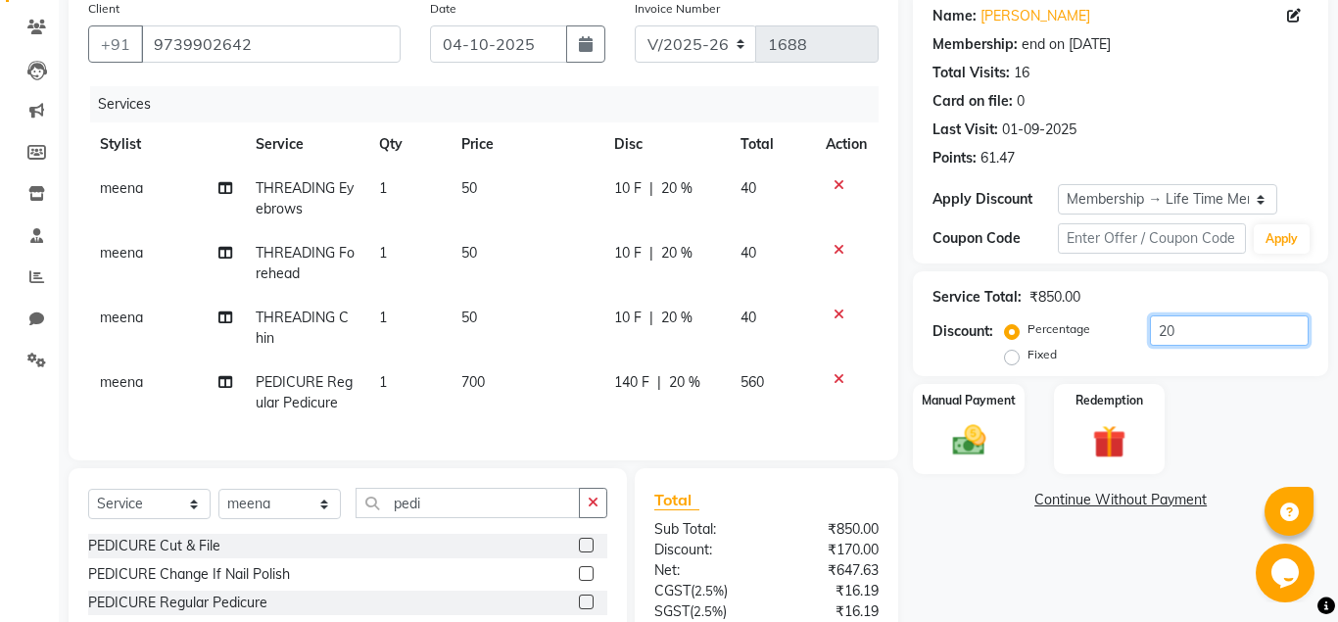
click at [1205, 329] on input "20" at bounding box center [1229, 331] width 159 height 30
type input "2"
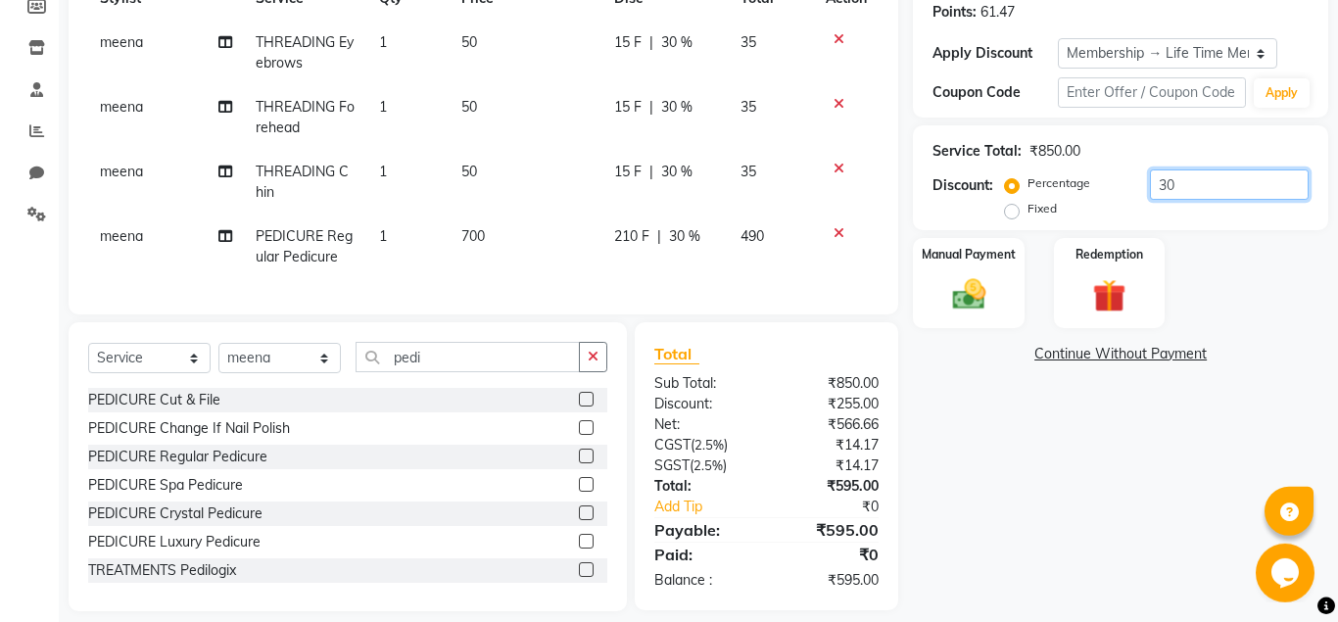
scroll to position [321, 0]
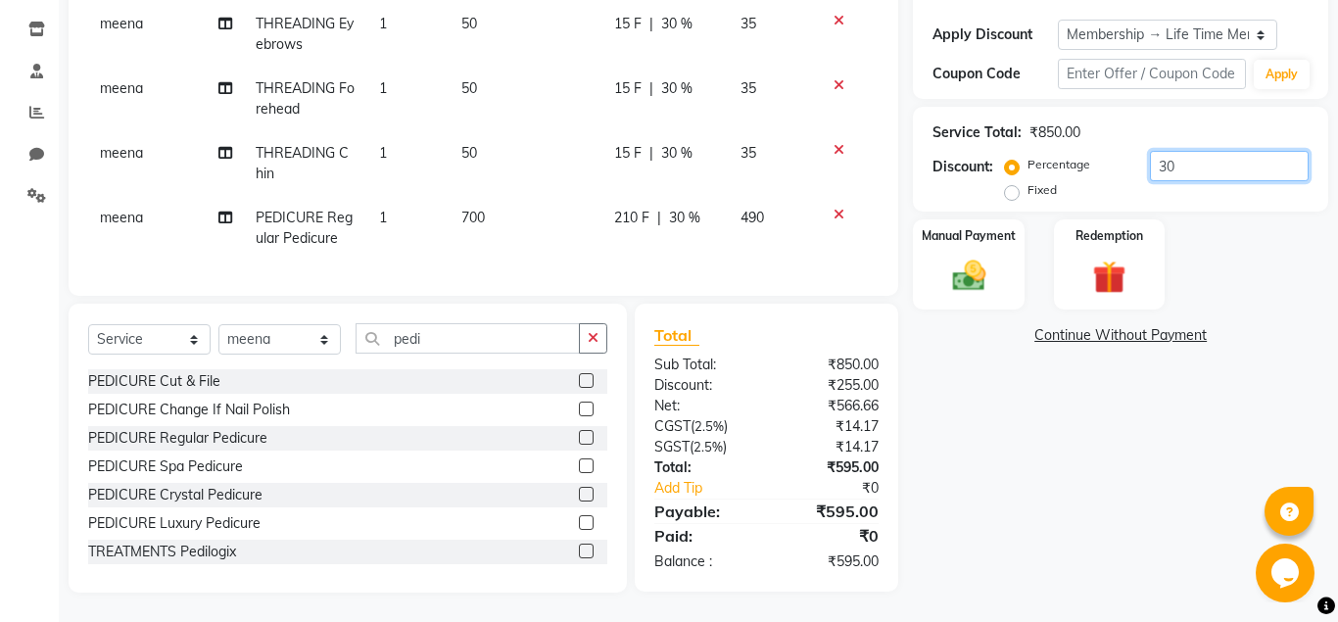
type input "30"
click at [987, 527] on div "Name: Ujwala Membership: end on 11-05-2125 Total Visits: 16 Card on file: 0 Las…" at bounding box center [1128, 209] width 430 height 767
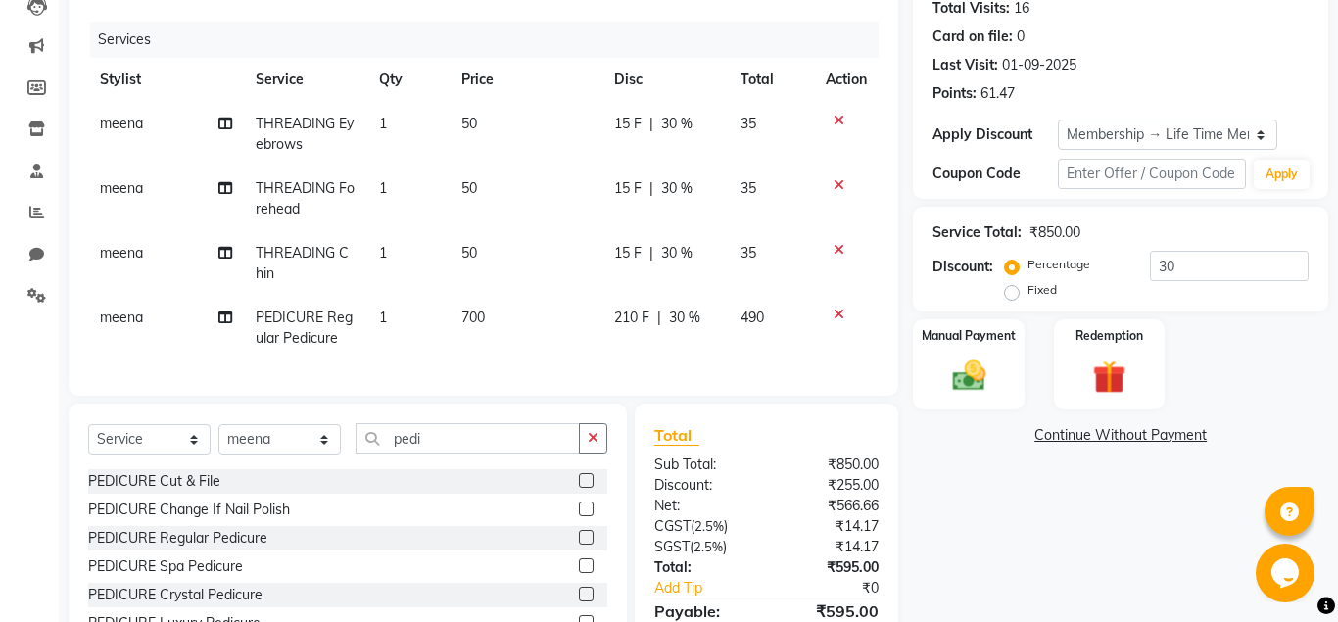
click at [475, 255] on span "50" at bounding box center [470, 253] width 16 height 18
select select "84227"
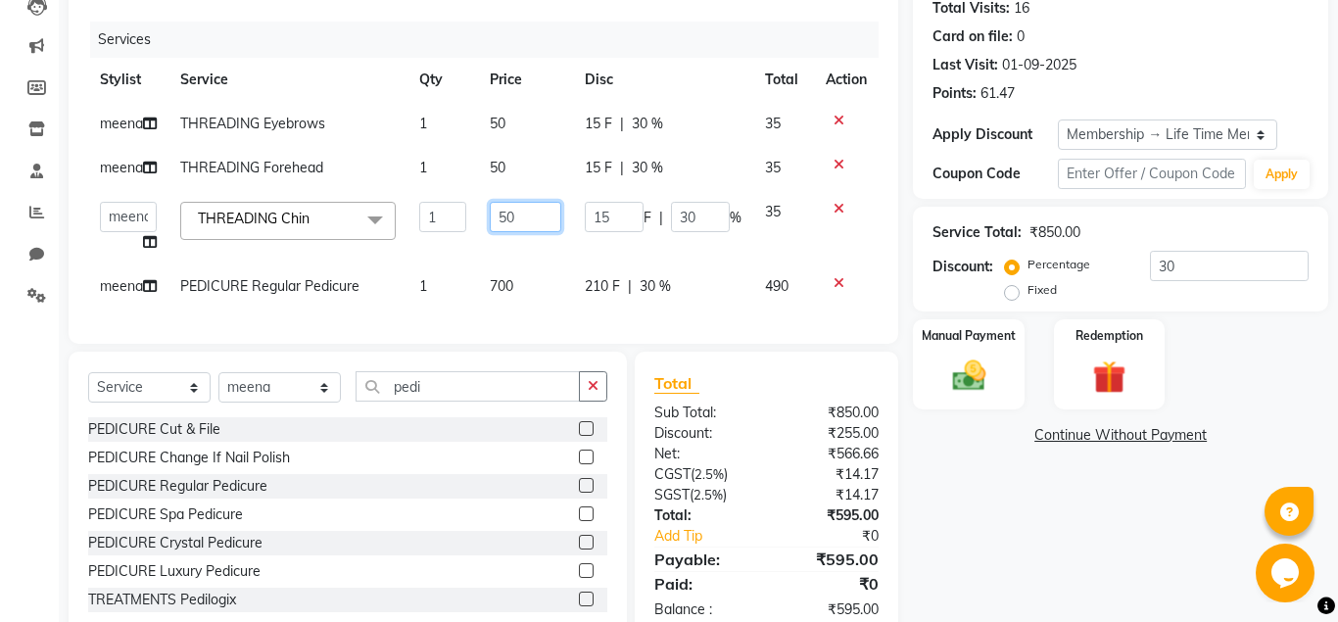
click at [523, 216] on input "50" at bounding box center [525, 217] width 71 height 30
type input "5"
type input "100"
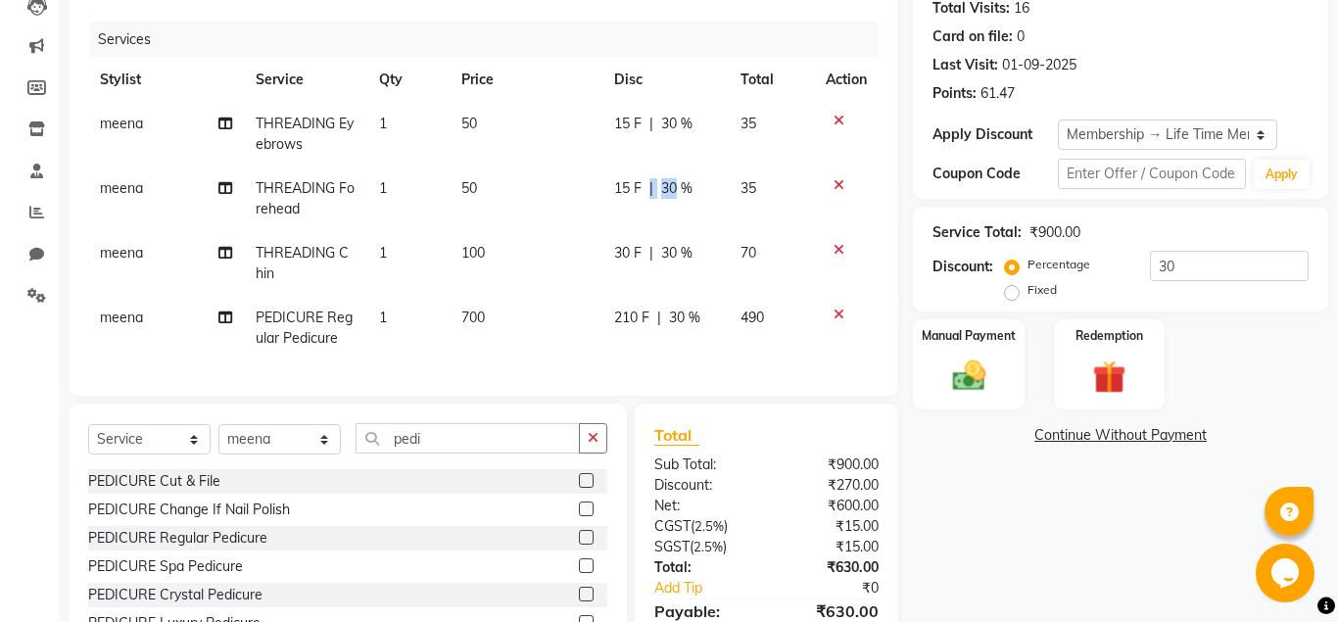
click at [649, 166] on tbody "meena THREADING Eyebrows 1 50 15 F | 30 % 35 meena THREADING Forehead 1 50 15 F…" at bounding box center [483, 231] width 791 height 259
click at [678, 184] on span "30 %" at bounding box center [676, 188] width 31 height 21
select select "84227"
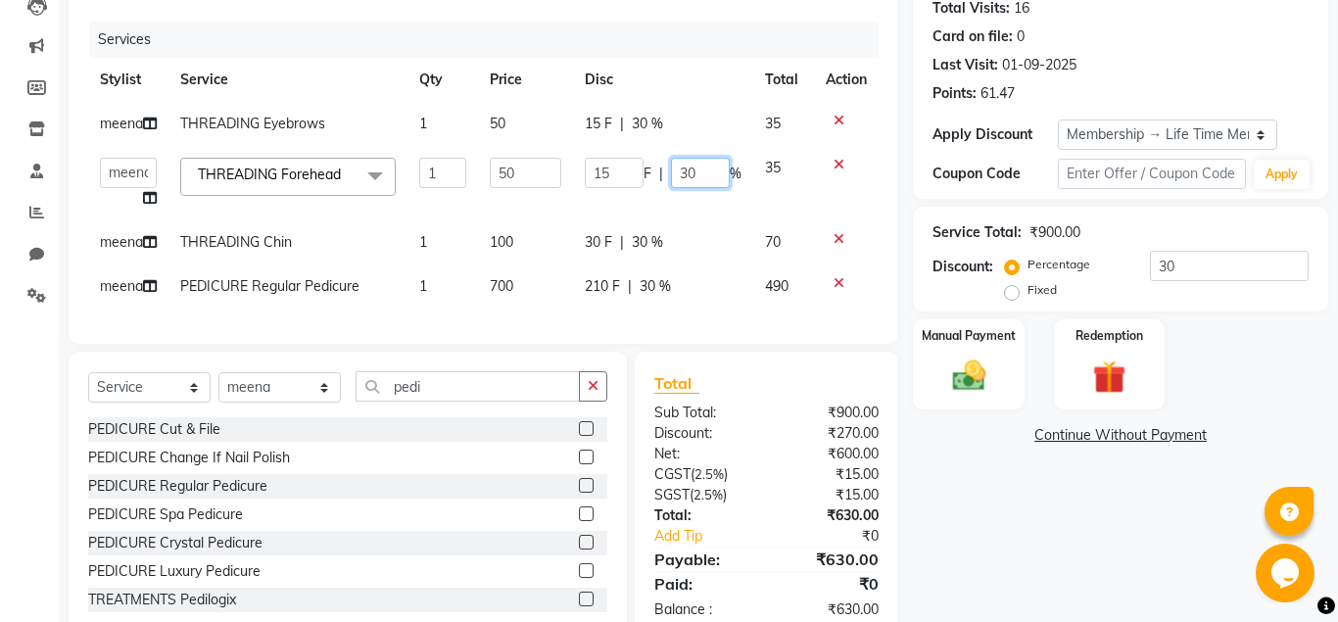
click at [702, 171] on input "30" at bounding box center [700, 173] width 59 height 30
type input "3"
type input "0"
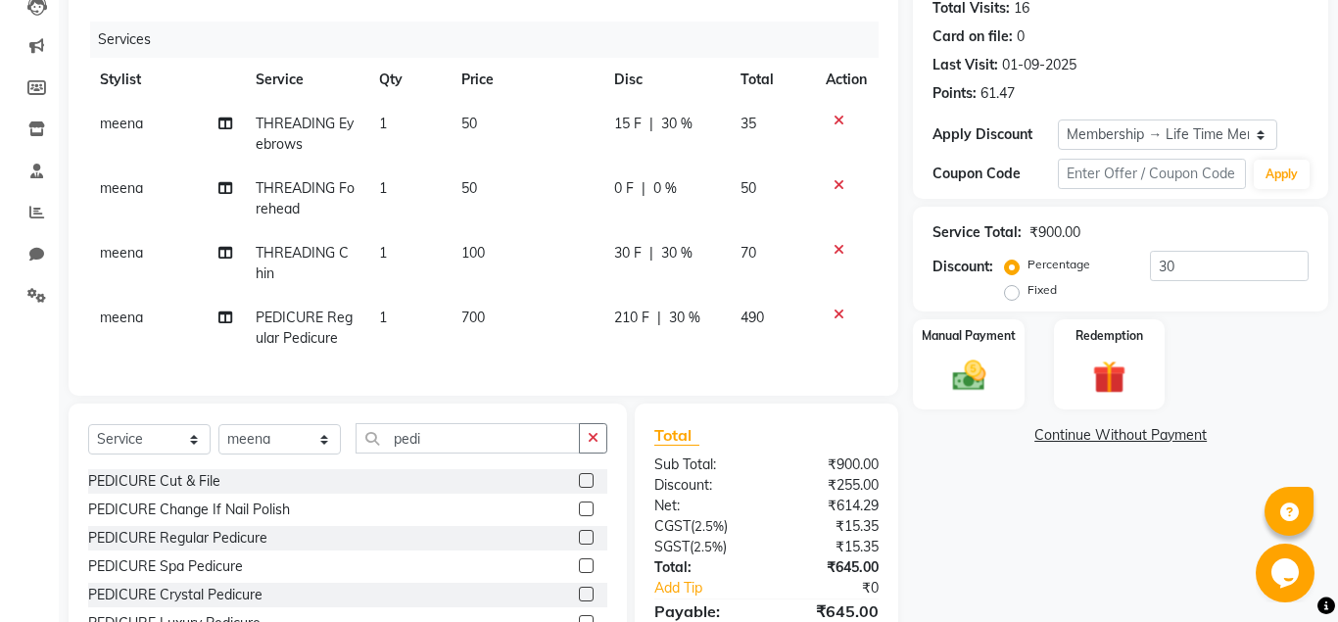
drag, startPoint x: 1007, startPoint y: 453, endPoint x: 948, endPoint y: 451, distance: 58.8
click at [1007, 454] on div "Name: Ujwala Membership: end on 11-05-2125 Total Visits: 16 Card on file: 0 Las…" at bounding box center [1128, 309] width 430 height 767
click at [673, 119] on span "30 %" at bounding box center [676, 124] width 31 height 21
select select "84227"
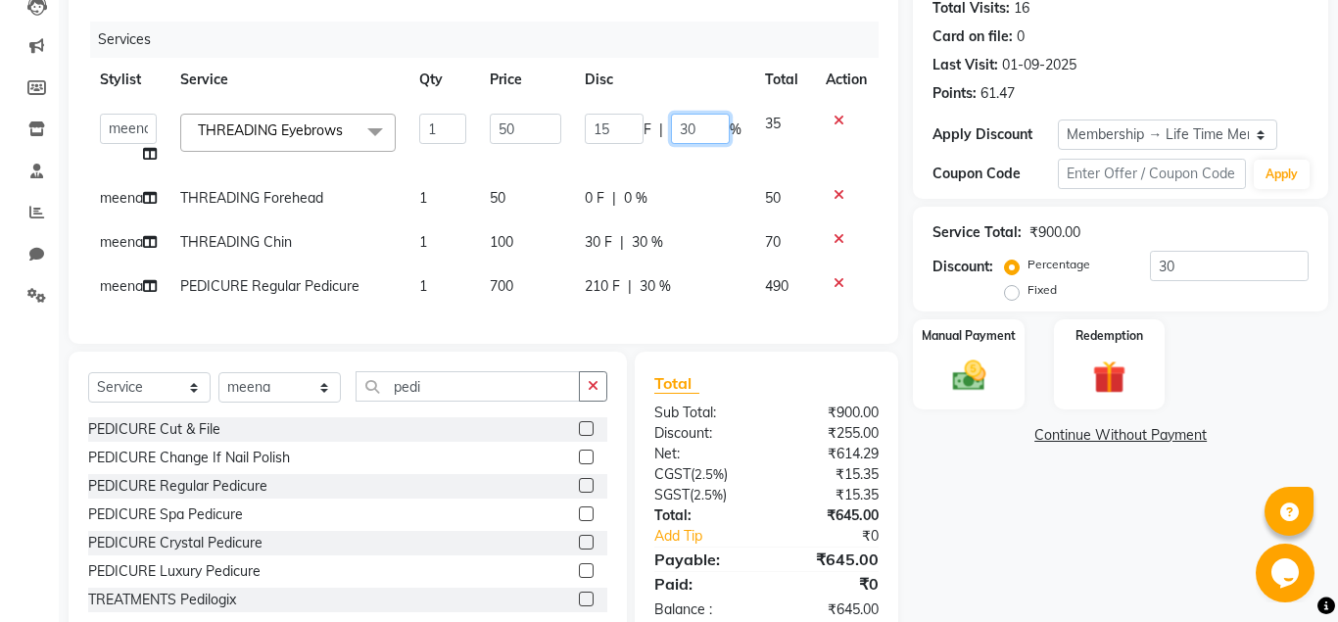
click at [699, 129] on input "30" at bounding box center [700, 129] width 59 height 30
type input "3"
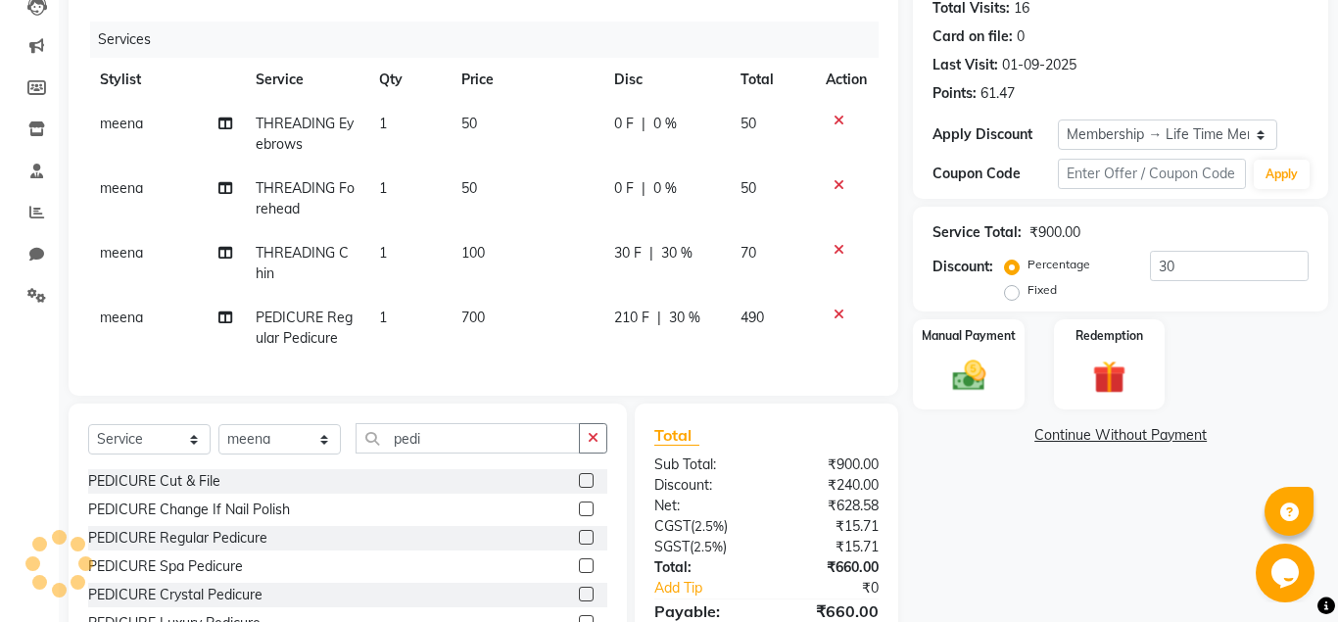
click at [948, 468] on div "Name: Ujwala Membership: end on 11-05-2125 Total Visits: 16 Card on file: 0 Las…" at bounding box center [1128, 309] width 430 height 767
click at [663, 187] on span "0 %" at bounding box center [666, 188] width 24 height 21
select select "84227"
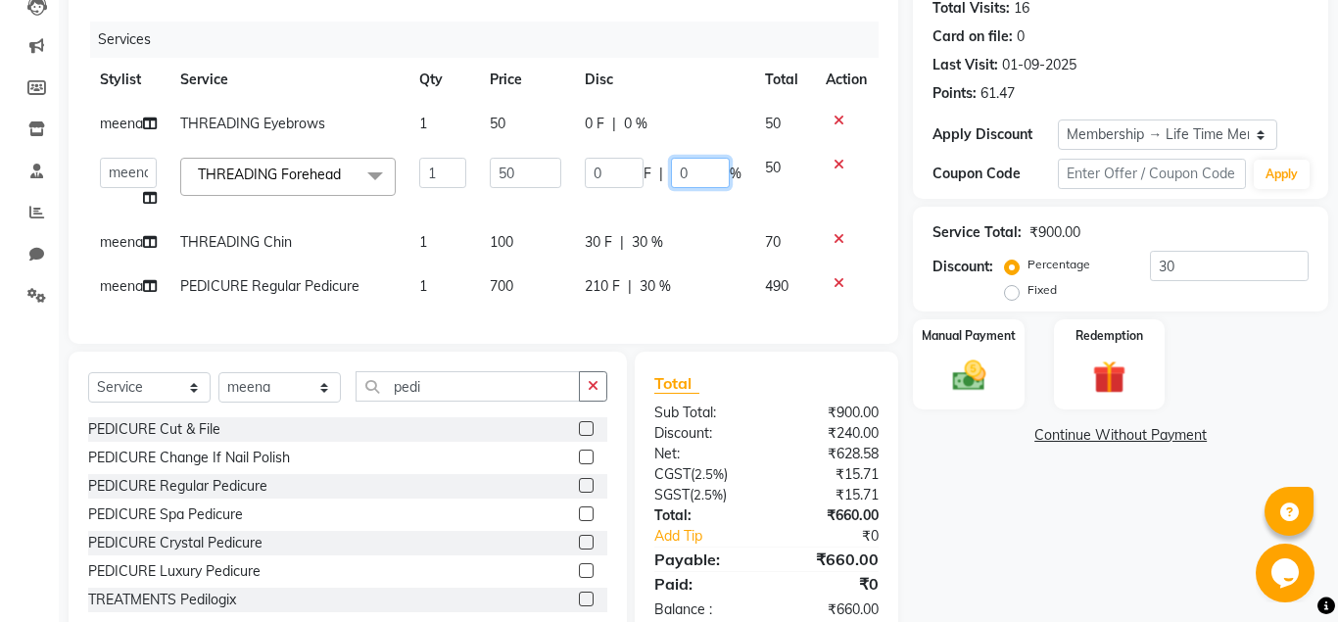
click at [696, 171] on input "0" at bounding box center [700, 173] width 59 height 30
type input "10"
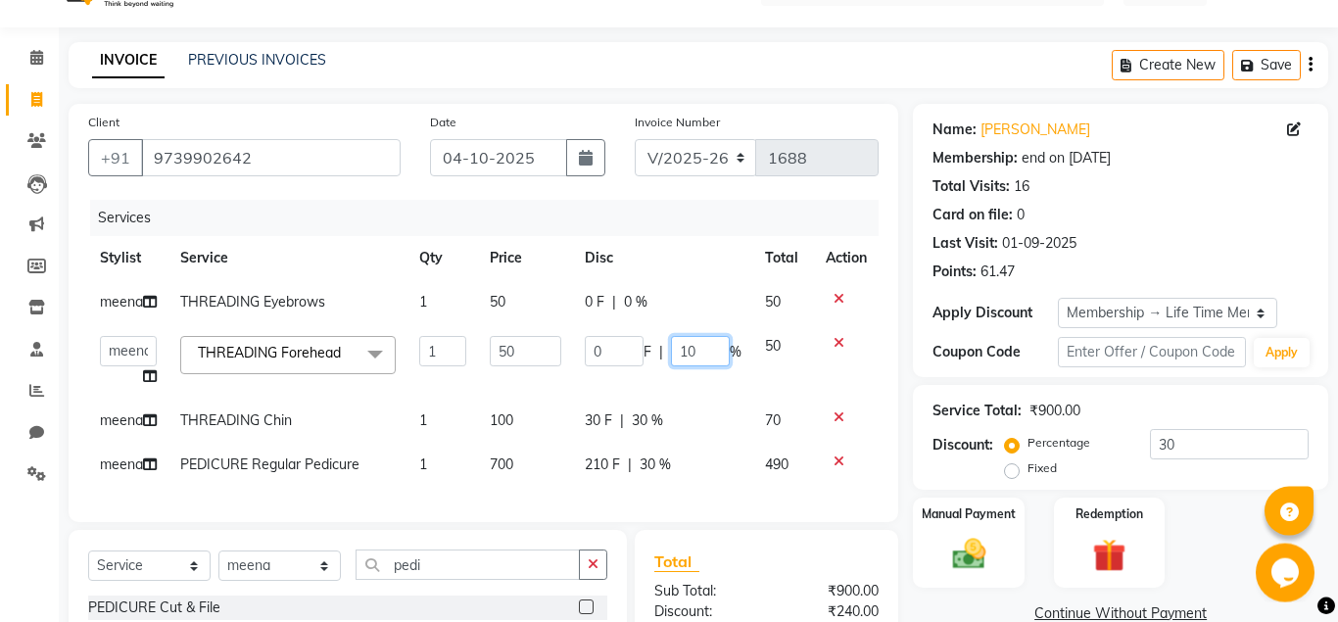
scroll to position [22, 0]
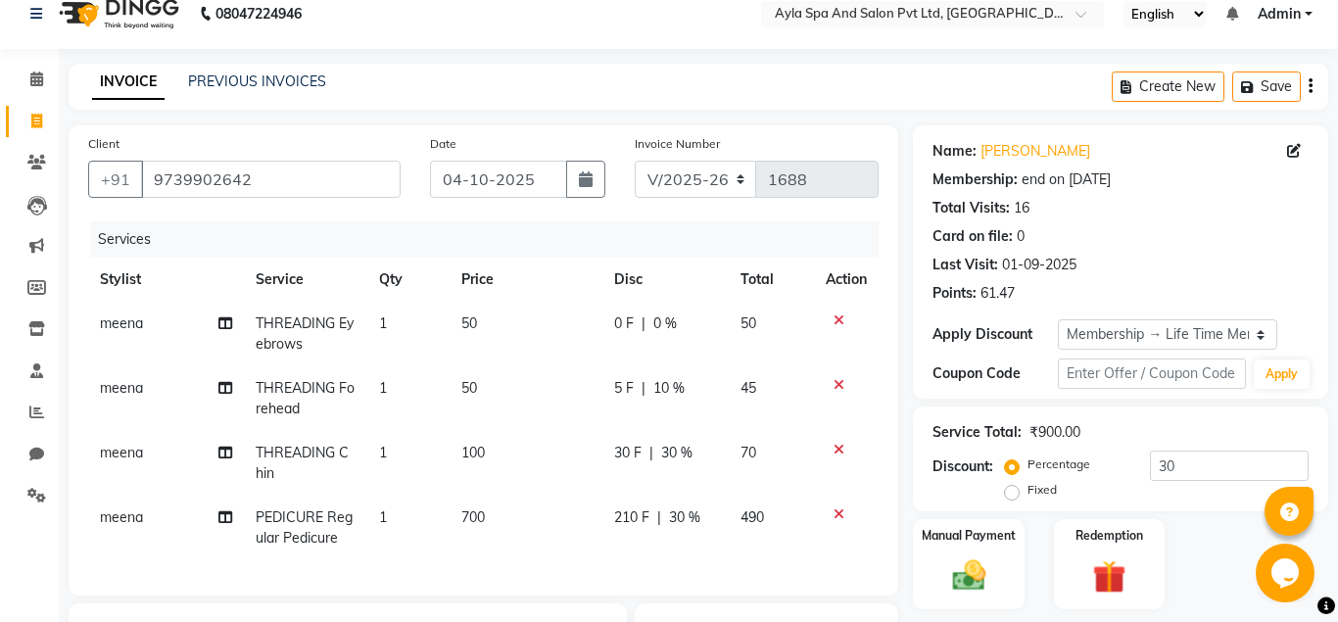
click at [633, 319] on div "0 F | 0 %" at bounding box center [666, 324] width 104 height 21
select select "84227"
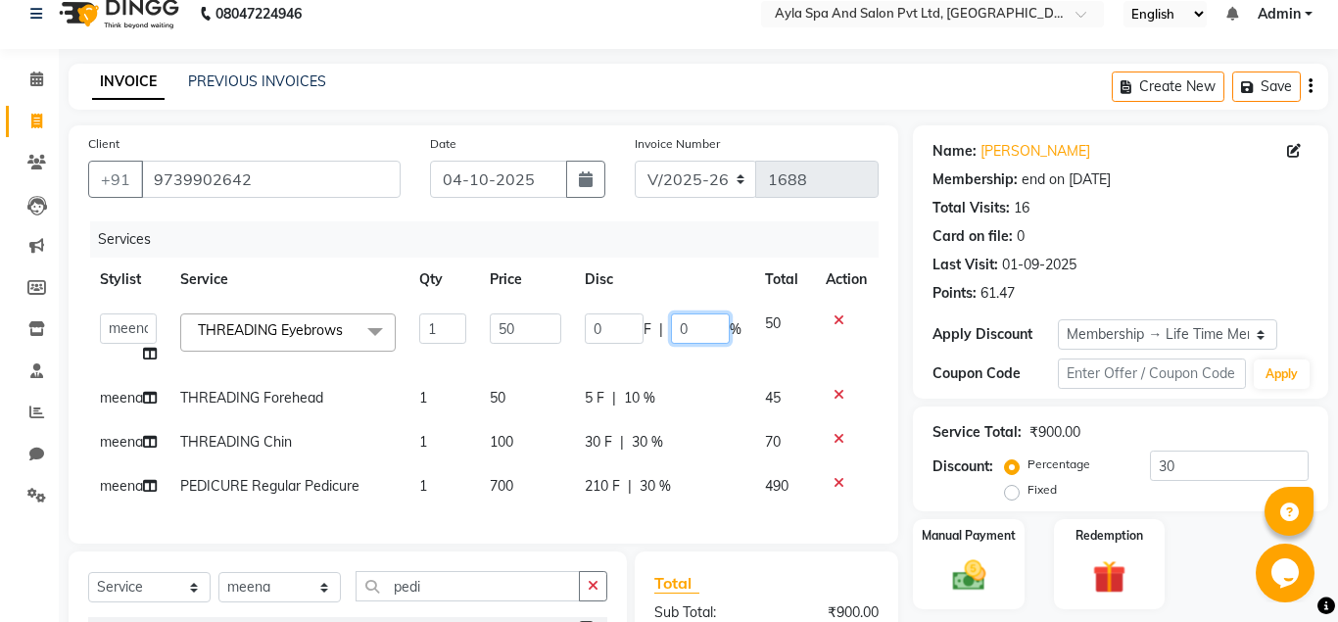
drag, startPoint x: 689, startPoint y: 322, endPoint x: 699, endPoint y: 329, distance: 12.0
click at [699, 329] on input "0" at bounding box center [700, 329] width 59 height 30
type input "10"
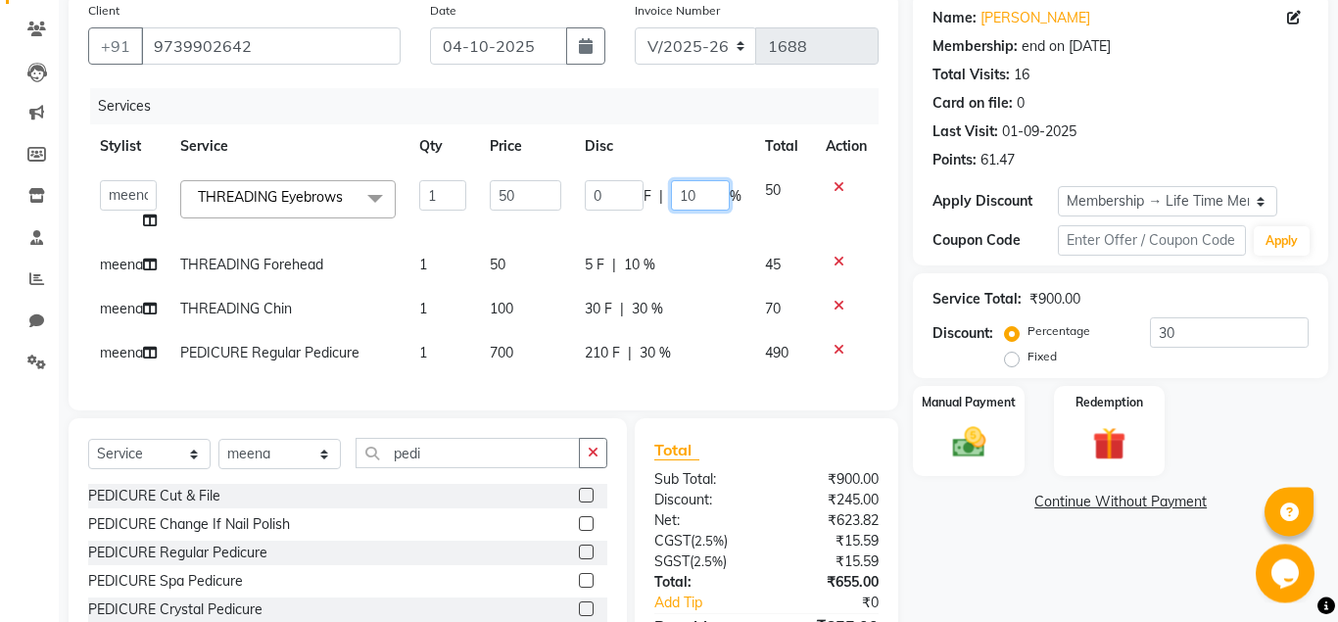
scroll to position [269, 0]
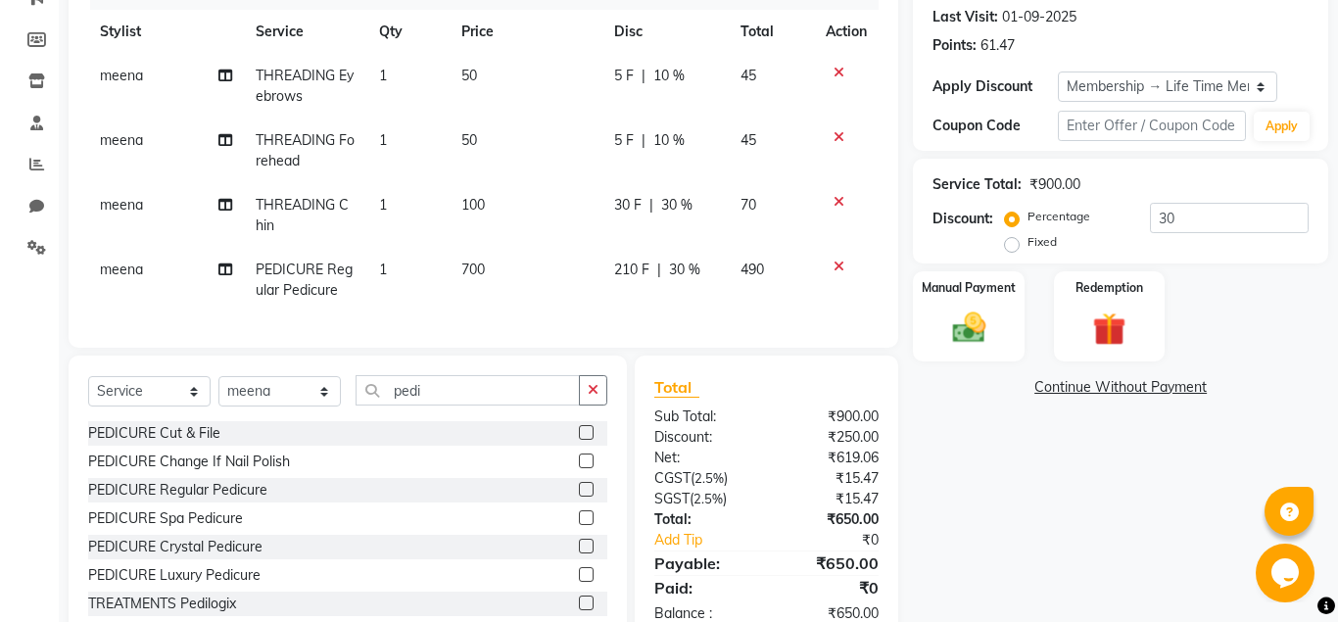
click at [939, 472] on div "Name: Ujwala Membership: end on 11-05-2125 Total Visits: 16 Card on file: 0 Las…" at bounding box center [1128, 261] width 430 height 767
click at [949, 351] on div "Manual Payment" at bounding box center [969, 316] width 116 height 94
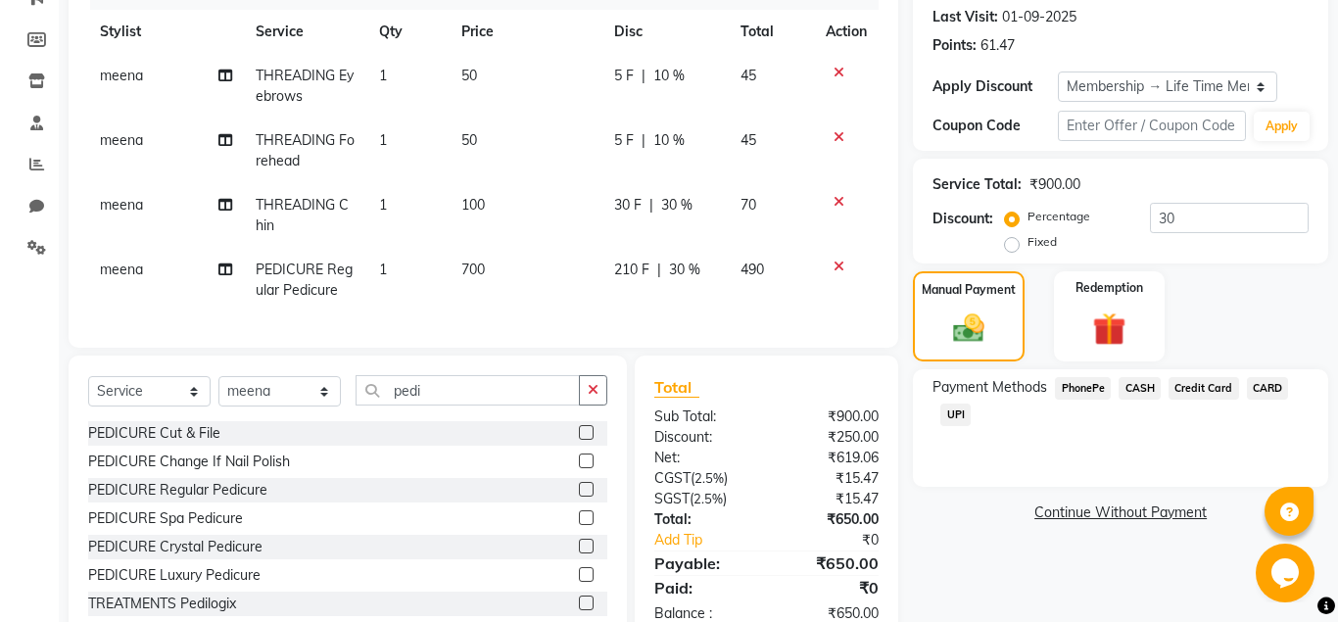
click at [954, 411] on span "UPI" at bounding box center [956, 415] width 30 height 23
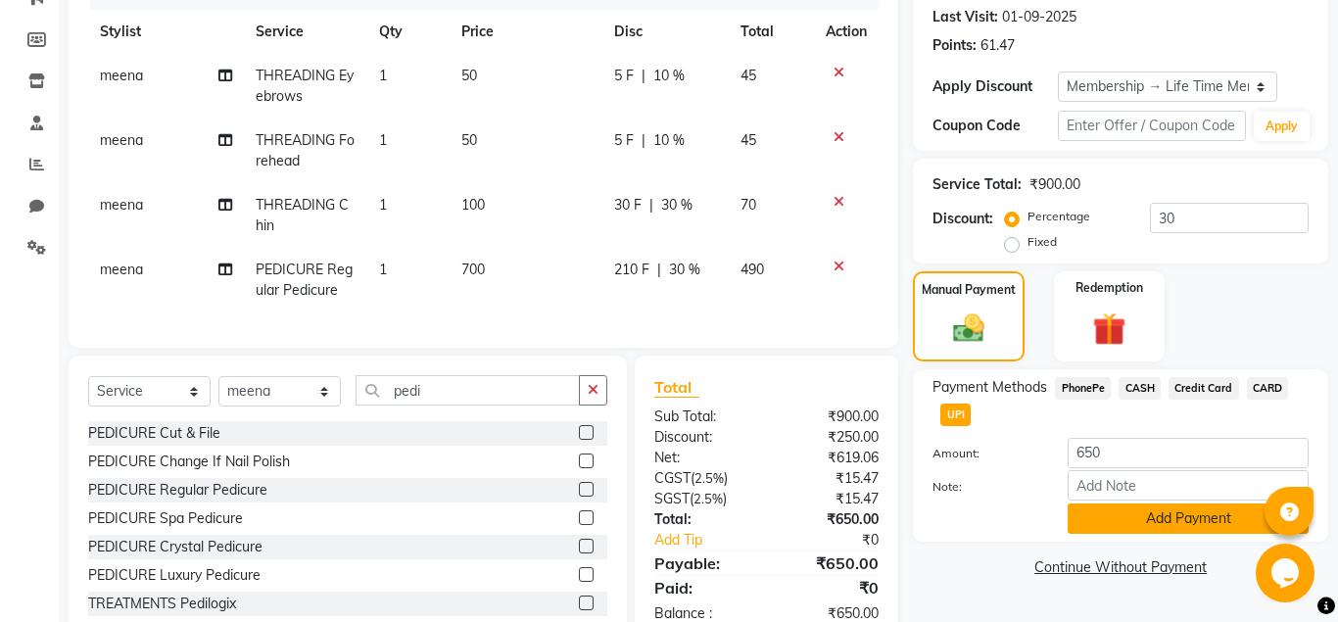
click at [1108, 510] on button "Add Payment" at bounding box center [1188, 519] width 241 height 30
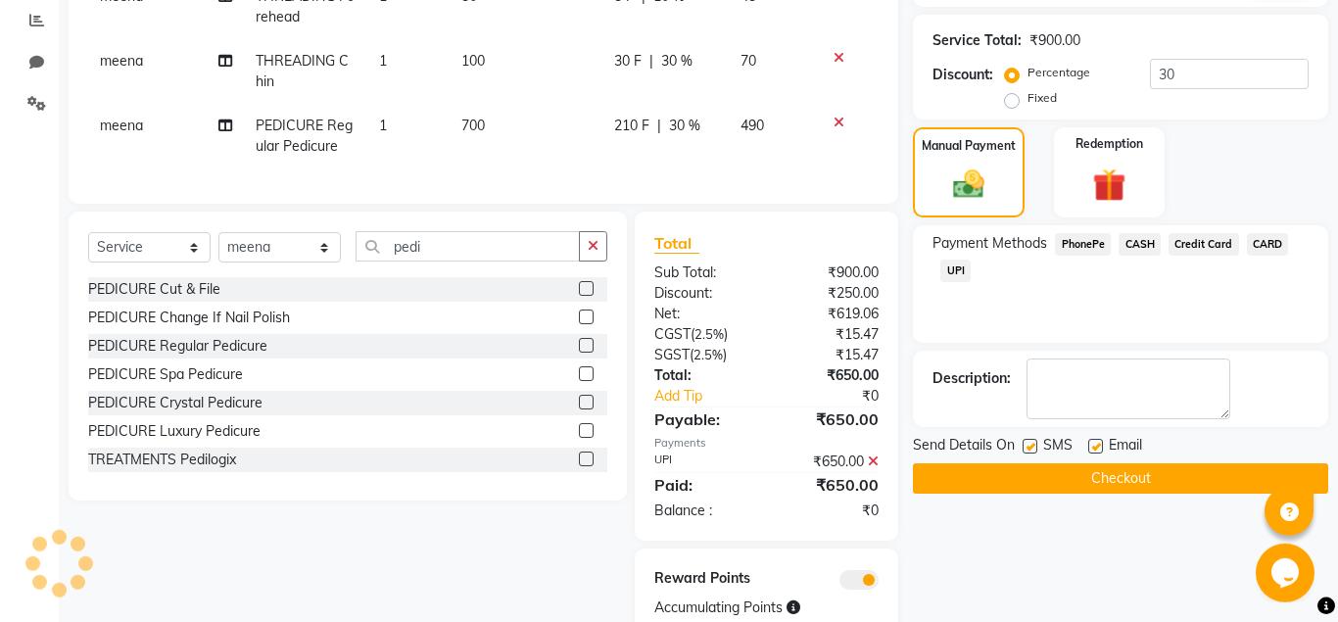
scroll to position [479, 0]
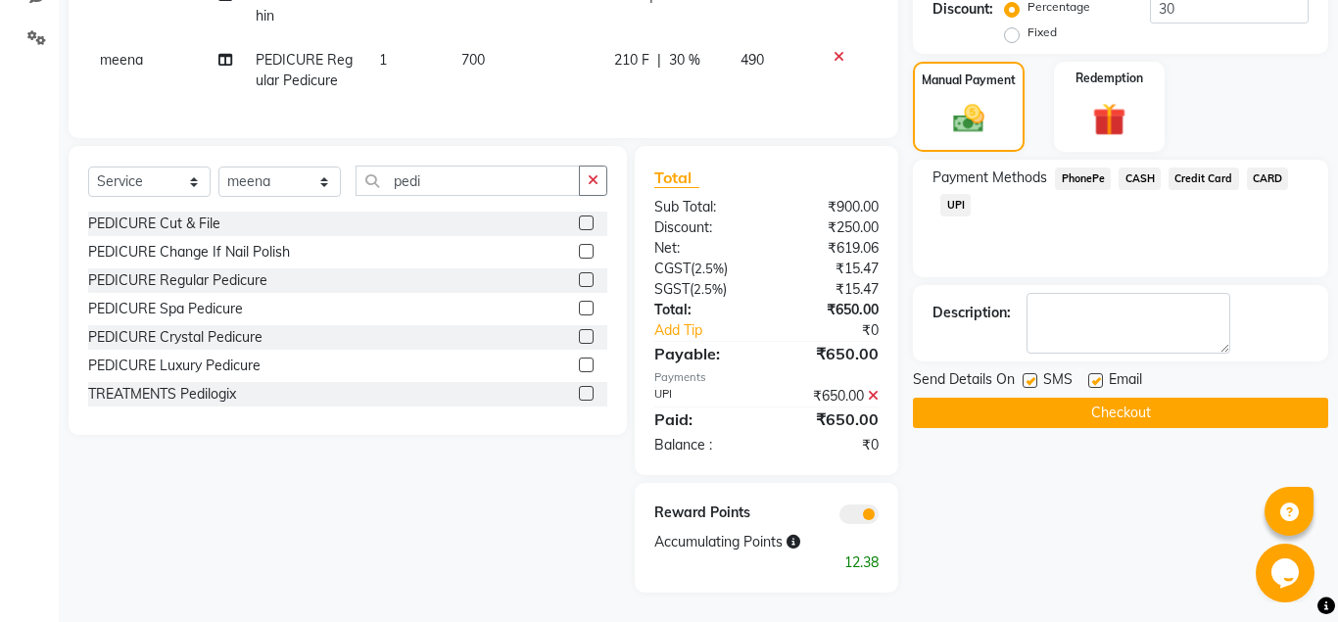
click at [1100, 374] on label at bounding box center [1096, 380] width 15 height 15
click at [1100, 375] on input "checkbox" at bounding box center [1095, 381] width 13 height 13
checkbox input "false"
click at [1028, 383] on label at bounding box center [1030, 380] width 15 height 15
click at [1028, 383] on input "checkbox" at bounding box center [1029, 381] width 13 height 13
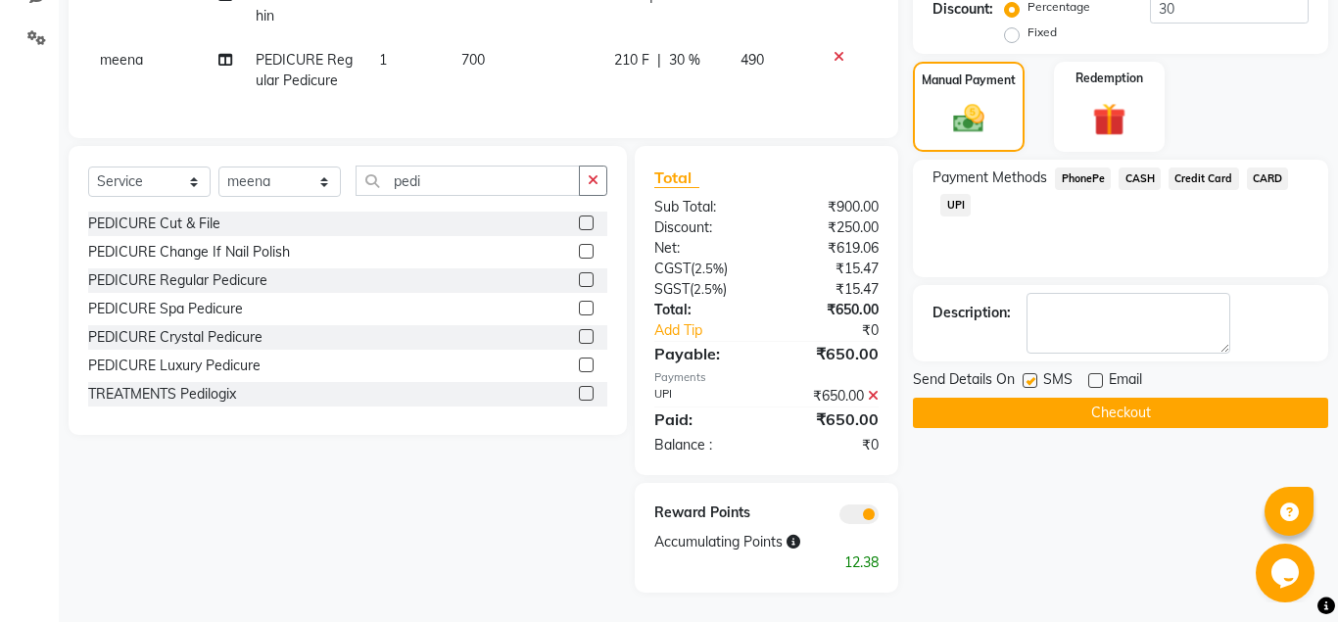
checkbox input "false"
click at [1028, 421] on button "Checkout" at bounding box center [1120, 413] width 415 height 30
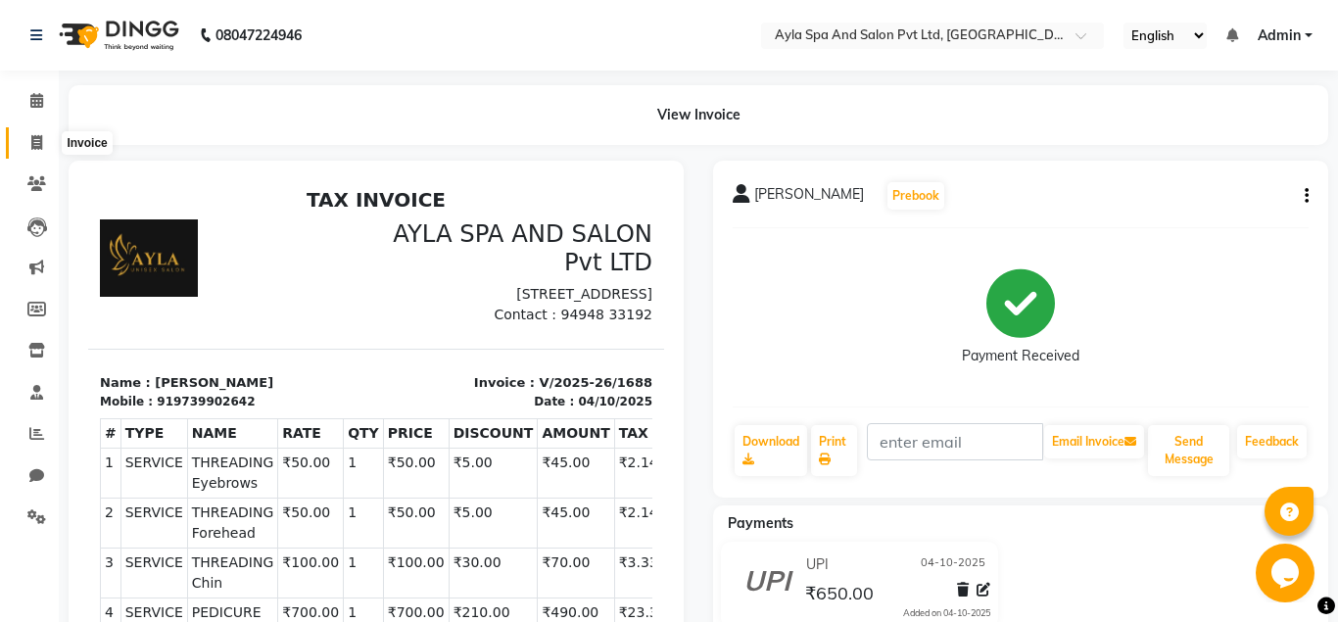
click at [36, 145] on icon at bounding box center [36, 142] width 11 height 15
select select "7756"
select select "service"
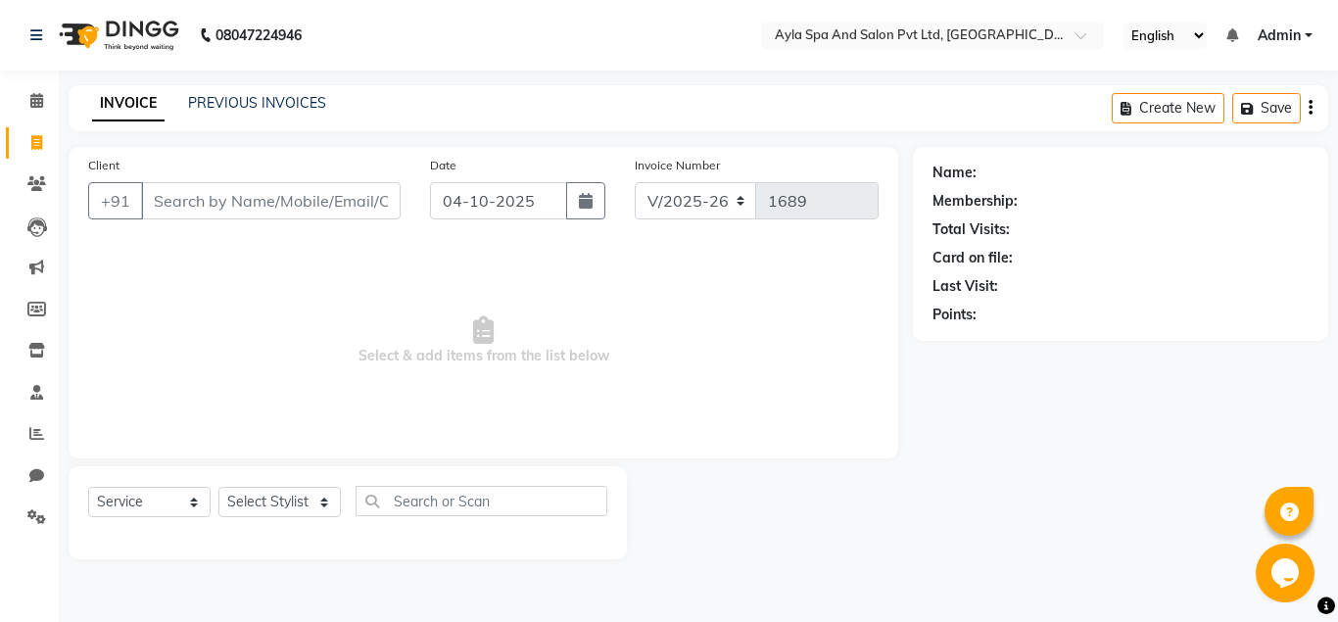
click at [172, 204] on input "Client" at bounding box center [271, 200] width 260 height 37
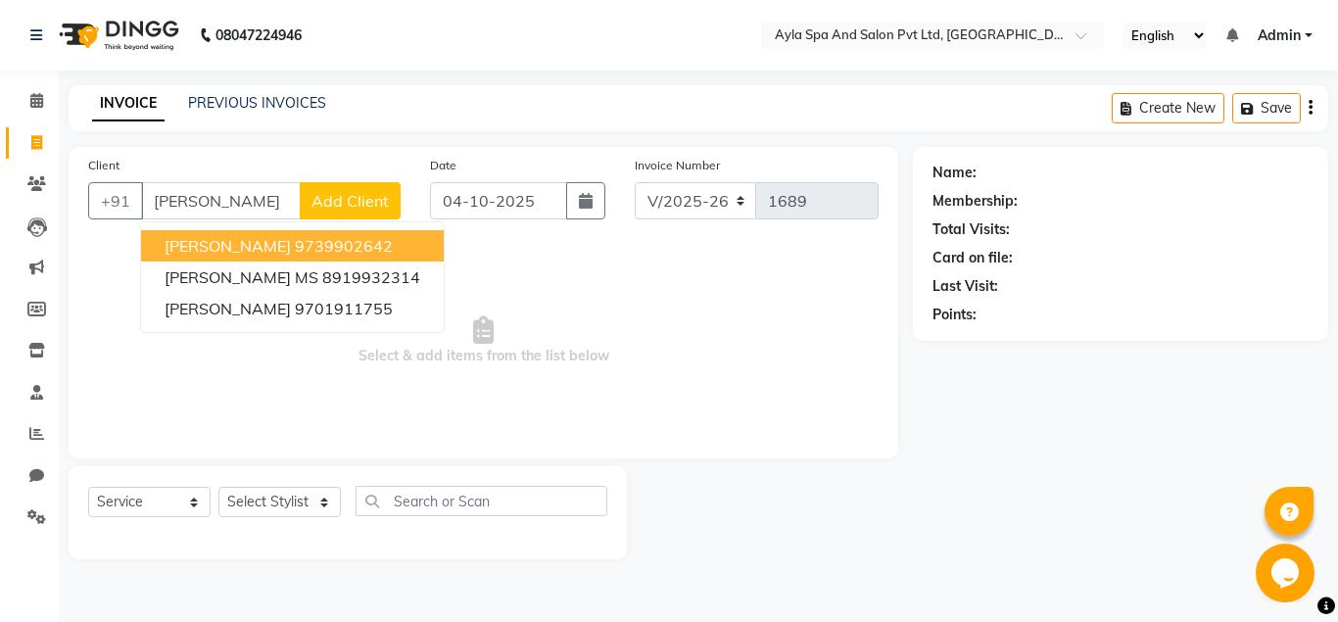
click at [295, 249] on ngb-highlight "9739902642" at bounding box center [344, 246] width 98 height 20
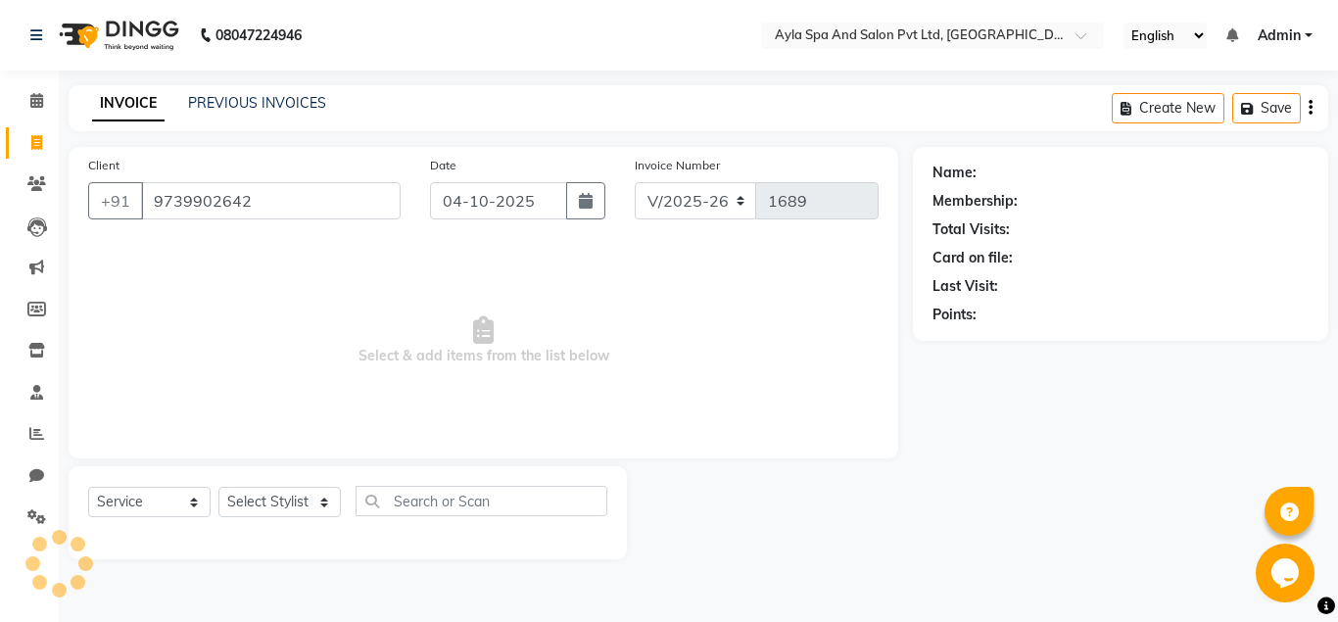
type input "9739902642"
select select "1: Object"
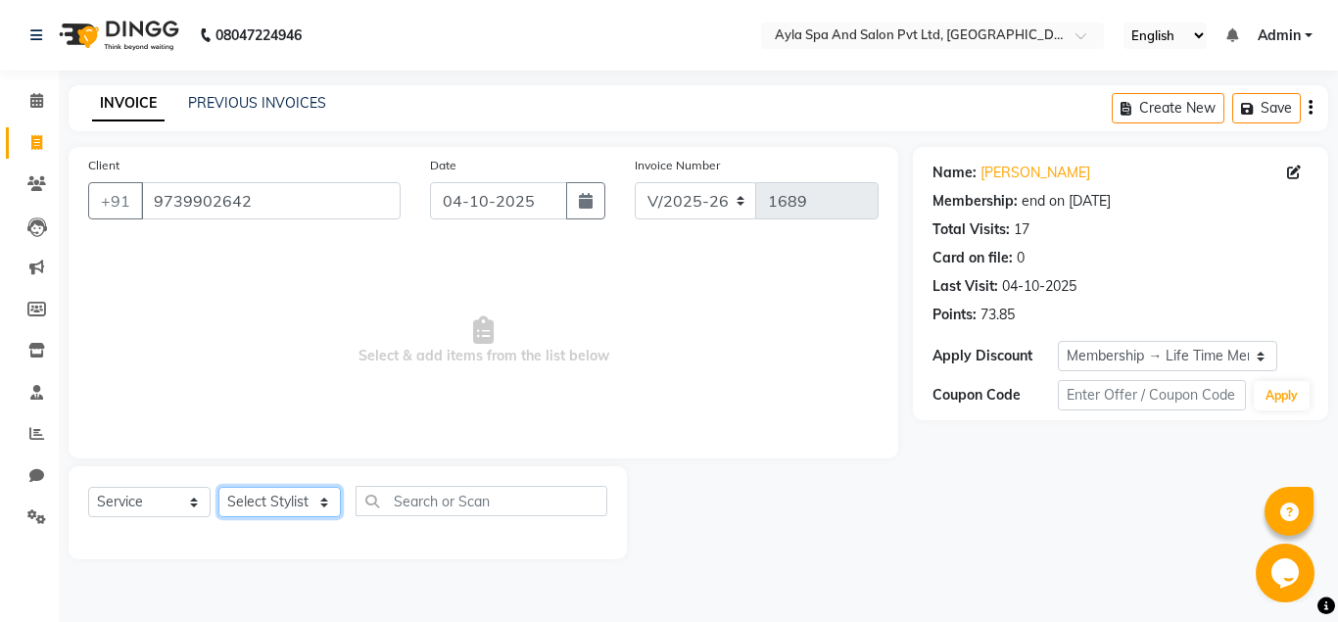
click at [219, 487] on select "Select Stylist BALU meena Renuka[PERSON_NAME]y[PERSON_NAME]i" at bounding box center [280, 502] width 122 height 30
select select "90837"
click option "Sanjay" at bounding box center [0, 0] width 0 height 0
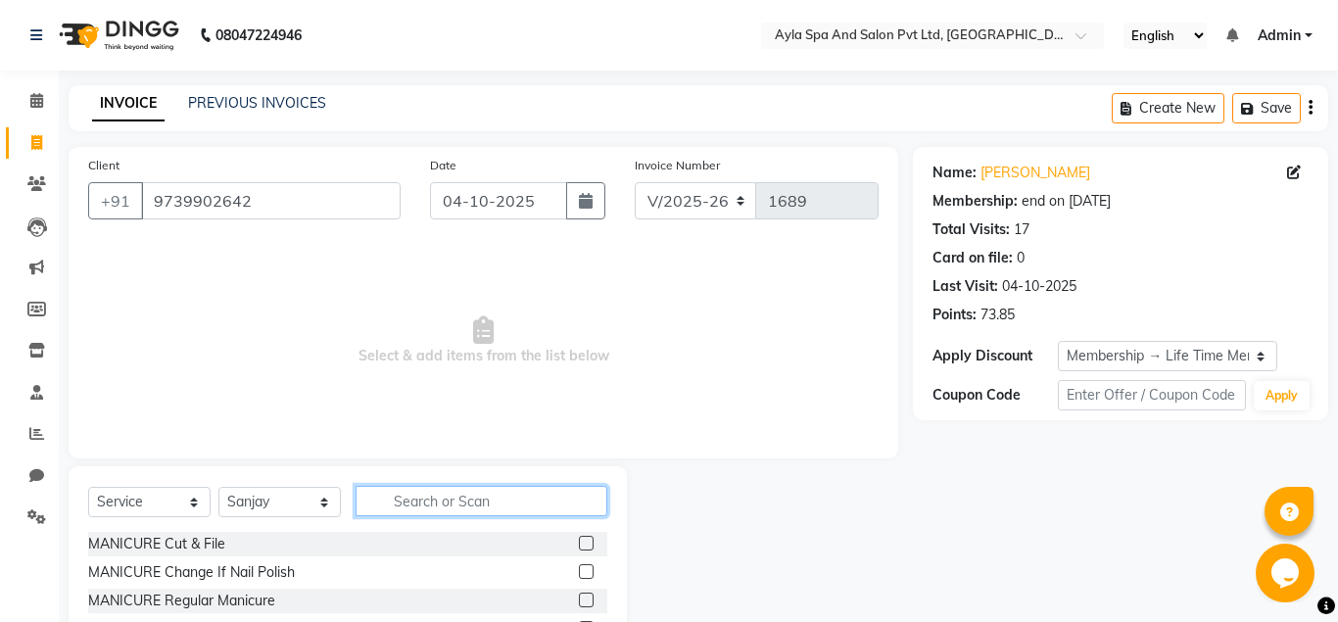
click at [401, 495] on input "text" at bounding box center [482, 501] width 252 height 30
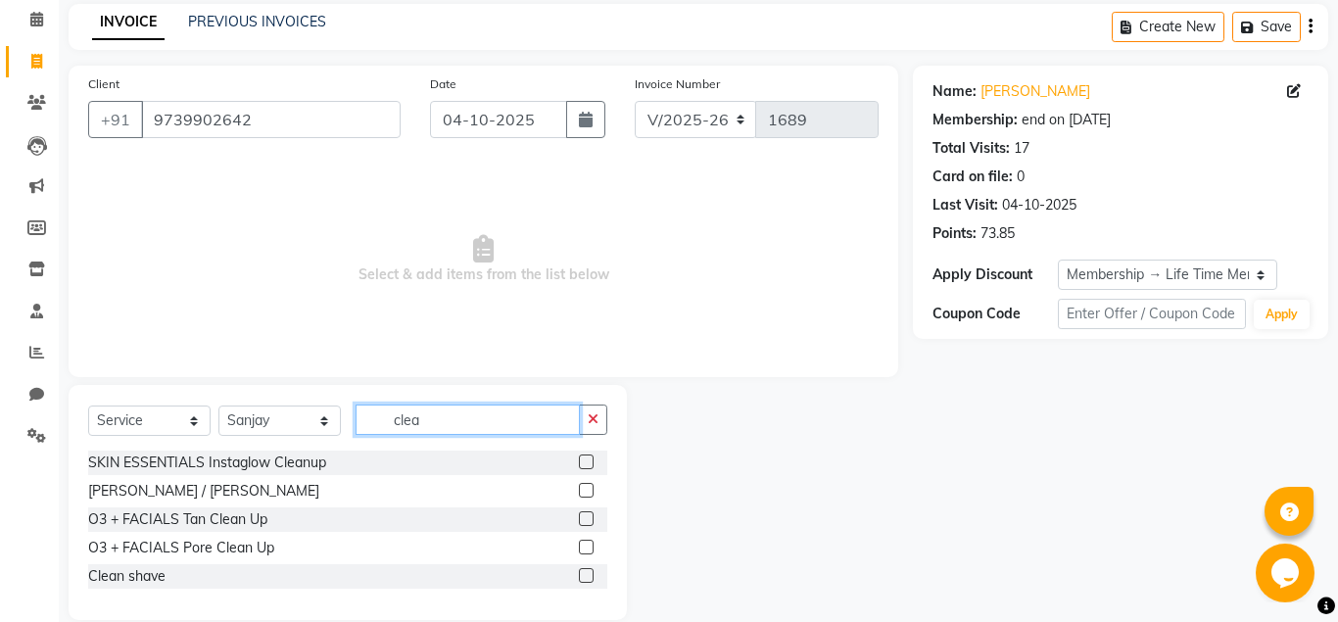
scroll to position [109, 0]
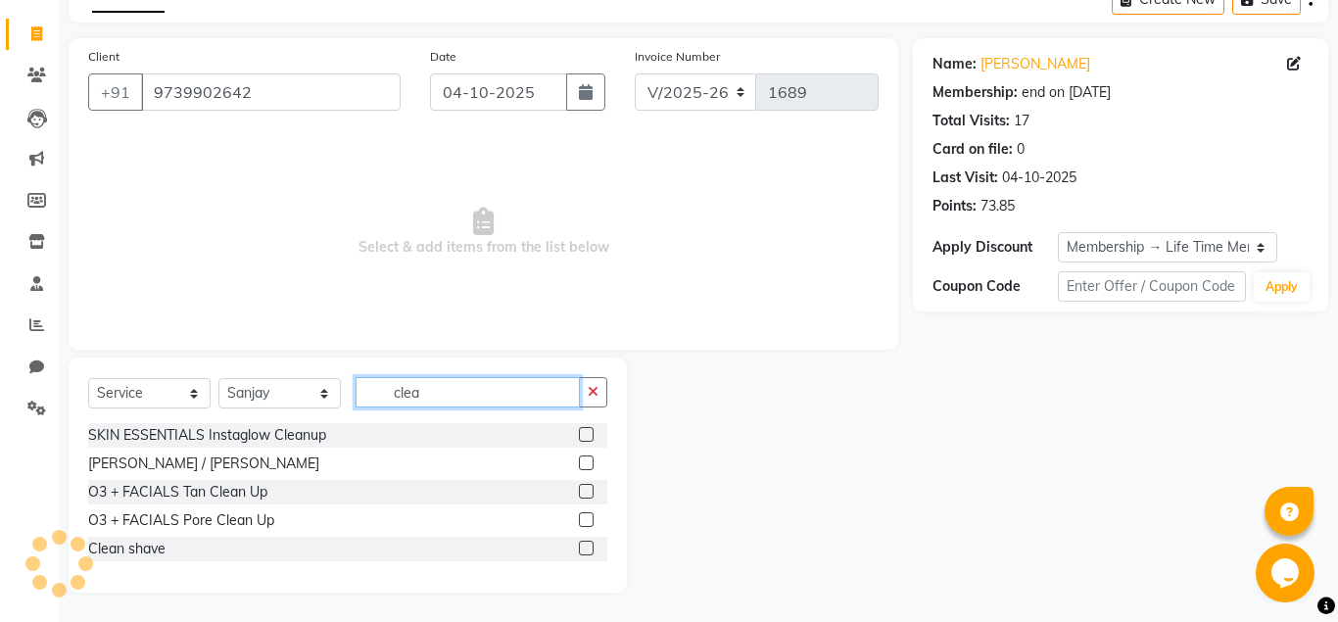
type input "clea"
click at [584, 549] on label at bounding box center [586, 548] width 15 height 15
click at [584, 549] on input "checkbox" at bounding box center [585, 549] width 13 height 13
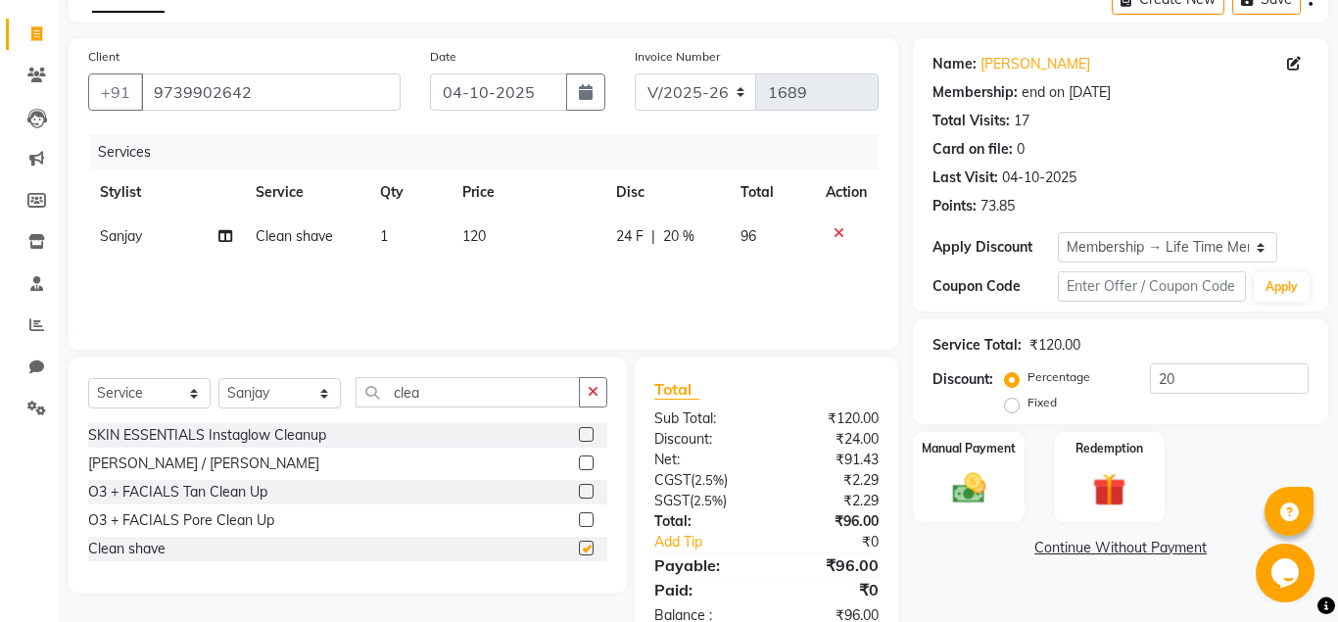
checkbox input "false"
click at [473, 397] on input "clea" at bounding box center [468, 392] width 224 height 30
type input "c"
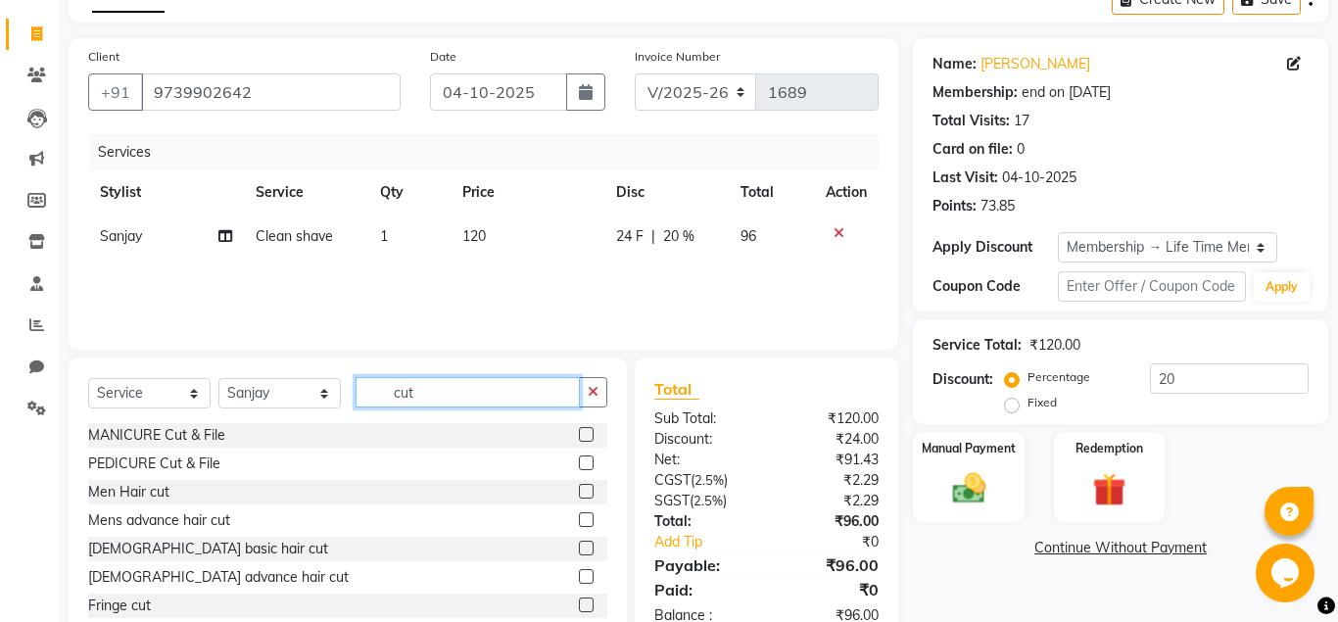
type input "cut"
click at [586, 488] on label at bounding box center [586, 491] width 15 height 15
click at [586, 488] on input "checkbox" at bounding box center [585, 492] width 13 height 13
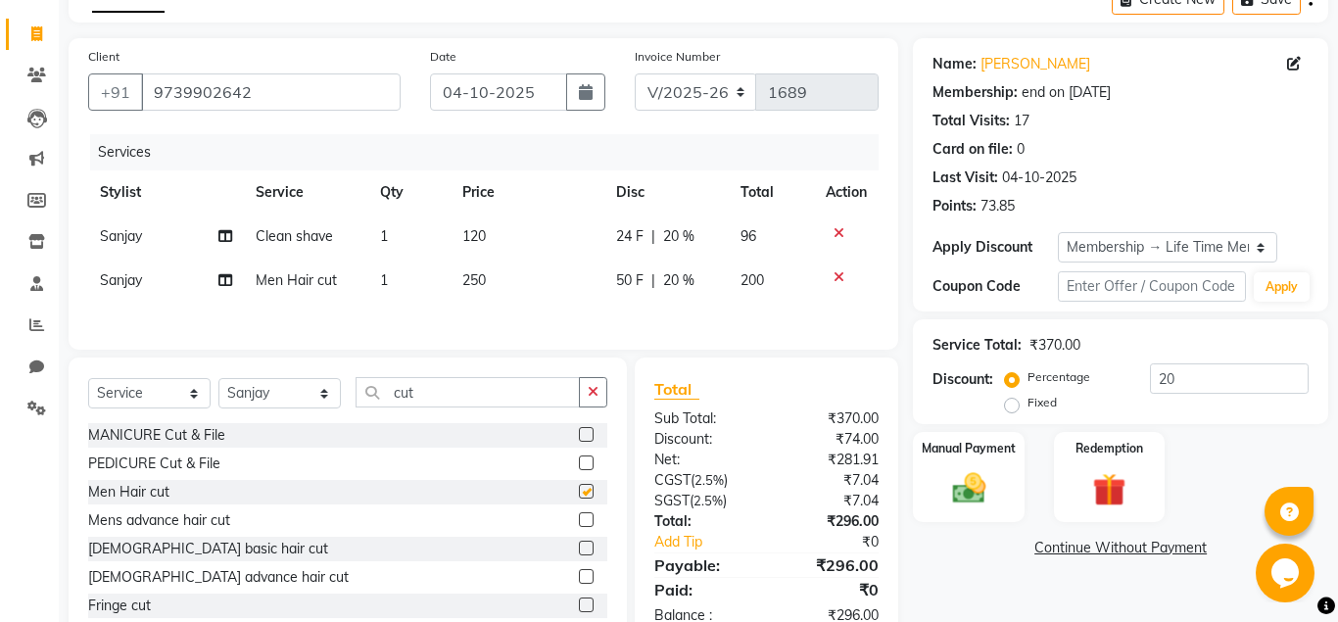
checkbox input "false"
click at [838, 269] on td at bounding box center [846, 281] width 65 height 44
click at [833, 276] on div at bounding box center [846, 277] width 41 height 14
click at [836, 278] on icon at bounding box center [839, 277] width 11 height 14
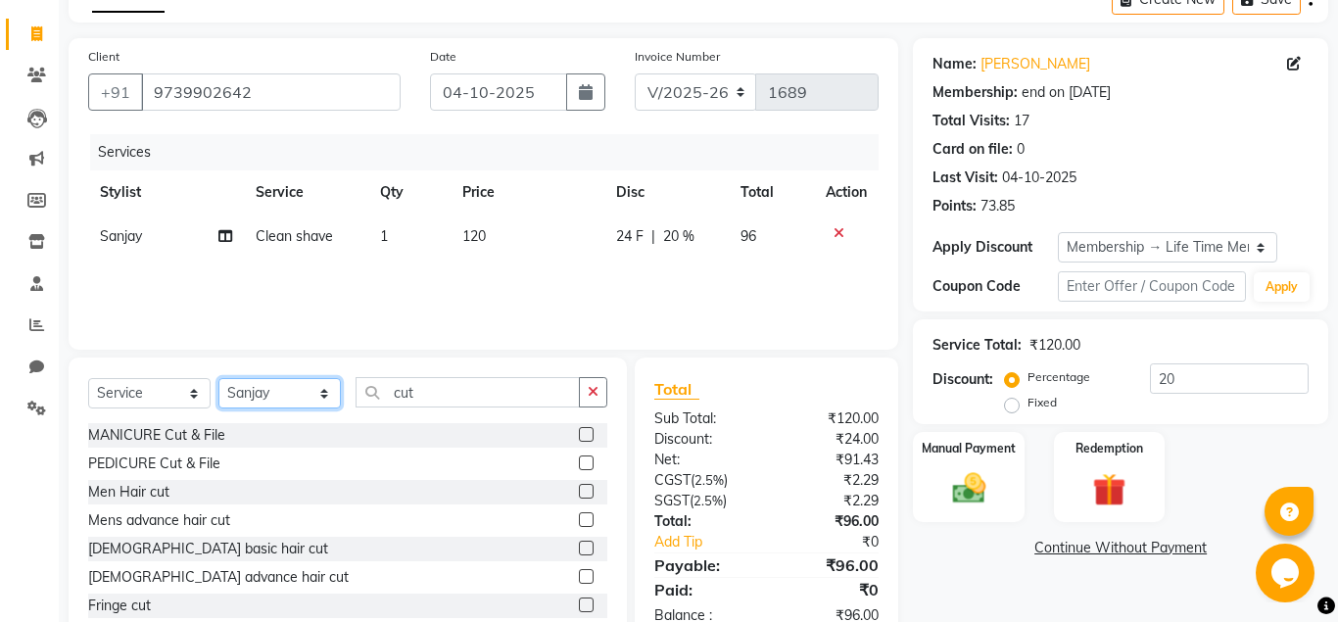
click at [219, 378] on select "Select Stylist BALU meena Renuka[PERSON_NAME]y[PERSON_NAME]i" at bounding box center [280, 393] width 122 height 30
select select "86594"
click option "BALU" at bounding box center [0, 0] width 0 height 0
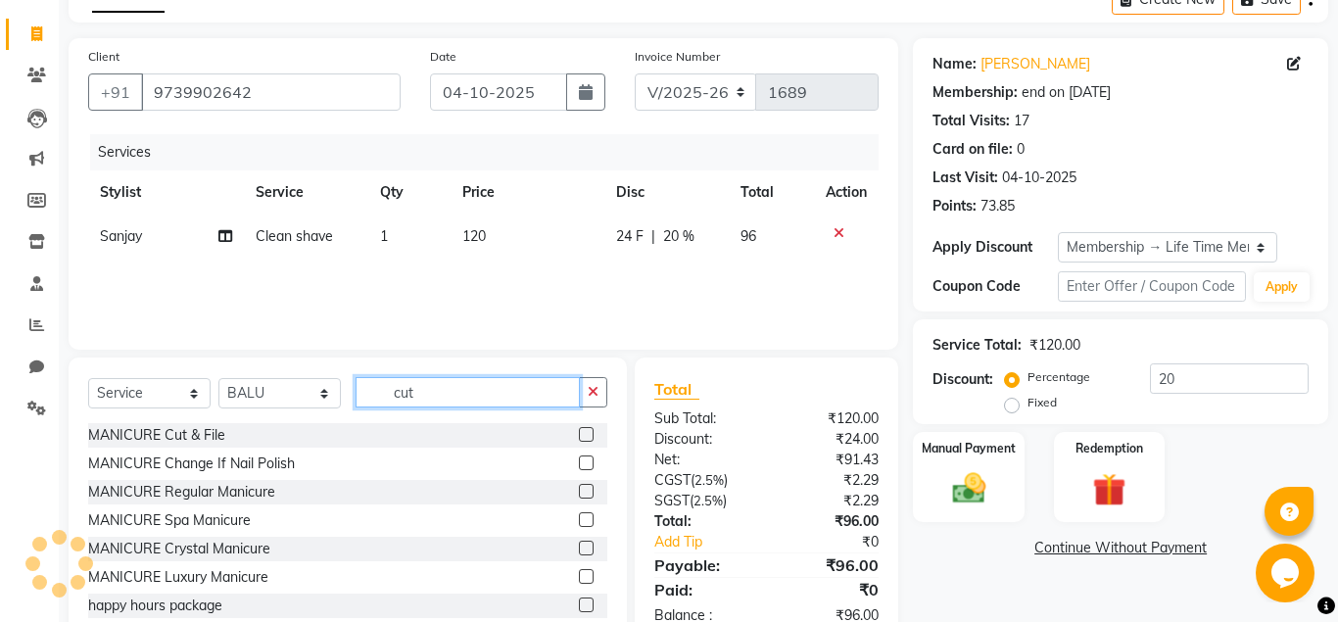
click at [430, 396] on input "cut" at bounding box center [468, 392] width 224 height 30
type input "c"
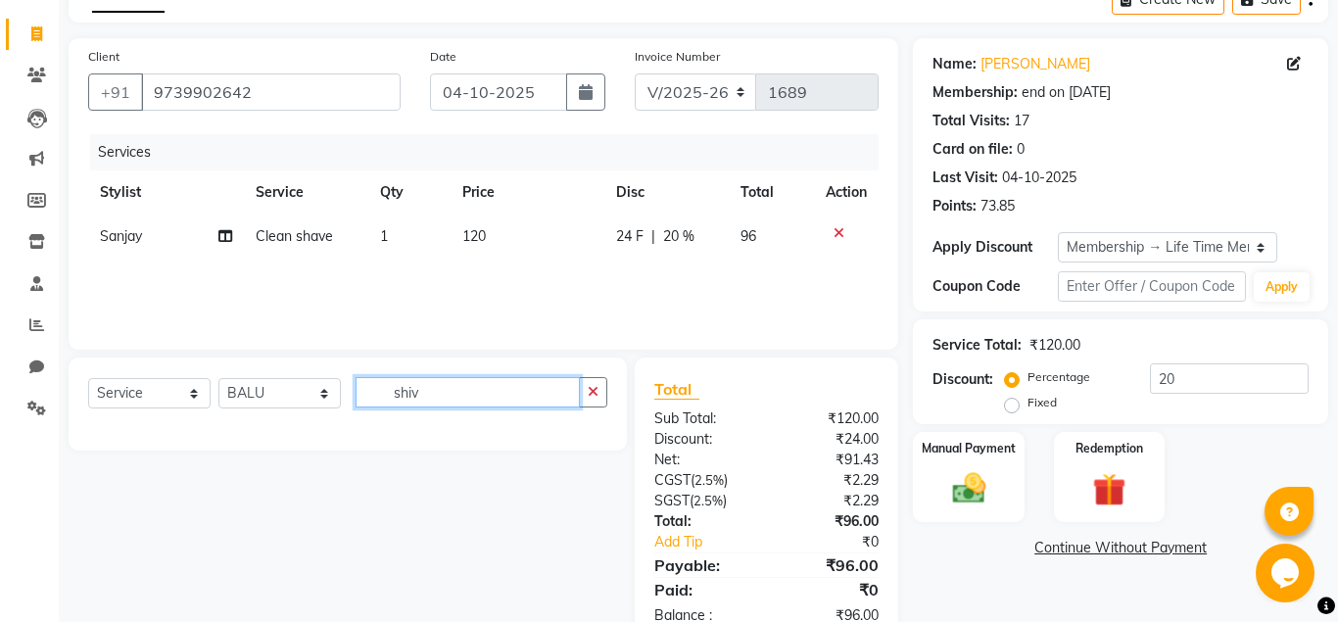
scroll to position [0, 0]
type input "s"
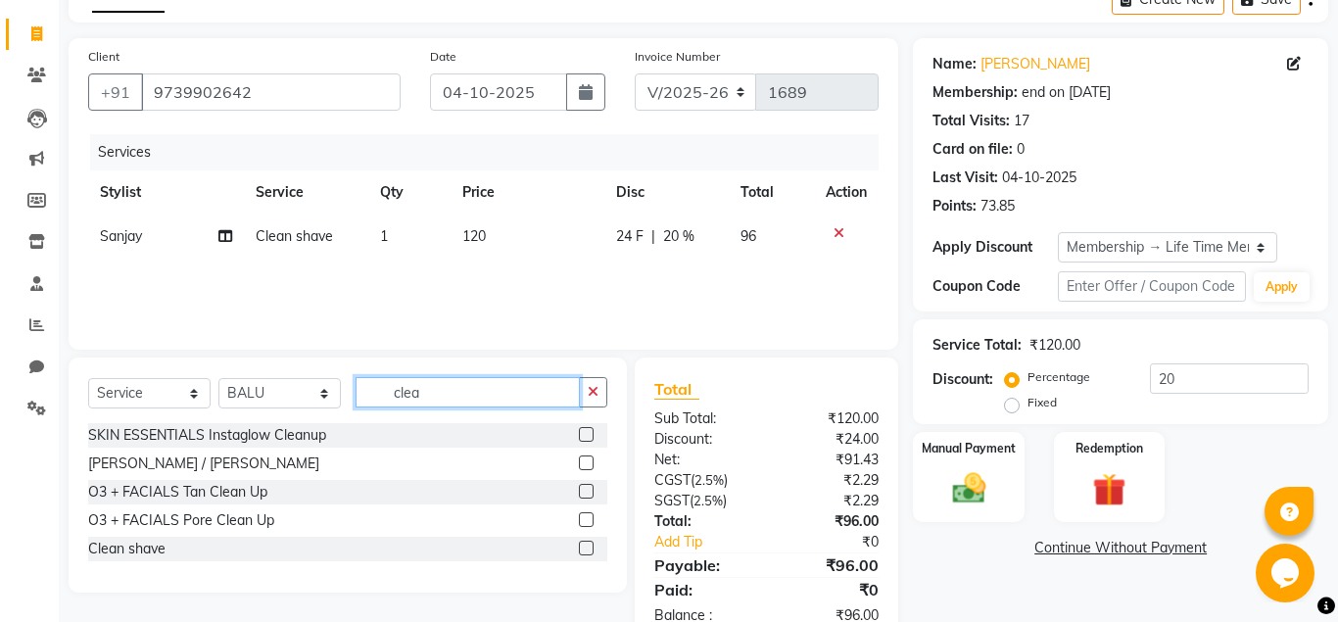
type input "clea"
click at [587, 552] on label at bounding box center [586, 548] width 15 height 15
click at [587, 552] on input "checkbox" at bounding box center [585, 549] width 13 height 13
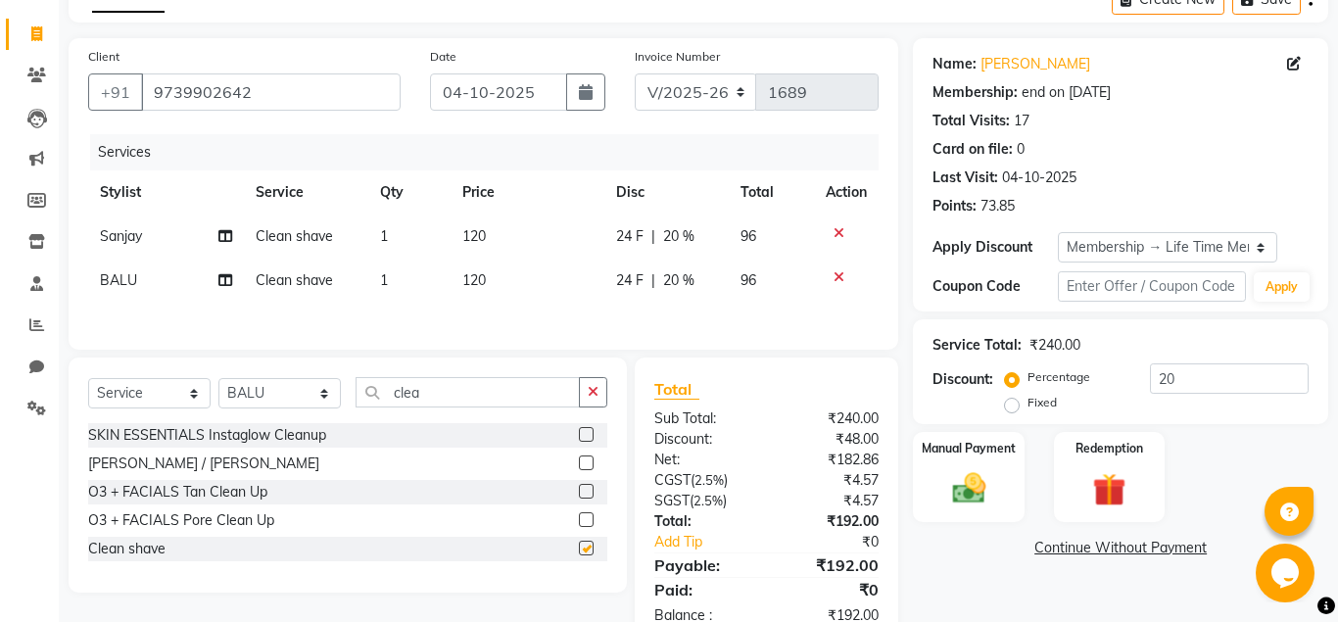
checkbox input "false"
click at [480, 389] on input "clea" at bounding box center [468, 392] width 224 height 30
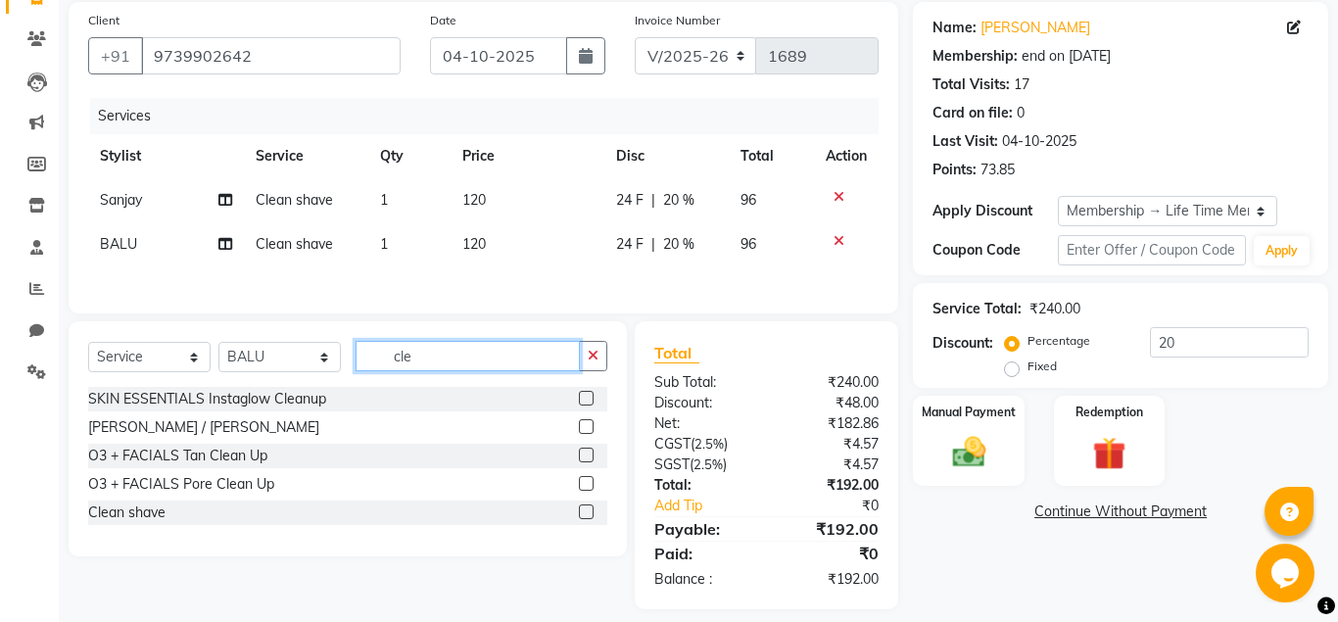
scroll to position [162, 0]
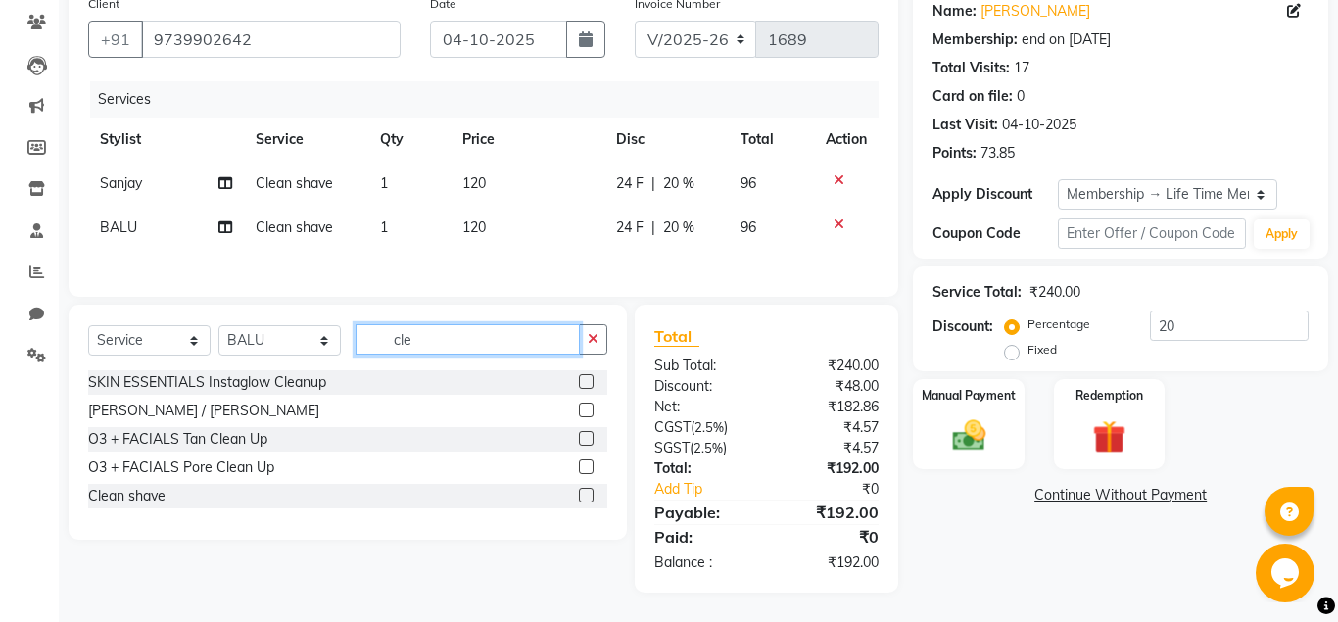
type input "cle"
click at [581, 381] on label at bounding box center [586, 381] width 15 height 15
click at [581, 381] on input "checkbox" at bounding box center [585, 382] width 13 height 13
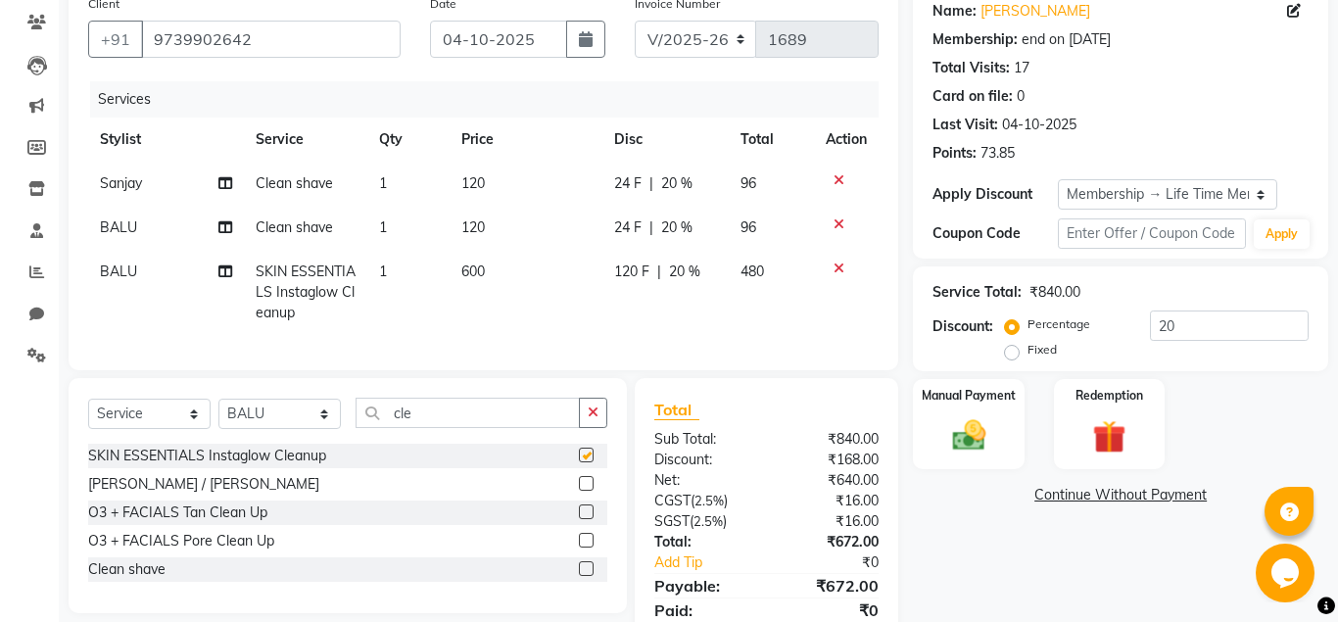
checkbox input "false"
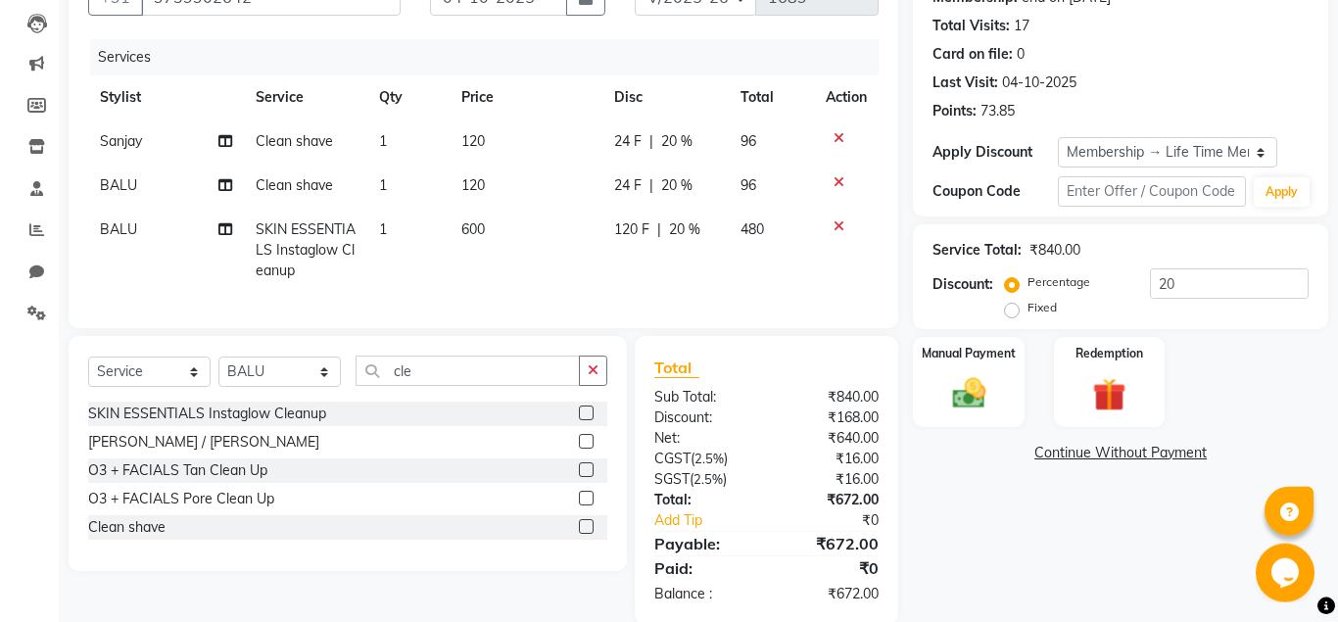
scroll to position [235, 0]
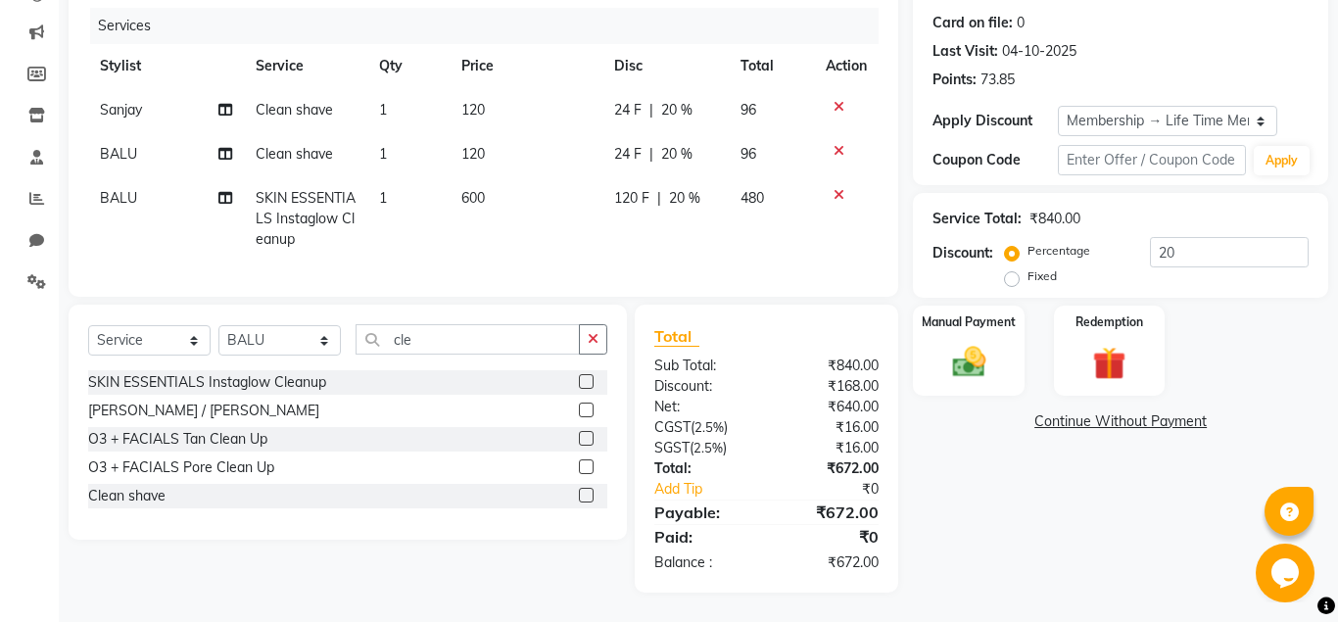
click at [587, 438] on label at bounding box center [586, 438] width 15 height 15
click at [587, 438] on input "checkbox" at bounding box center [585, 439] width 13 height 13
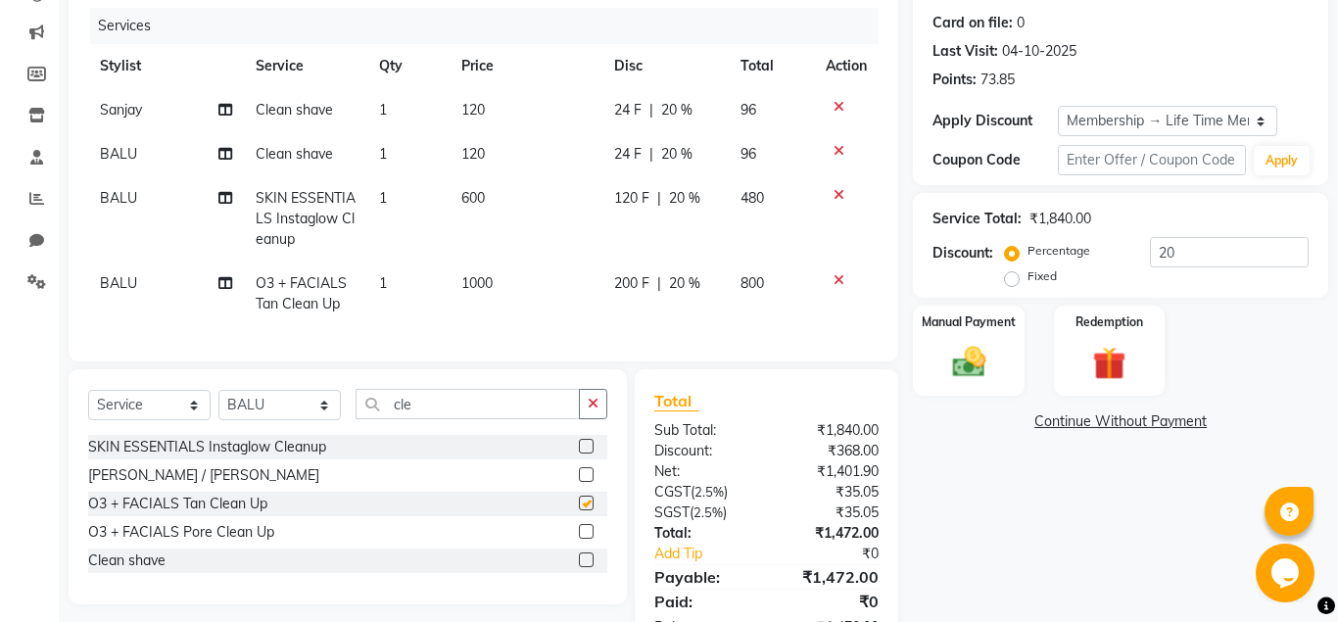
checkbox input "false"
click at [842, 198] on icon at bounding box center [839, 195] width 11 height 14
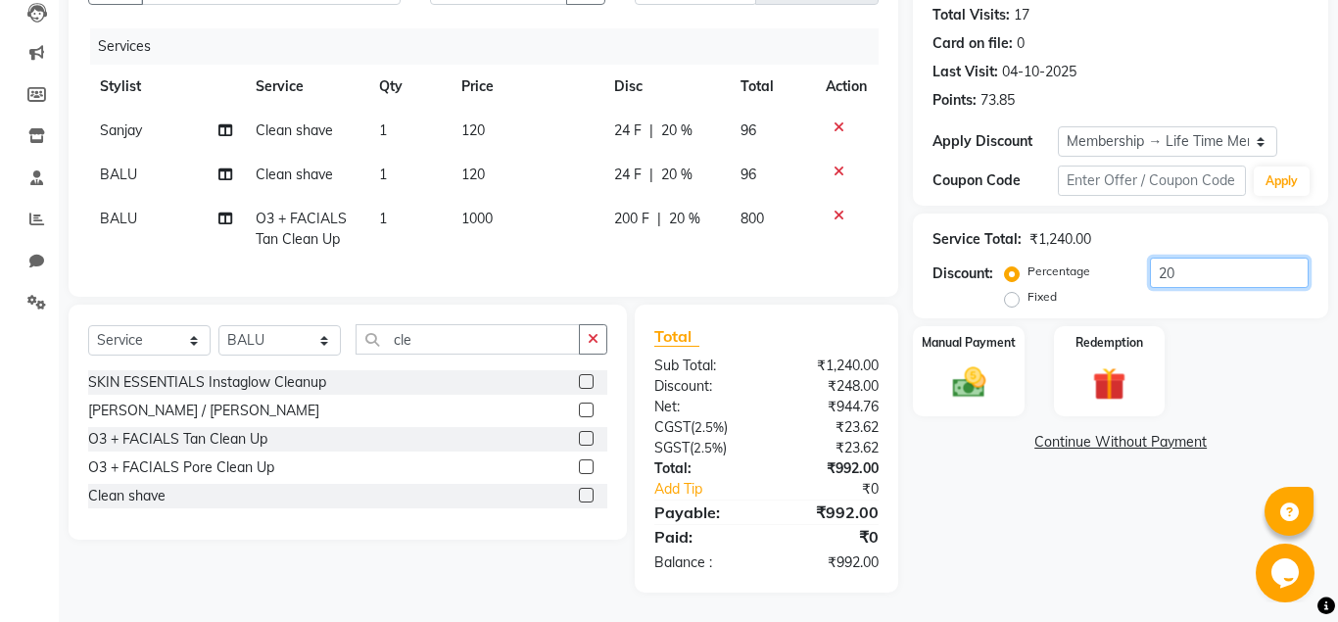
click at [1180, 281] on input "20" at bounding box center [1229, 273] width 159 height 30
type input "2"
type input "30"
click at [1001, 497] on div "Name: Ujwala Membership: end on 11-05-2125 Total Visits: 17 Card on file: 0 Las…" at bounding box center [1128, 262] width 430 height 660
click at [478, 219] on span "1000" at bounding box center [477, 219] width 31 height 18
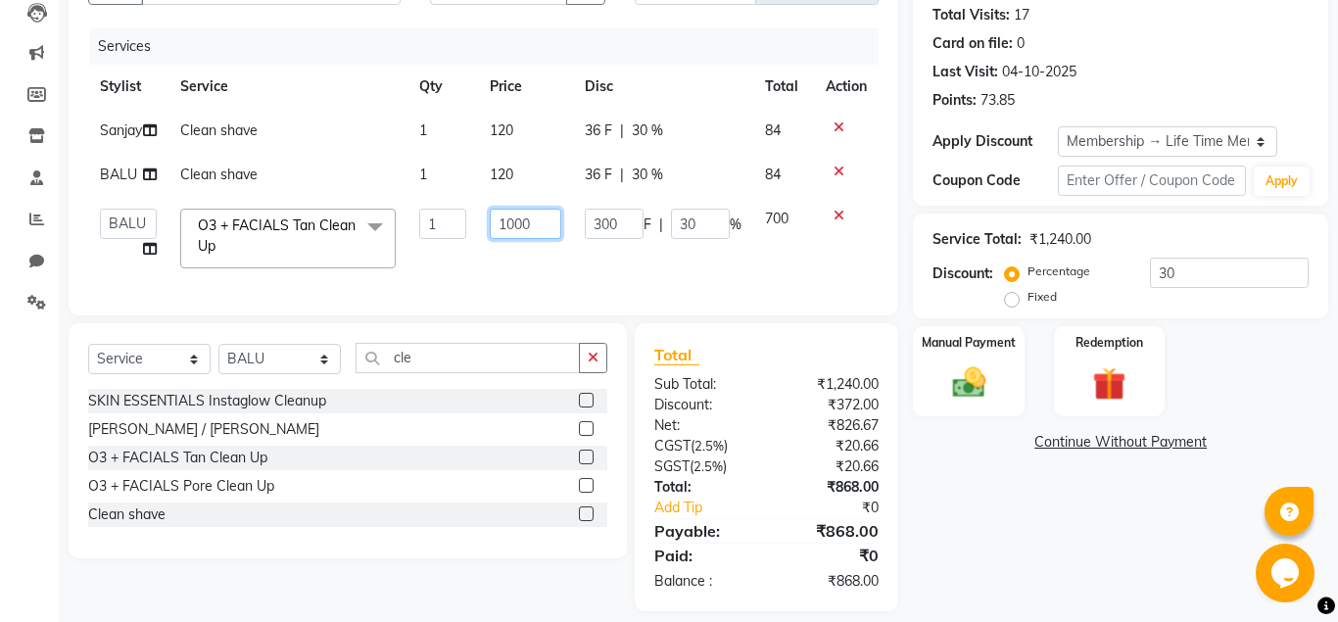
click at [516, 239] on input "1000" at bounding box center [526, 224] width 72 height 30
type input "1200"
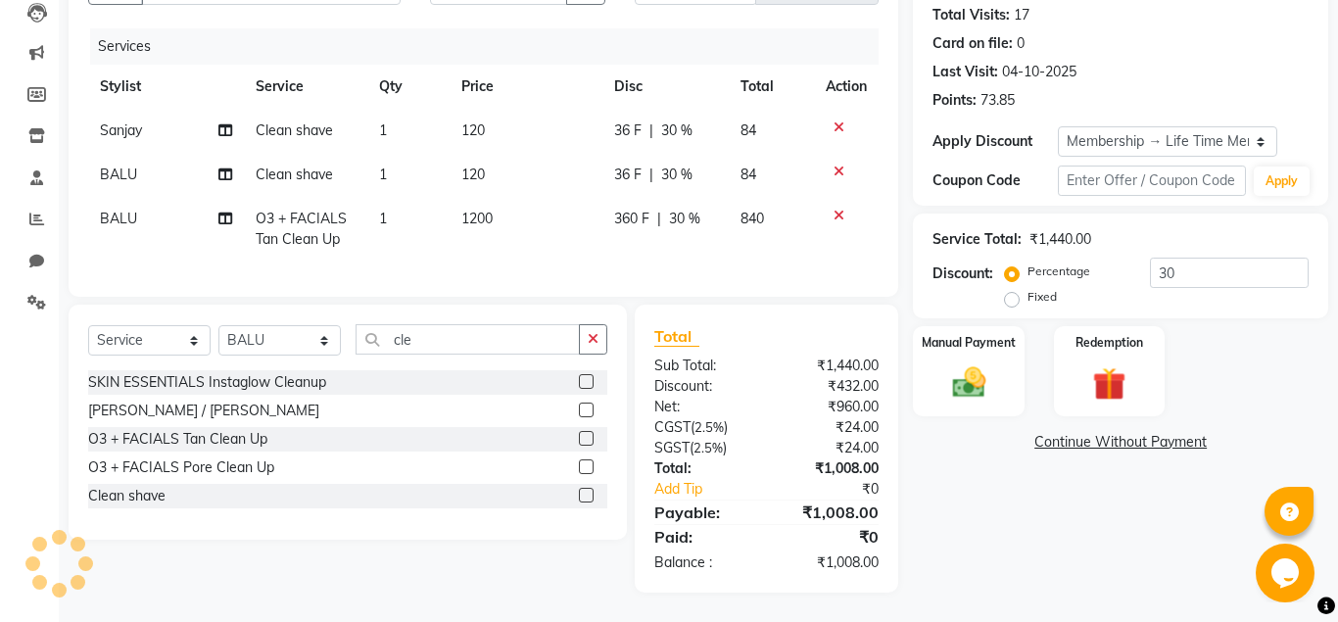
click at [933, 498] on div "Name: Ujwala Membership: end on 11-05-2125 Total Visits: 17 Card on file: 0 Las…" at bounding box center [1128, 262] width 430 height 660
click at [478, 219] on span "1200" at bounding box center [477, 219] width 31 height 18
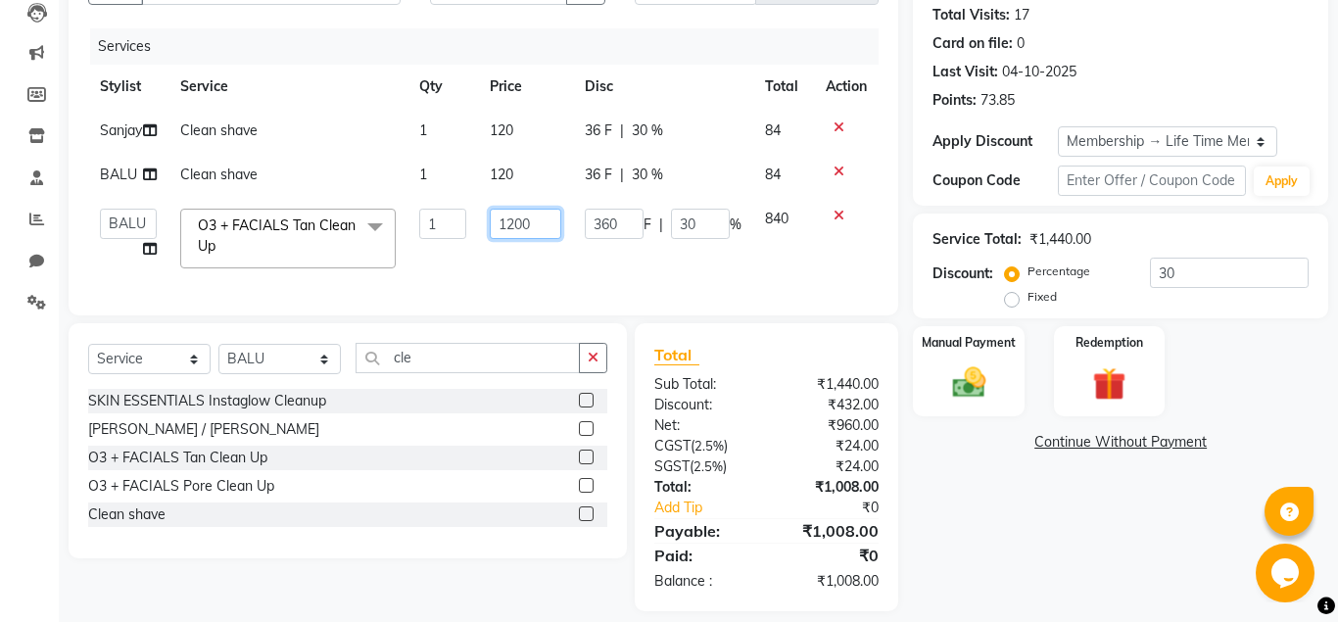
click at [517, 239] on input "1200" at bounding box center [526, 224] width 72 height 30
type input "1100"
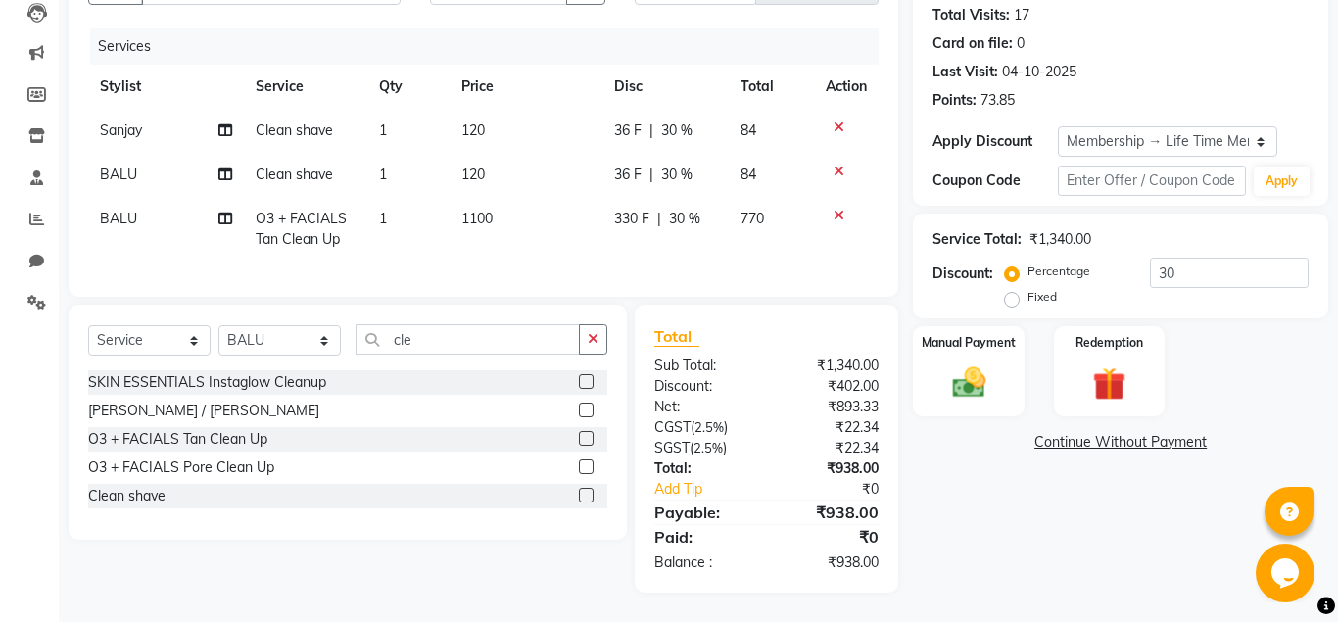
click at [940, 474] on div "Name: Ujwala Membership: end on 11-05-2125 Total Visits: 17 Card on file: 0 Las…" at bounding box center [1128, 262] width 430 height 660
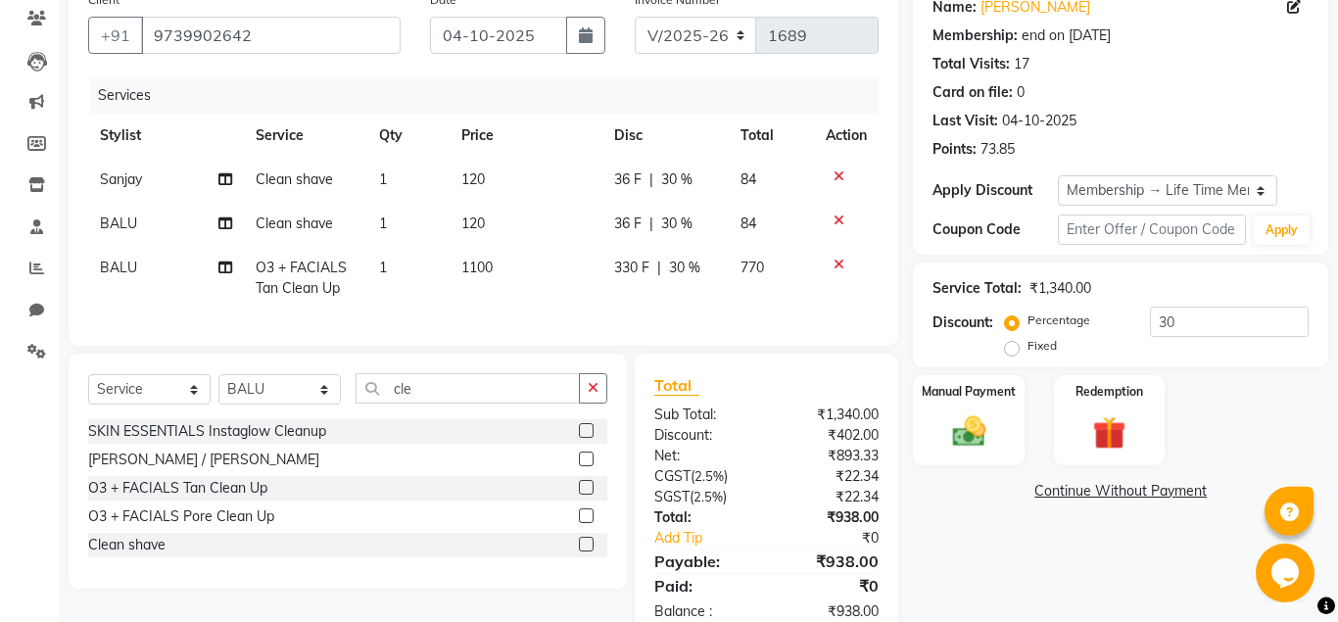
scroll to position [115, 0]
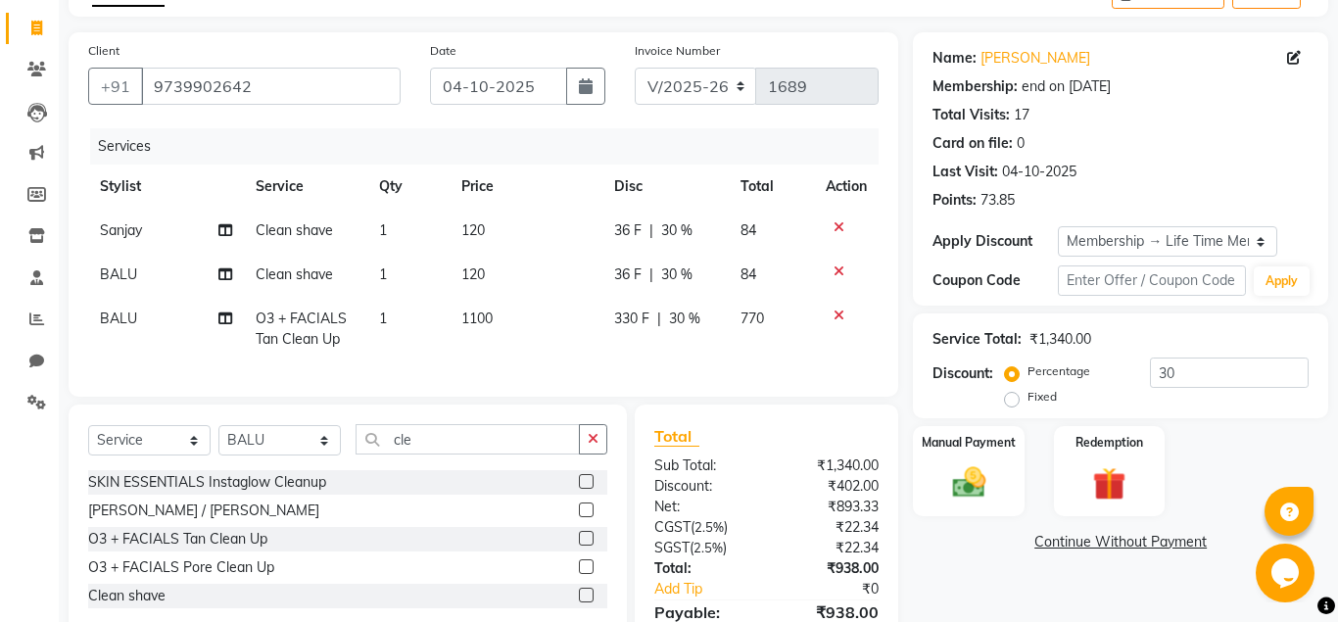
click at [679, 228] on span "30 %" at bounding box center [676, 230] width 31 height 21
select select "90837"
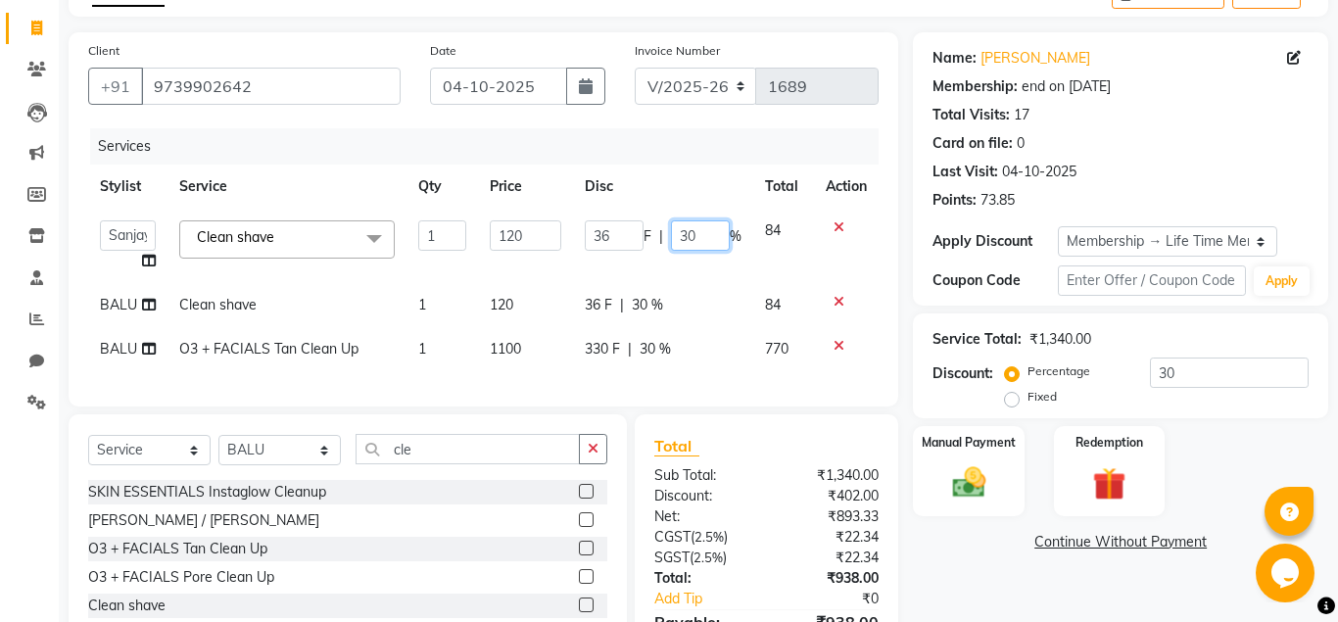
click at [699, 237] on input "30" at bounding box center [700, 235] width 59 height 30
type input "3"
type input "10"
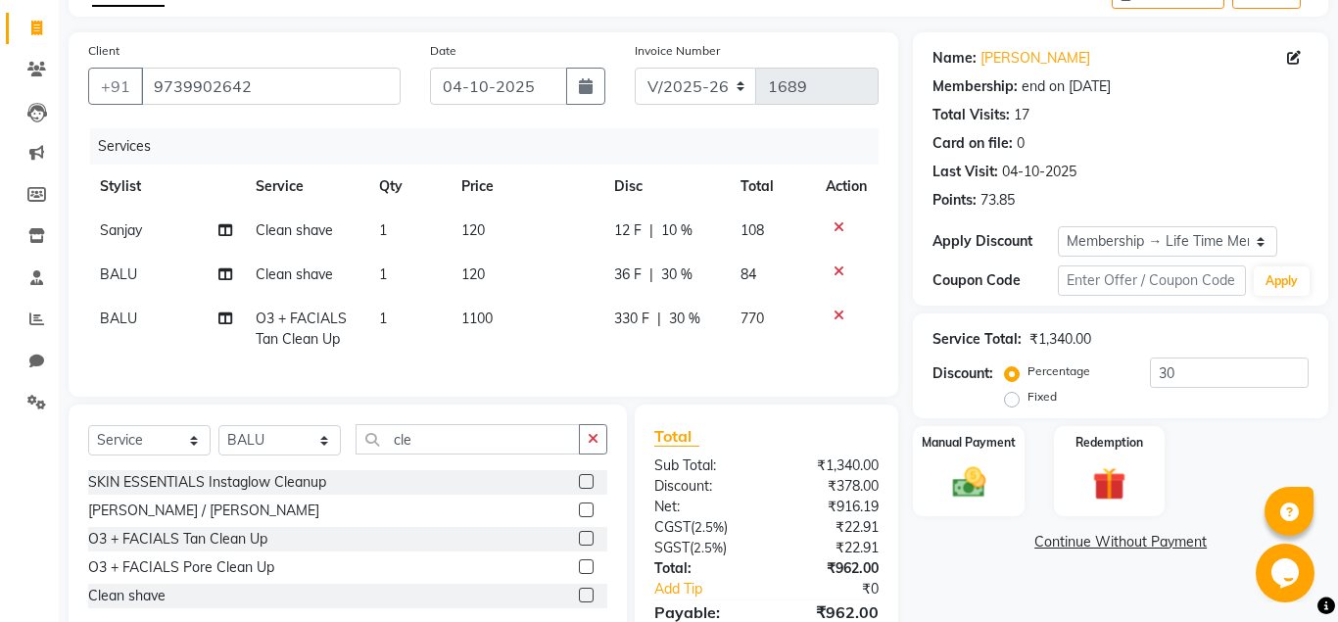
click at [906, 538] on div "Total Sub Total: ₹1,340.00 Discount: ₹378.00 Net: ₹916.19 CGST ( 2.5% ) ₹22.91 …" at bounding box center [770, 549] width 286 height 288
drag, startPoint x: 913, startPoint y: 604, endPoint x: 927, endPoint y: 573, distance: 33.3
click at [916, 594] on div "Client +91 9739902642 Date 04-10-2025 Invoice Number V/2025 V/2025-26 1689 Serv…" at bounding box center [698, 362] width 1289 height 660
click at [683, 273] on span "30 %" at bounding box center [676, 275] width 31 height 21
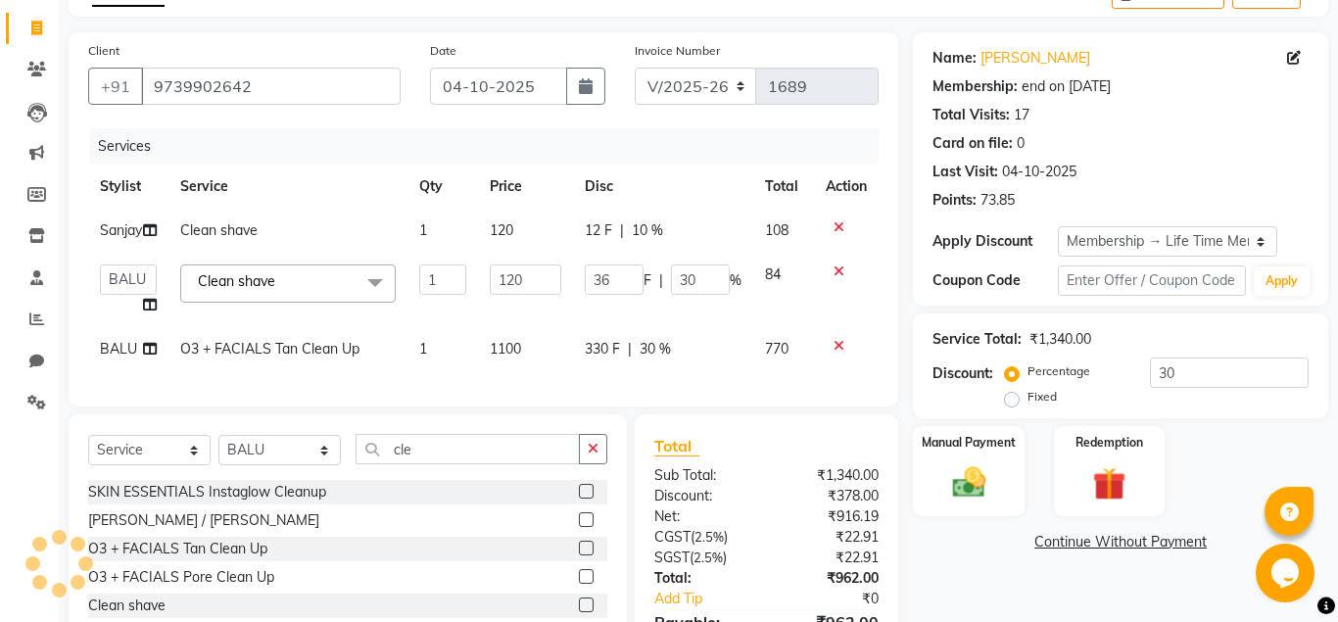
click at [653, 225] on span "10 %" at bounding box center [647, 230] width 31 height 21
select select "90837"
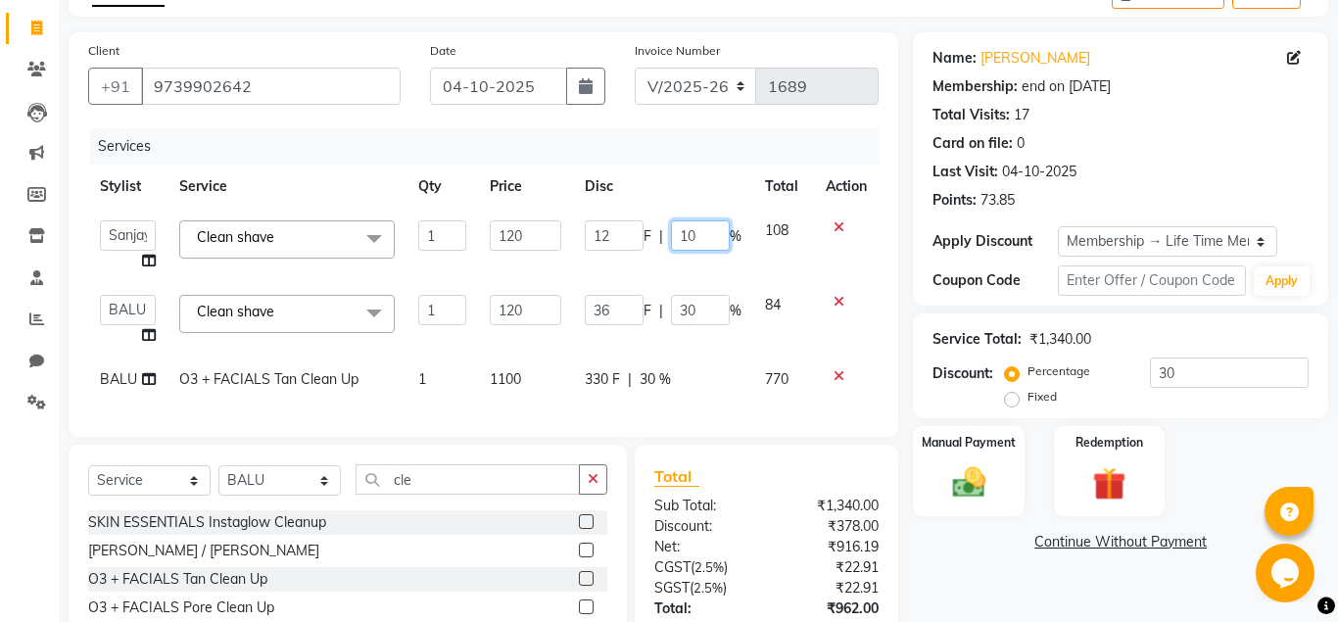
click at [702, 234] on input "10" at bounding box center [700, 235] width 59 height 30
type input "1"
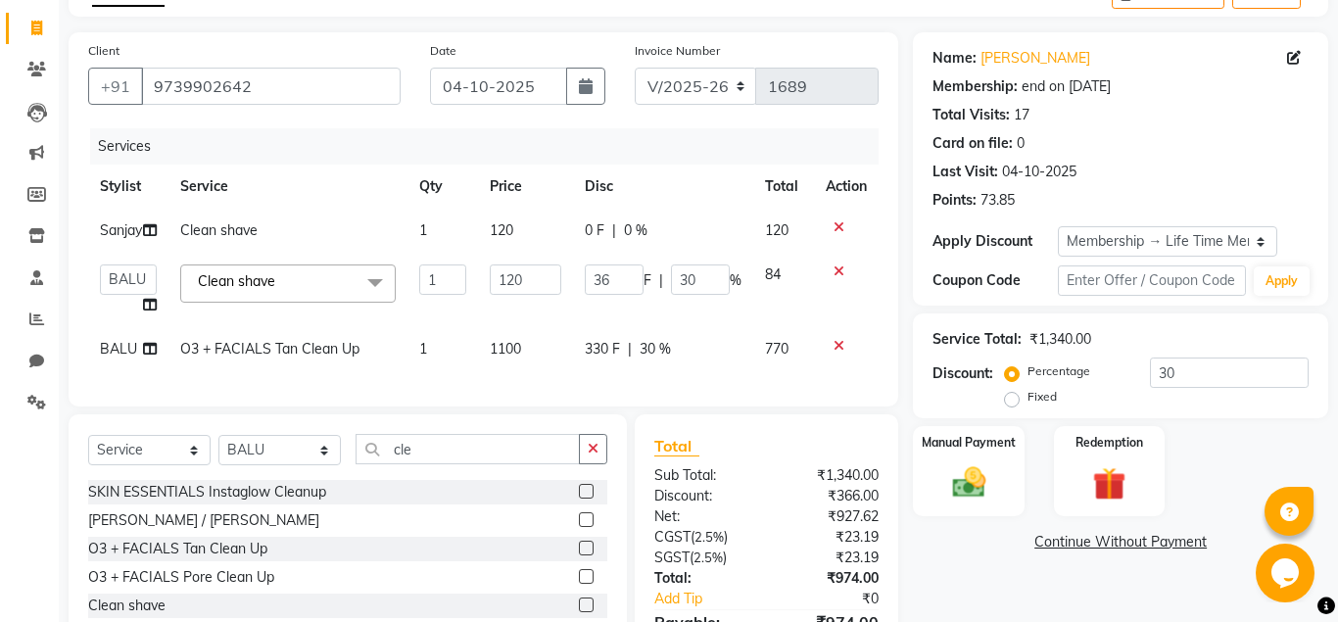
click at [921, 555] on div "Name: Ujwala Membership: end on 11-05-2125 Total Visits: 17 Card on file: 0 Las…" at bounding box center [1128, 367] width 430 height 670
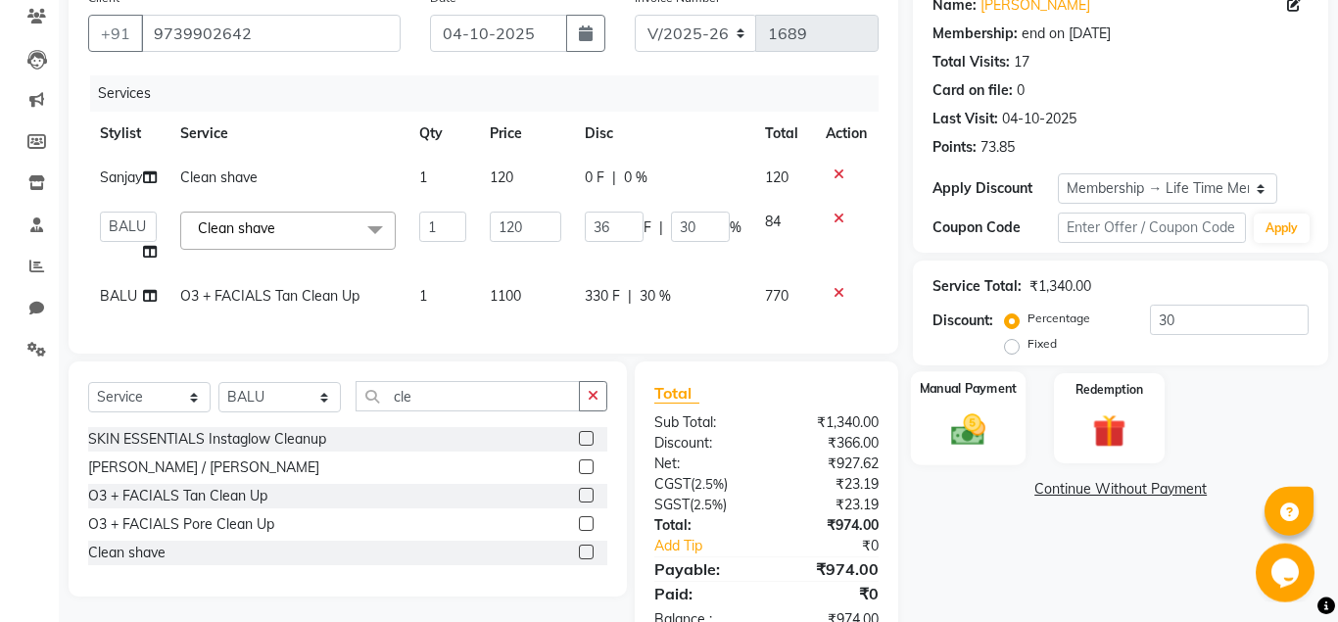
scroll to position [215, 0]
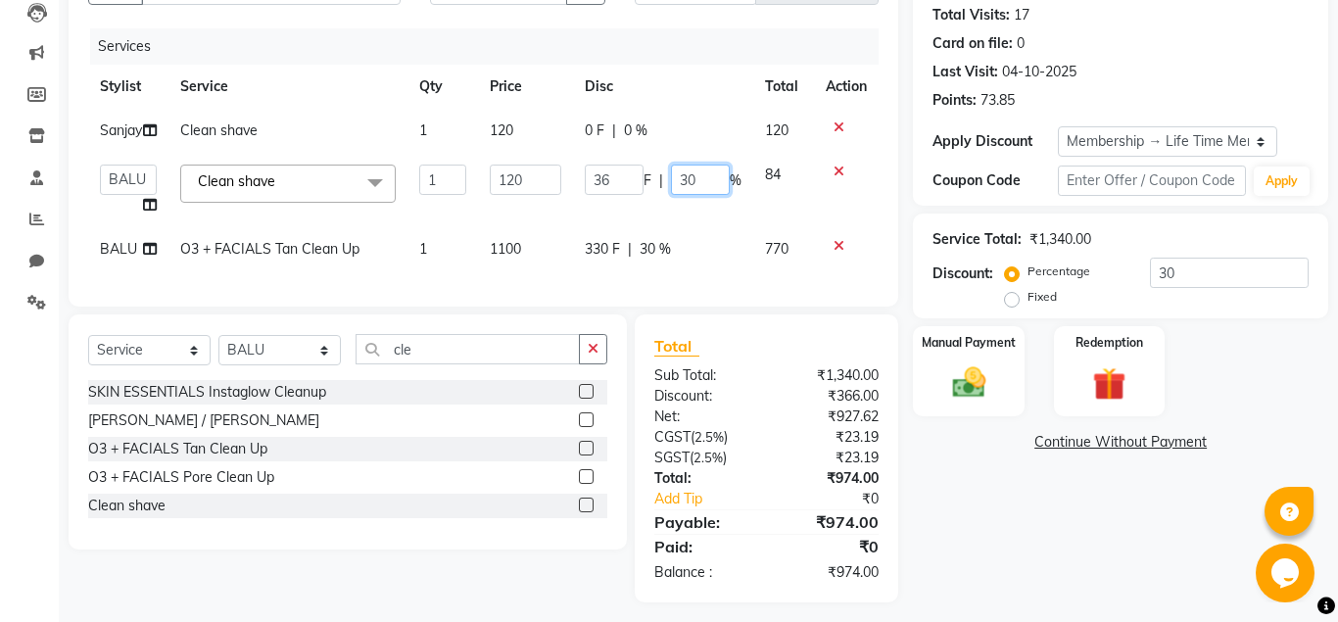
click at [695, 195] on input "30" at bounding box center [700, 180] width 59 height 30
type input "3"
type input "25"
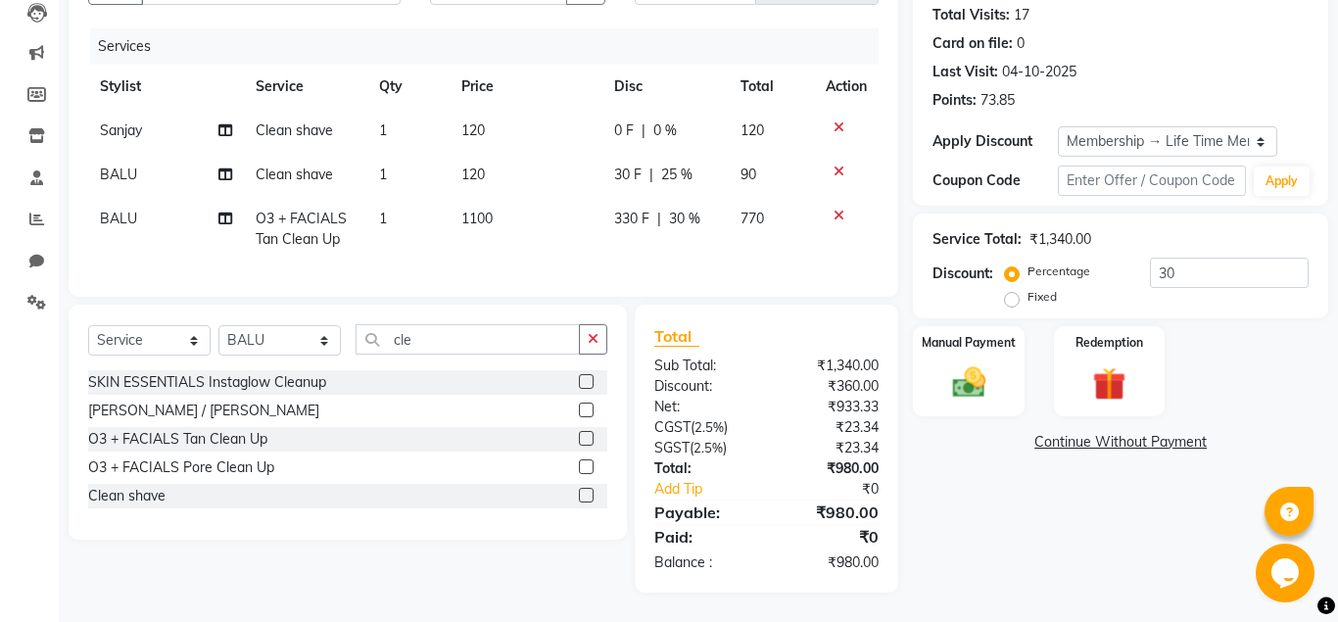
click at [933, 438] on div "Continue Without Payment" at bounding box center [1121, 442] width 408 height 21
click at [965, 394] on img at bounding box center [969, 383] width 56 height 40
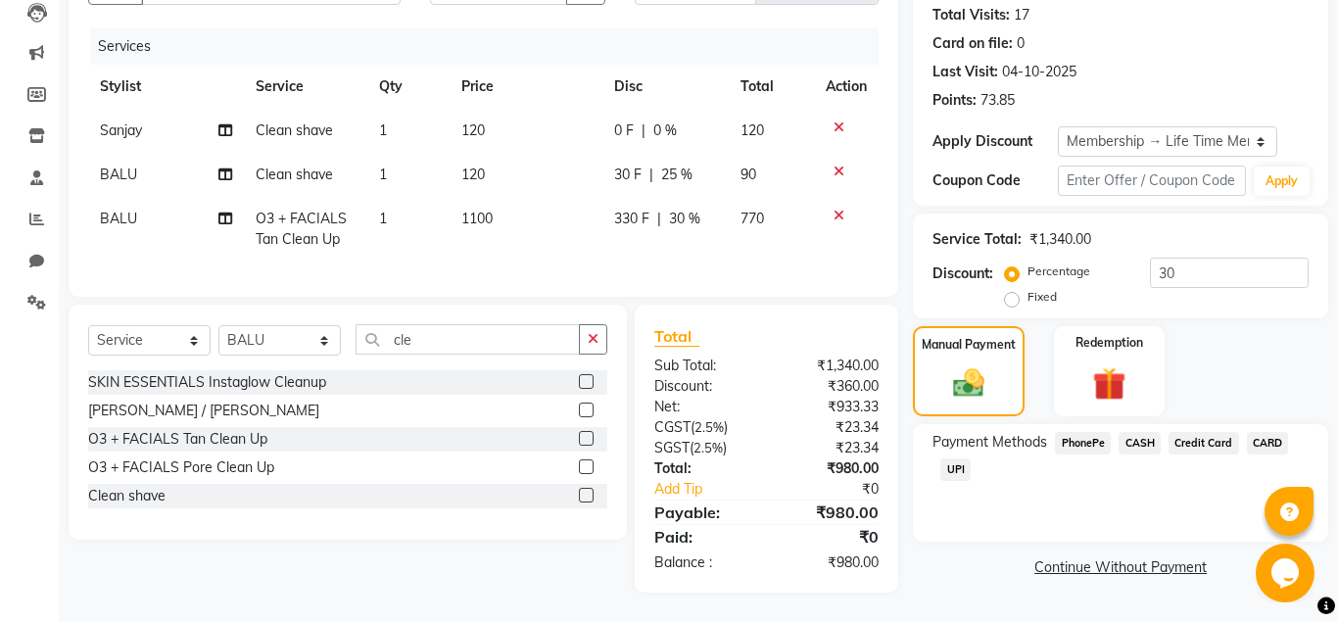
click at [957, 468] on span "UPI" at bounding box center [956, 470] width 30 height 23
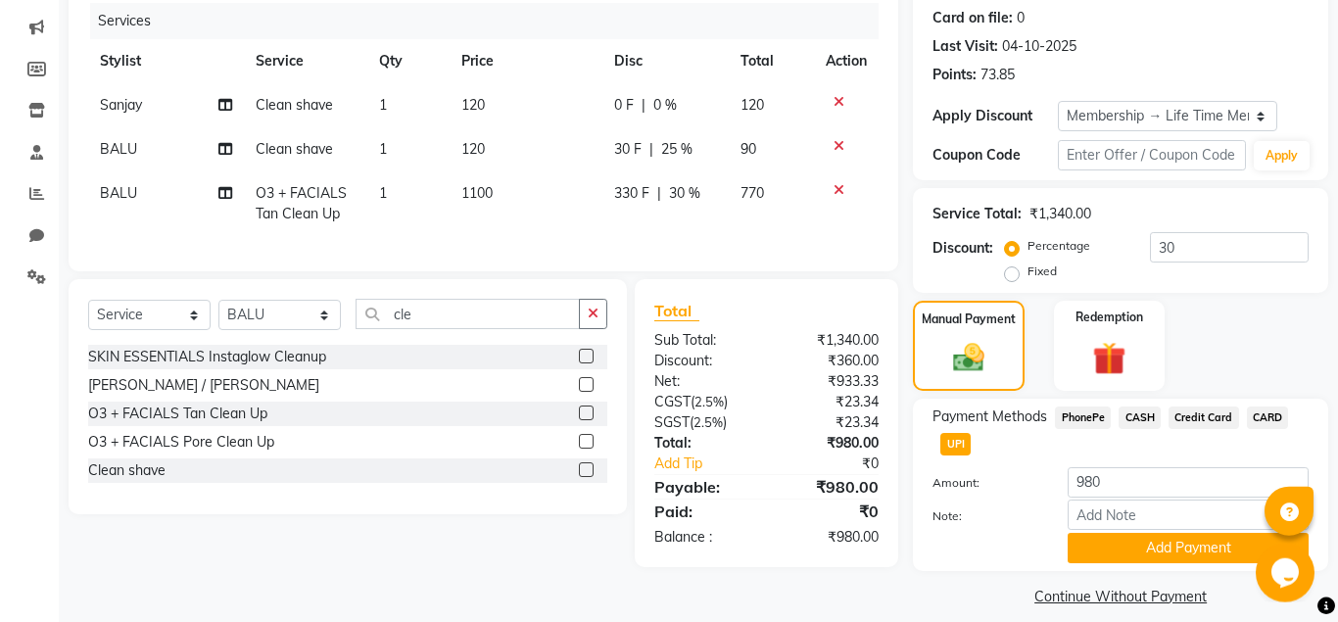
scroll to position [258, 0]
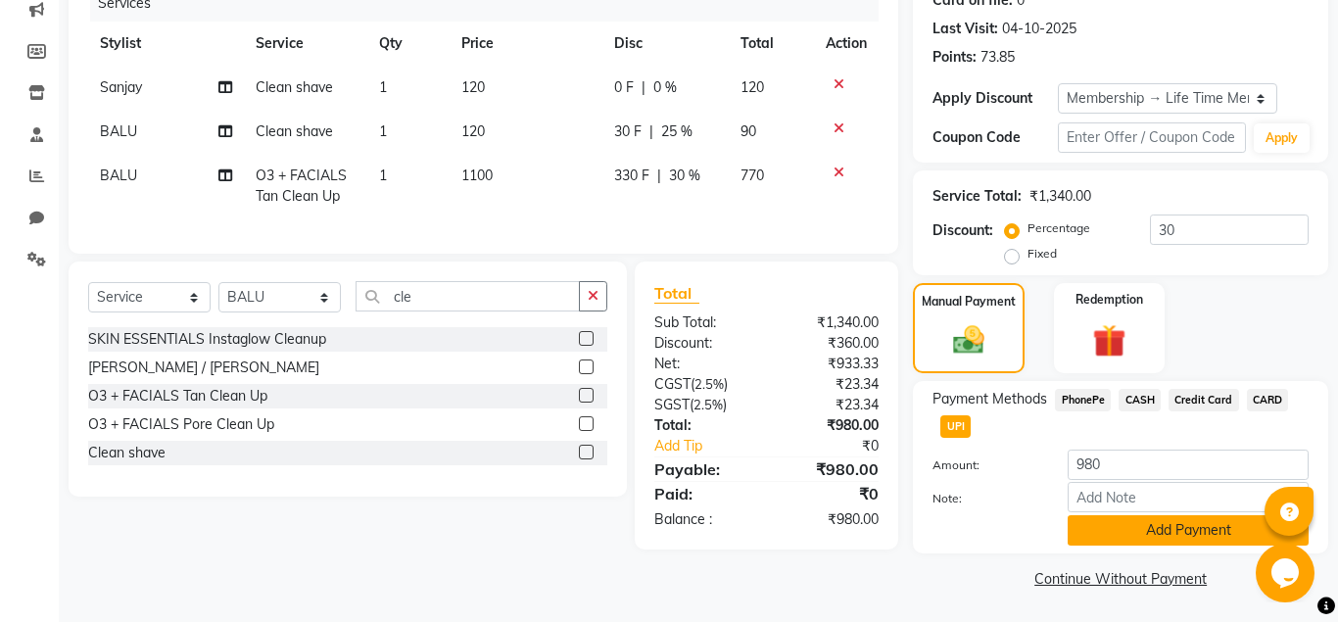
click at [1128, 533] on button "Add Payment" at bounding box center [1188, 530] width 241 height 30
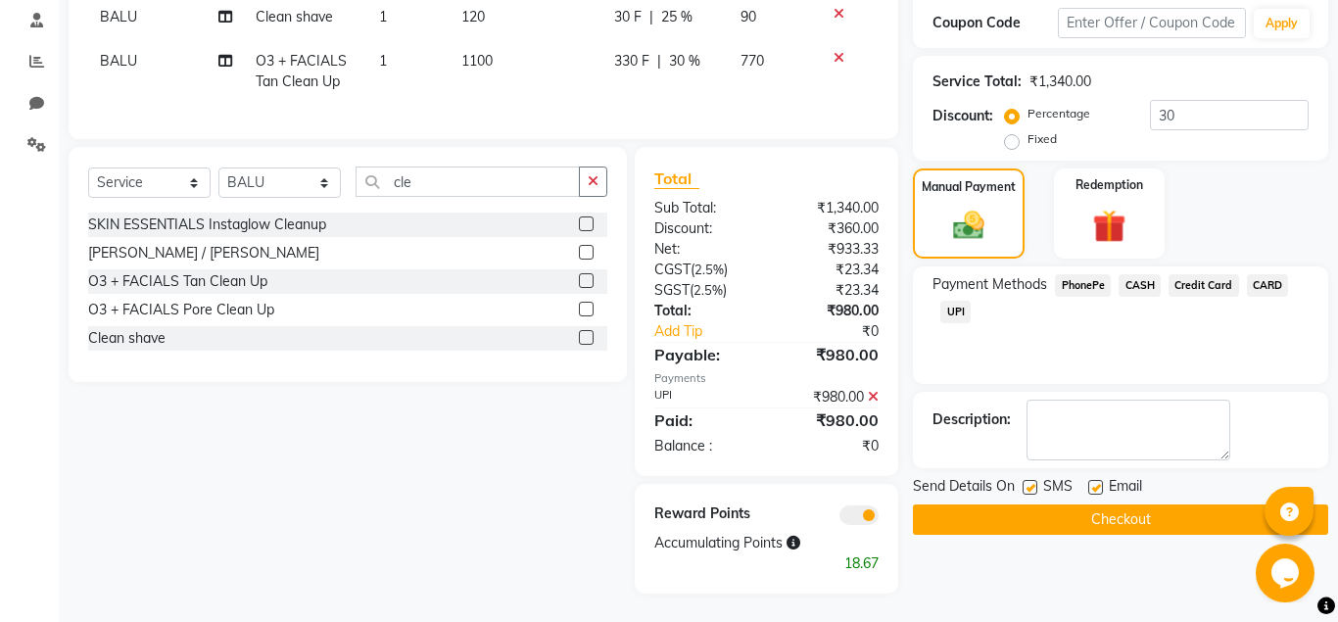
scroll to position [373, 0]
click at [1102, 481] on label at bounding box center [1096, 486] width 15 height 15
click at [1101, 481] on input "checkbox" at bounding box center [1095, 487] width 13 height 13
checkbox input "false"
click at [1027, 486] on label at bounding box center [1030, 486] width 15 height 15
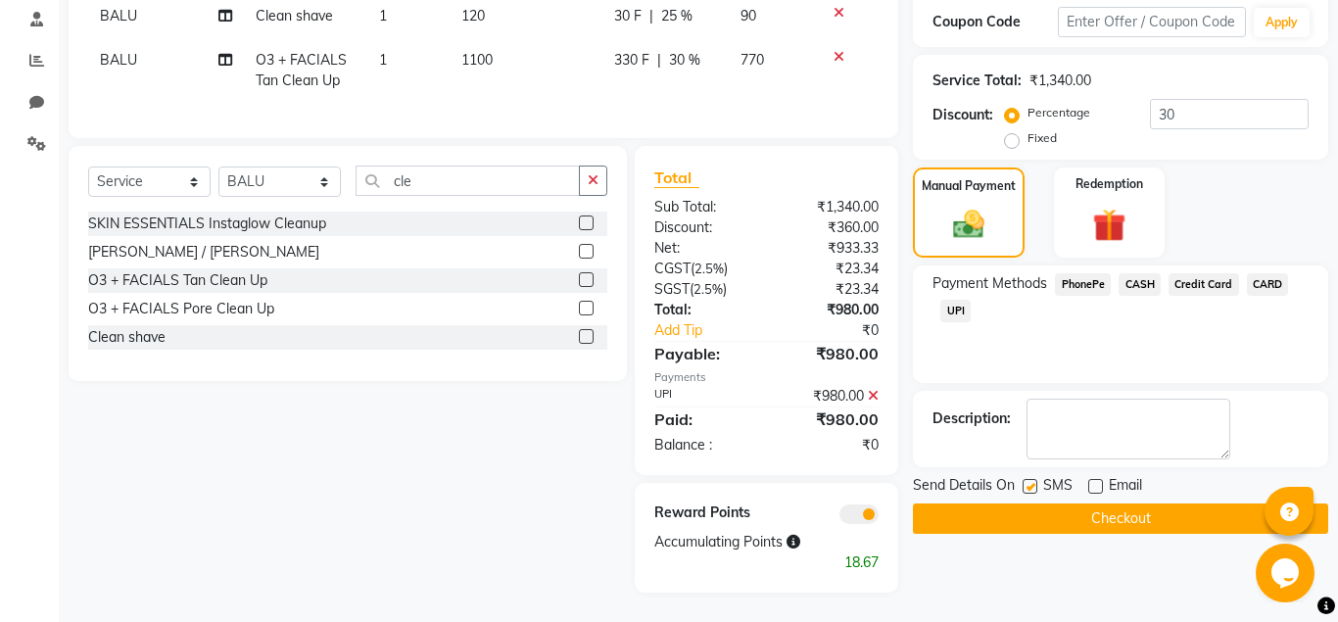
click at [1027, 486] on input "checkbox" at bounding box center [1029, 487] width 13 height 13
checkbox input "false"
click at [1032, 516] on button "Checkout" at bounding box center [1120, 519] width 415 height 30
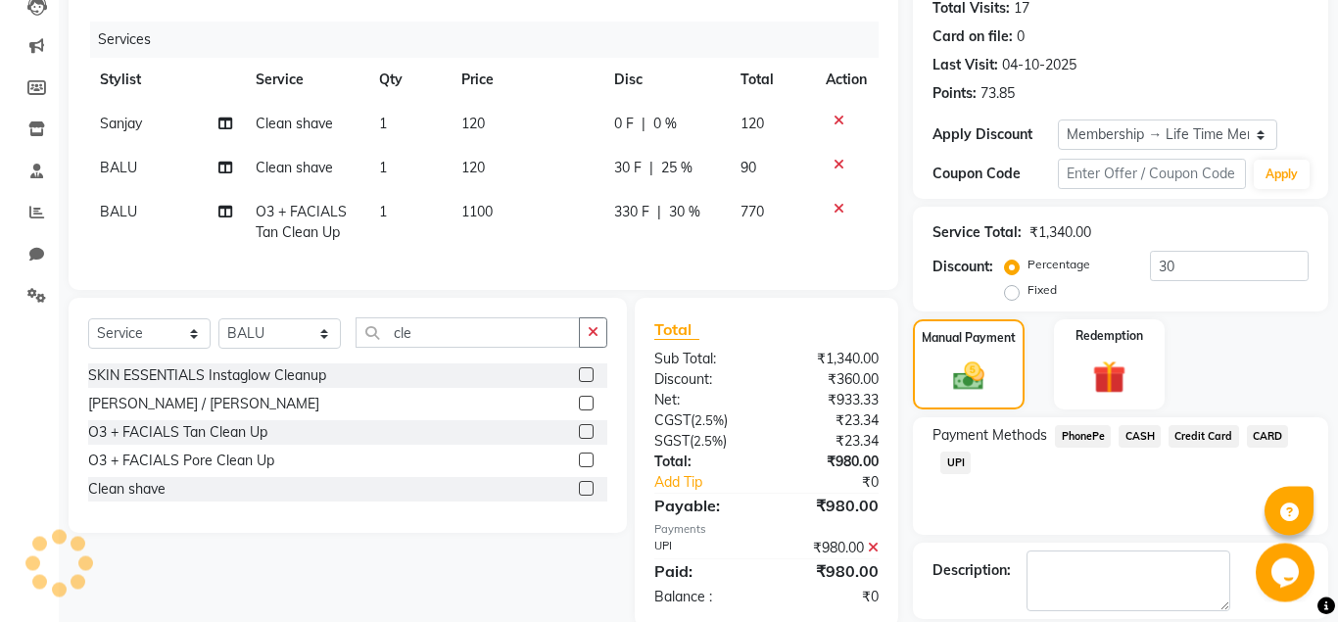
scroll to position [88, 0]
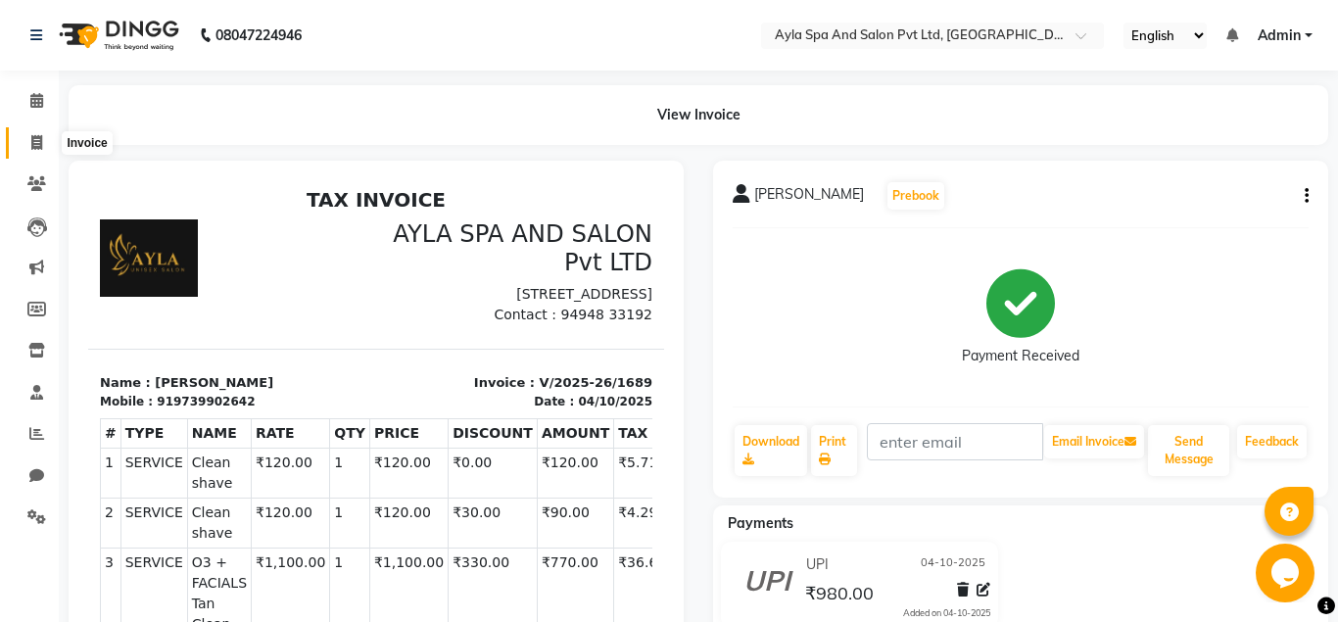
click at [34, 138] on icon at bounding box center [36, 142] width 11 height 15
select select "7756"
select select "service"
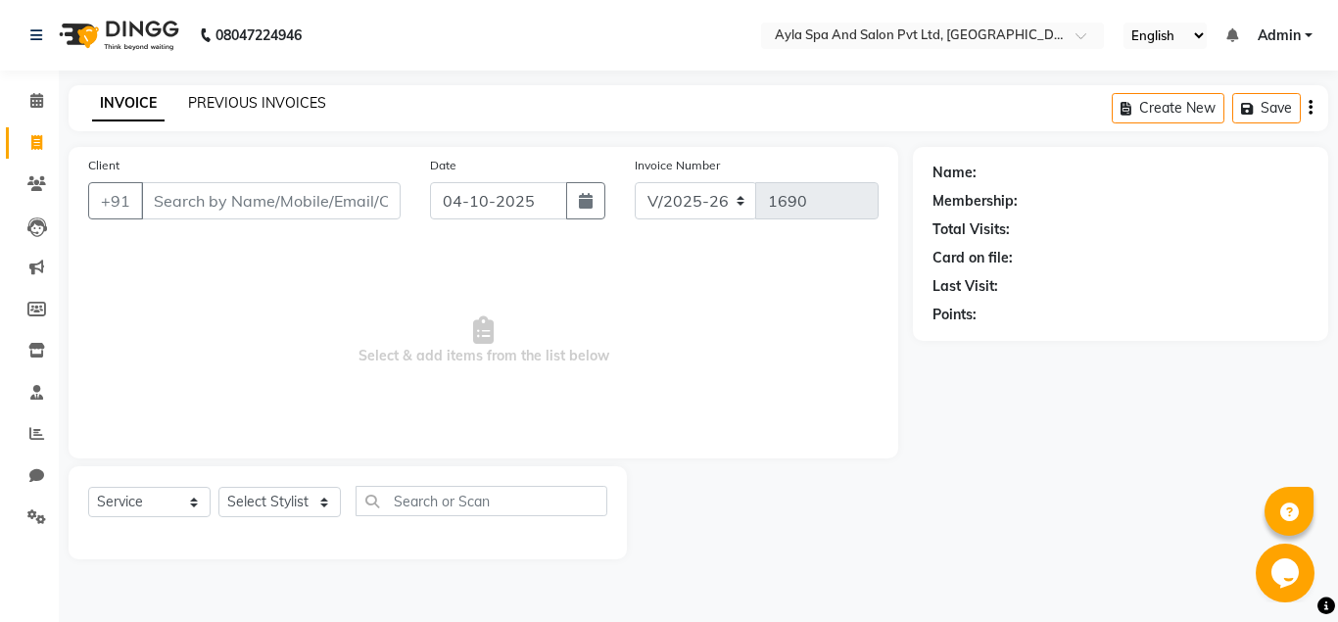
click at [252, 97] on link "PREVIOUS INVOICES" at bounding box center [257, 103] width 138 height 18
